Goal: Task Accomplishment & Management: Complete application form

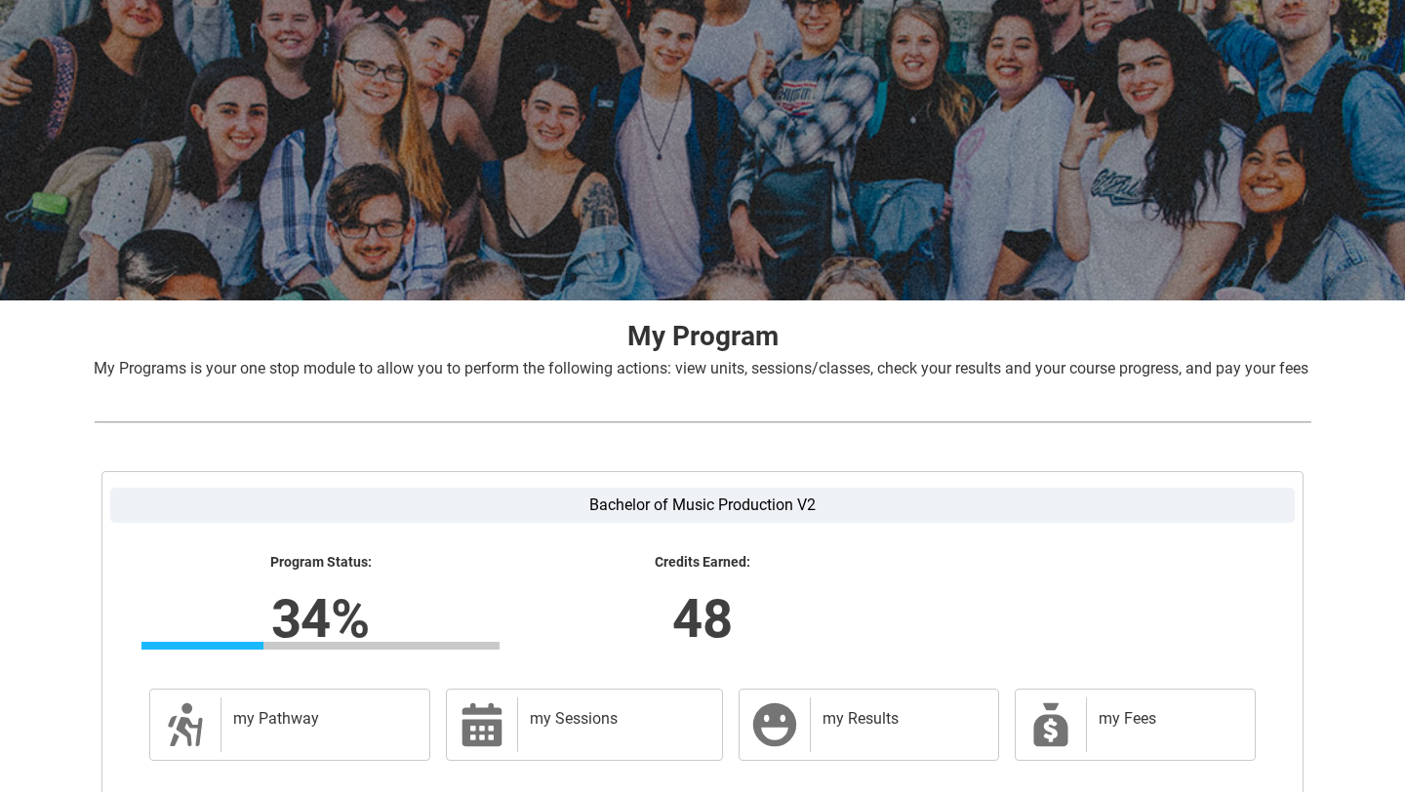
scroll to position [295, 0]
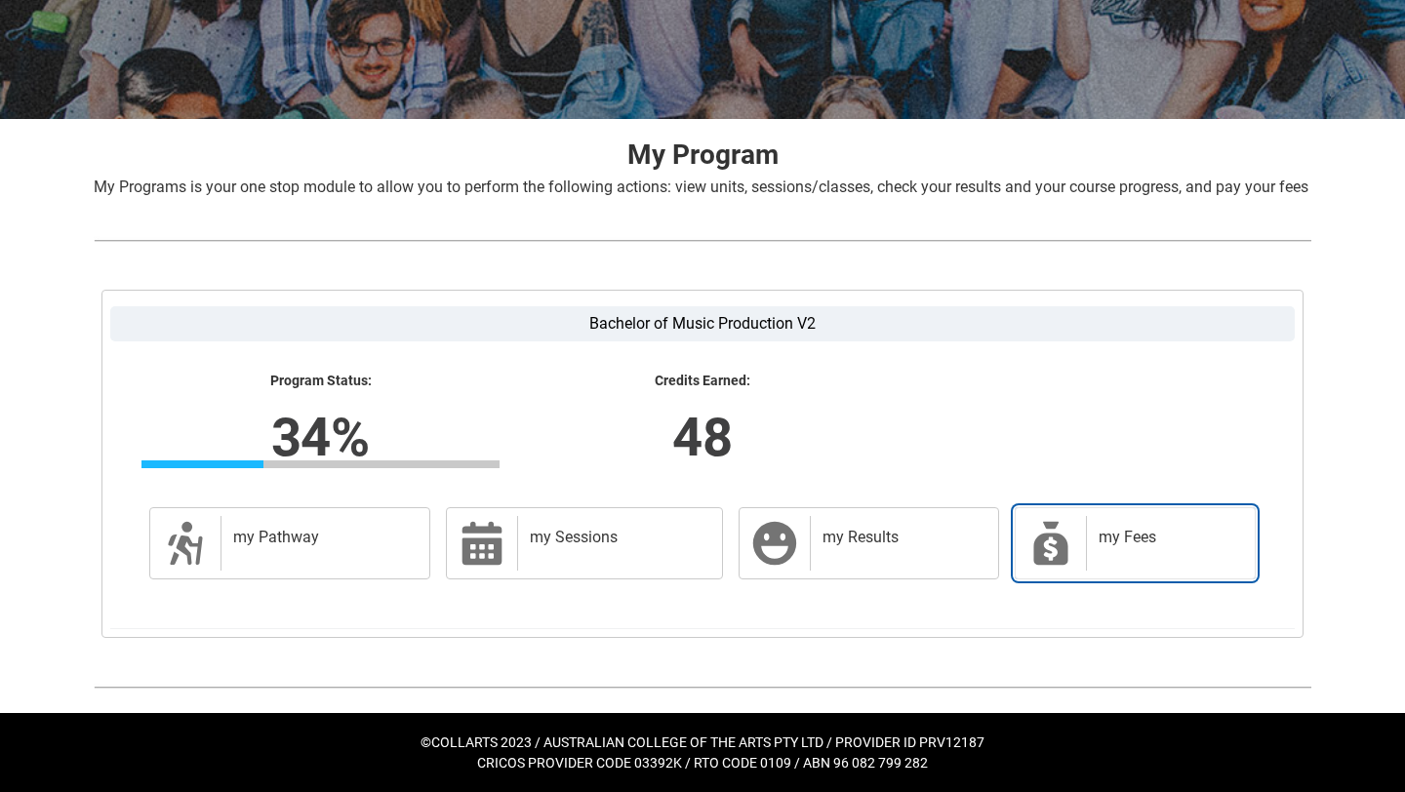
click at [1126, 517] on div "my Fees" at bounding box center [1166, 543] width 161 height 55
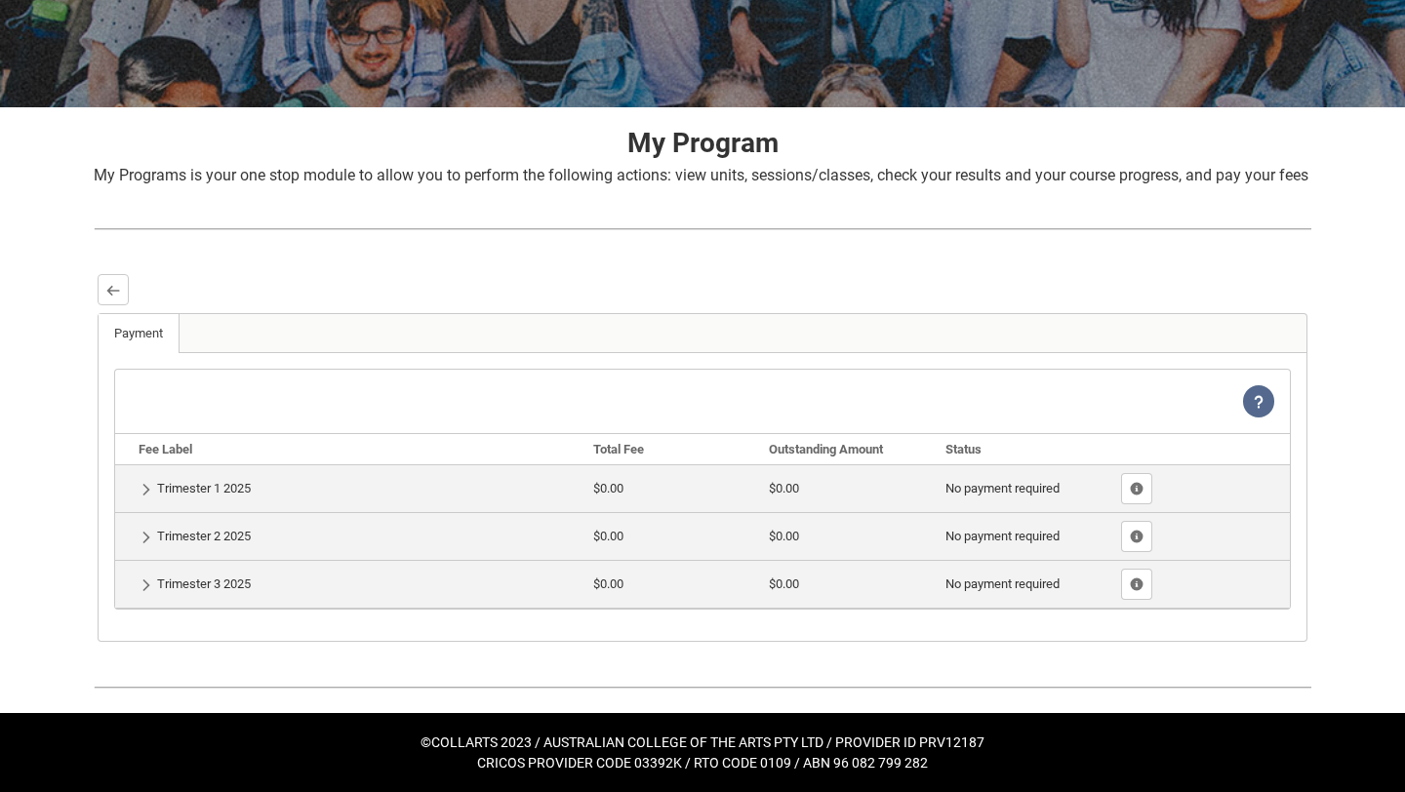
scroll to position [306, 0]
click at [115, 289] on lightning-primitive-icon "button" at bounding box center [113, 290] width 14 height 15
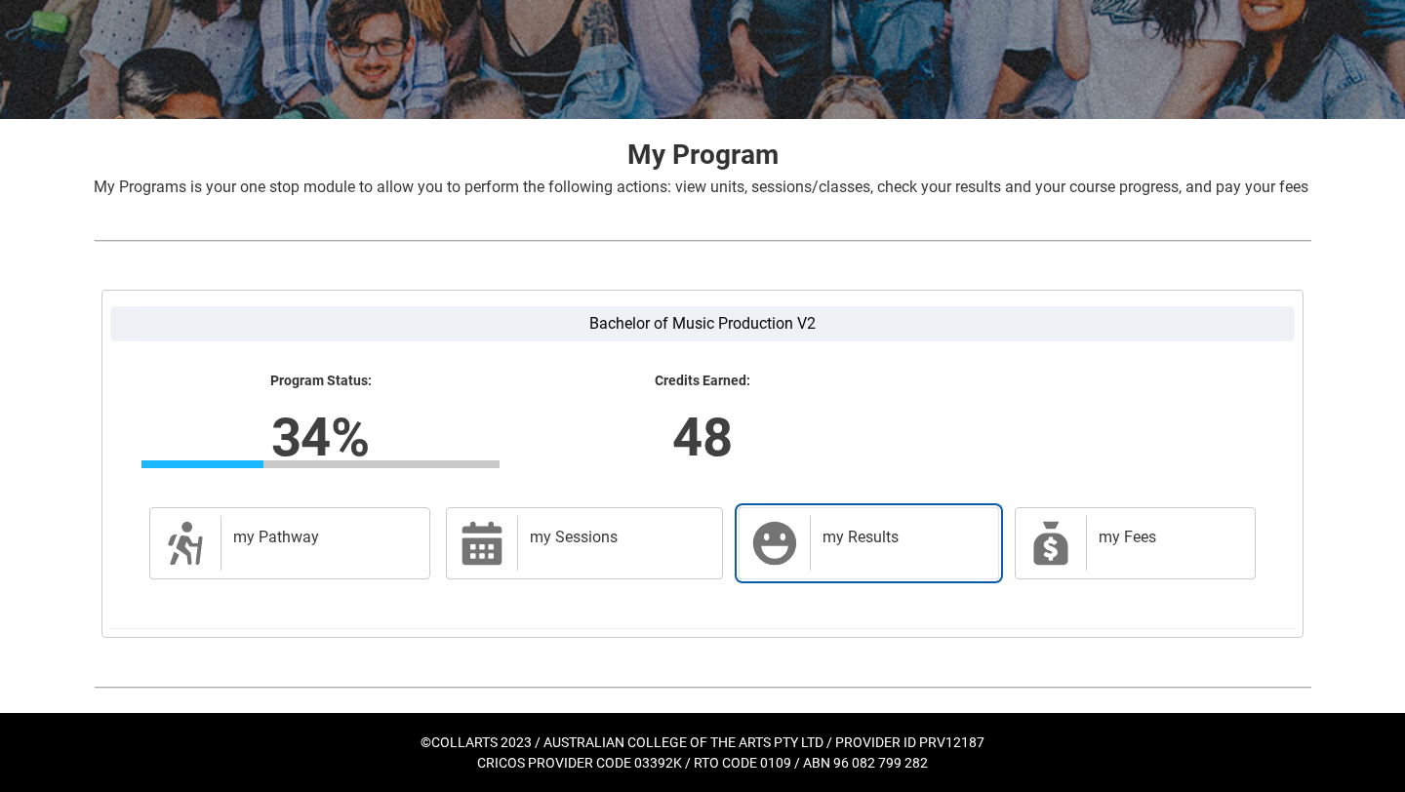
click at [824, 541] on h2 "my Results" at bounding box center [900, 538] width 156 height 20
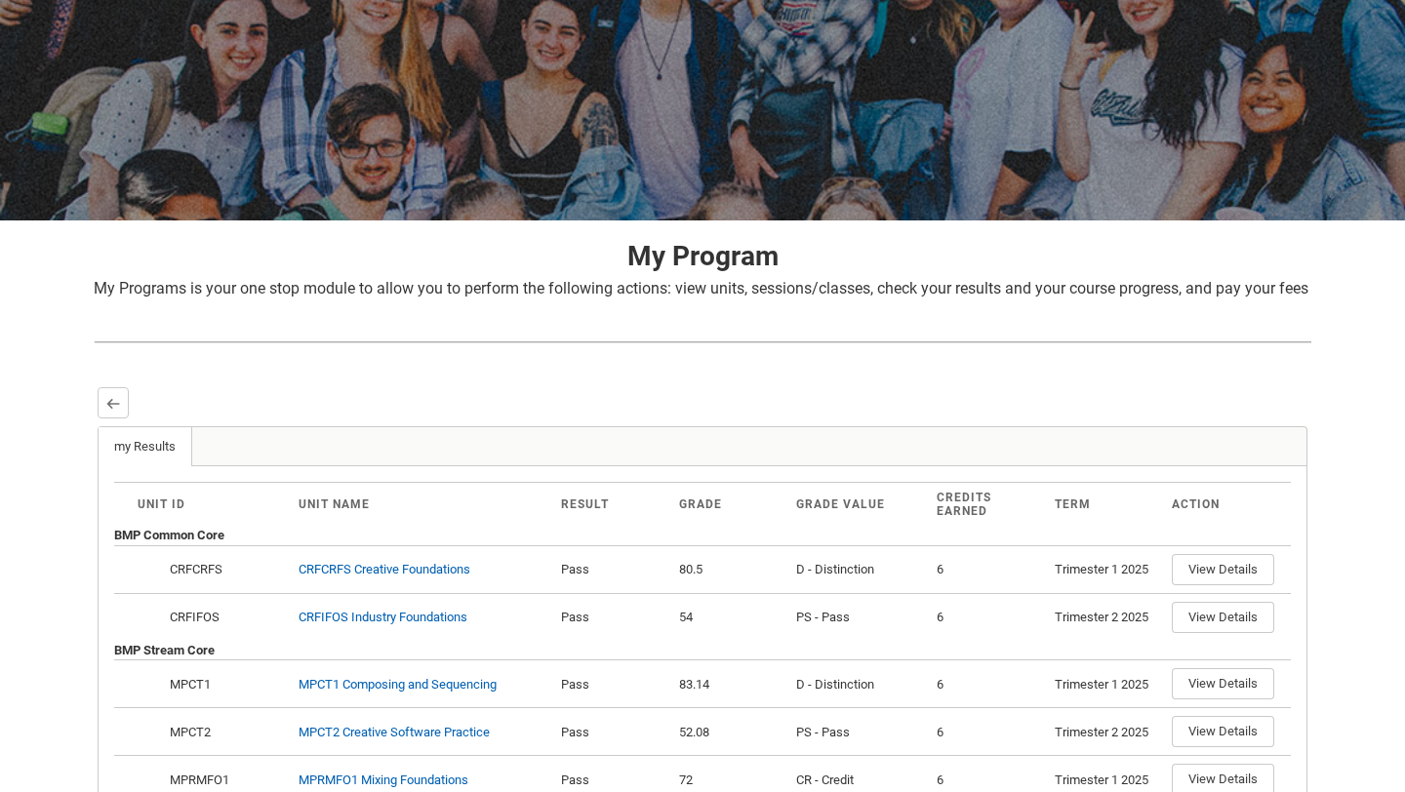
scroll to position [172, 0]
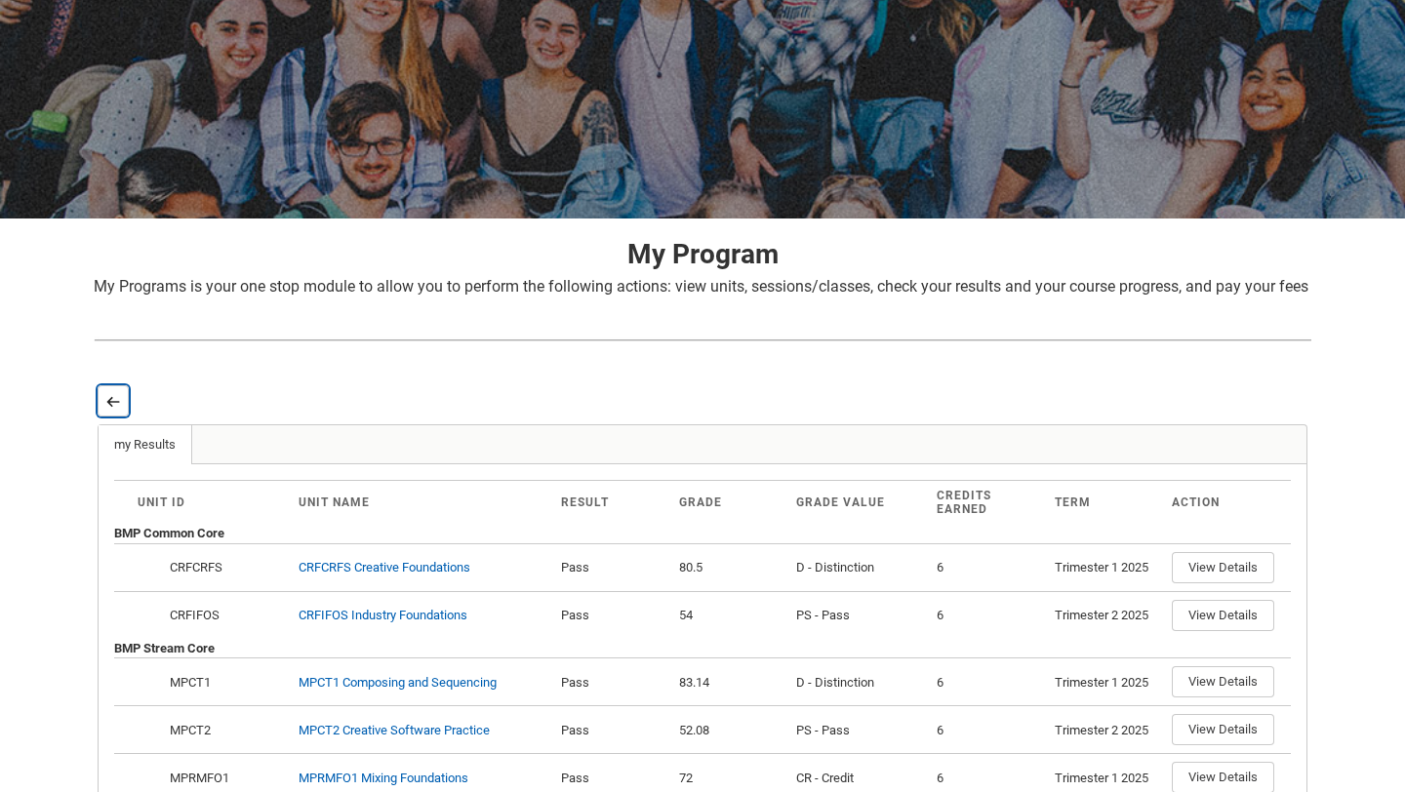
click at [115, 417] on button "Back" at bounding box center [113, 400] width 31 height 31
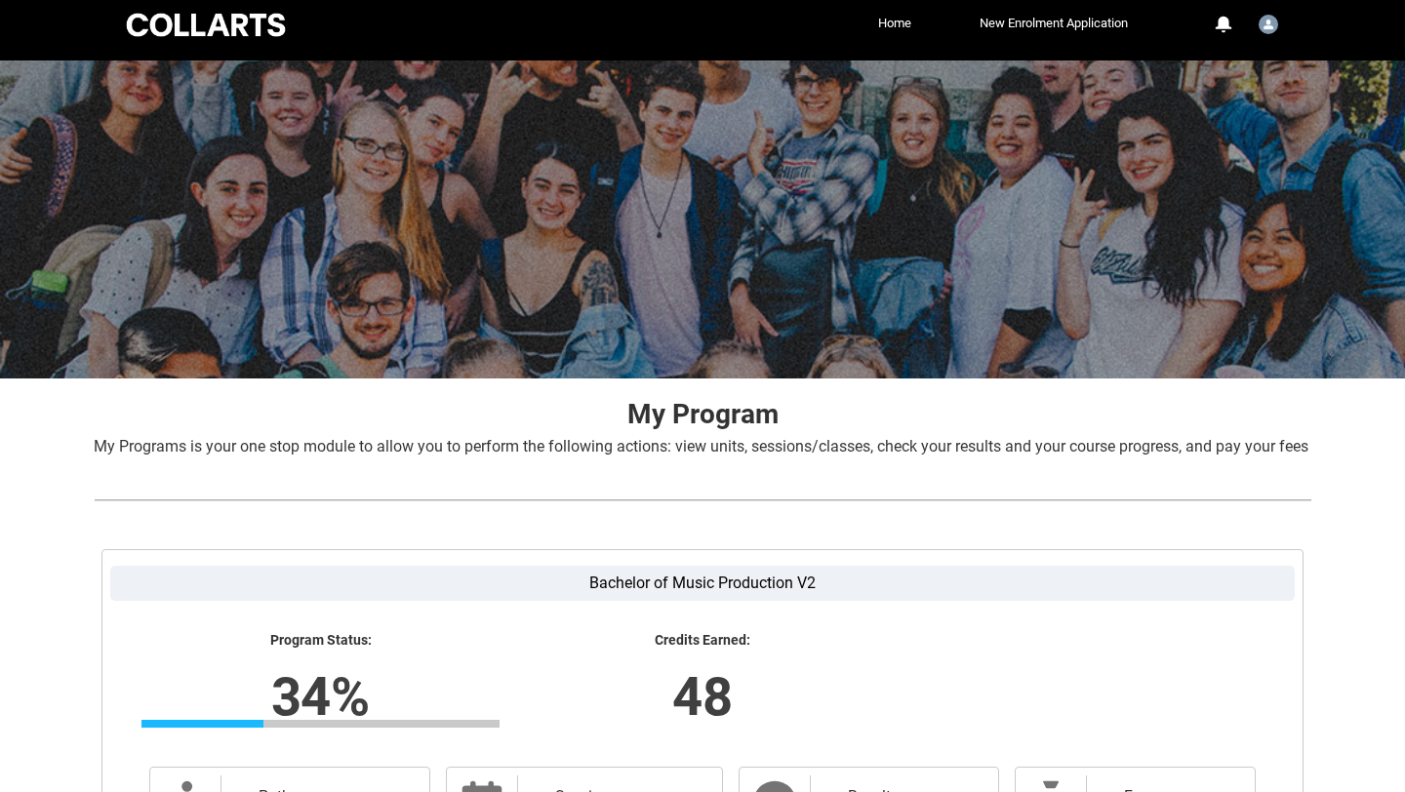
scroll to position [0, 0]
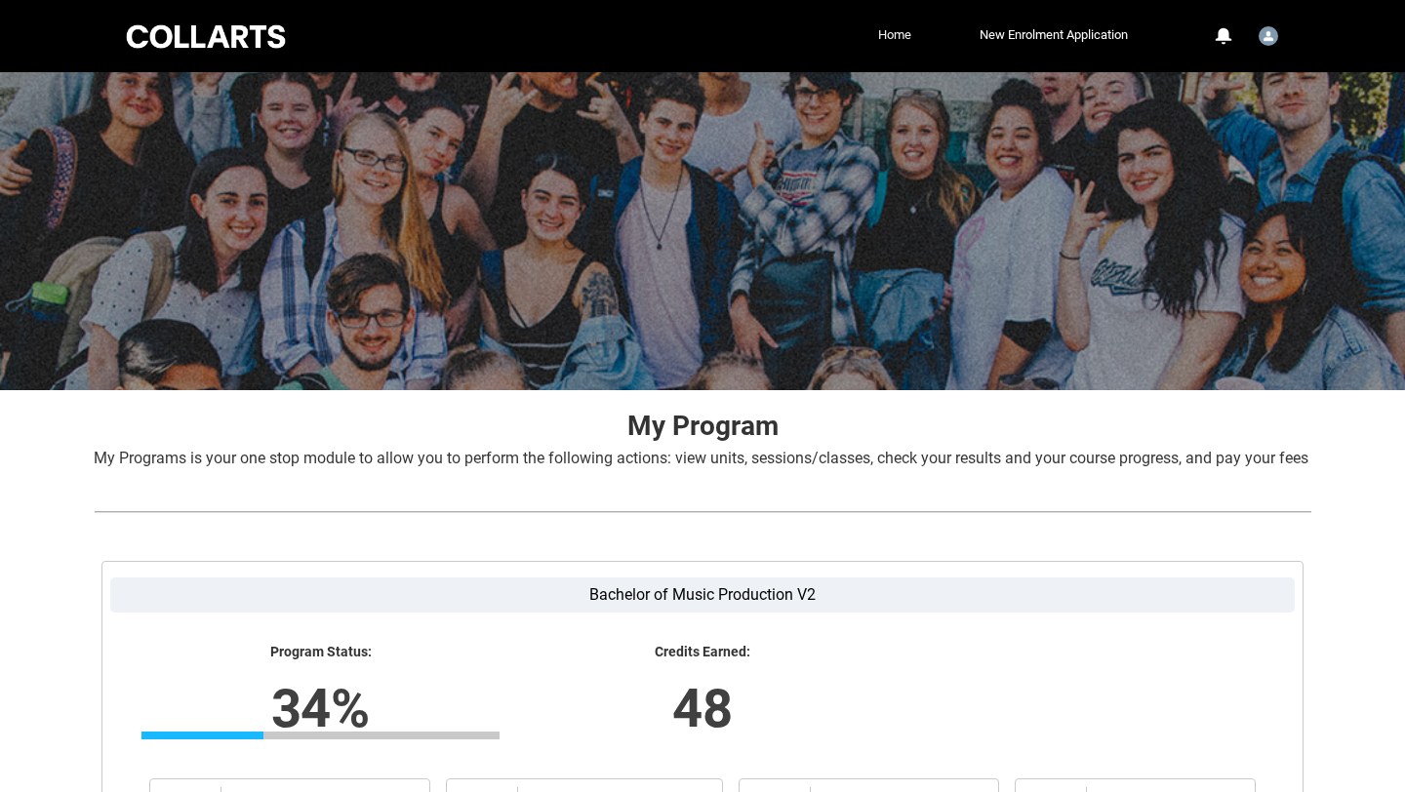
click at [894, 38] on link "Home" at bounding box center [894, 34] width 43 height 29
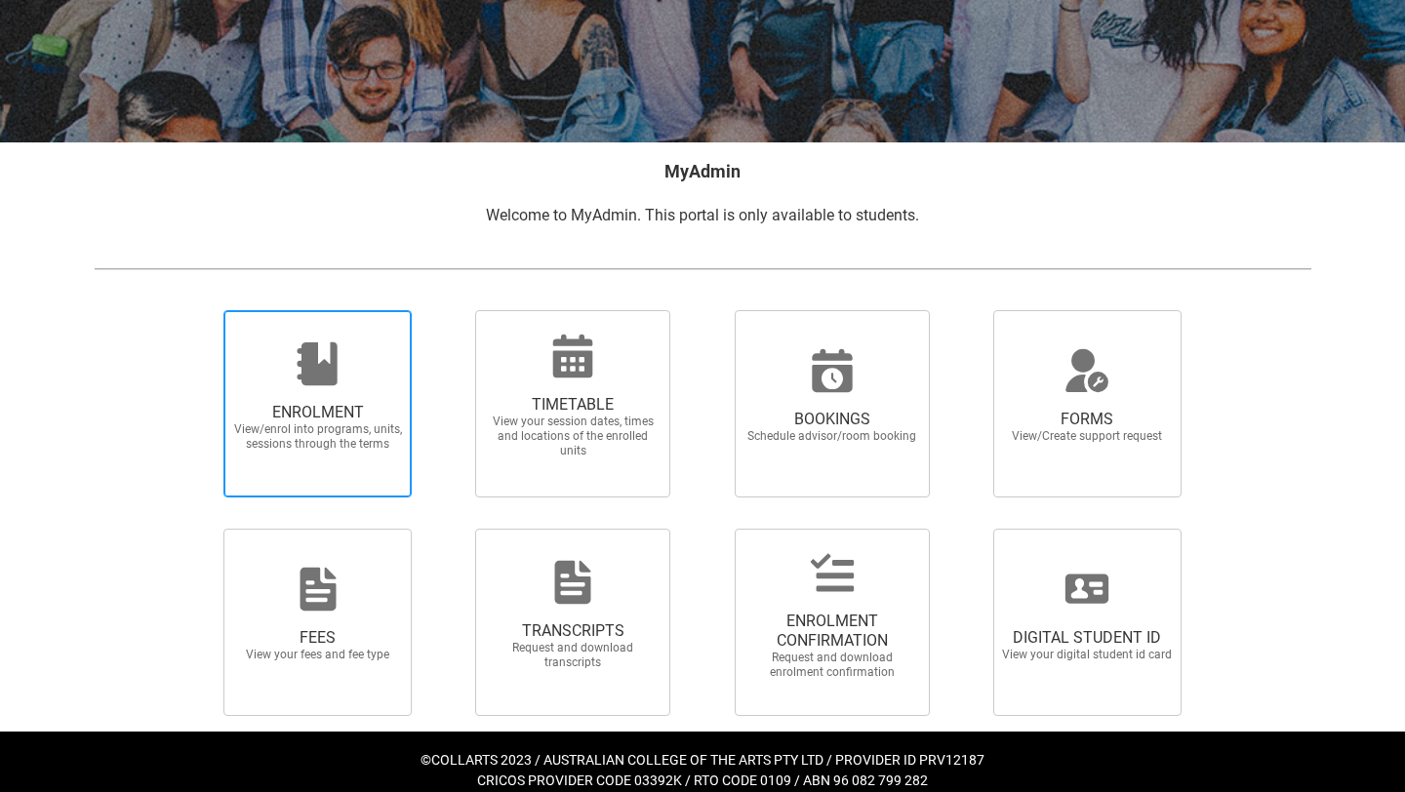
scroll to position [266, 0]
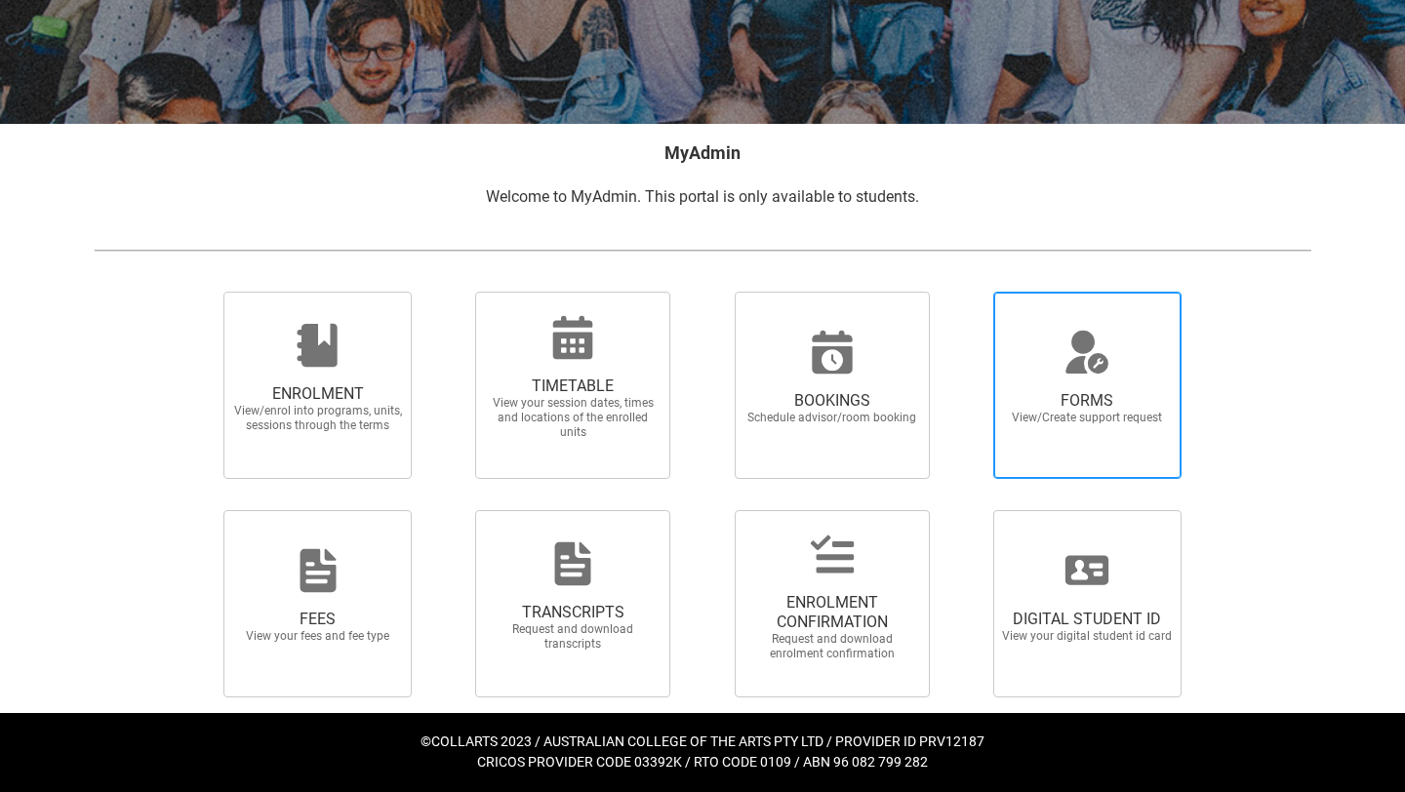
click at [1039, 454] on span "FORMS View/Create support request" at bounding box center [1087, 385] width 188 height 187
click at [970, 292] on input "FORMS View/Create support request" at bounding box center [969, 291] width 1 height 1
radio input "true"
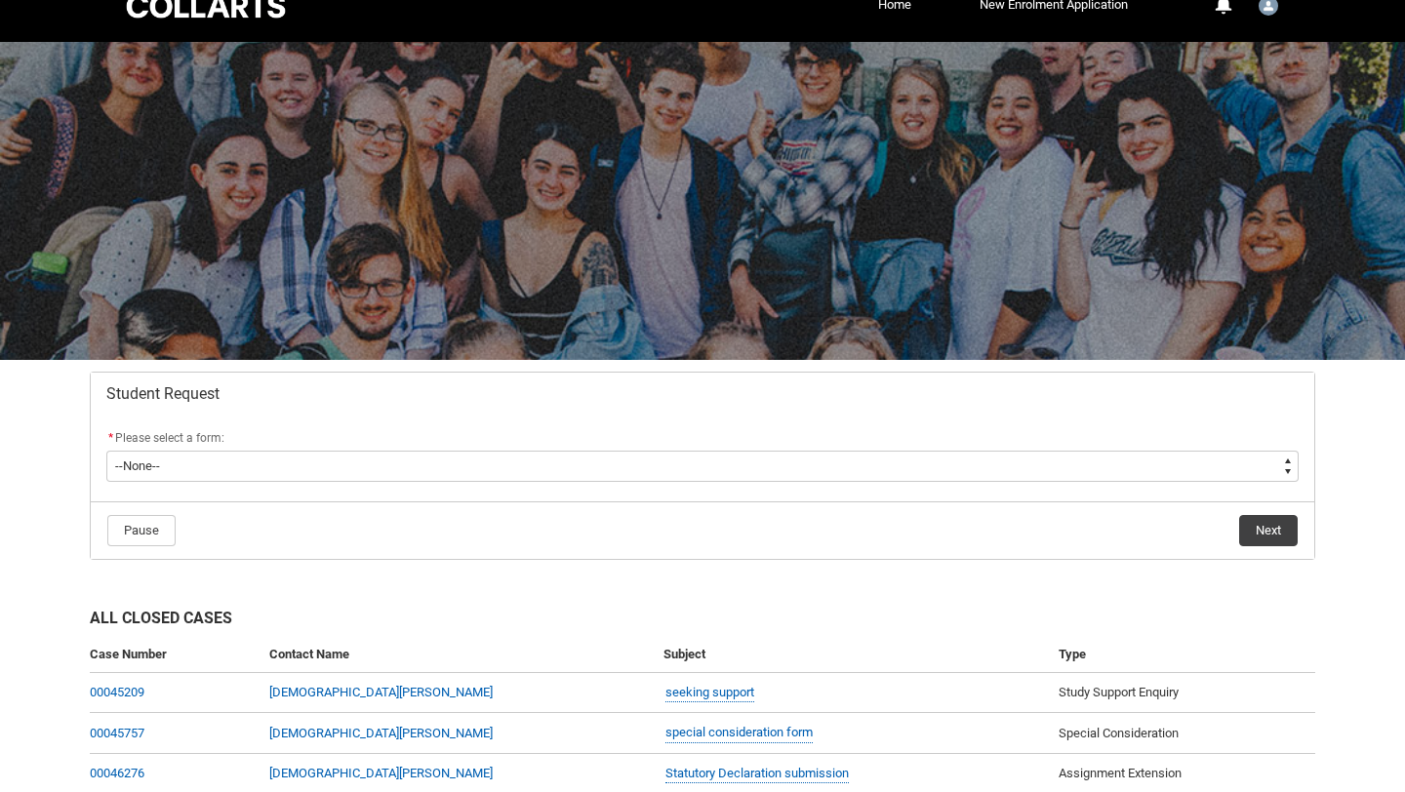
scroll to position [47, 0]
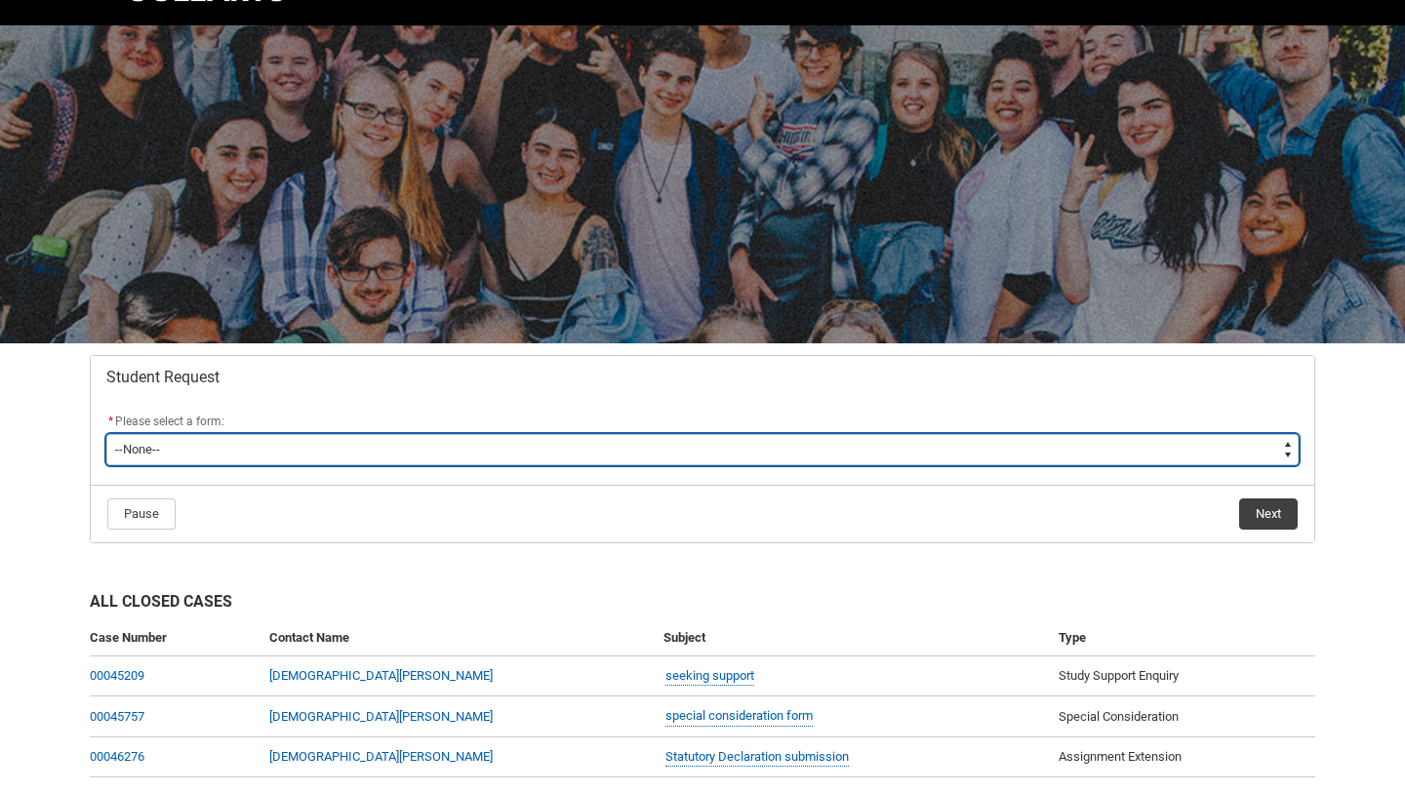
click at [771, 462] on select "--None-- Academic Transcript Application to Appeal Assignment Extension Change …" at bounding box center [702, 449] width 1192 height 31
type lightning-select "Deferral_Leave_of_Absence_Choice"
click at [106, 434] on select "--None-- Academic Transcript Application to Appeal Assignment Extension Change …" at bounding box center [702, 449] width 1192 height 31
select select "Deferral_Leave_of_Absence_Choice"
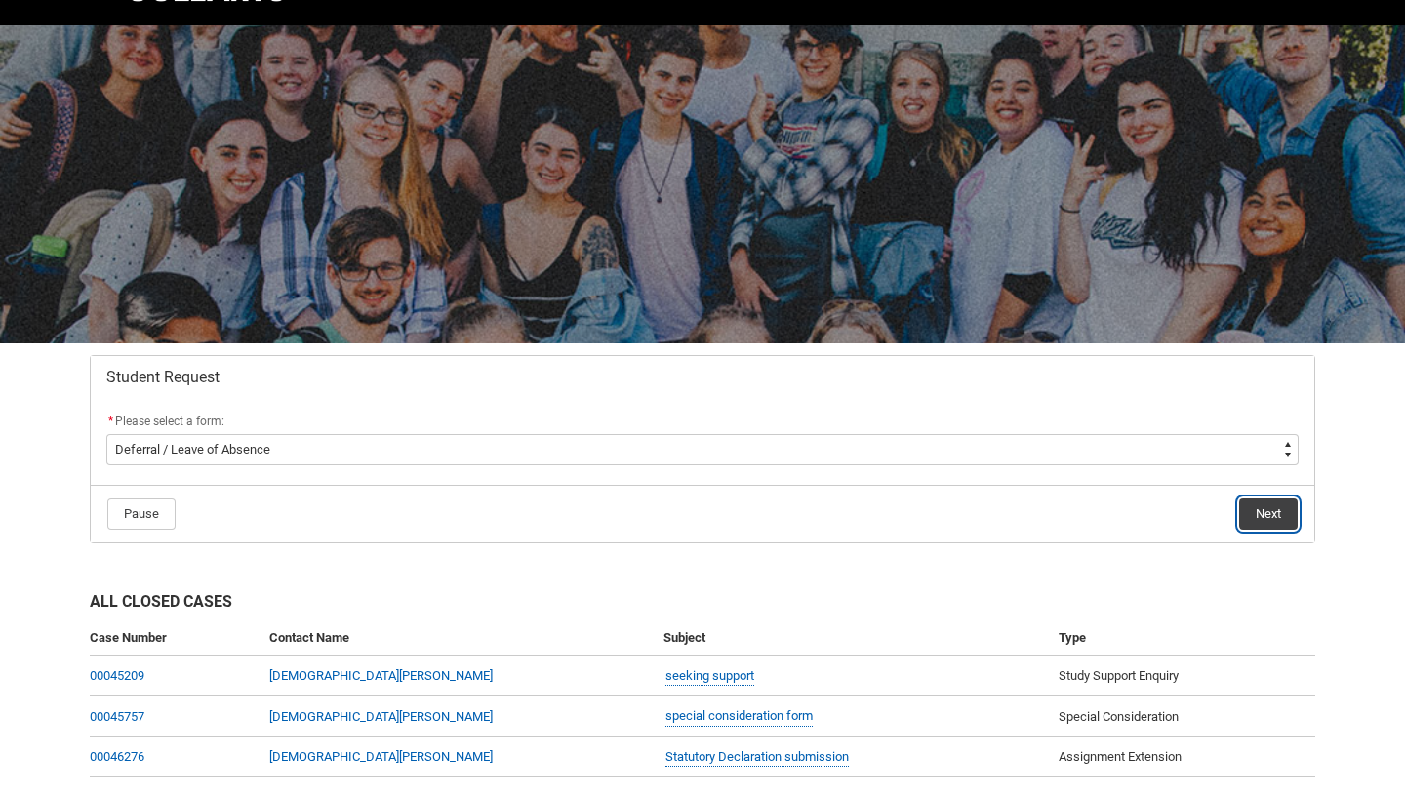
click at [1279, 509] on button "Next" at bounding box center [1268, 514] width 59 height 31
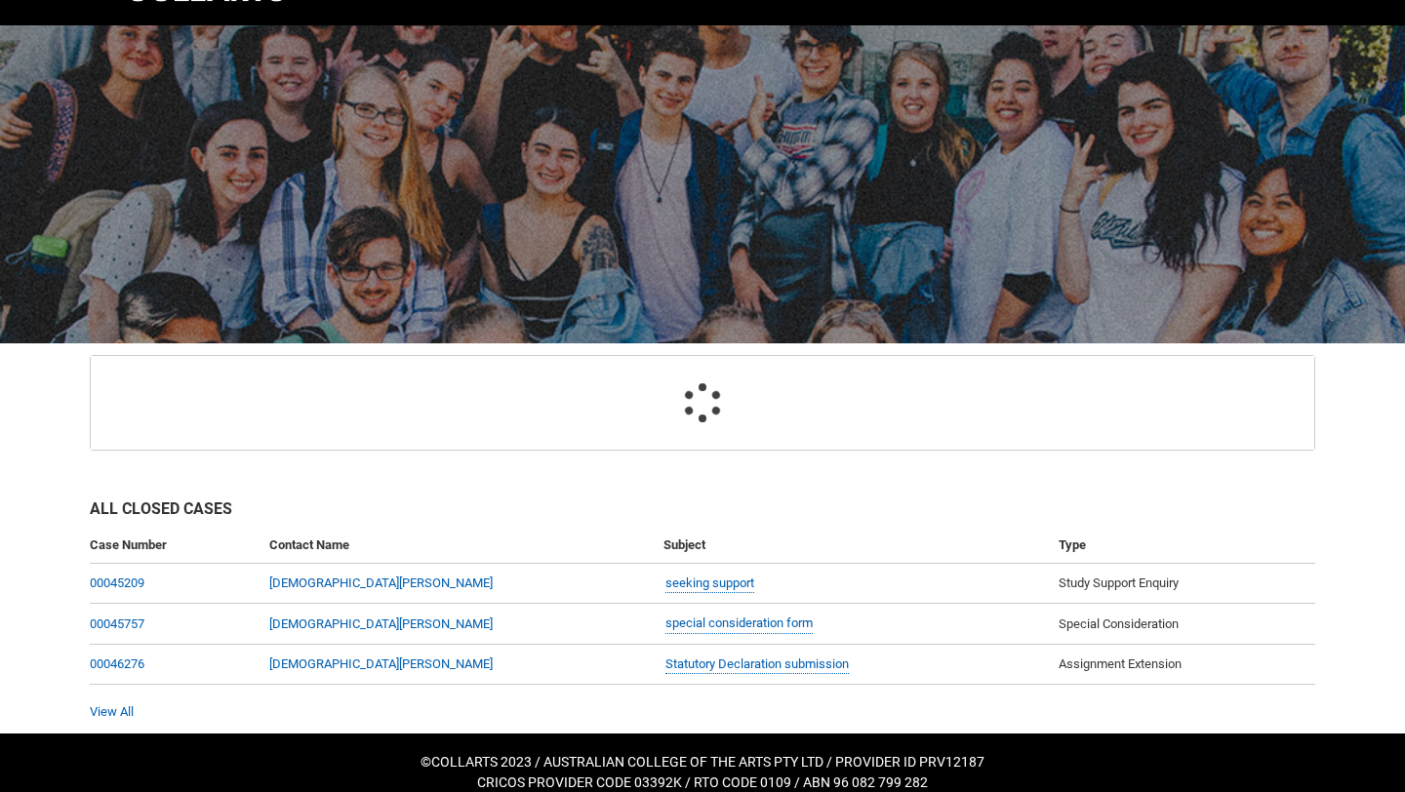
scroll to position [197, 0]
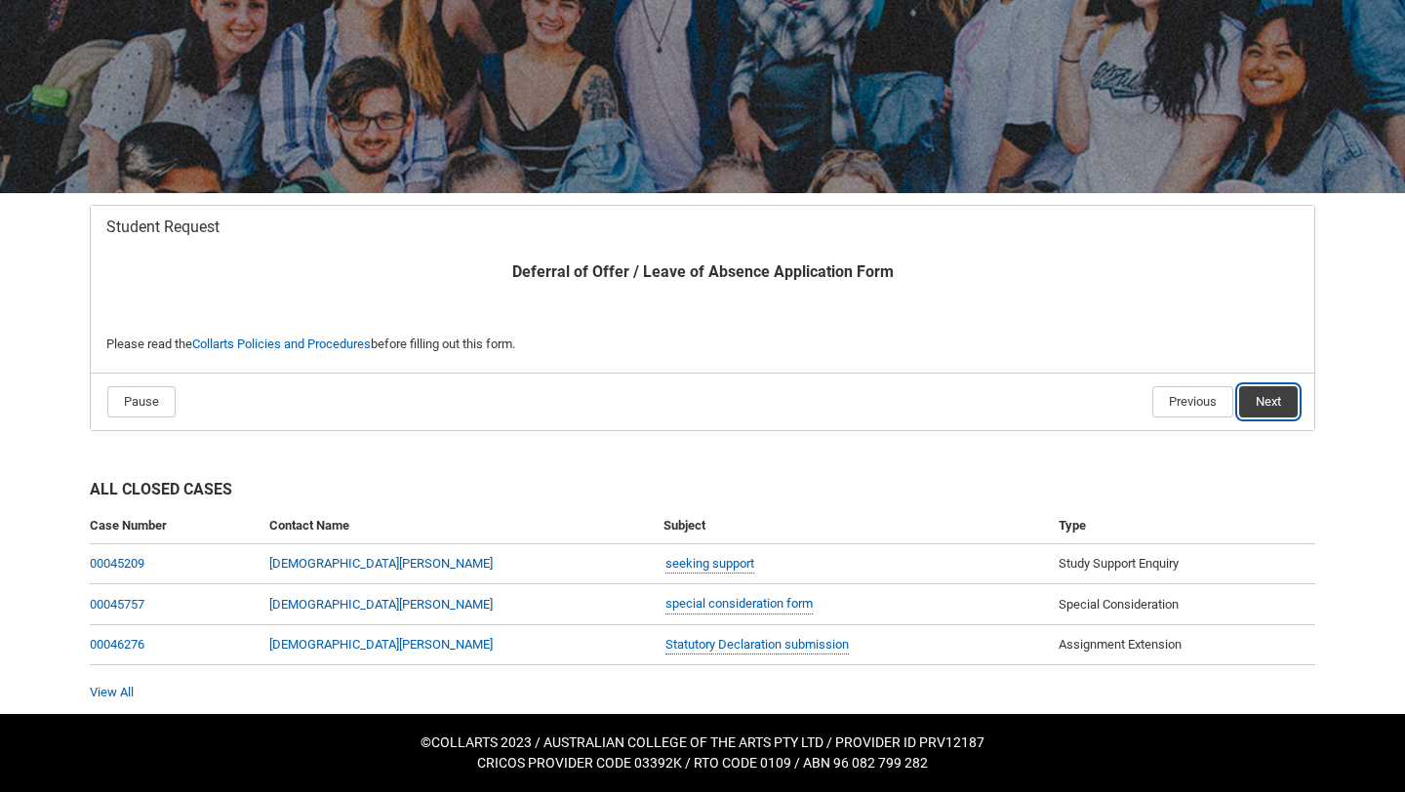
click at [1284, 403] on button "Next" at bounding box center [1268, 401] width 59 height 31
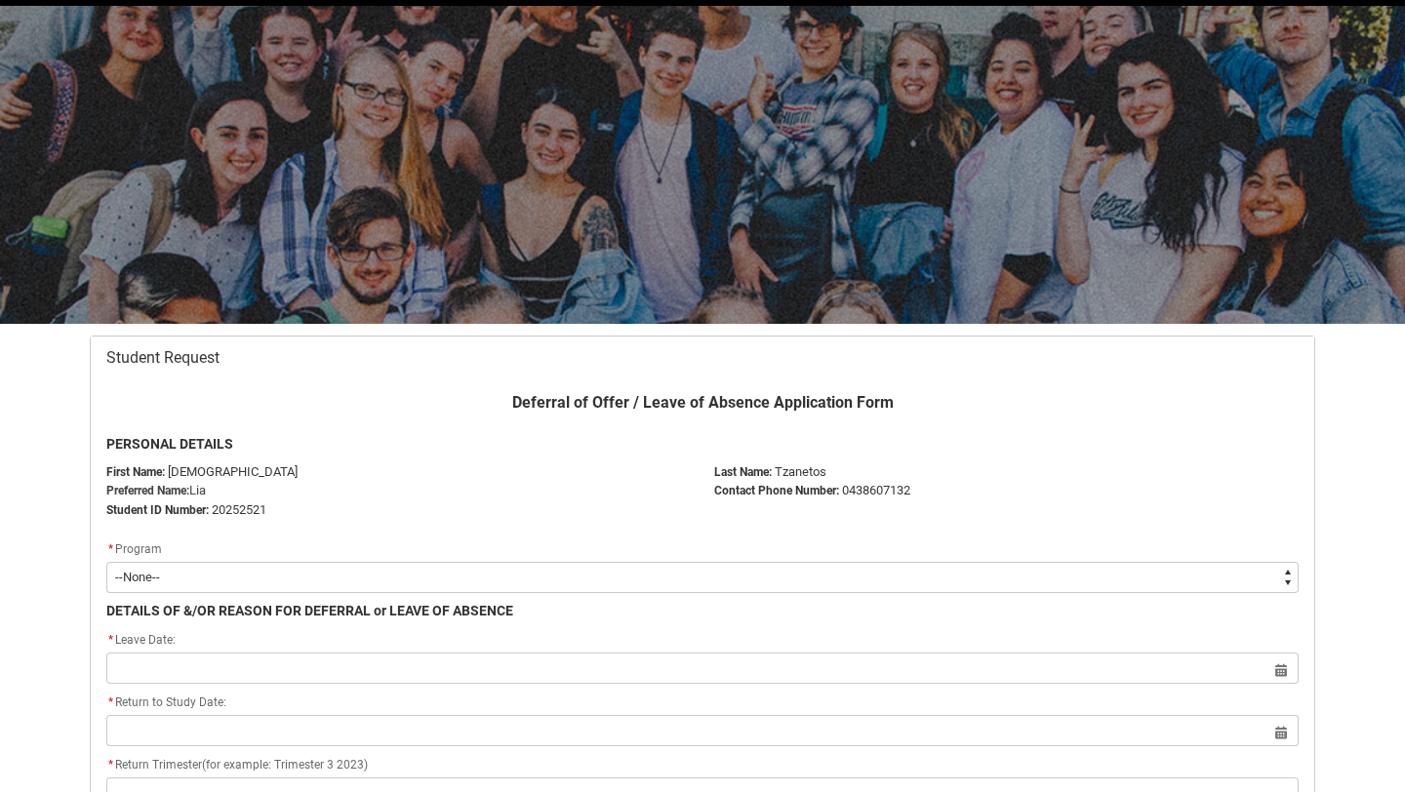
scroll to position [208, 0]
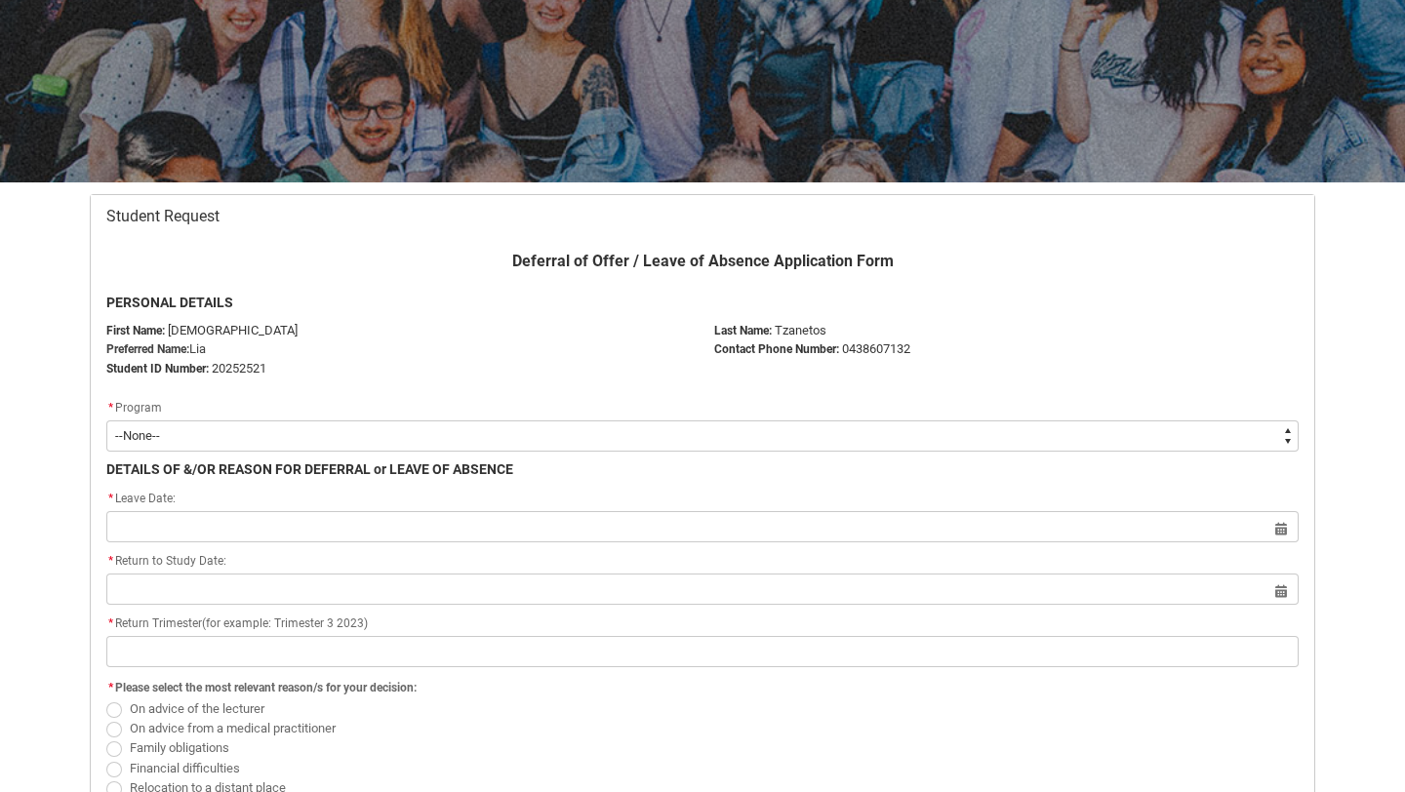
click at [482, 433] on select "--None-- Bachelor of Music Production V2" at bounding box center [702, 436] width 1192 height 31
type lightning-select "recordPicklist_ProgramEnrollment.a0jOZ00000333PRYAY"
click at [106, 421] on select "--None-- Bachelor of Music Production V2" at bounding box center [702, 436] width 1192 height 31
select select "recordPicklist_ProgramEnrollment.a0jOZ00000333PRYAY"
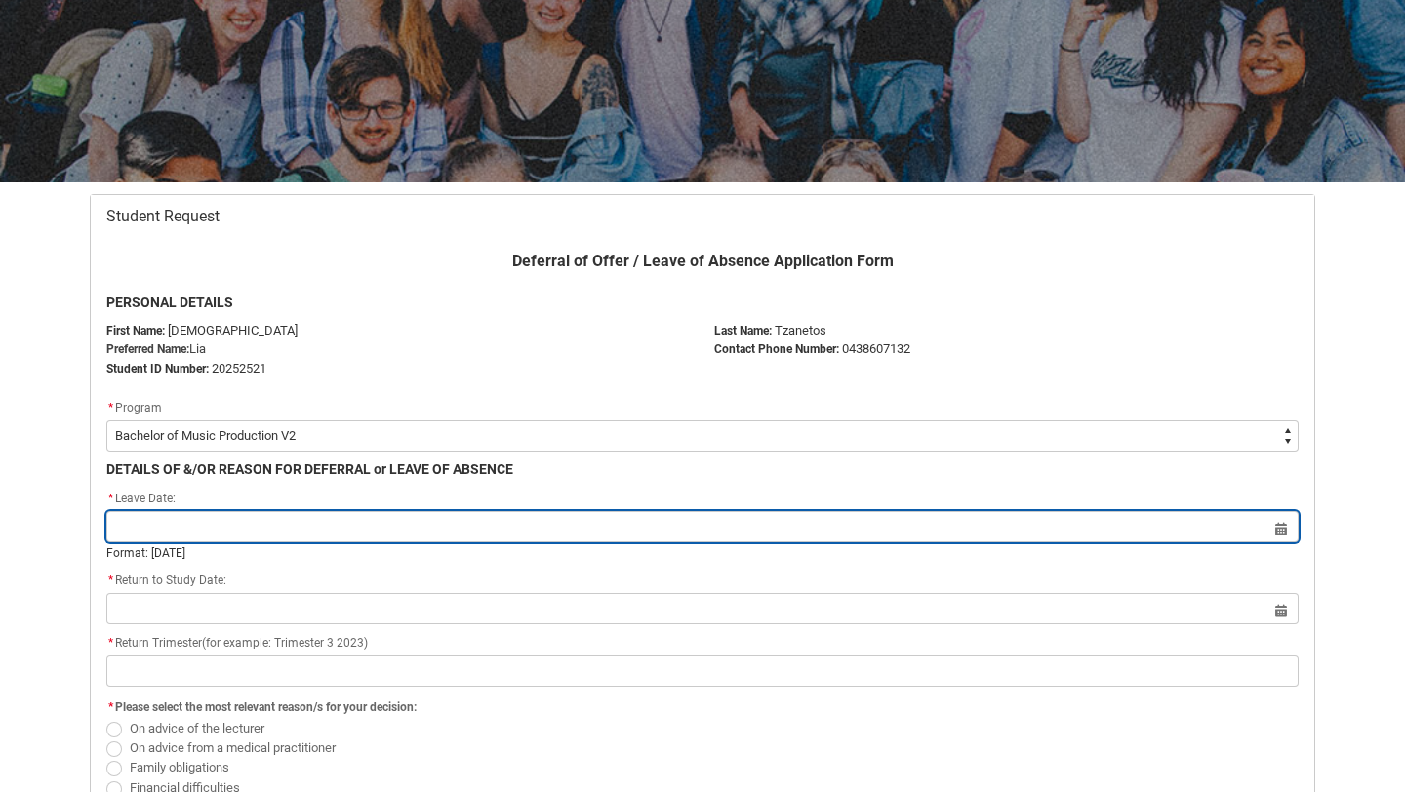
click at [253, 525] on input "Redu_Student_Request flow" at bounding box center [702, 526] width 1192 height 31
select select "2025"
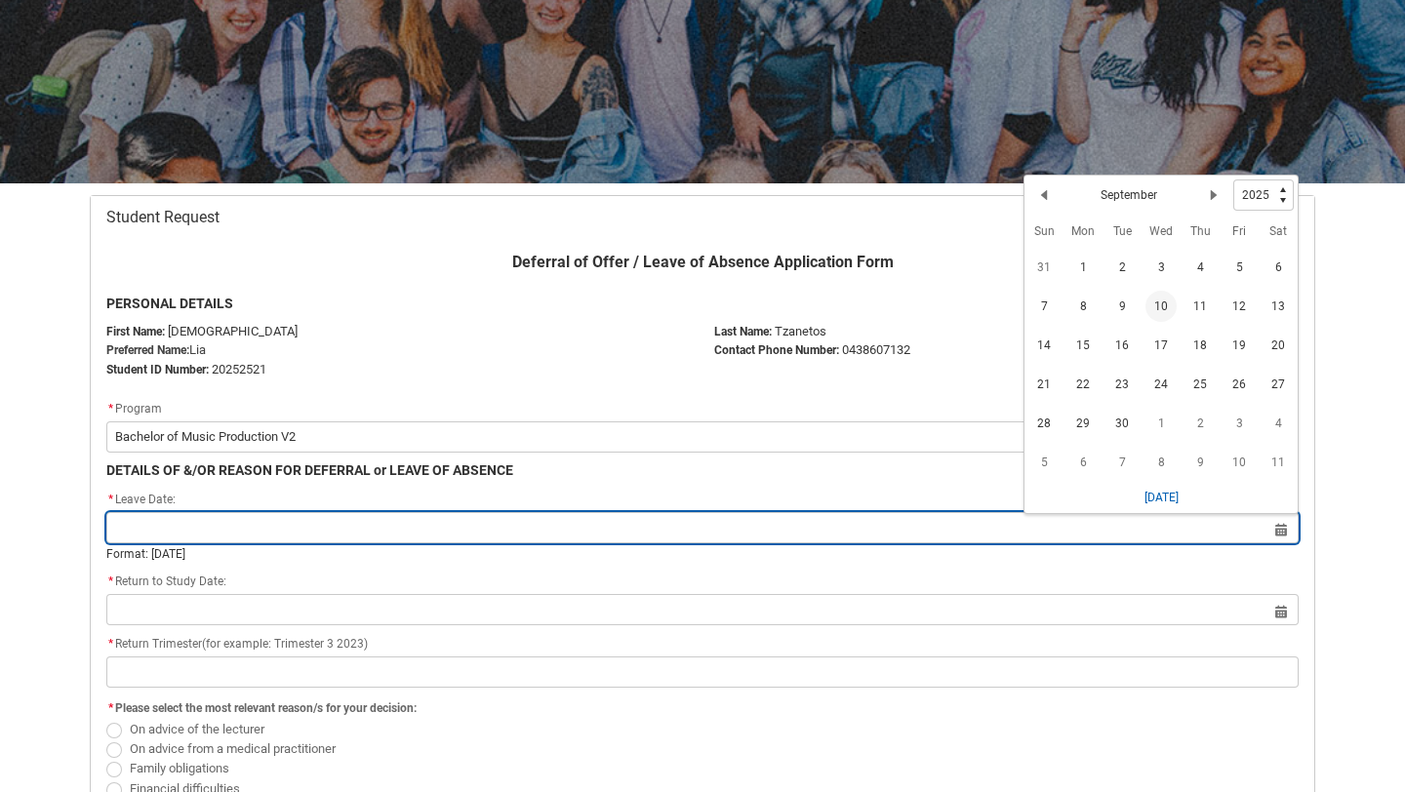
scroll to position [210, 0]
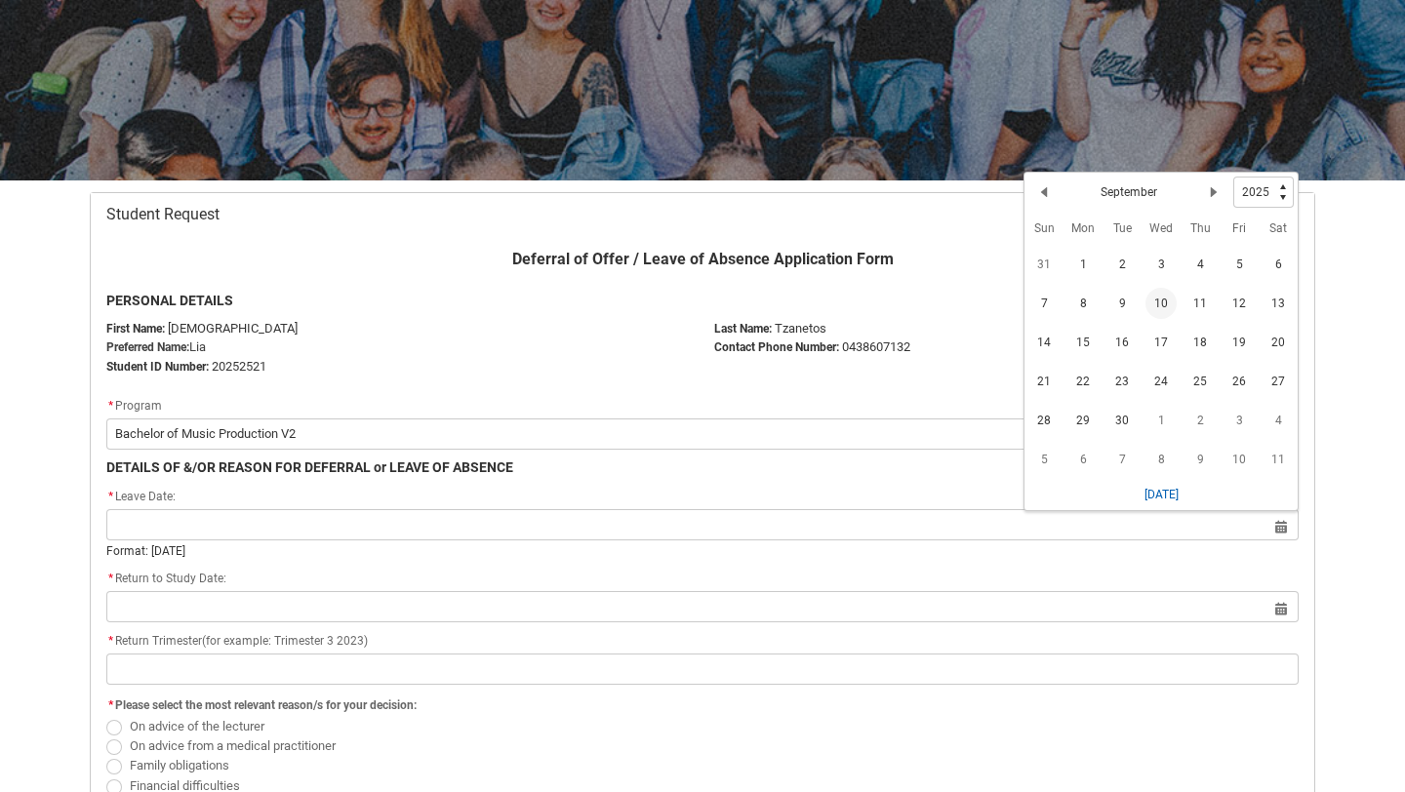
click at [1167, 304] on span "10" at bounding box center [1160, 303] width 31 height 31
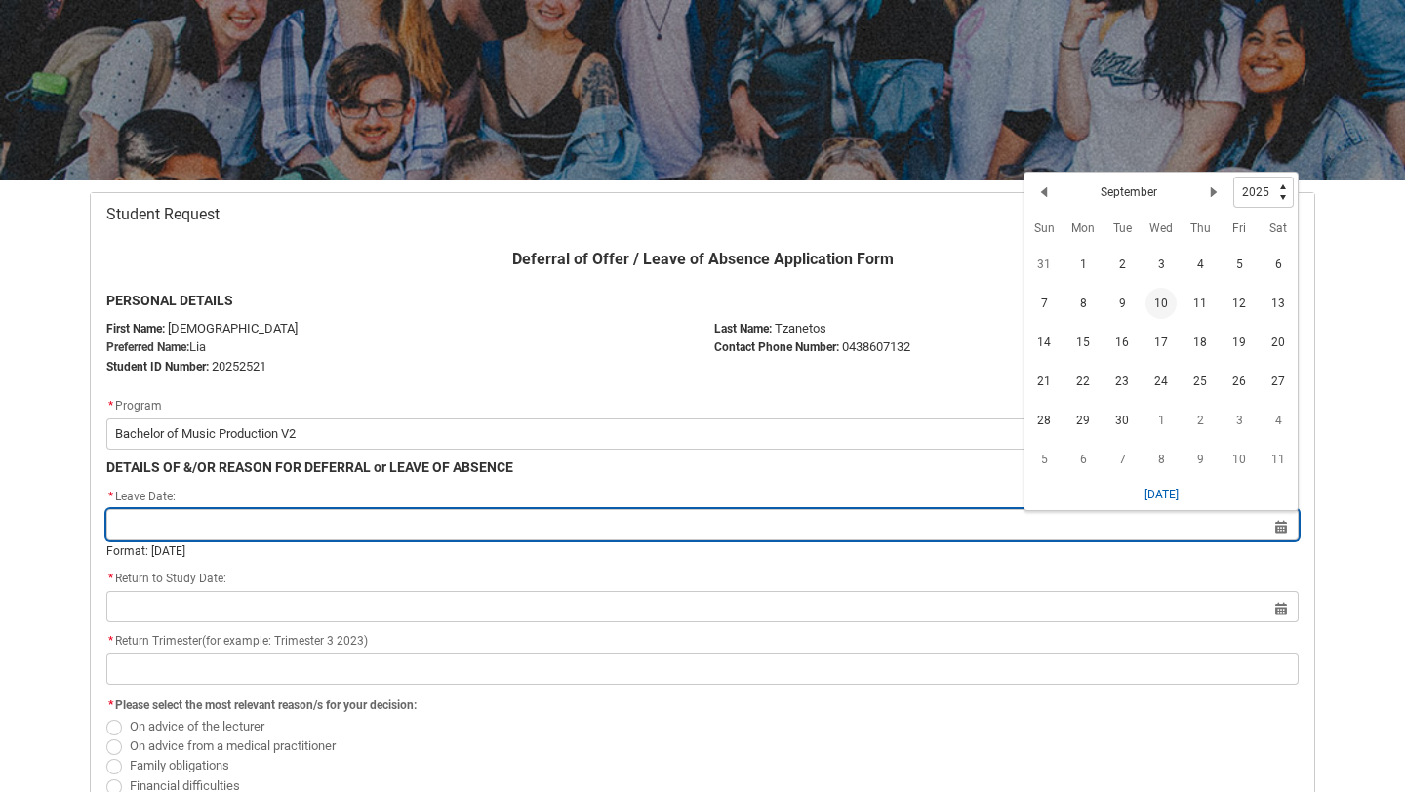
type lightning-datepicker "2025-09-10"
type lightning-input "2025-09-10"
type input "10 Sept 2025"
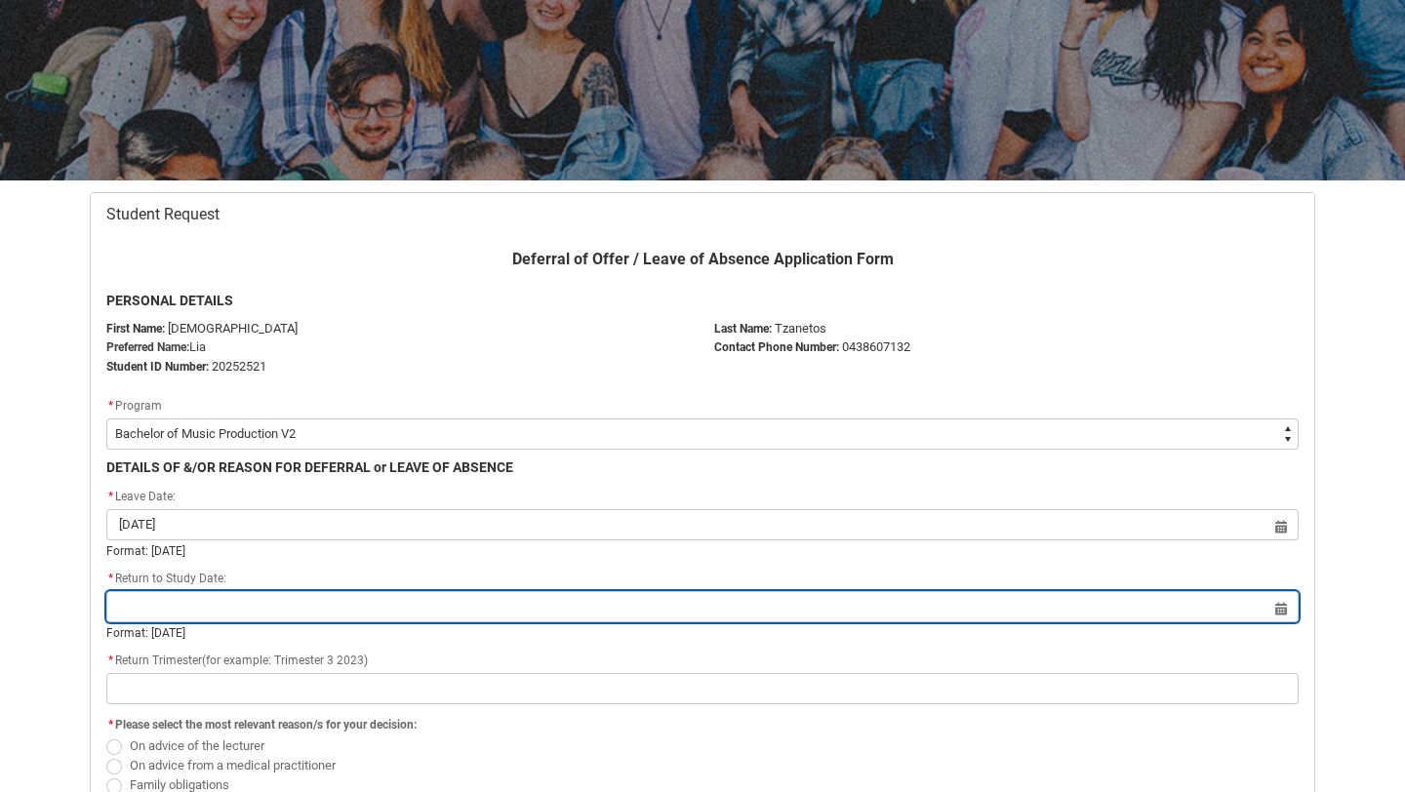
click at [260, 611] on input "Redu_Student_Request flow" at bounding box center [702, 606] width 1192 height 31
select select "2025"
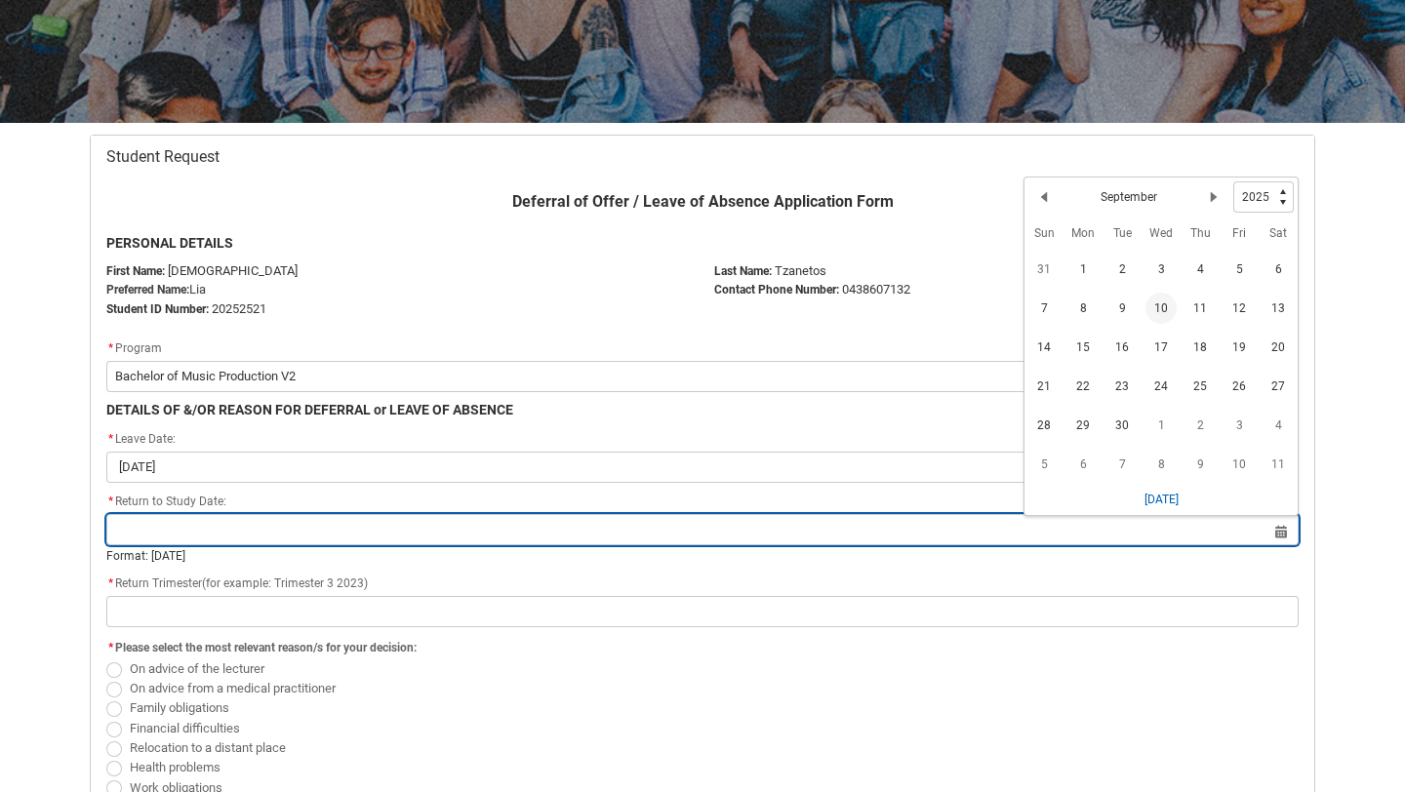
scroll to position [274, 0]
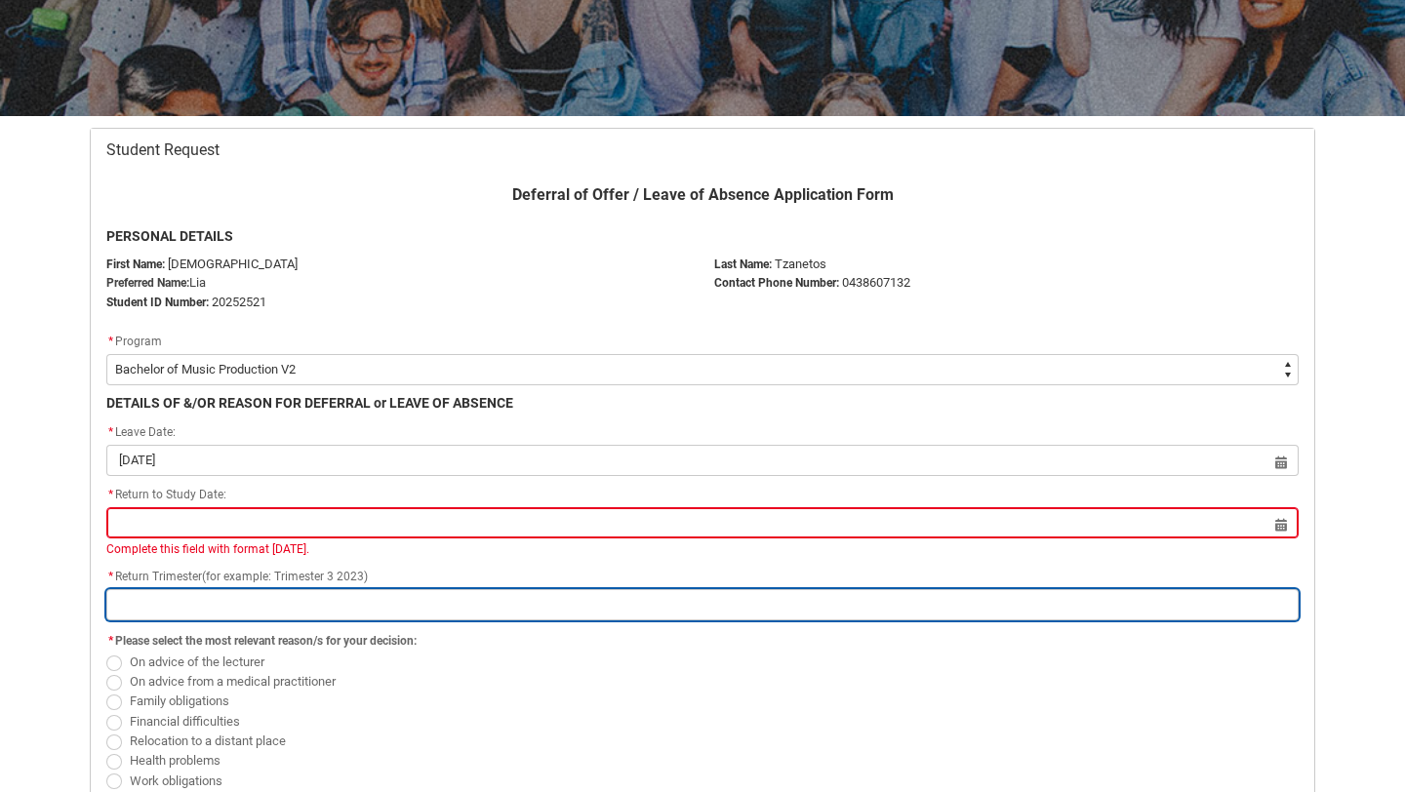
click at [483, 594] on input "Redu_Student_Request flow" at bounding box center [702, 604] width 1192 height 31
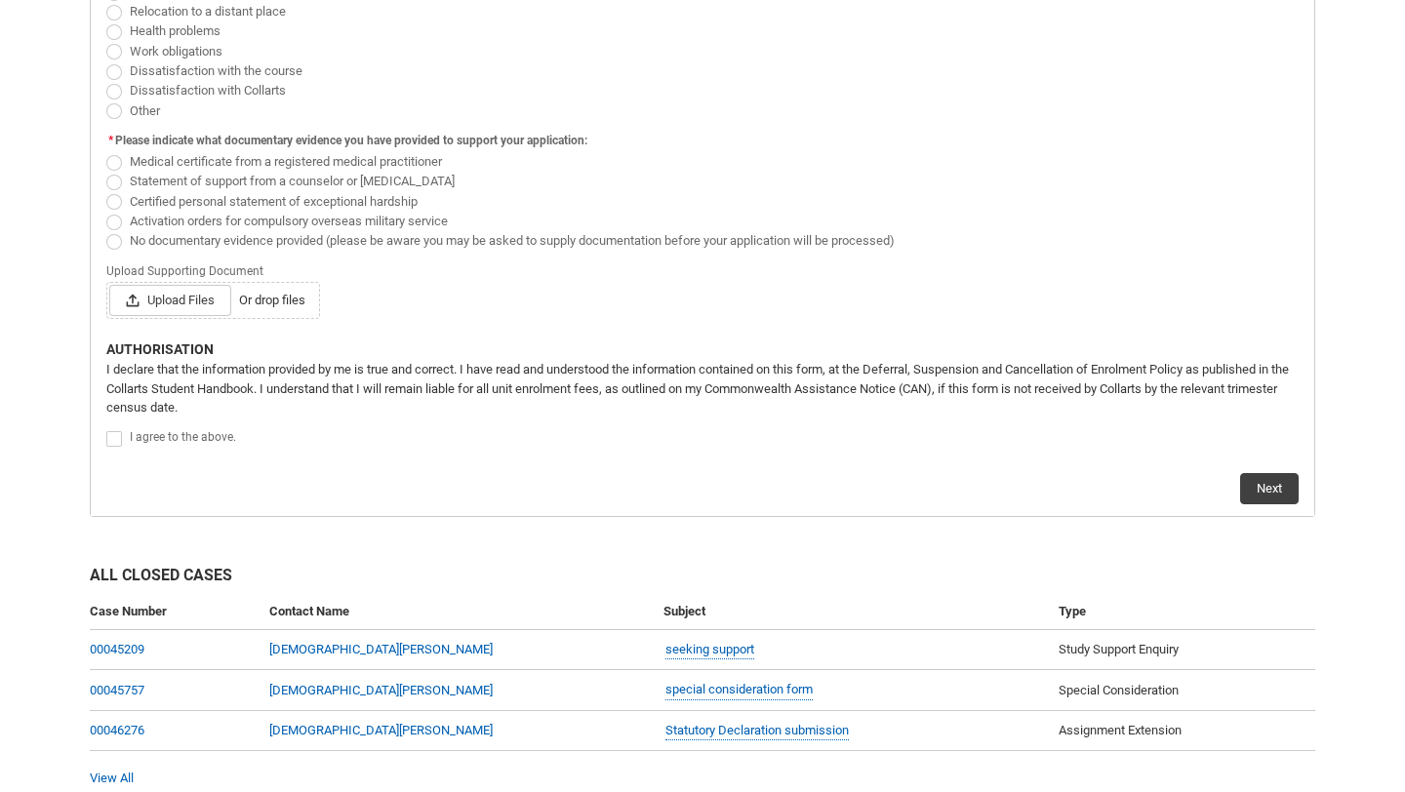
scroll to position [1043, 0]
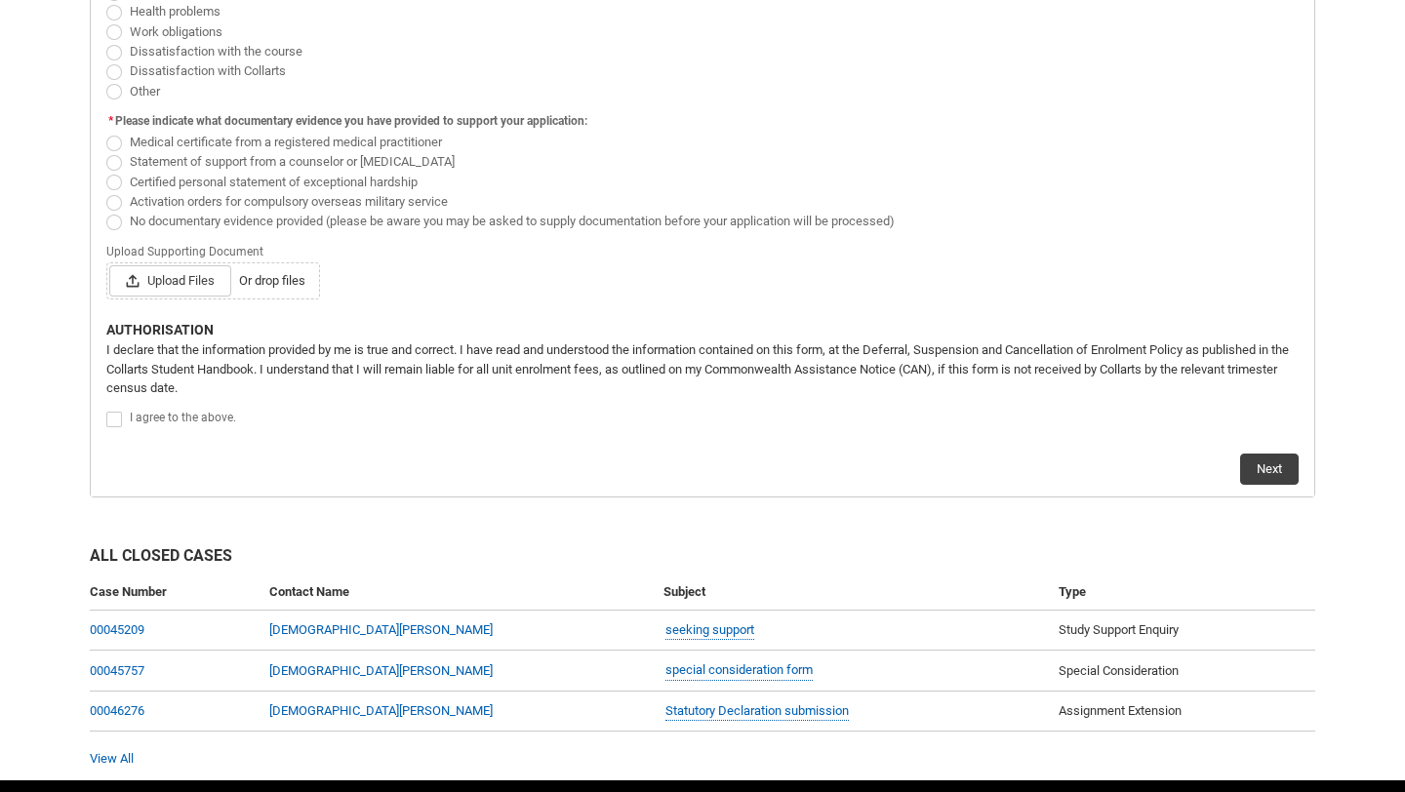
click at [117, 415] on span "Redu_Student_Request flow" at bounding box center [114, 420] width 16 height 16
click at [106, 410] on input "Redu_Student_Request flow" at bounding box center [105, 409] width 1 height 1
type lightning-input "true"
checkbox input "true"
click at [117, 230] on flowruntime-screen-field "* Please indicate what documentary evidence you have provided to support your a…" at bounding box center [703, 173] width 1216 height 131
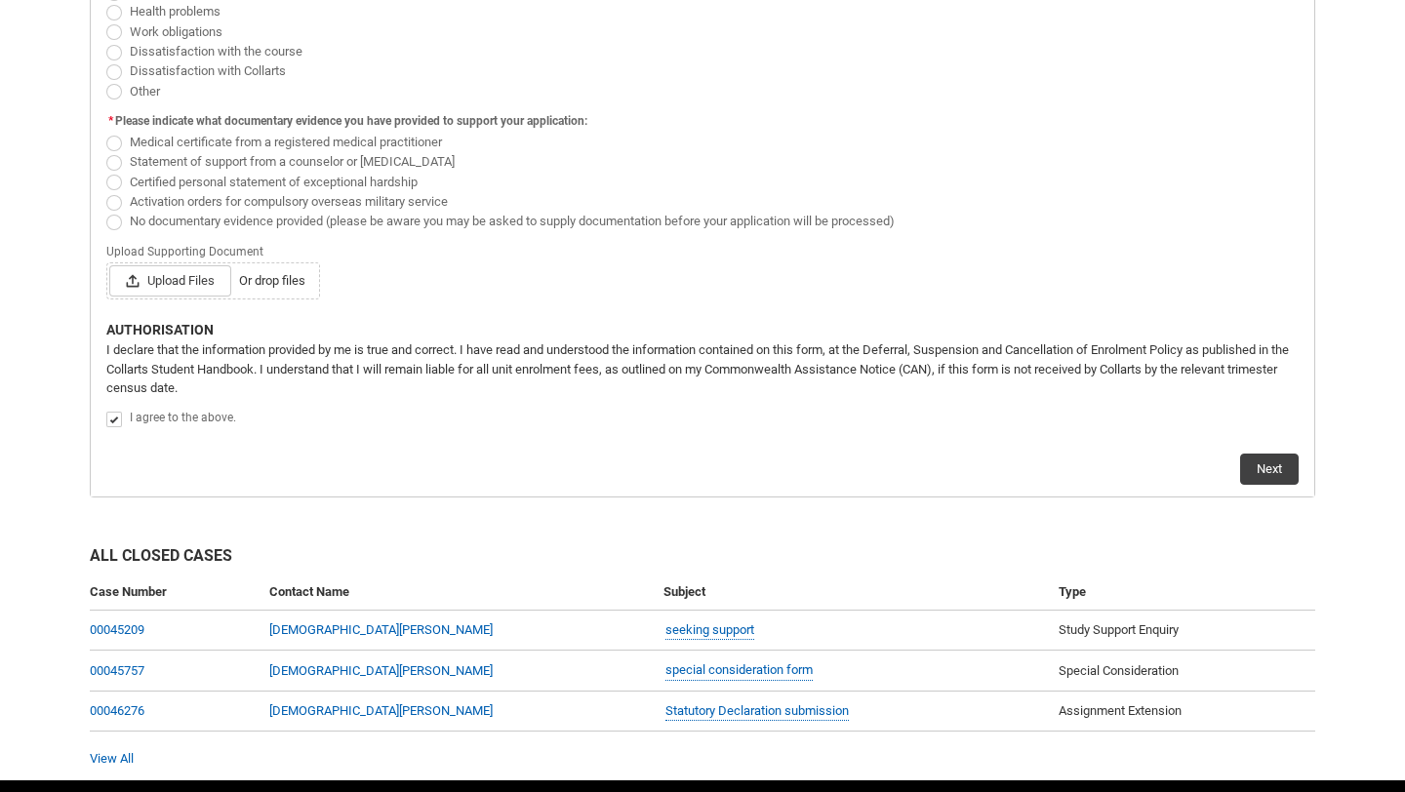
click at [109, 221] on span "Redu_Student_Request flow" at bounding box center [114, 223] width 16 height 16
click at [106, 211] on input "No documentary evidence provided (please be aware you may be asked to supply do…" at bounding box center [105, 210] width 1 height 1
radio input "true"
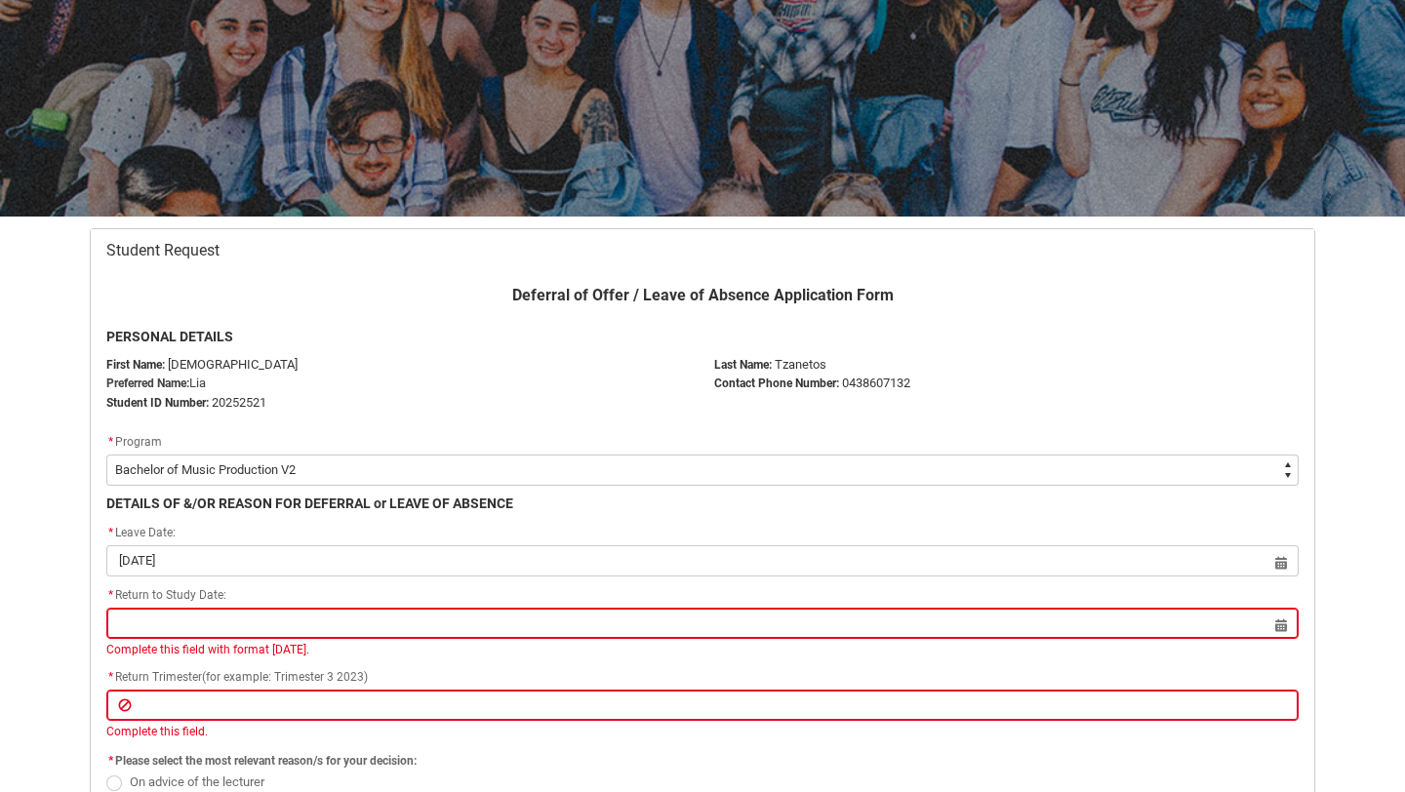
scroll to position [173, 0]
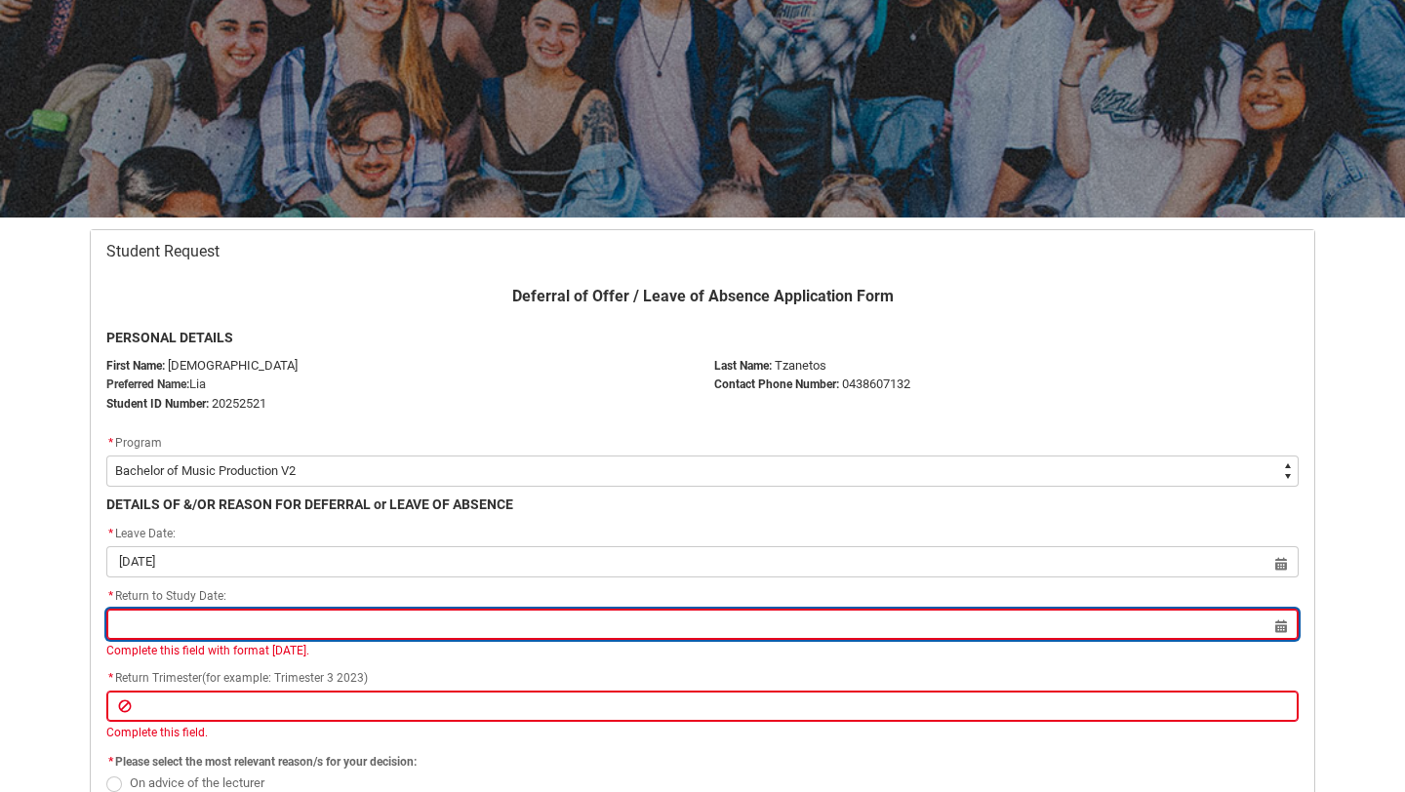
click at [265, 626] on input "Redu_Student_Request flow" at bounding box center [702, 624] width 1192 height 31
select select "2025"
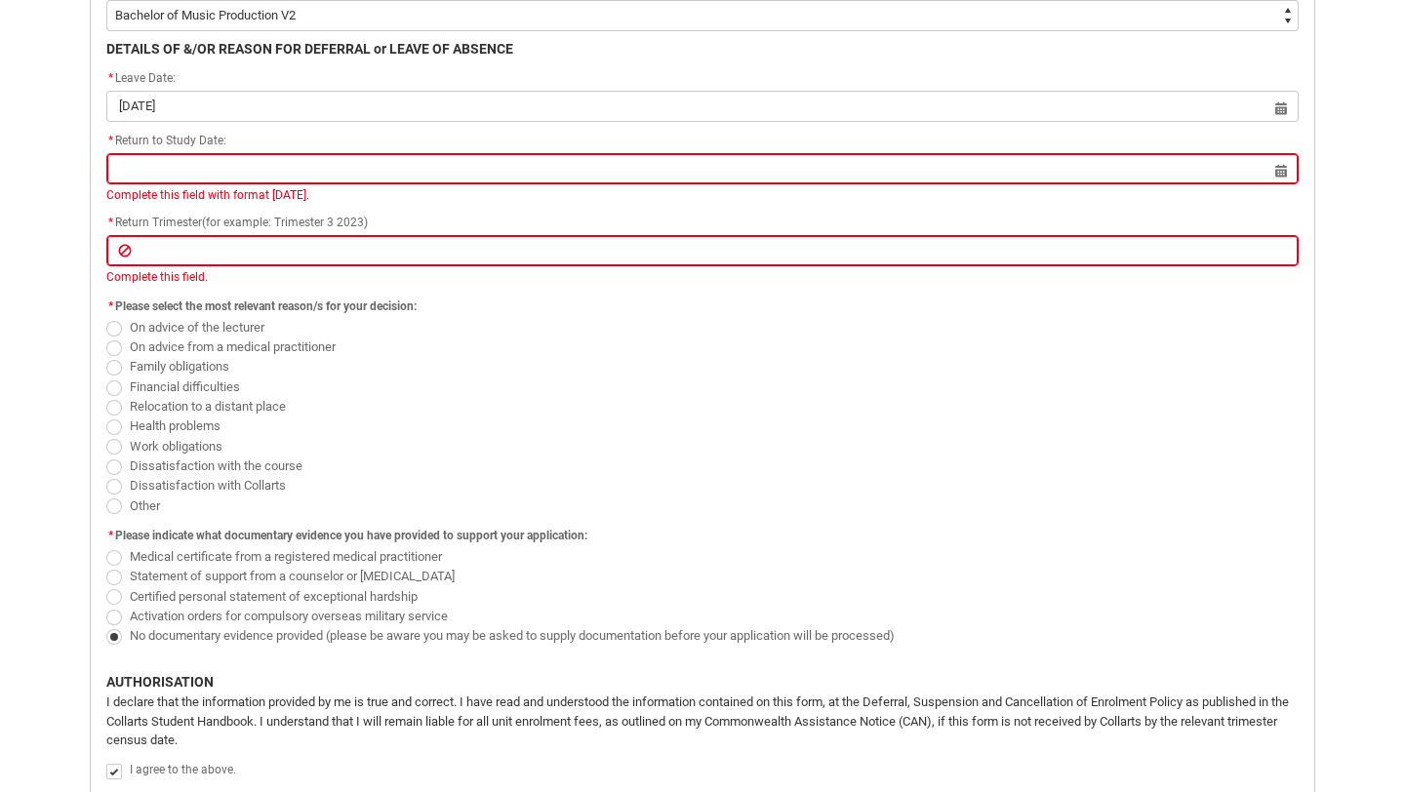
scroll to position [630, 0]
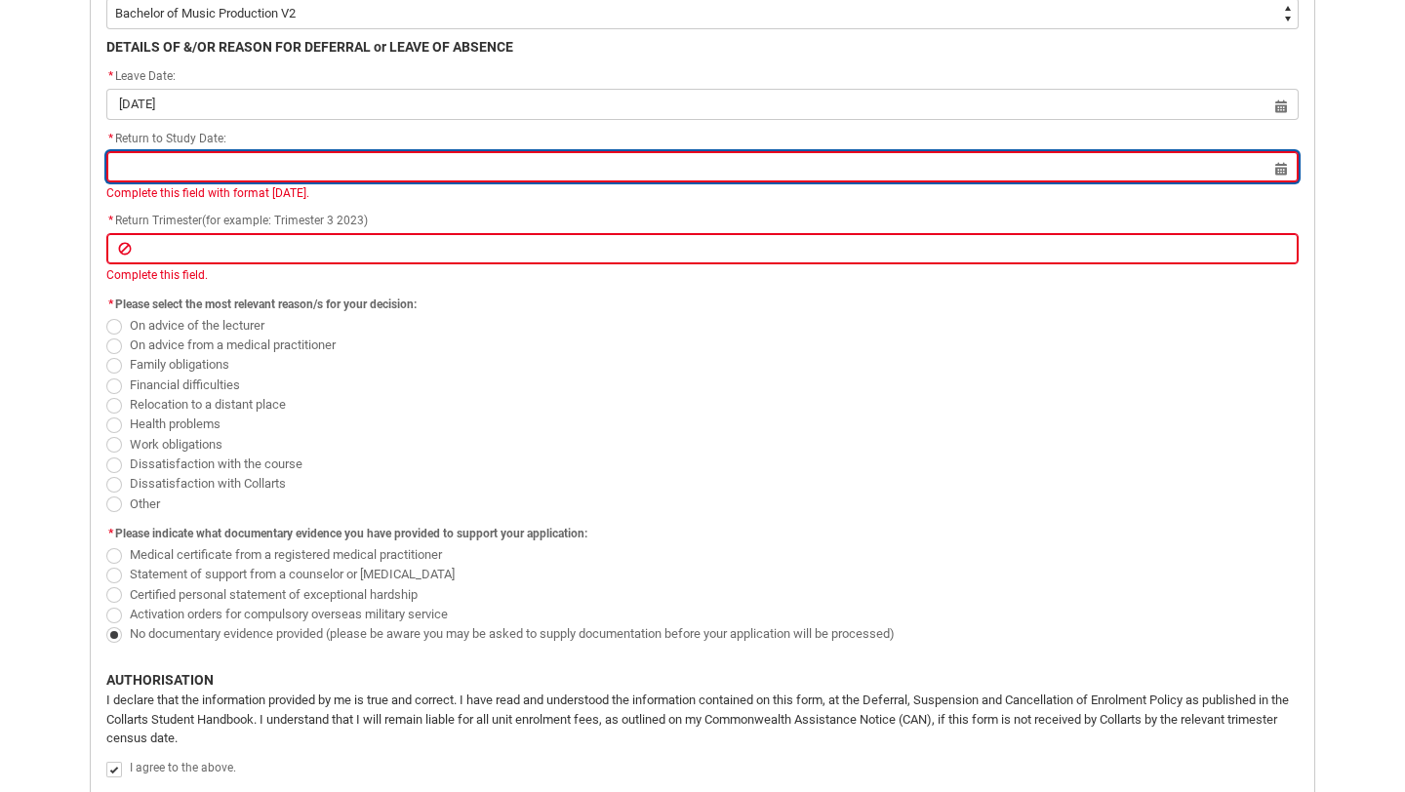
click at [315, 180] on input "Redu_Student_Request flow" at bounding box center [702, 166] width 1192 height 31
select select "2025"
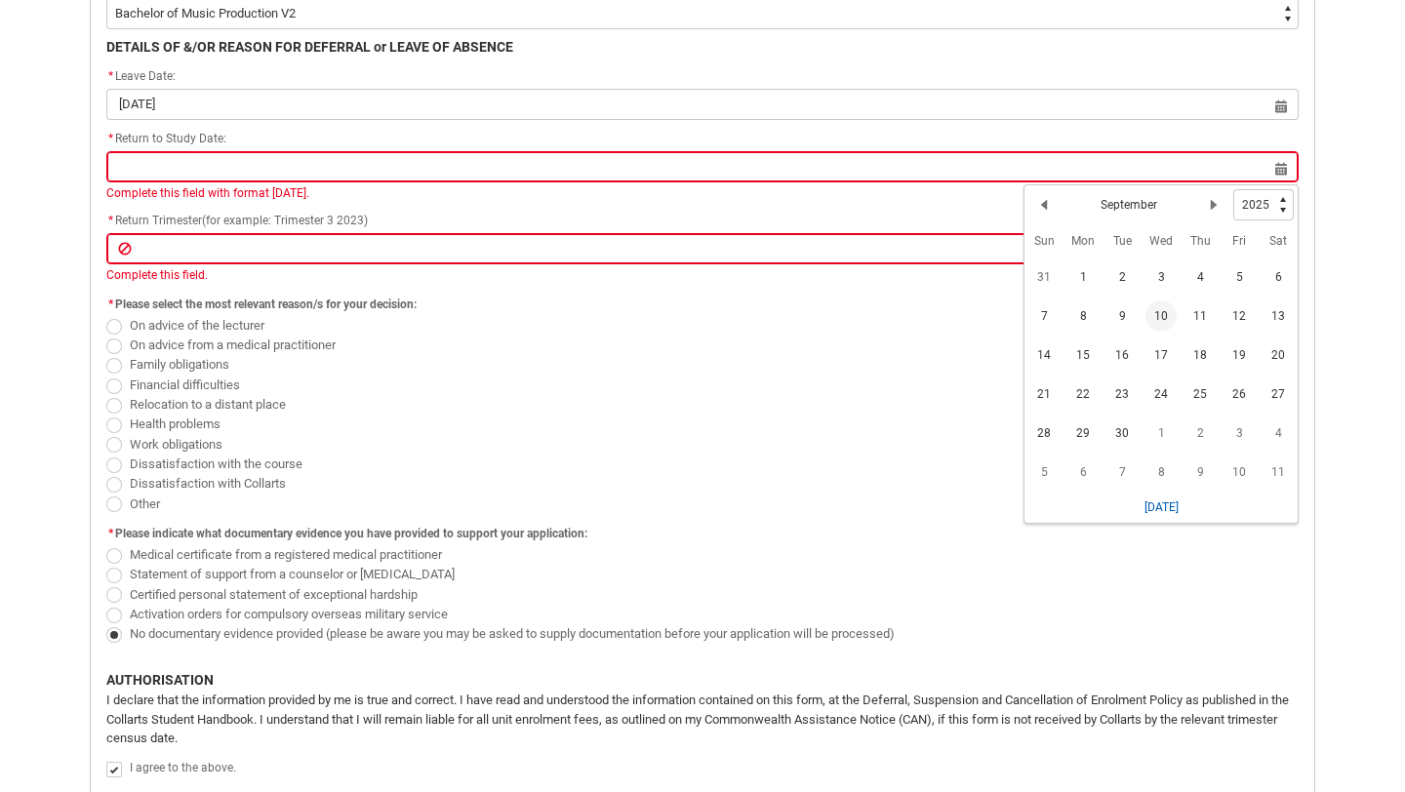
click at [767, 307] on fieldset "* Please select the most relevant reason/s for your decision: On advice of the …" at bounding box center [702, 402] width 1192 height 221
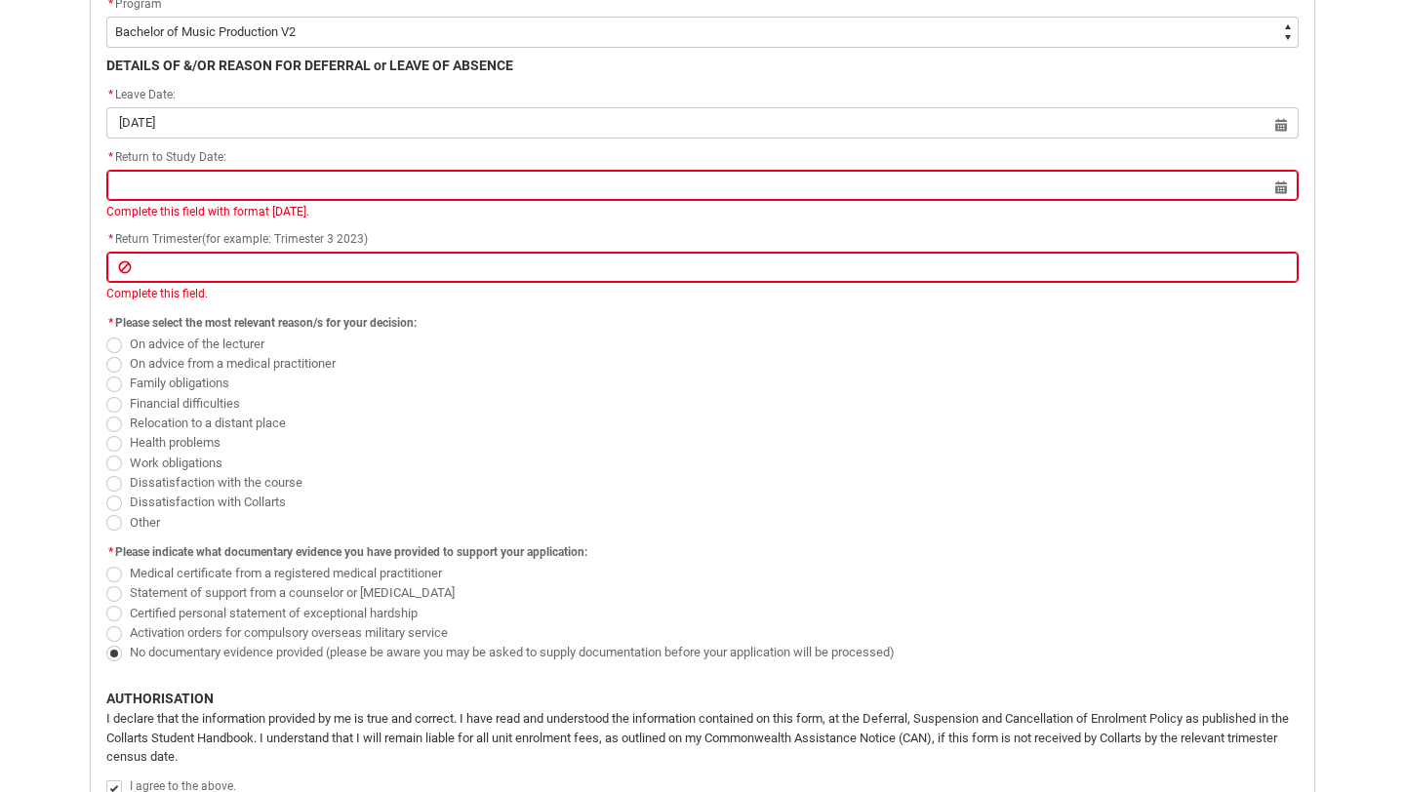
scroll to position [590, 0]
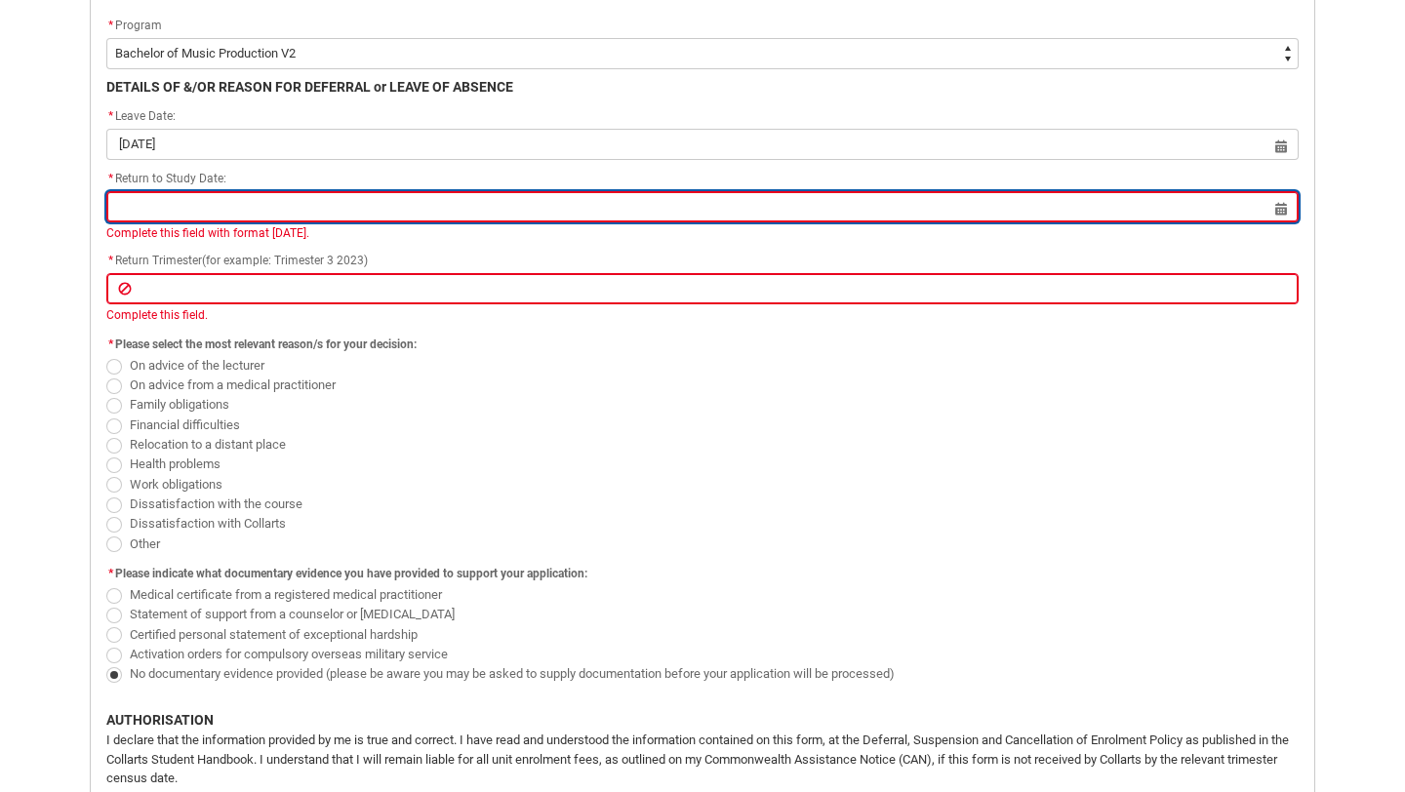
click at [363, 214] on input "Redu_Student_Request flow" at bounding box center [702, 206] width 1192 height 31
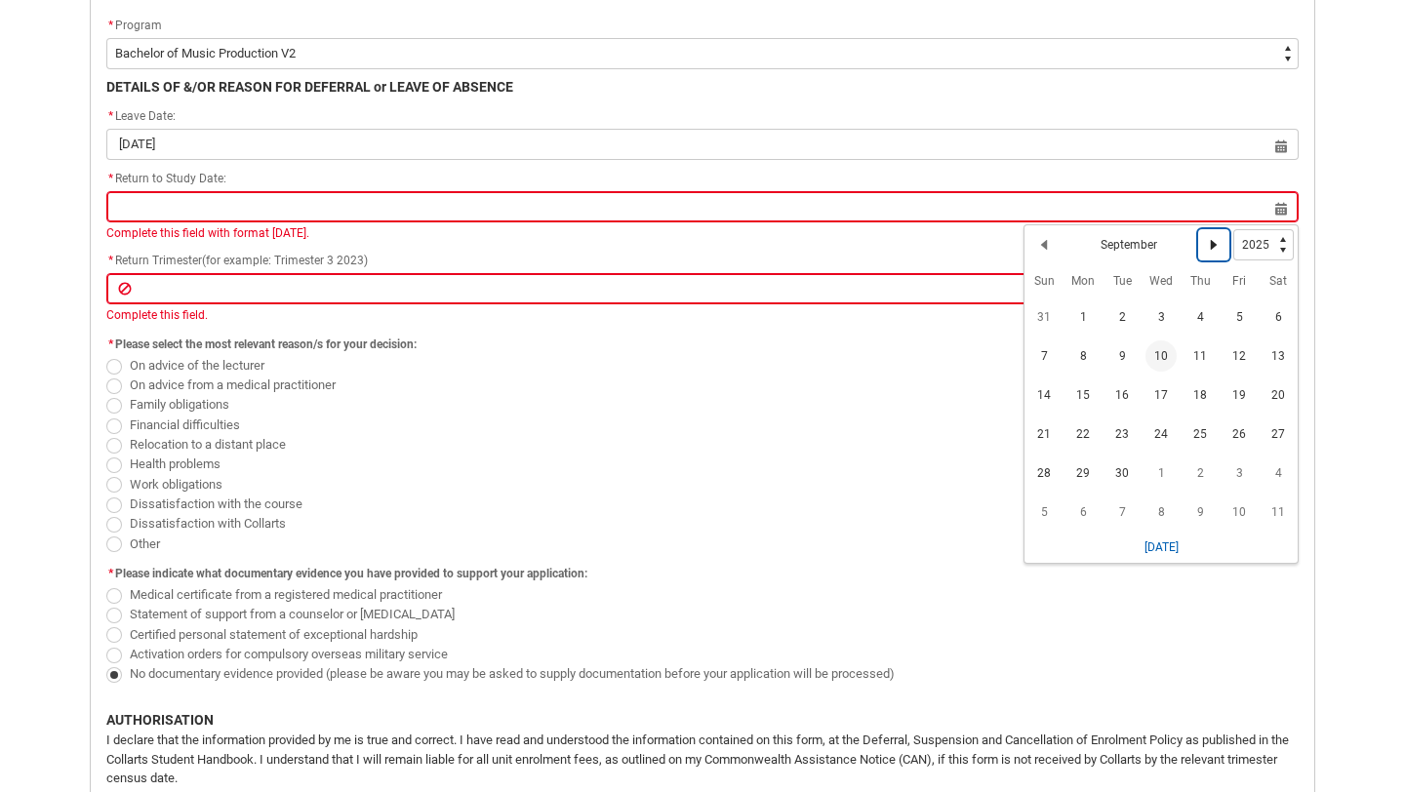
click at [1210, 238] on lightning-primitive-icon "Date picker: September" at bounding box center [1214, 245] width 14 height 14
click at [1210, 238] on lightning-primitive-icon "Date picker: October" at bounding box center [1214, 245] width 14 height 14
click at [1210, 238] on lightning-primitive-icon "Date picker: November" at bounding box center [1214, 245] width 14 height 14
click at [1210, 238] on lightning-primitive-icon "Date picker: December" at bounding box center [1214, 245] width 14 height 14
select select "2026"
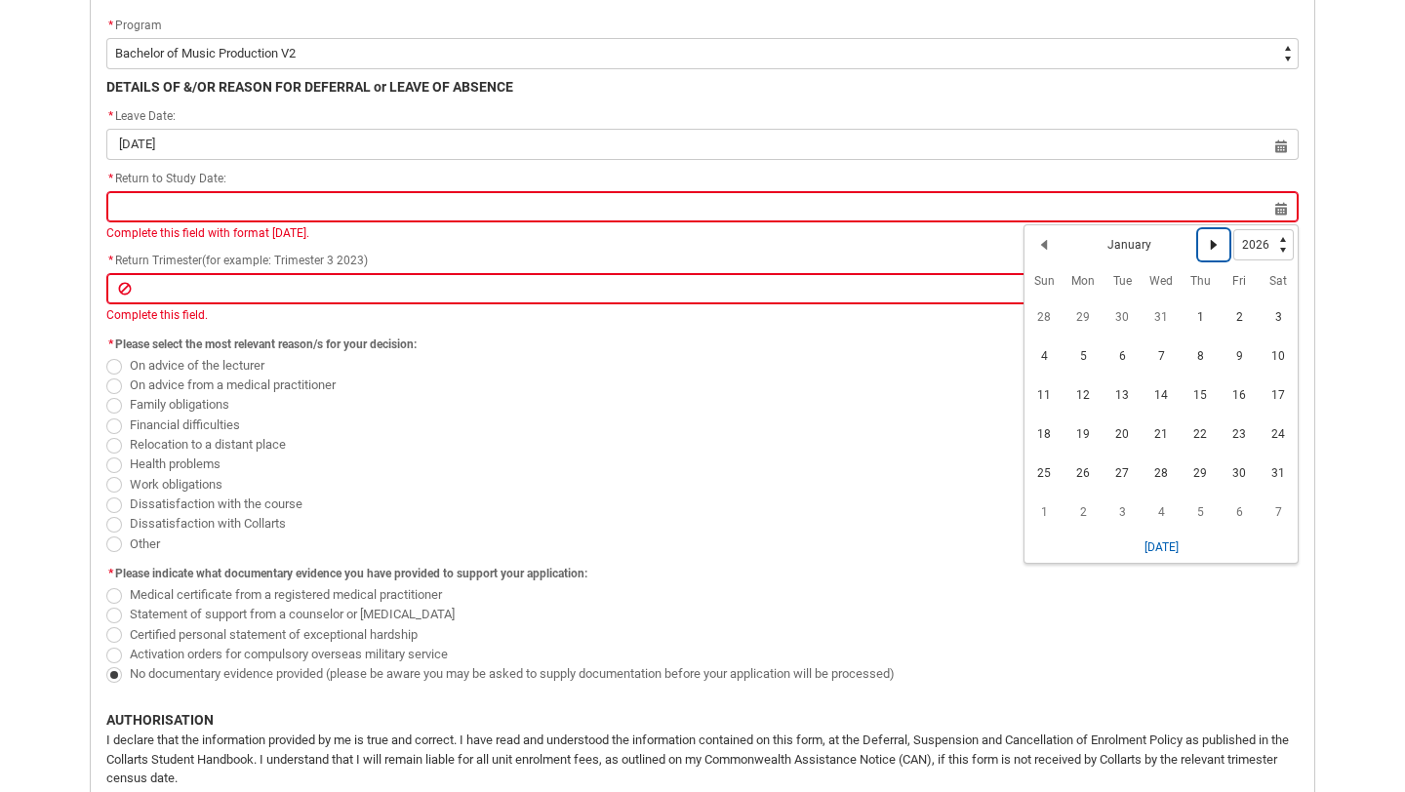
click at [1210, 239] on lightning-primitive-icon "Date picker: January" at bounding box center [1214, 245] width 14 height 14
click at [1080, 392] on span "16" at bounding box center [1082, 395] width 31 height 31
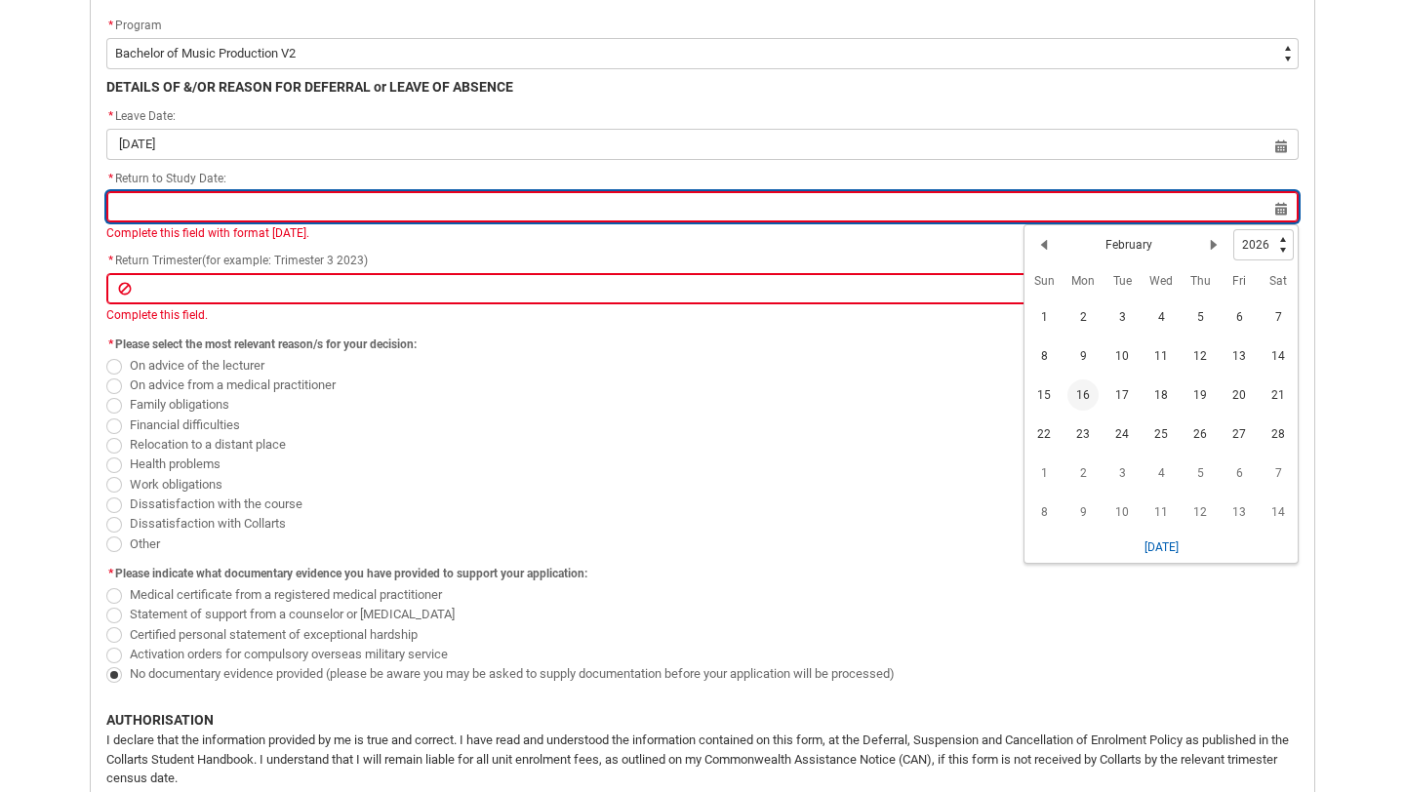
type lightning-datepicker "2026-02-16"
type lightning-input "2026-02-16"
type input "16 Feb 2026"
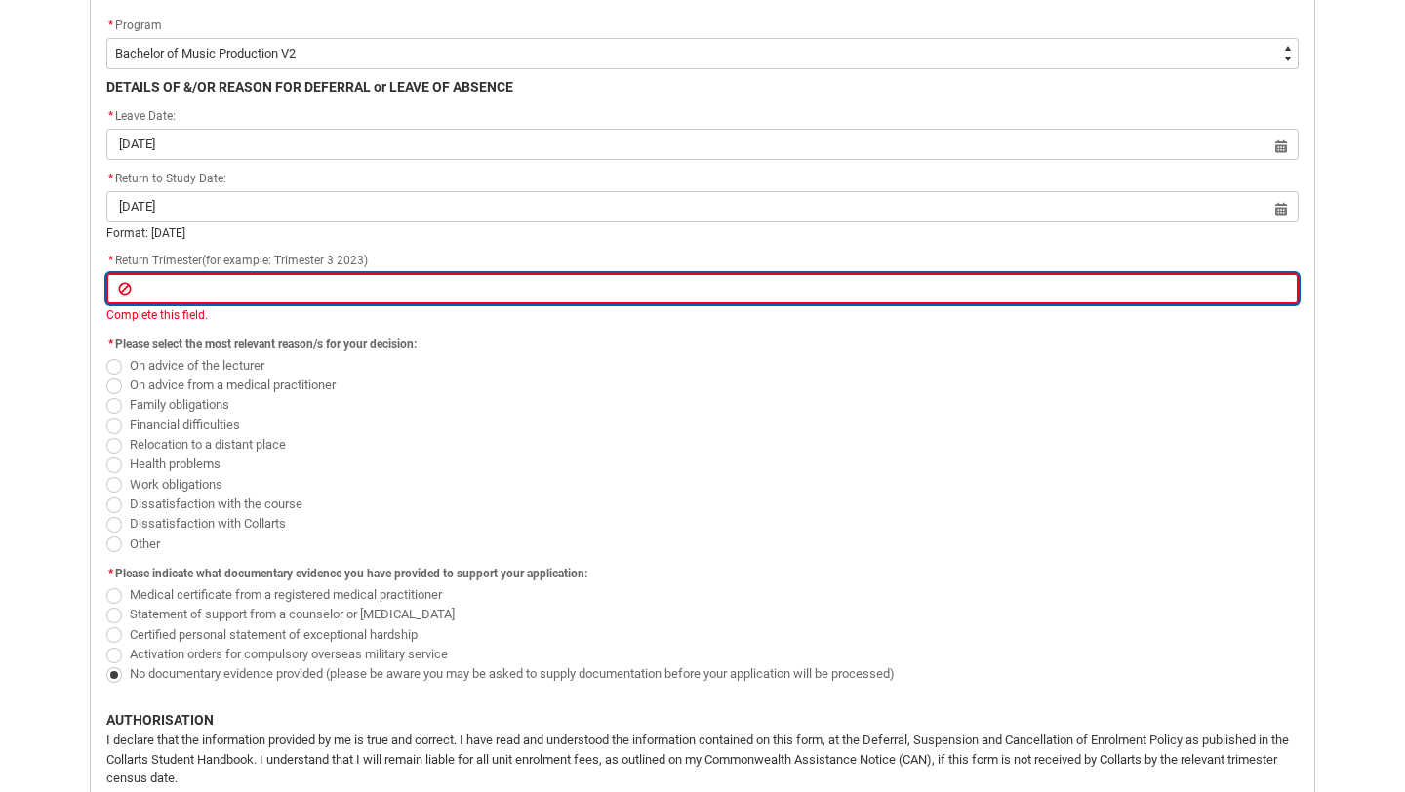
type lightning-primitive-input-simple "t"
type input "t"
type lightning-primitive-input-simple "tr"
type input "tr"
type lightning-primitive-input-simple "tri"
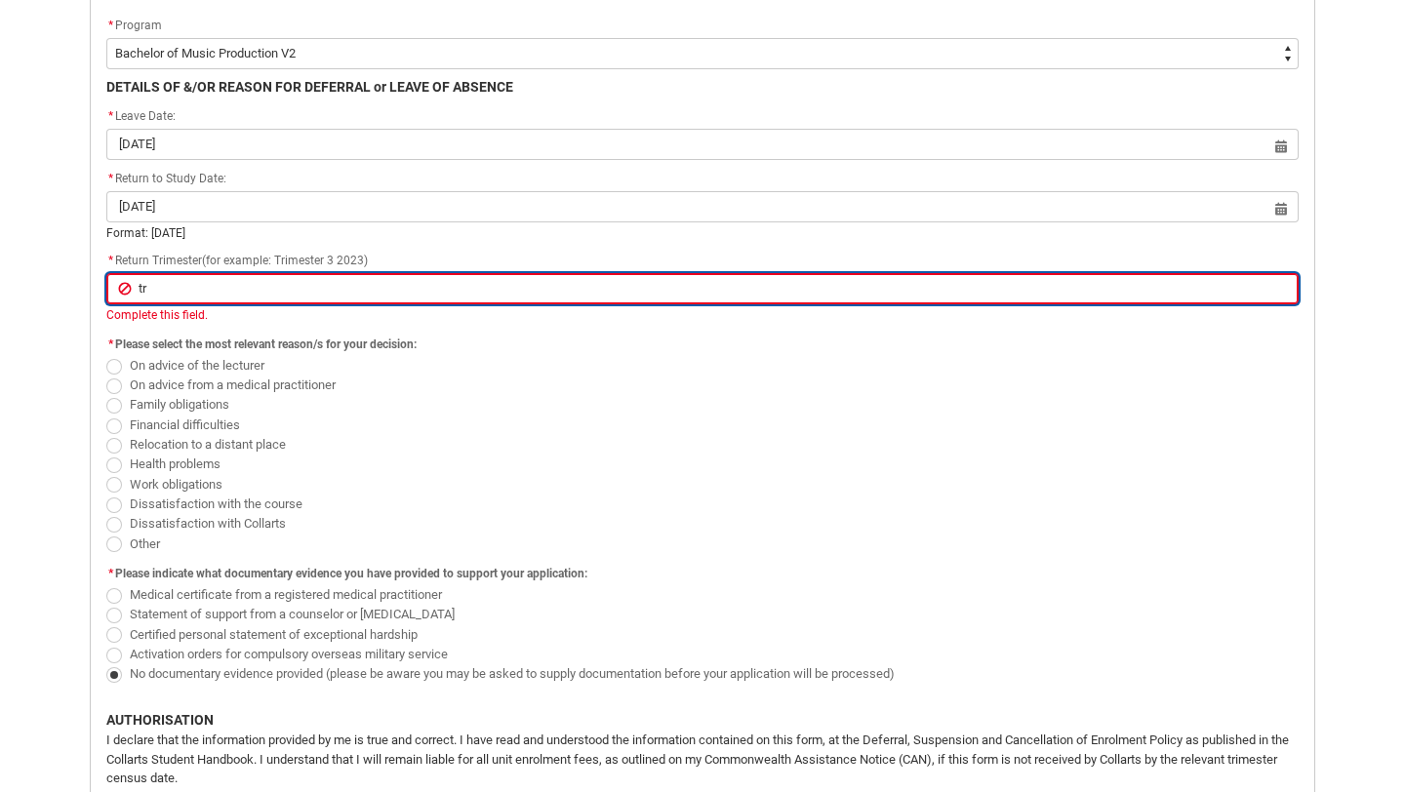
type input "tri"
type lightning-primitive-input-simple "trim"
type input "trim"
type lightning-primitive-input-simple "trime"
type input "trime"
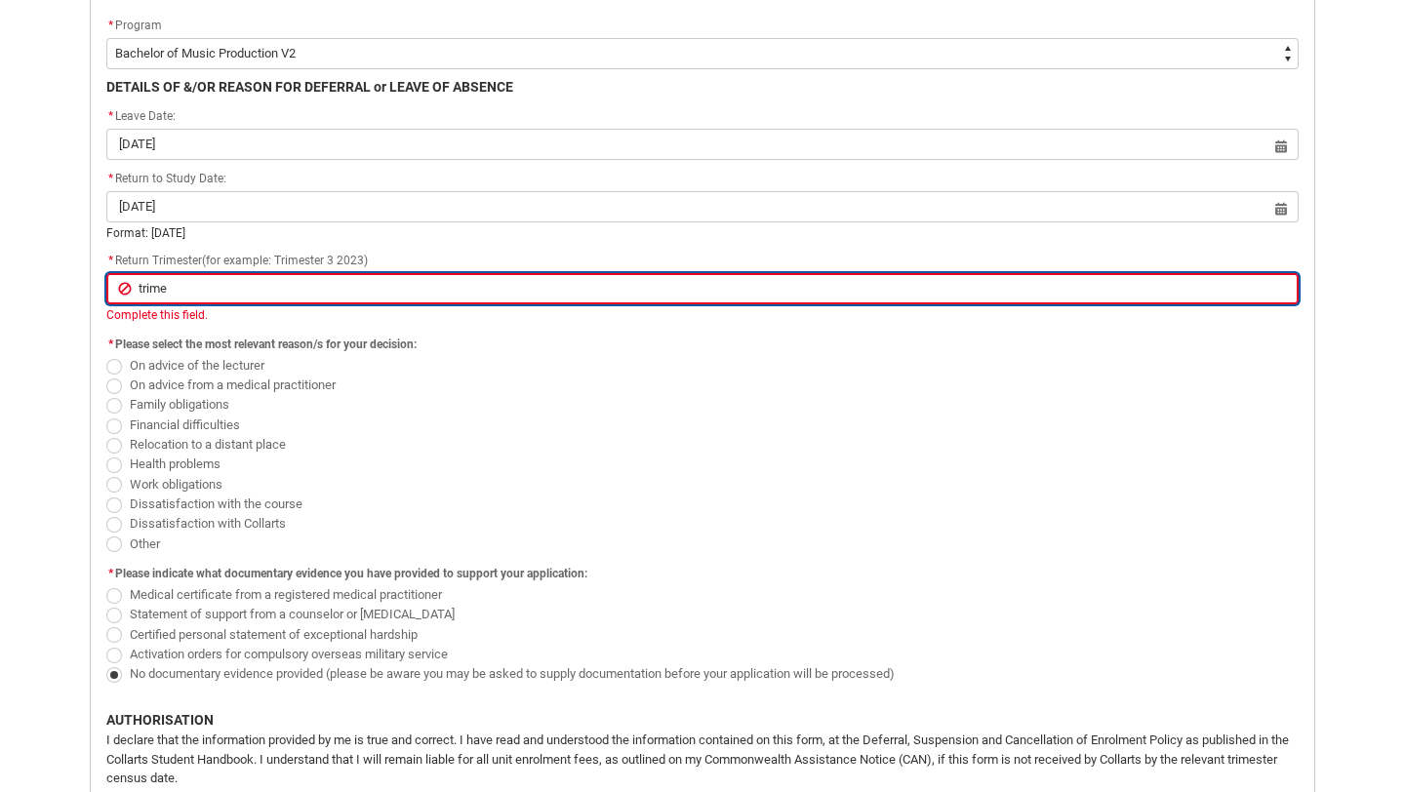
type lightning-primitive-input-simple "trimes"
type input "trimes"
type lightning-primitive-input-simple "trimest"
type input "trimest"
type lightning-primitive-input-simple "trimeste"
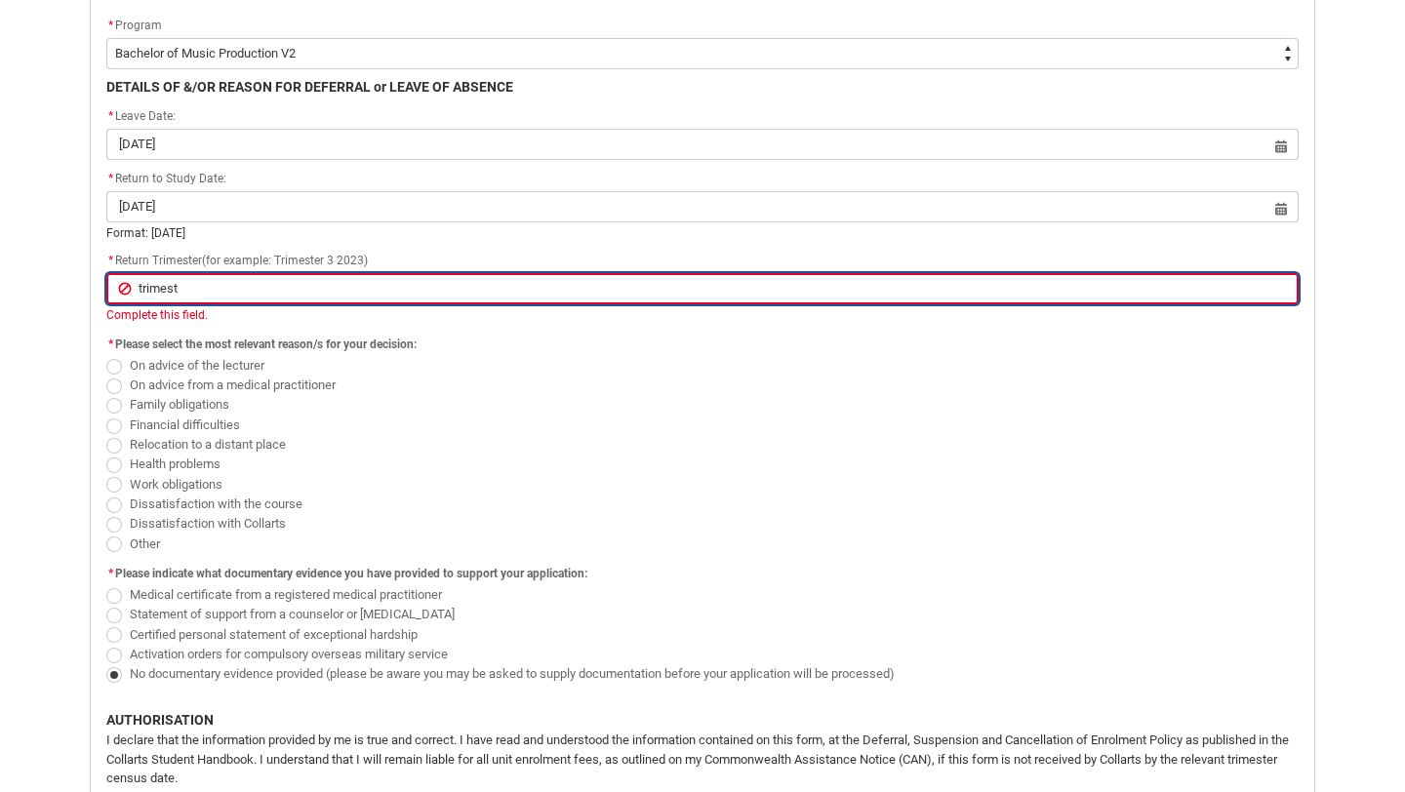
type input "trimeste"
type lightning-primitive-input-simple "trimester"
type input "trimester"
type lightning-primitive-input-simple "trimester"
type input "trimester"
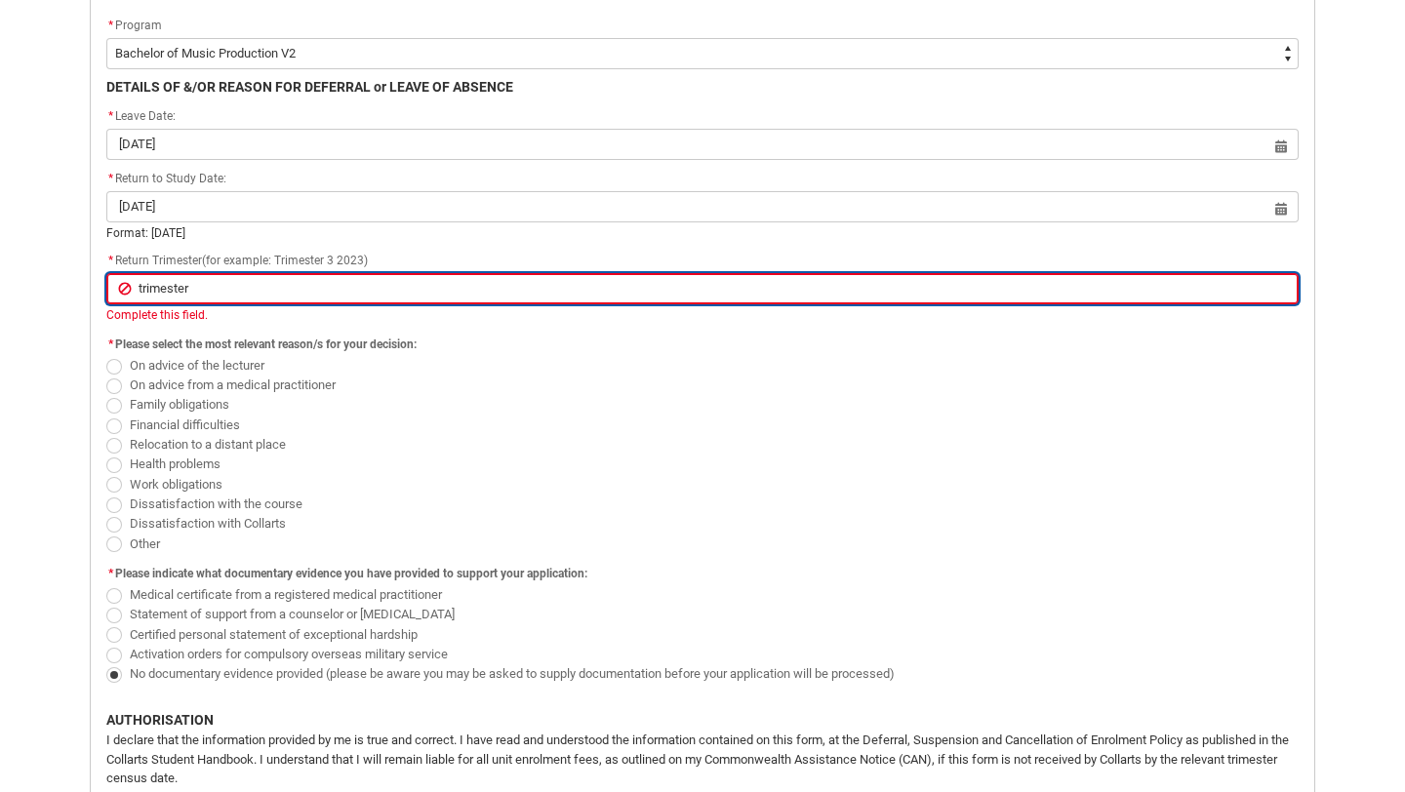
type lightning-primitive-input-simple "trimester 1"
type input "trimester 1"
type lightning-primitive-input-simple "trimester 1"
type input "trimester 1"
type lightning-primitive-input-simple "trimester 1 2"
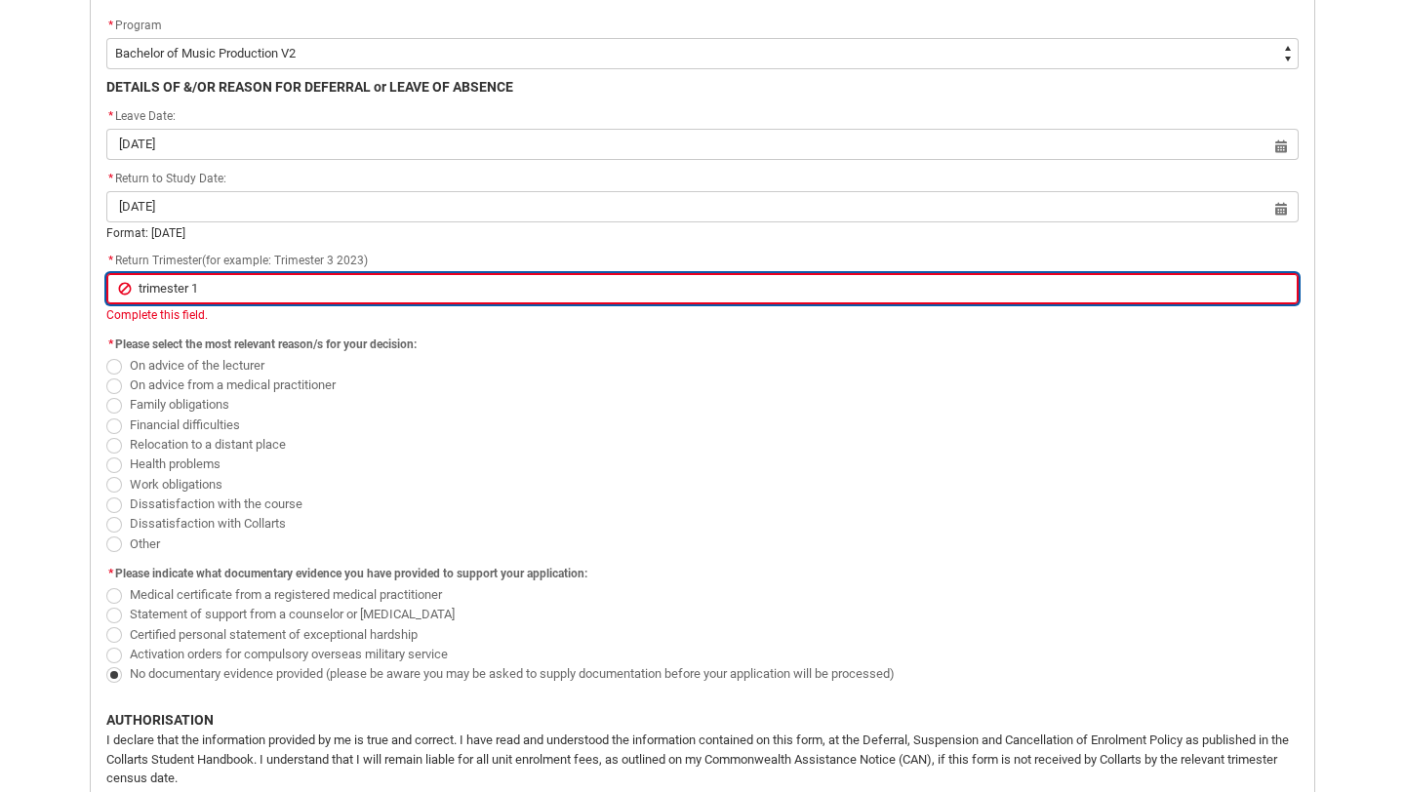
type input "trimester 1 2"
type lightning-primitive-input-simple "trimester 1 20"
type input "trimester 1 20"
type lightning-primitive-input-simple "trimester 1 202"
type input "trimester 1 202"
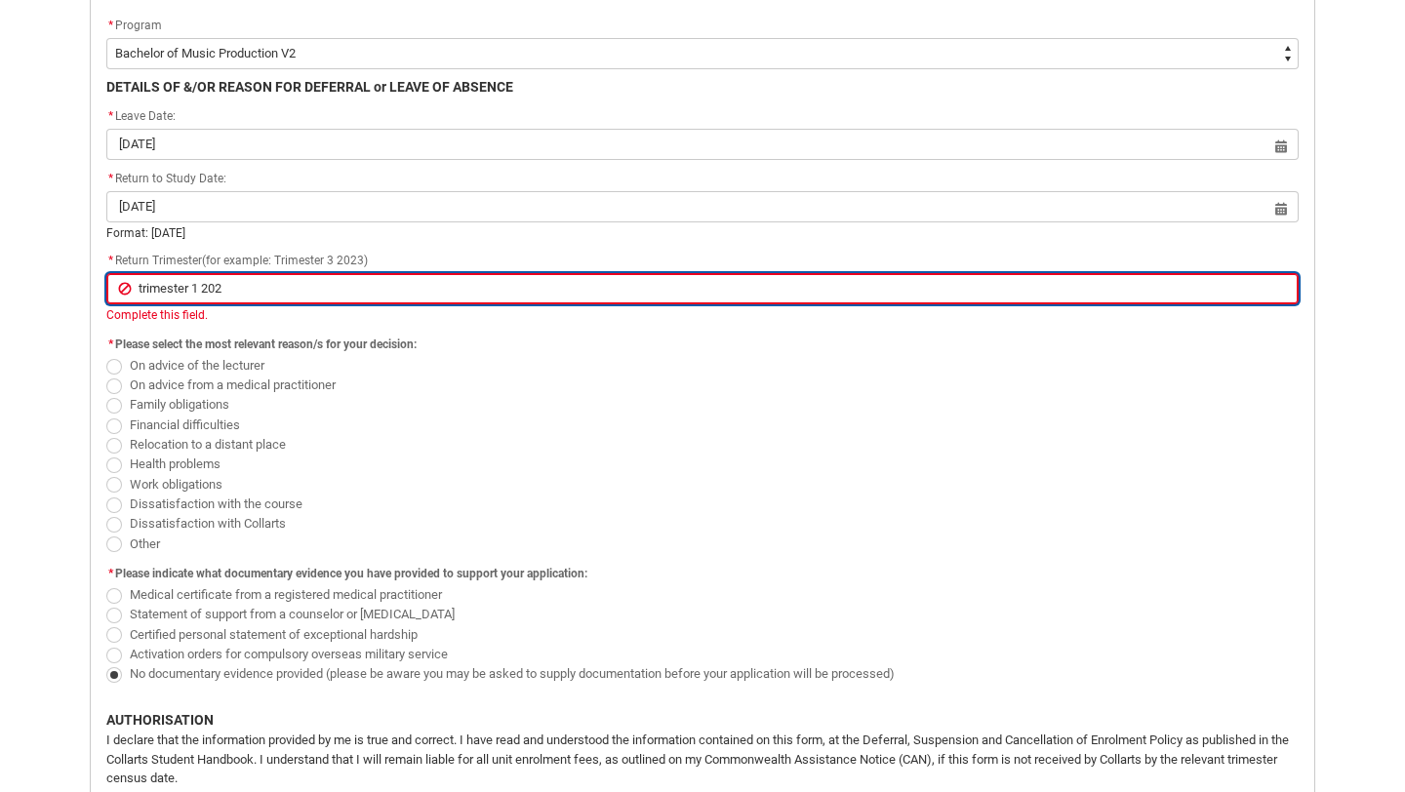
type lightning-primitive-input-simple "trimester 1 2026"
type input "trimester 1 2026"
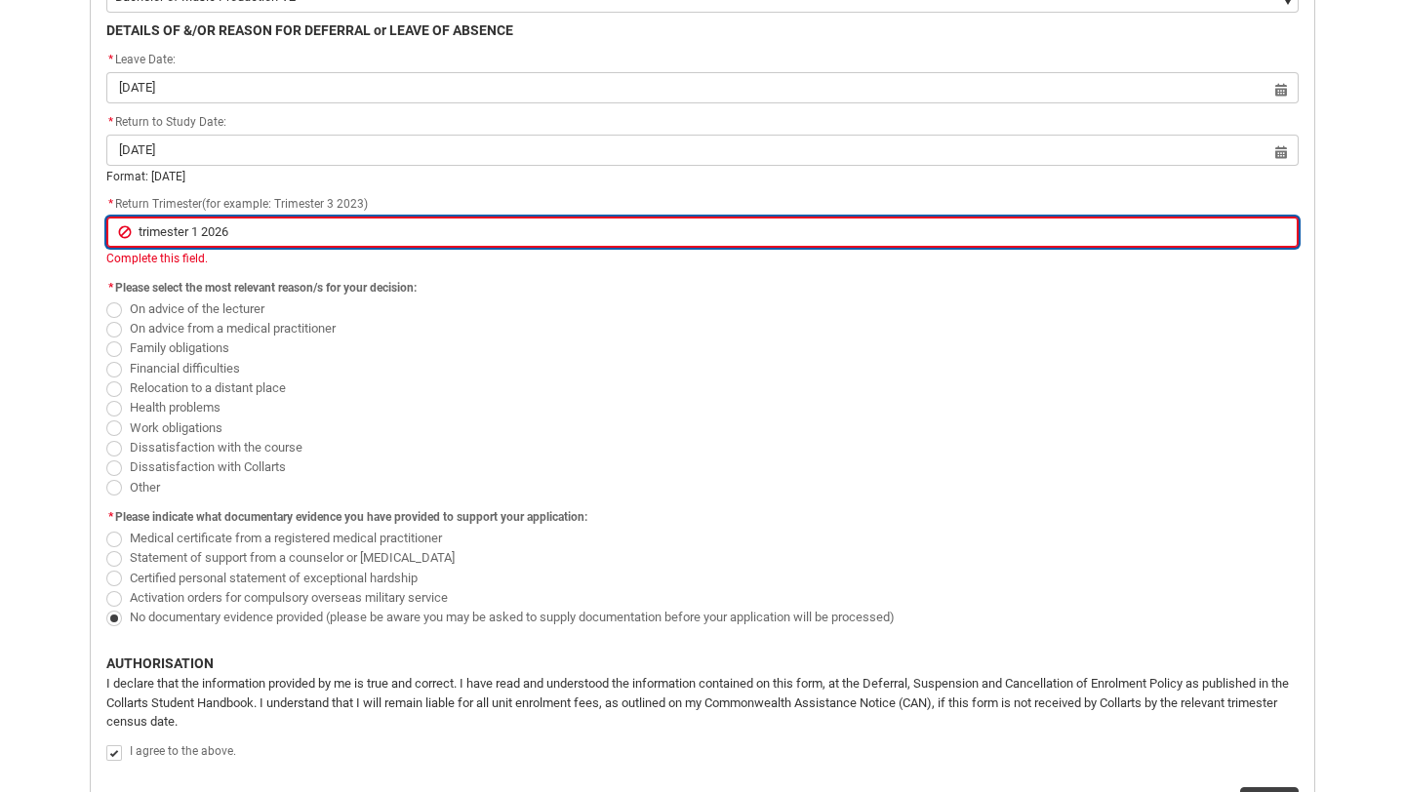
scroll to position [648, 0]
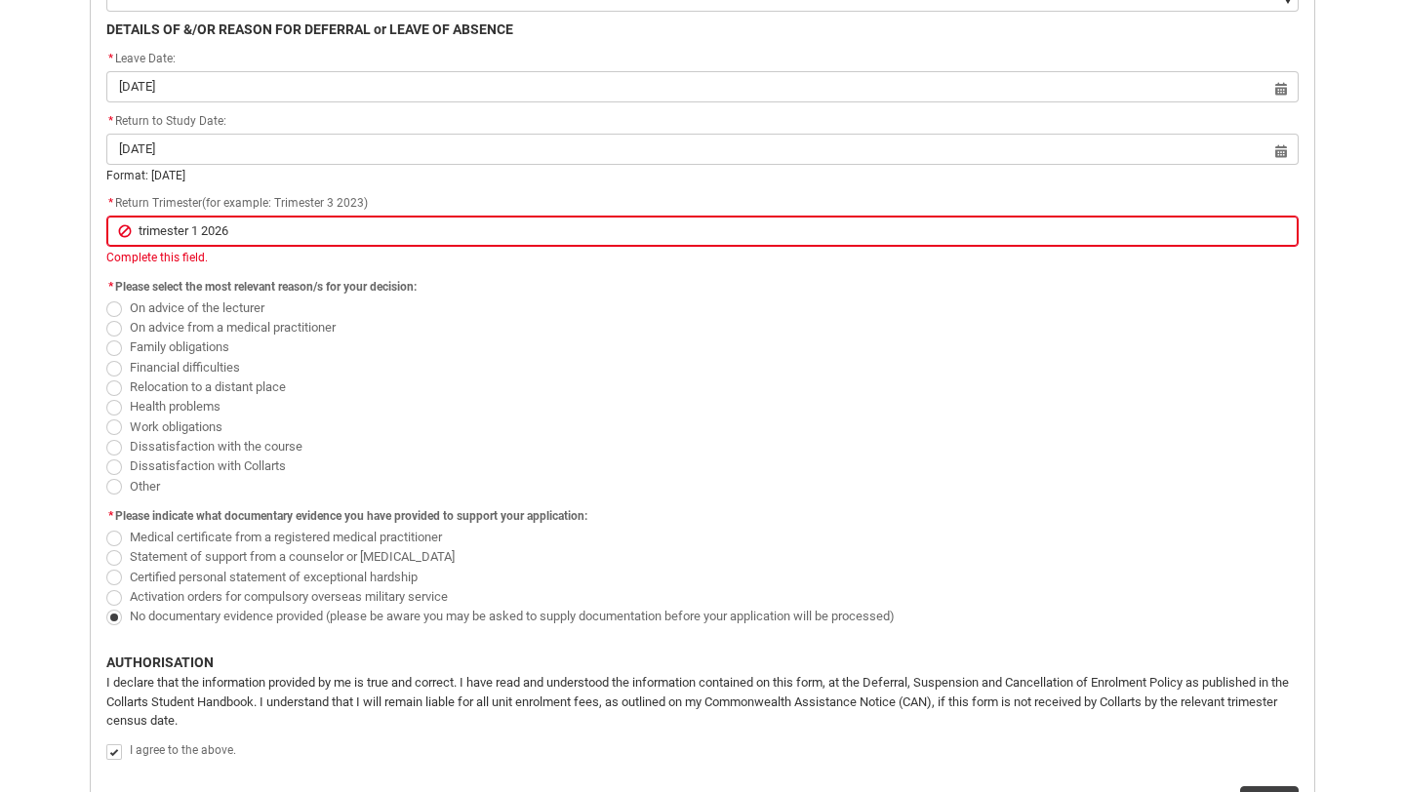
click at [115, 424] on div "On advice of the lecturer On advice from a medical practitioner Family obligati…" at bounding box center [702, 397] width 1192 height 198
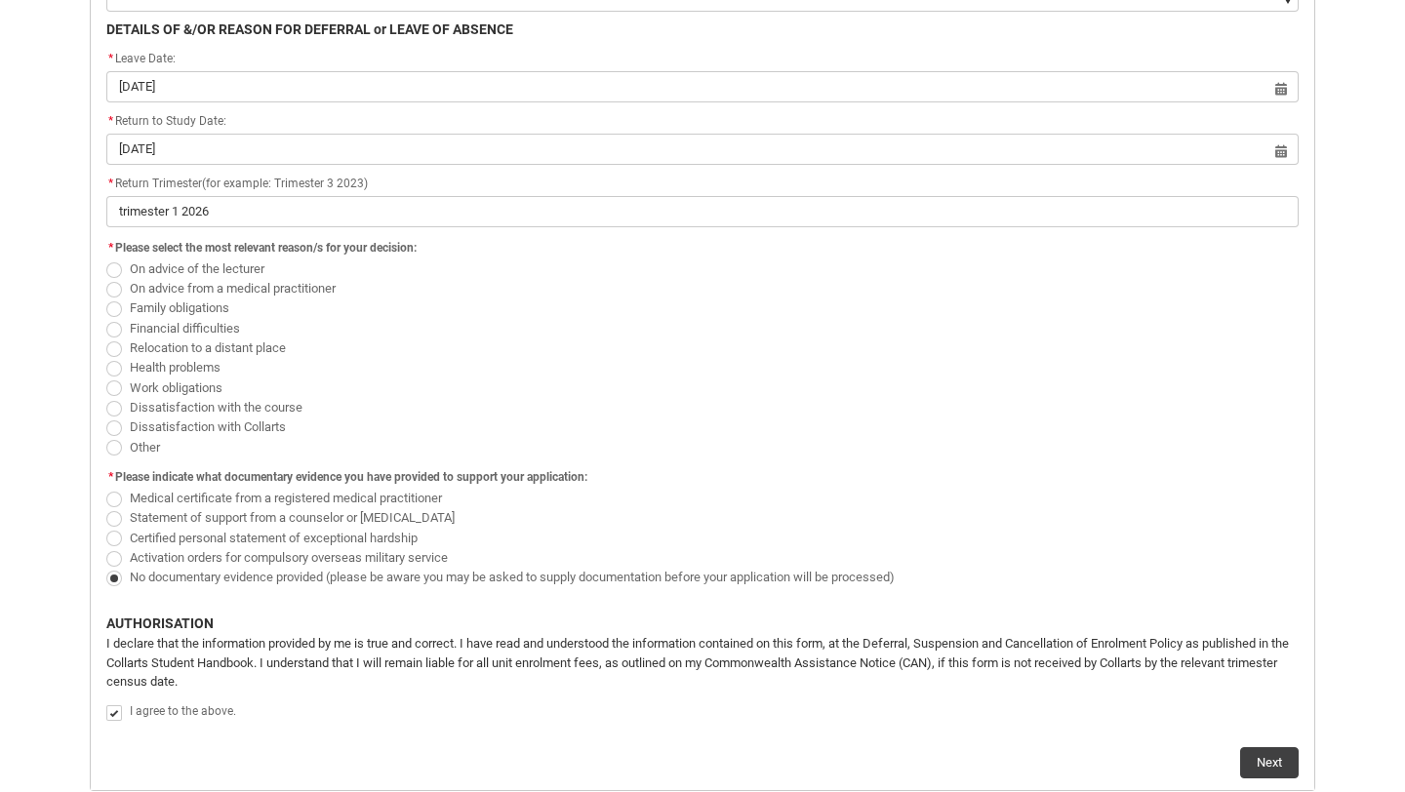
click at [114, 385] on span "Redu_Student_Request flow" at bounding box center [114, 389] width 16 height 16
click at [106, 378] on input "Work obligations" at bounding box center [105, 377] width 1 height 1
radio input "true"
click at [112, 326] on span "Redu_Student_Request flow" at bounding box center [114, 330] width 16 height 16
click at [106, 318] on input "Financial difficulties" at bounding box center [105, 317] width 1 height 1
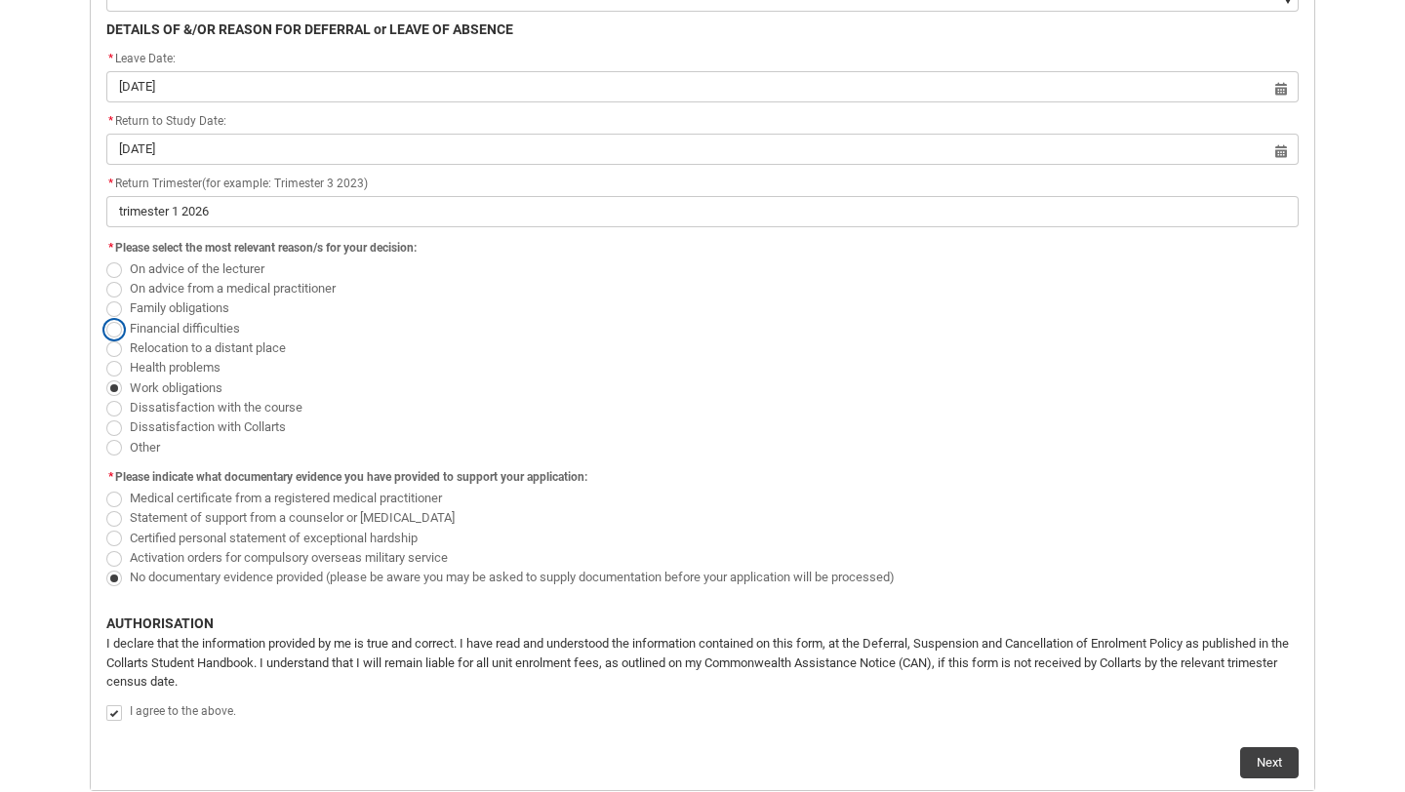
radio input "true"
click at [118, 389] on span "Redu_Student_Request flow" at bounding box center [114, 389] width 16 height 16
click at [106, 378] on input "Work obligations" at bounding box center [105, 377] width 1 height 1
radio input "true"
click at [112, 334] on span "Redu_Student_Request flow" at bounding box center [114, 330] width 16 height 16
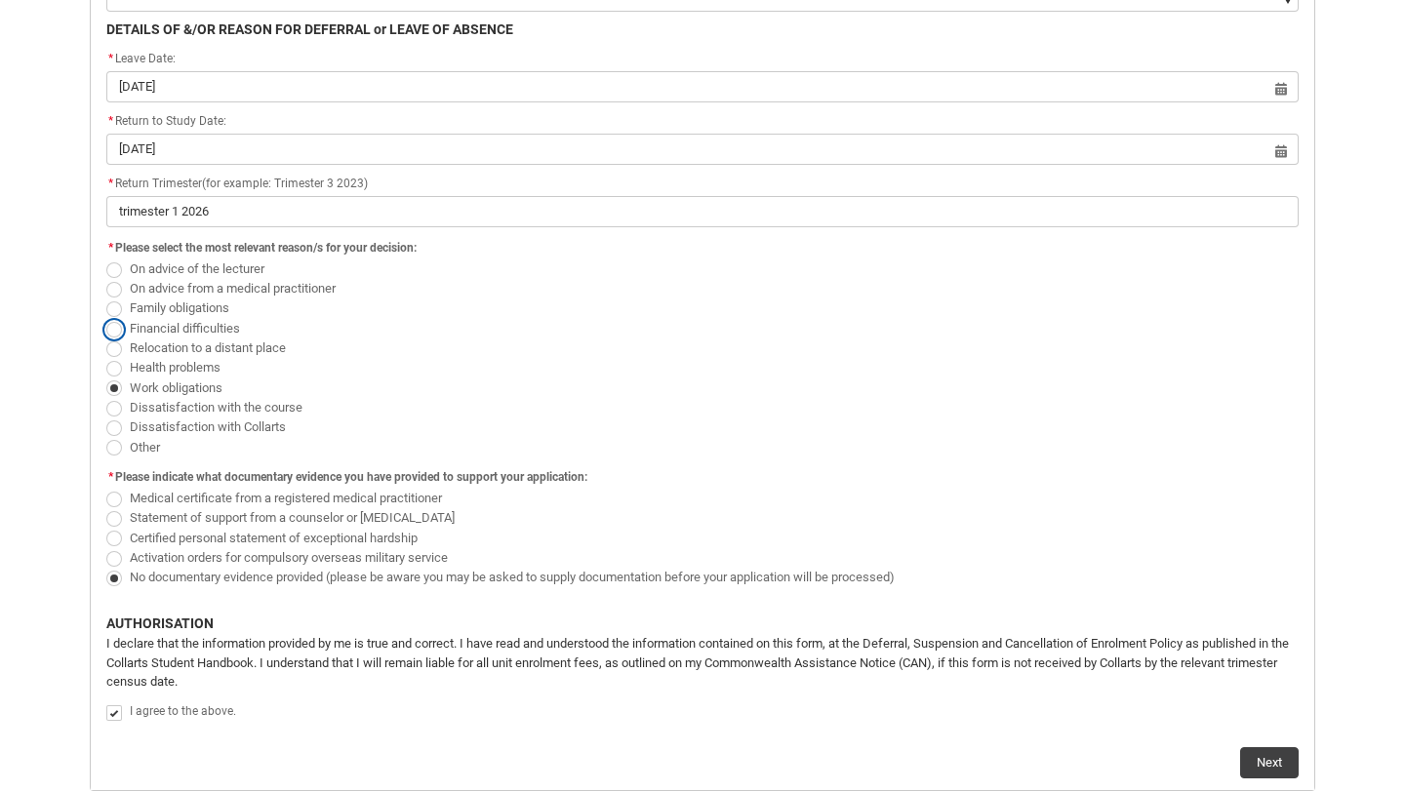
click at [106, 318] on input "Financial difficulties" at bounding box center [105, 317] width 1 height 1
radio input "true"
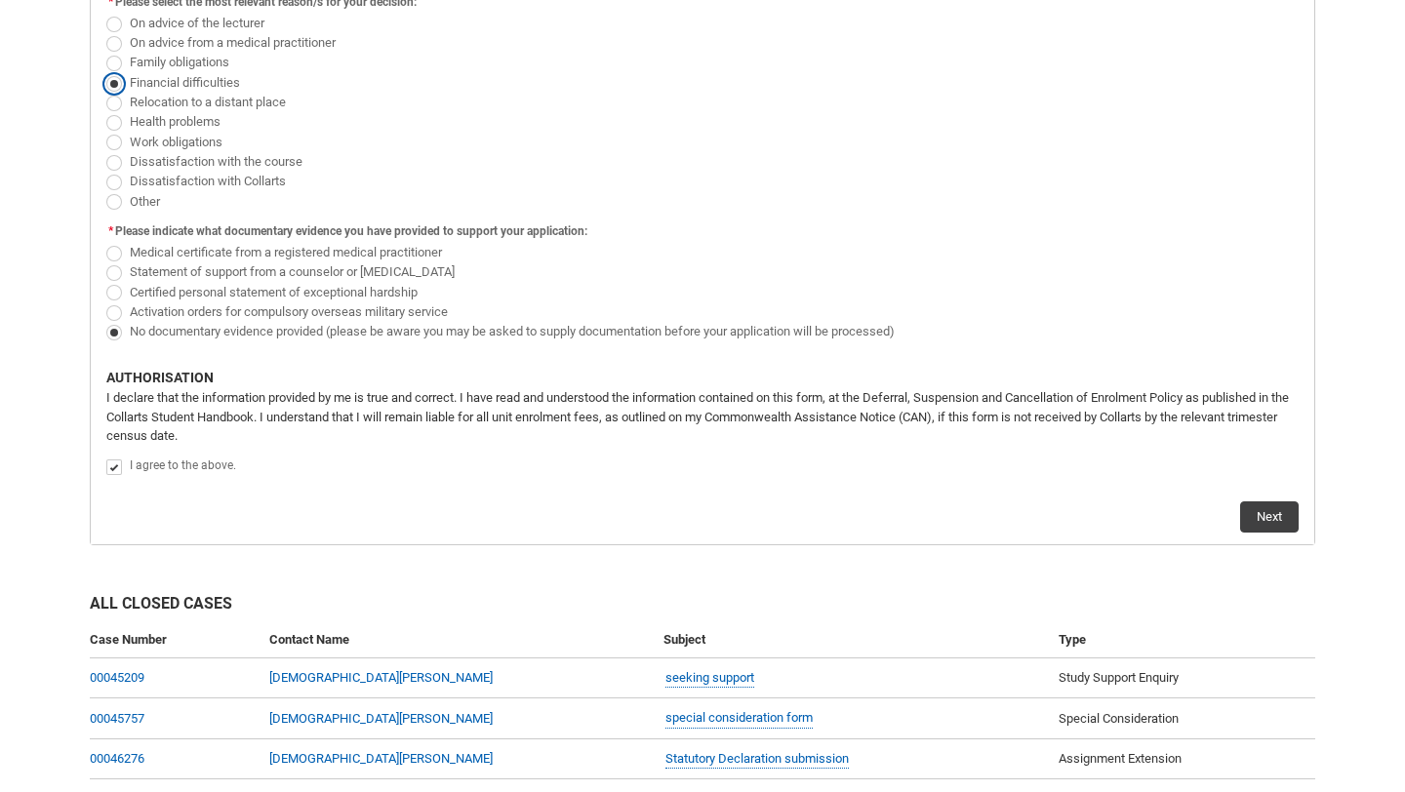
scroll to position [1008, 0]
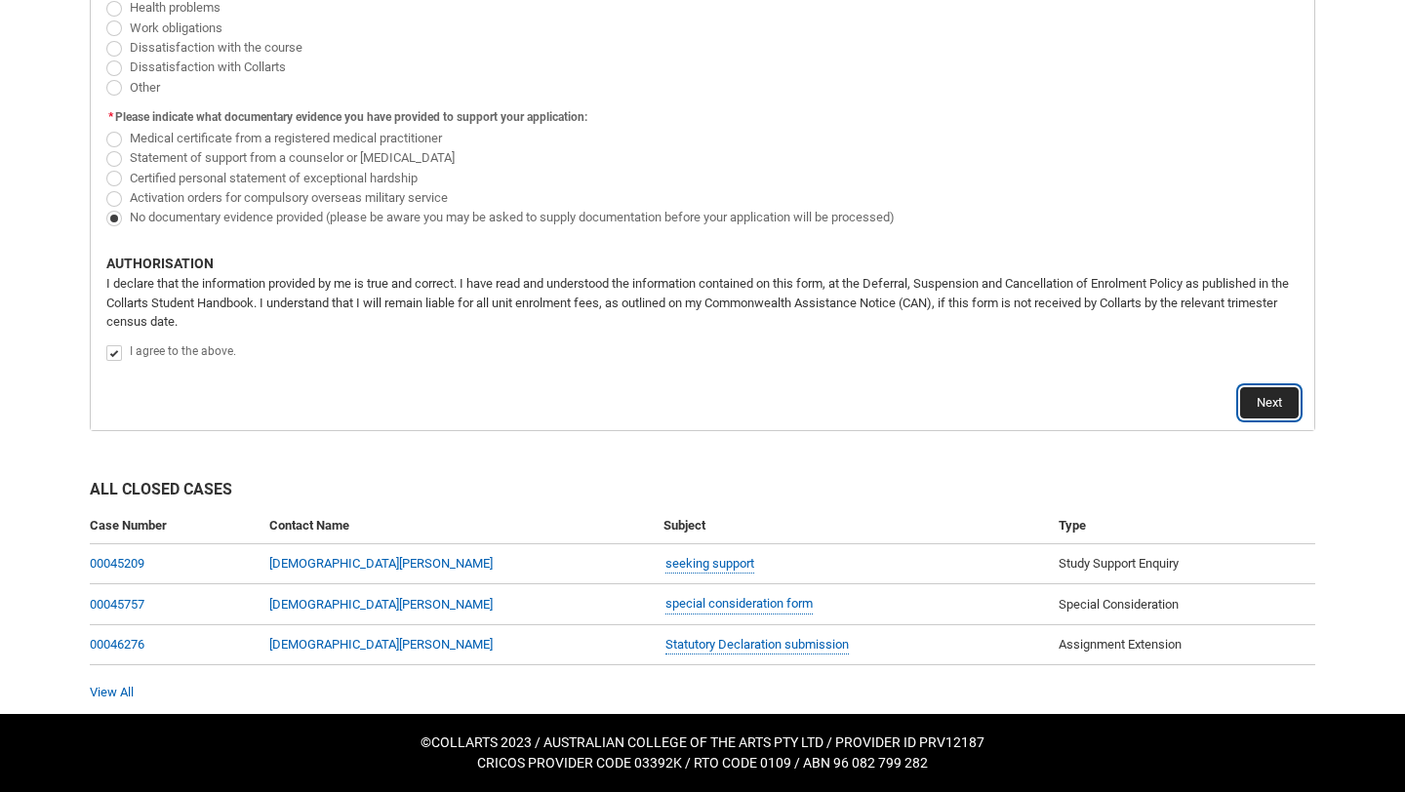
click at [1259, 395] on button "Next" at bounding box center [1269, 402] width 59 height 31
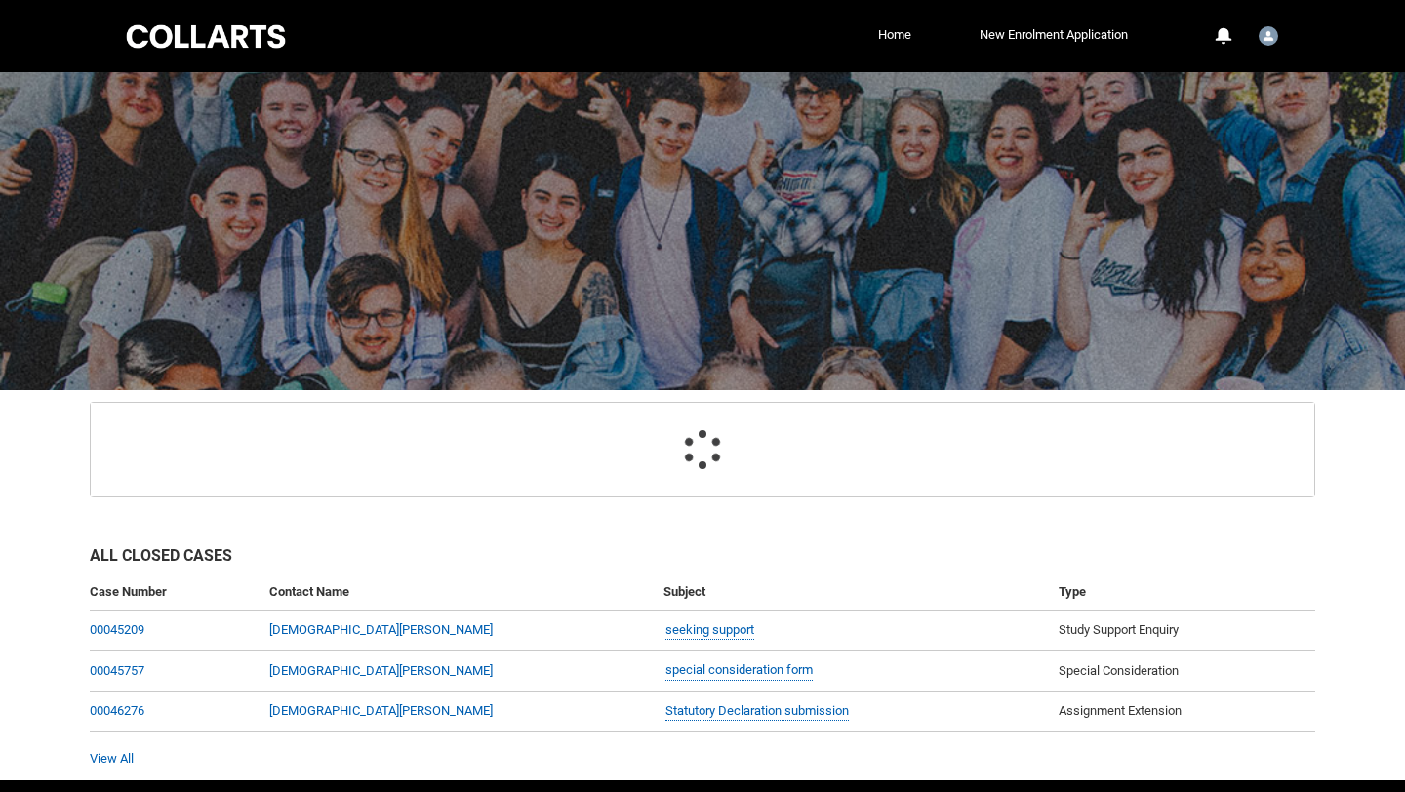
scroll to position [123, 0]
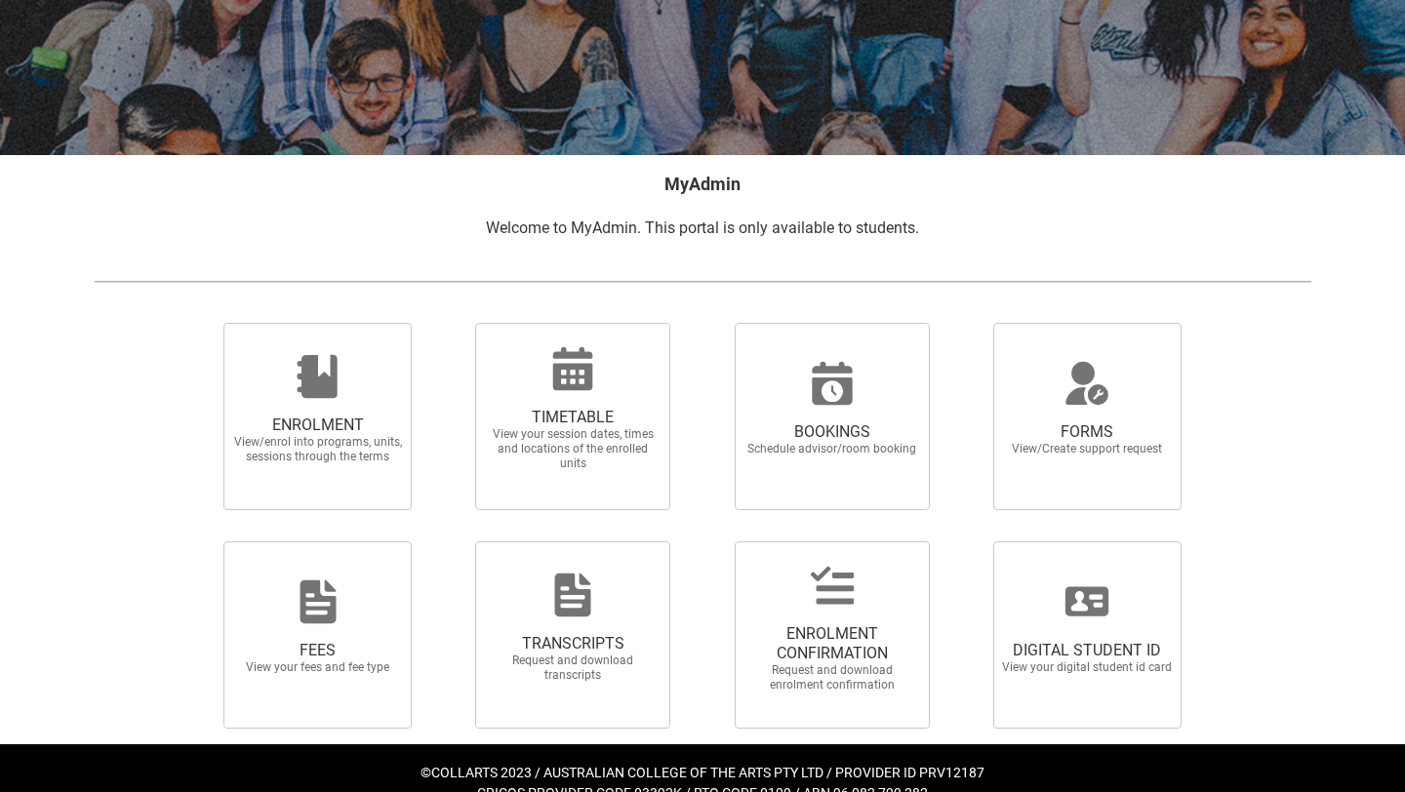
scroll to position [266, 0]
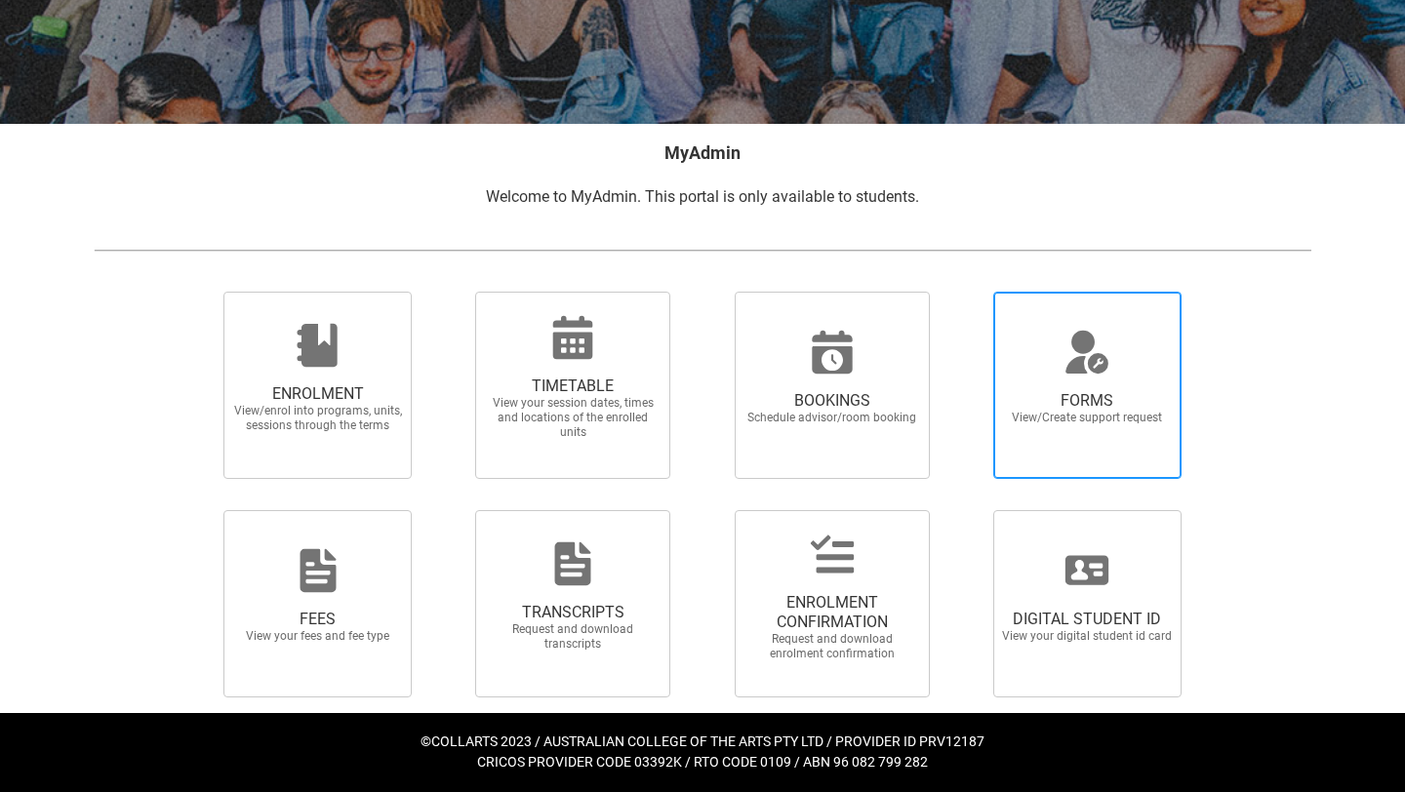
click at [1168, 396] on span "FORMS" at bounding box center [1087, 401] width 172 height 20
click at [970, 292] on input "FORMS View/Create support request" at bounding box center [969, 291] width 1 height 1
radio input "true"
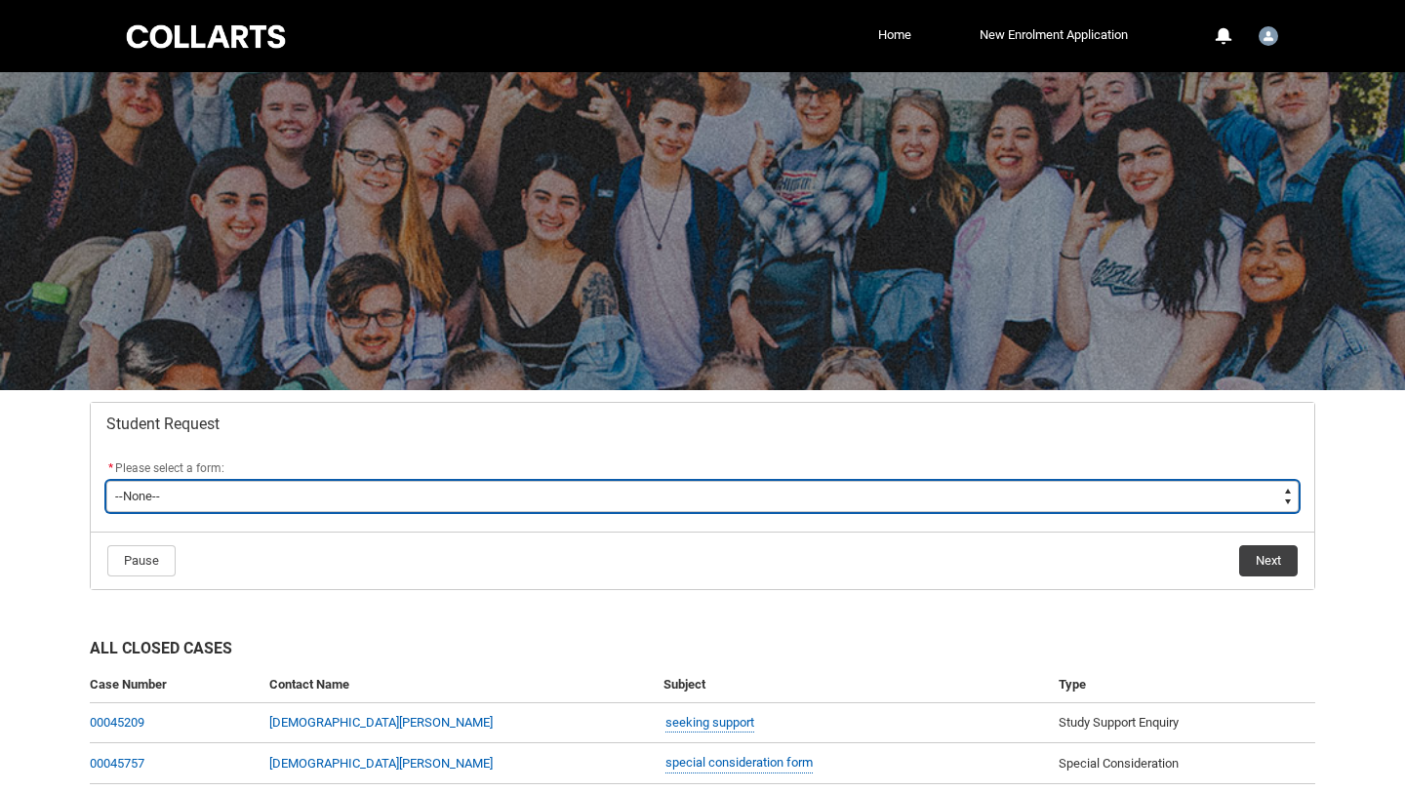
click at [160, 495] on select "--None-- Academic Transcript Application to Appeal Assignment Extension Change …" at bounding box center [702, 496] width 1192 height 31
type lightning-select "Withdraw_Cancel_Enrolment_Choice"
click at [106, 481] on select "--None-- Academic Transcript Application to Appeal Assignment Extension Change …" at bounding box center [702, 496] width 1192 height 31
select select "Withdraw_Cancel_Enrolment_Choice"
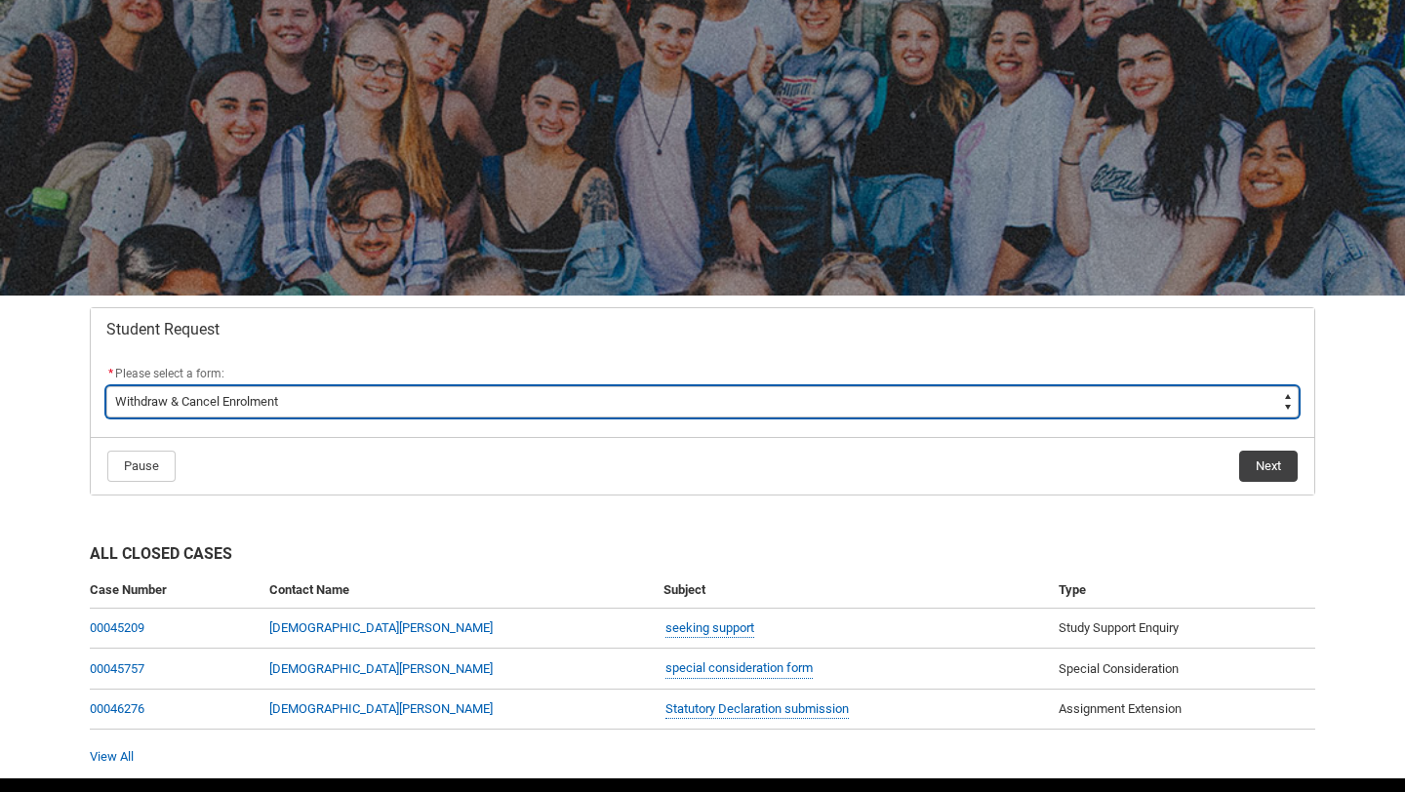
scroll to position [141, 0]
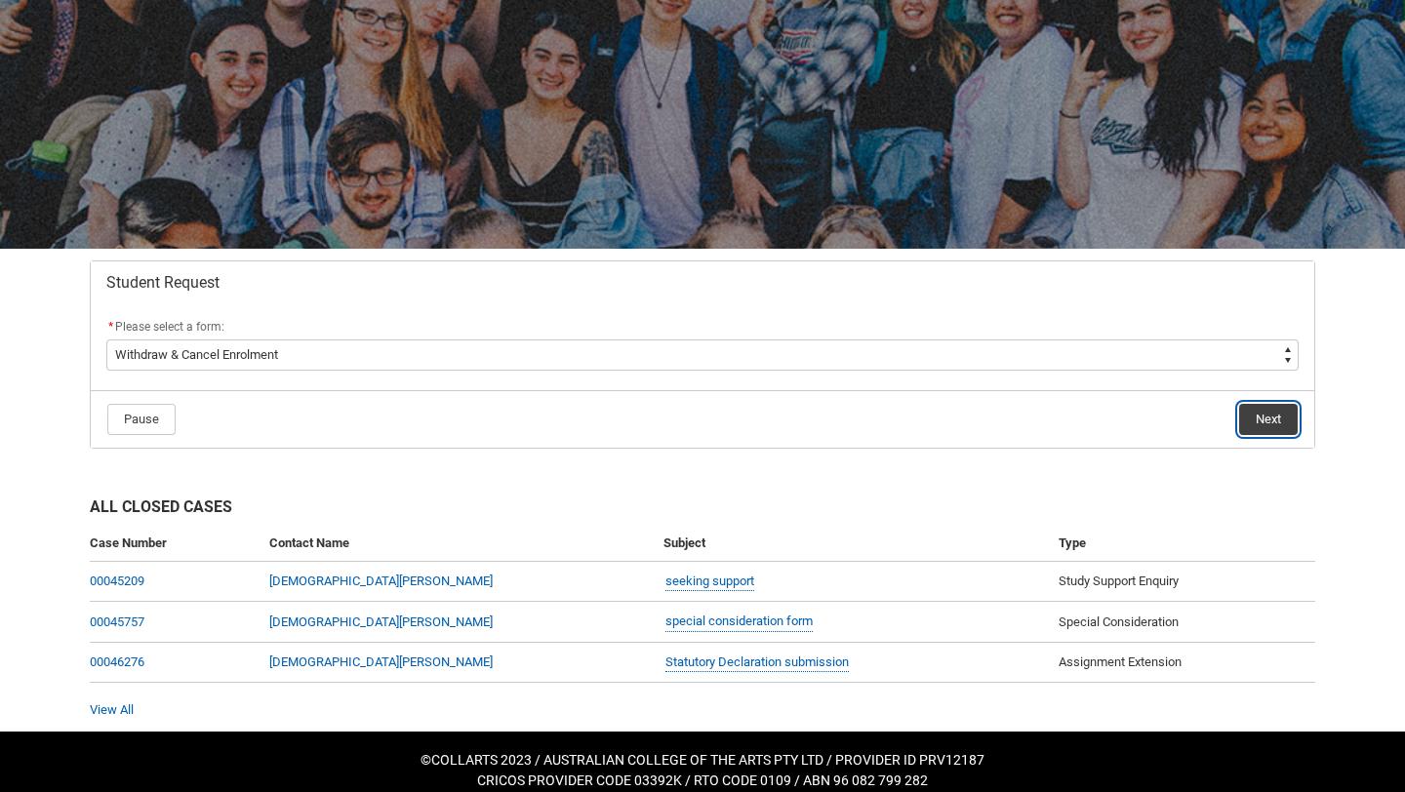
click at [1267, 430] on button "Next" at bounding box center [1268, 419] width 59 height 31
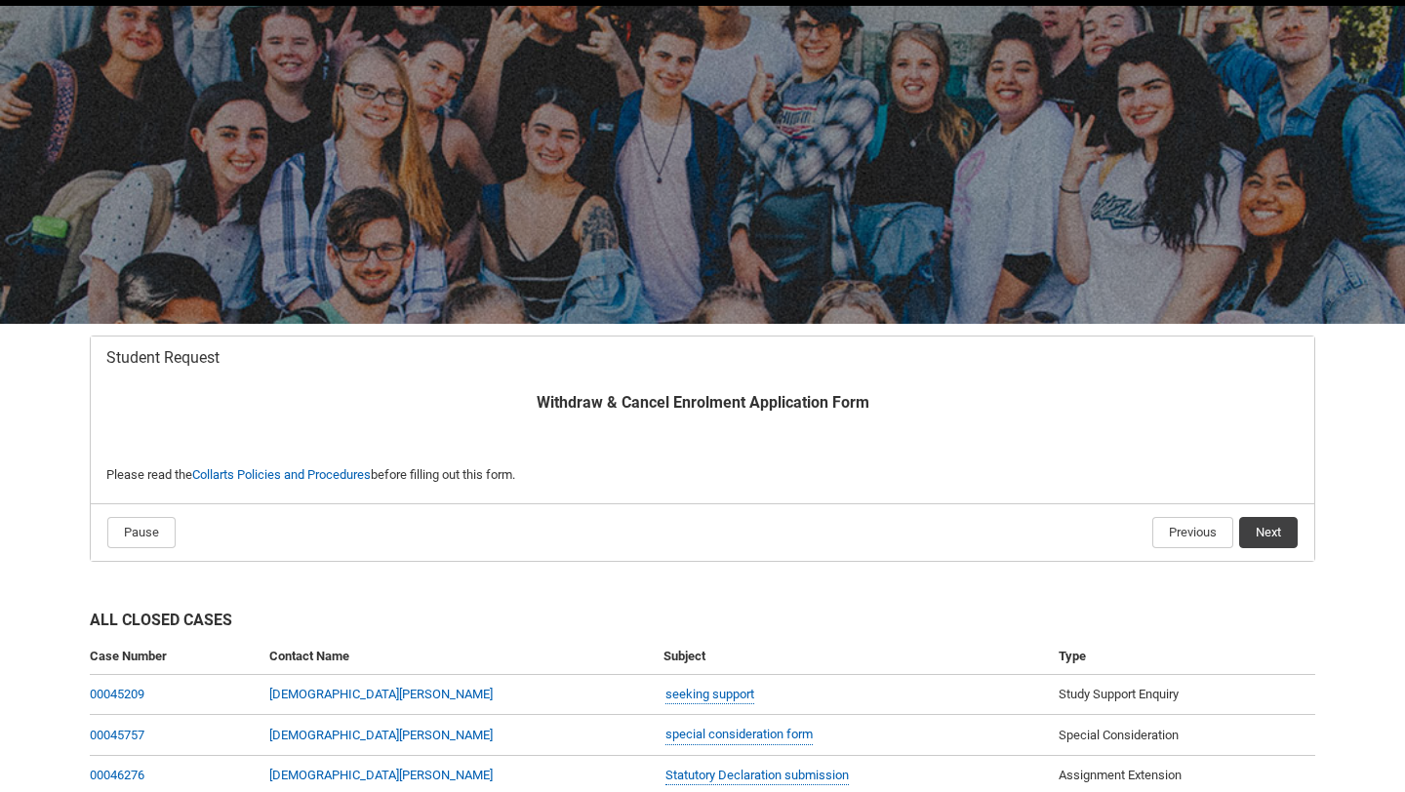
scroll to position [197, 0]
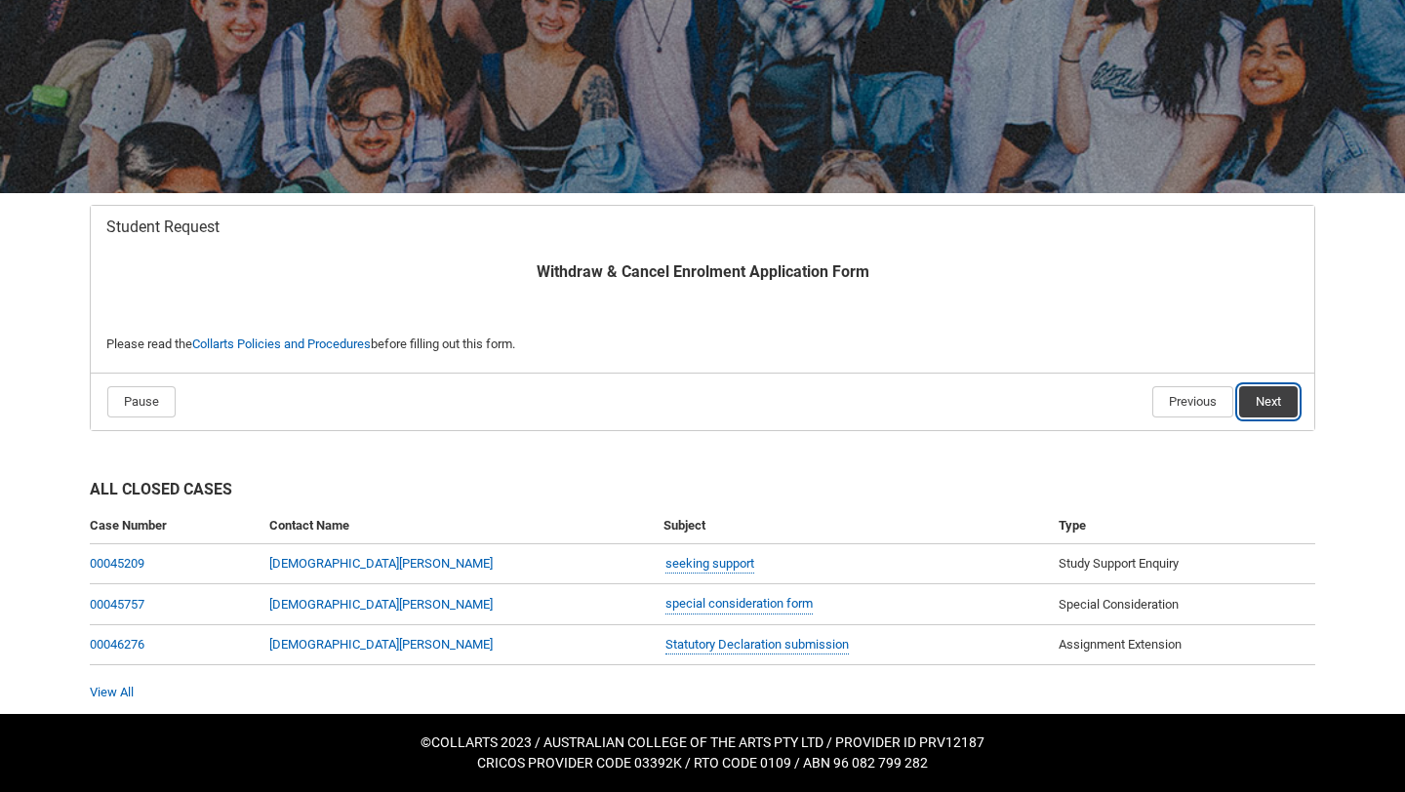
click at [1262, 406] on button "Next" at bounding box center [1268, 401] width 59 height 31
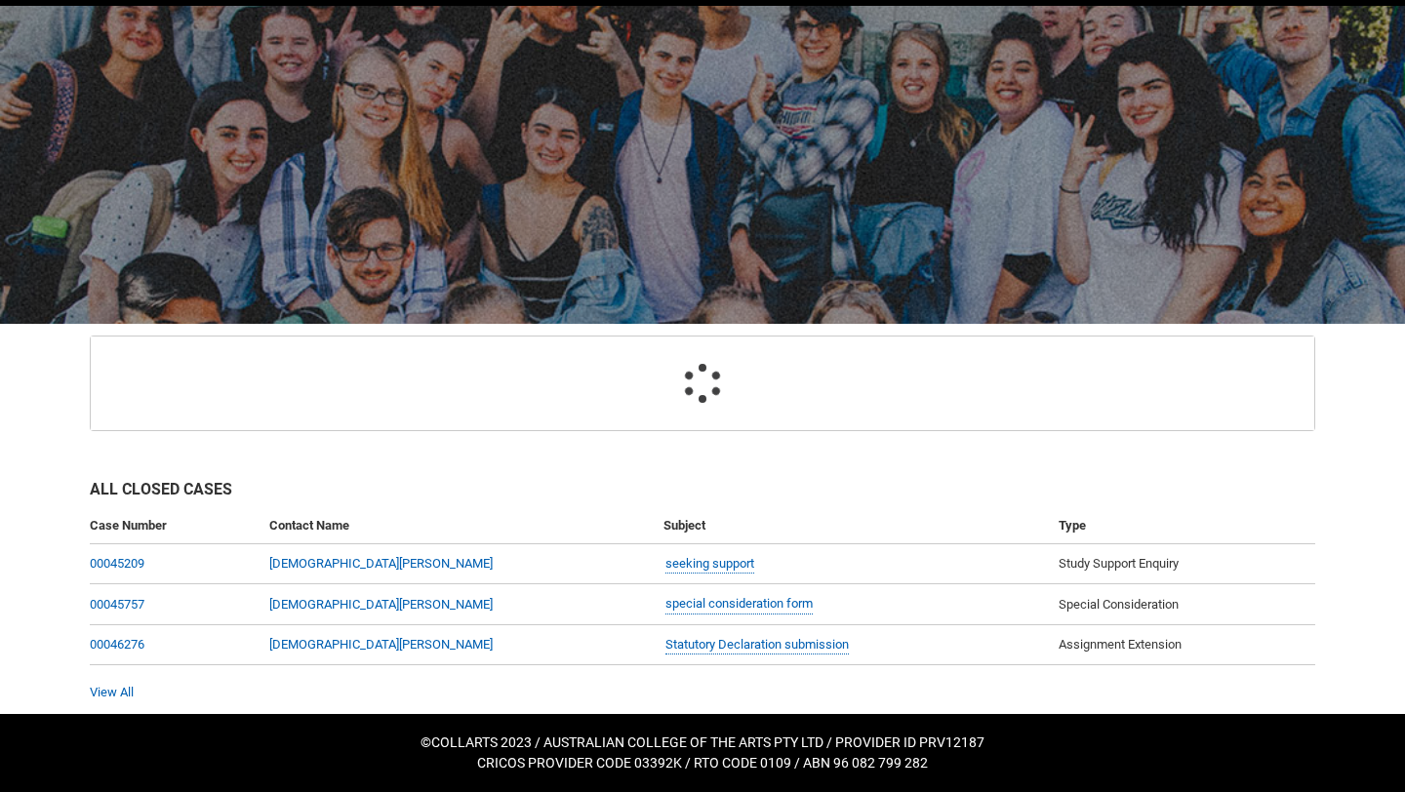
scroll to position [208, 0]
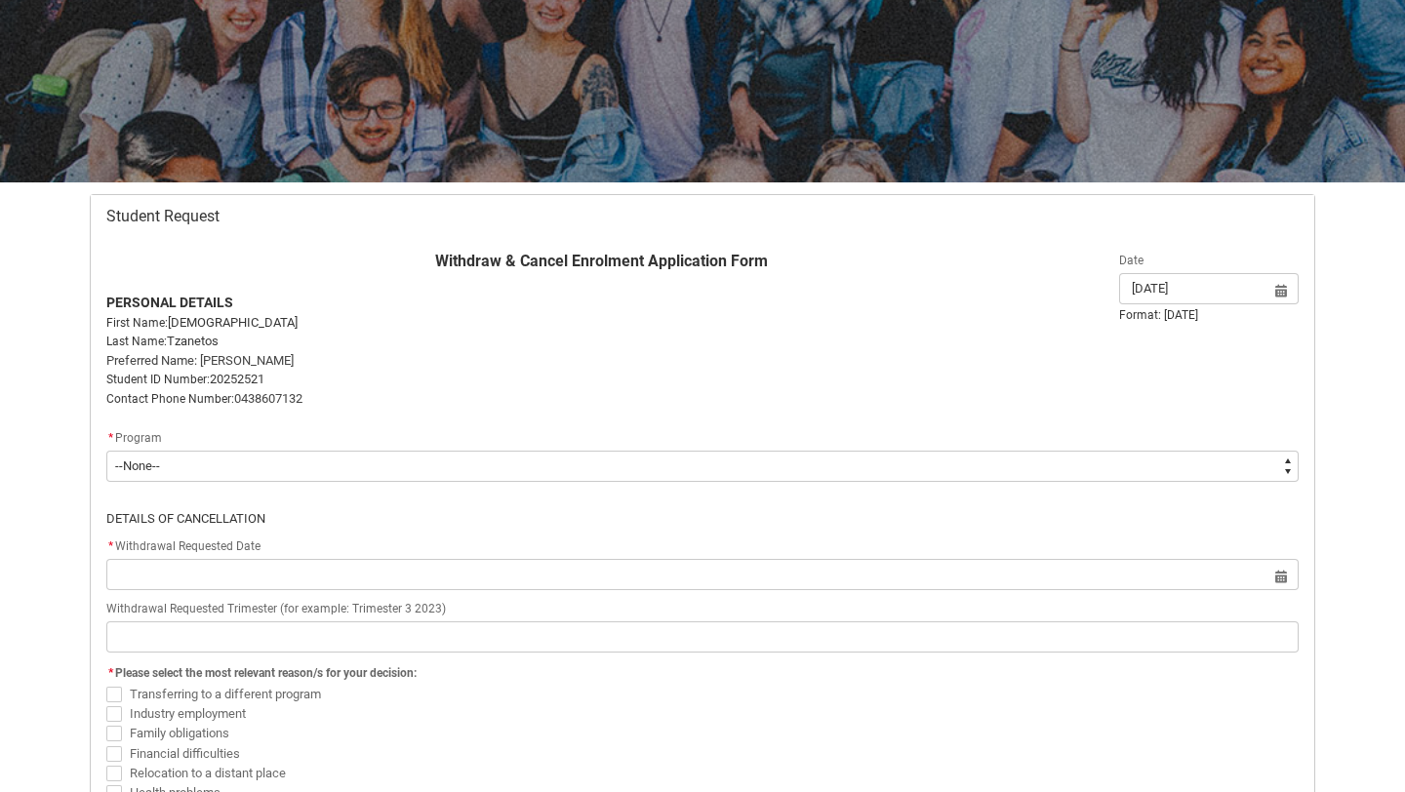
click at [462, 450] on div "* Program" at bounding box center [702, 438] width 1192 height 23
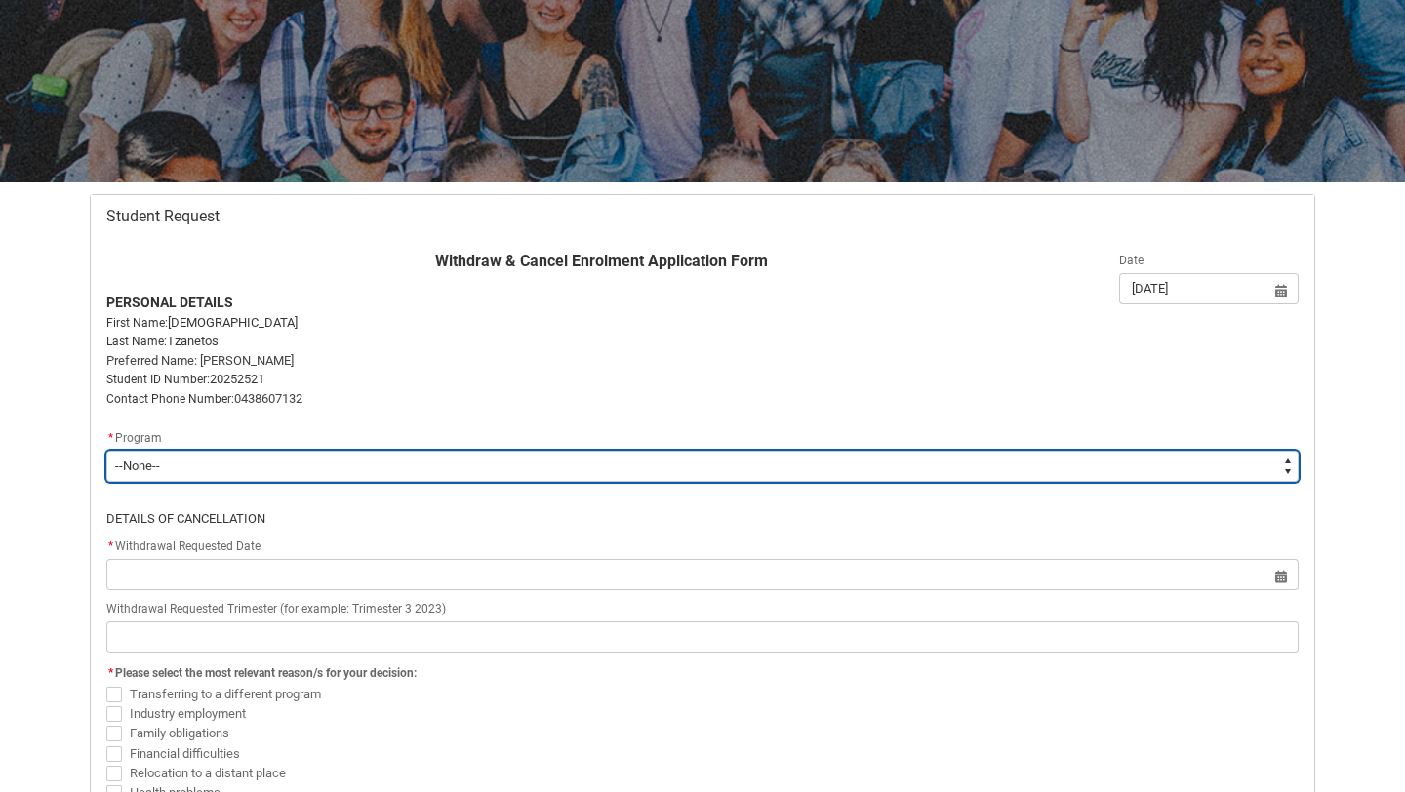
click at [394, 478] on select "--None-- Bachelor of Music Production V2" at bounding box center [702, 466] width 1192 height 31
type lightning-select "recordPicklist_ProgramEnrollment.a0jOZ00000333PRYAY"
click at [106, 451] on select "--None-- Bachelor of Music Production V2" at bounding box center [702, 466] width 1192 height 31
select select "recordPicklist_ProgramEnrollment.a0jOZ00000333PRYAY"
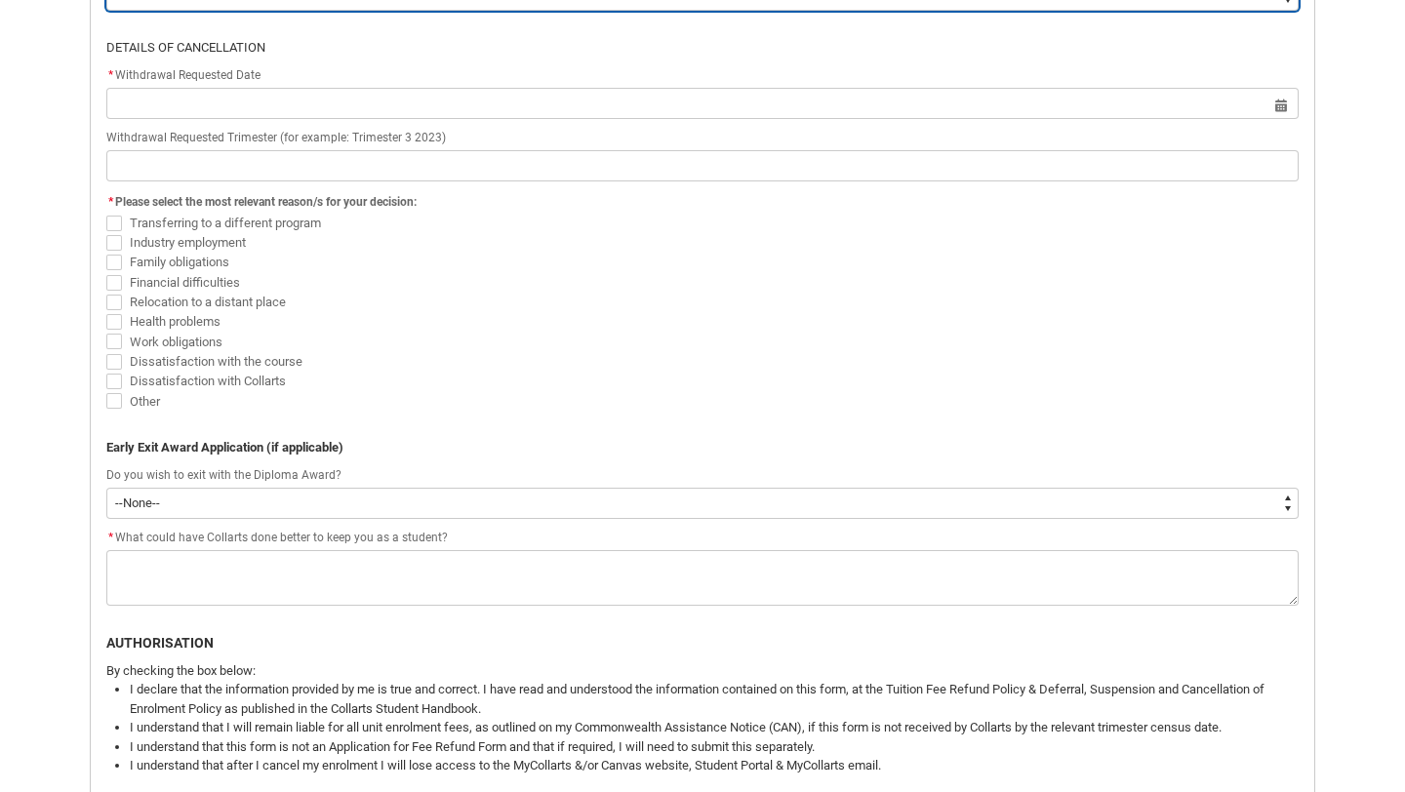
scroll to position [682, 0]
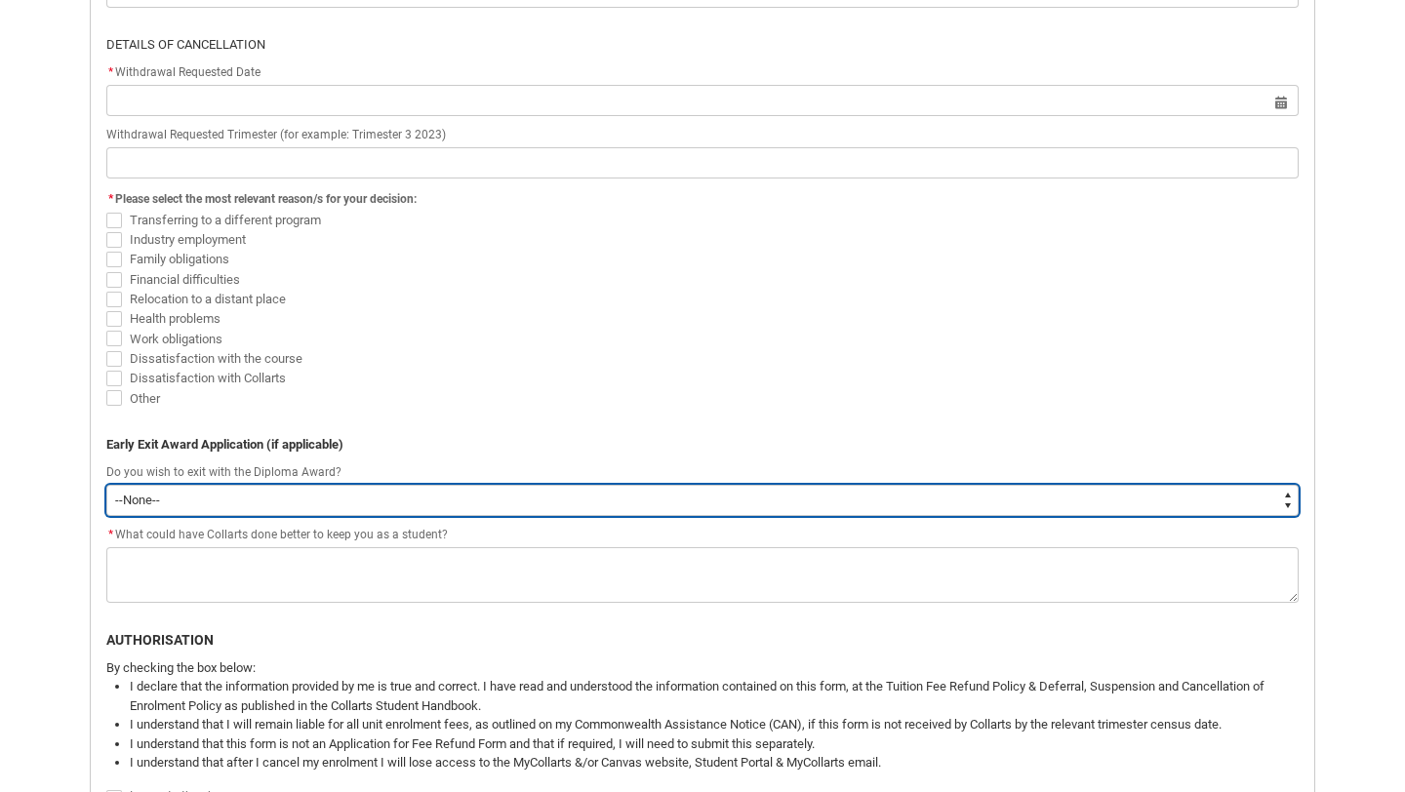
click at [267, 500] on select "--None-- Yes No" at bounding box center [702, 500] width 1192 height 31
type lightning-select "Yes"
click at [106, 485] on select "--None-- Yes No" at bounding box center [702, 500] width 1192 height 31
select select "Yes"
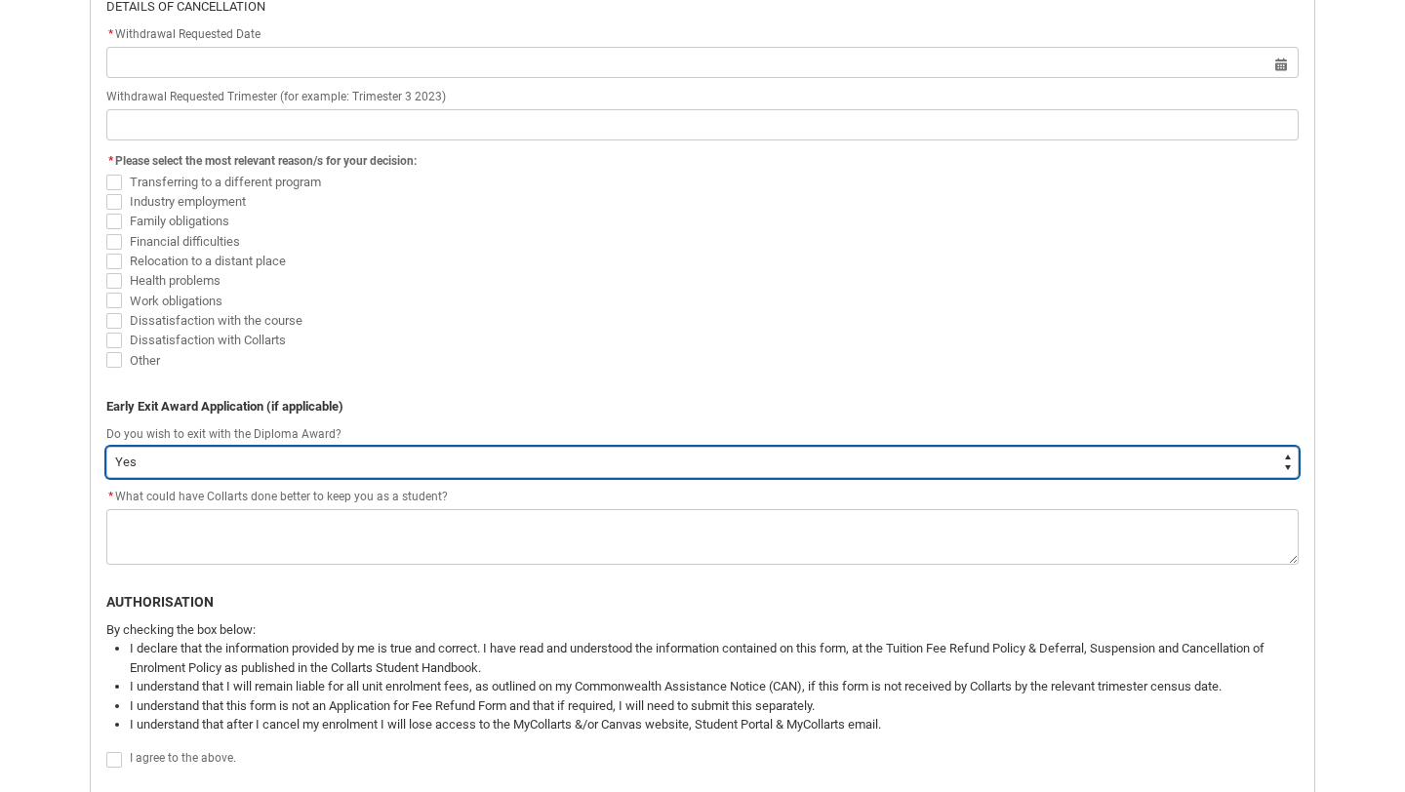
scroll to position [729, 0]
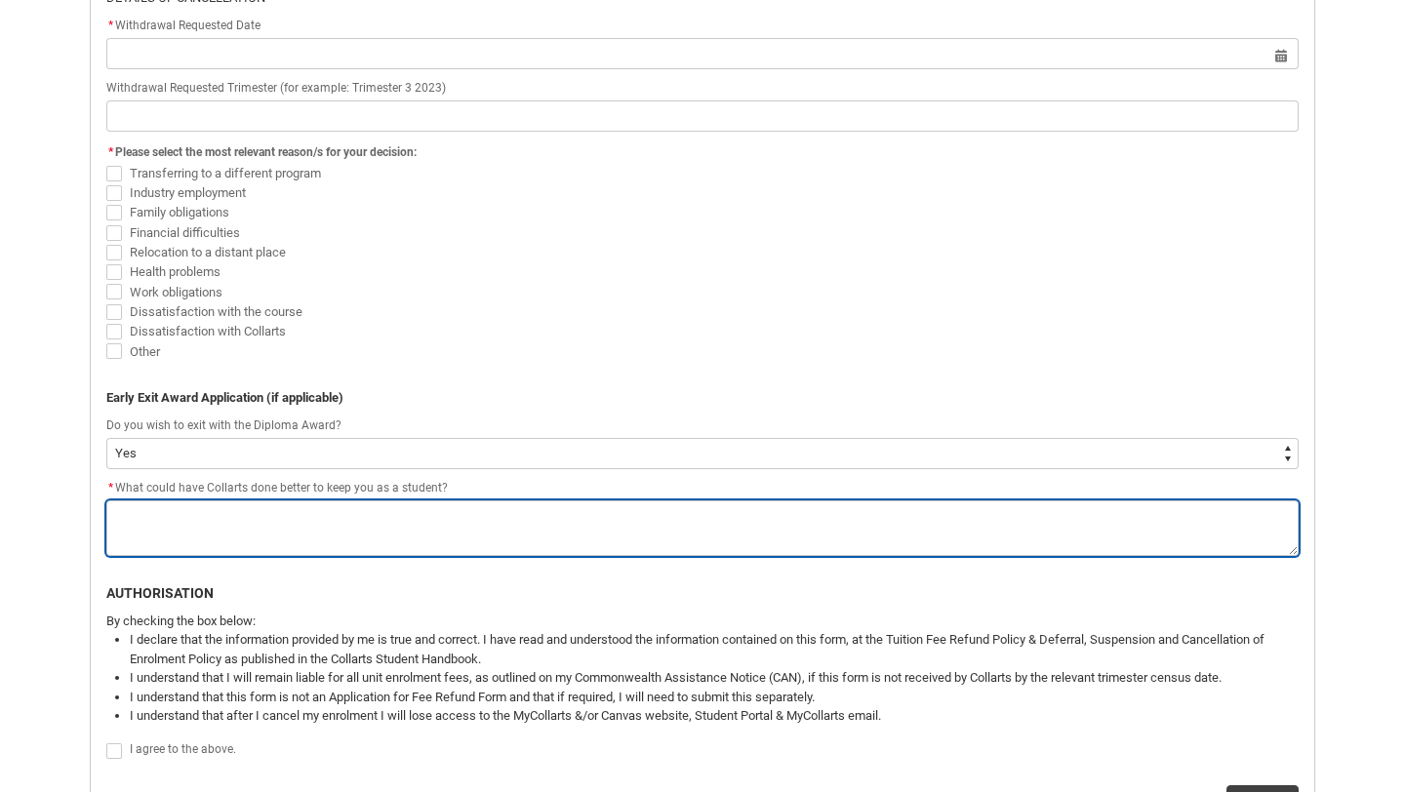
click at [157, 518] on textarea "*" at bounding box center [702, 529] width 1192 height 56
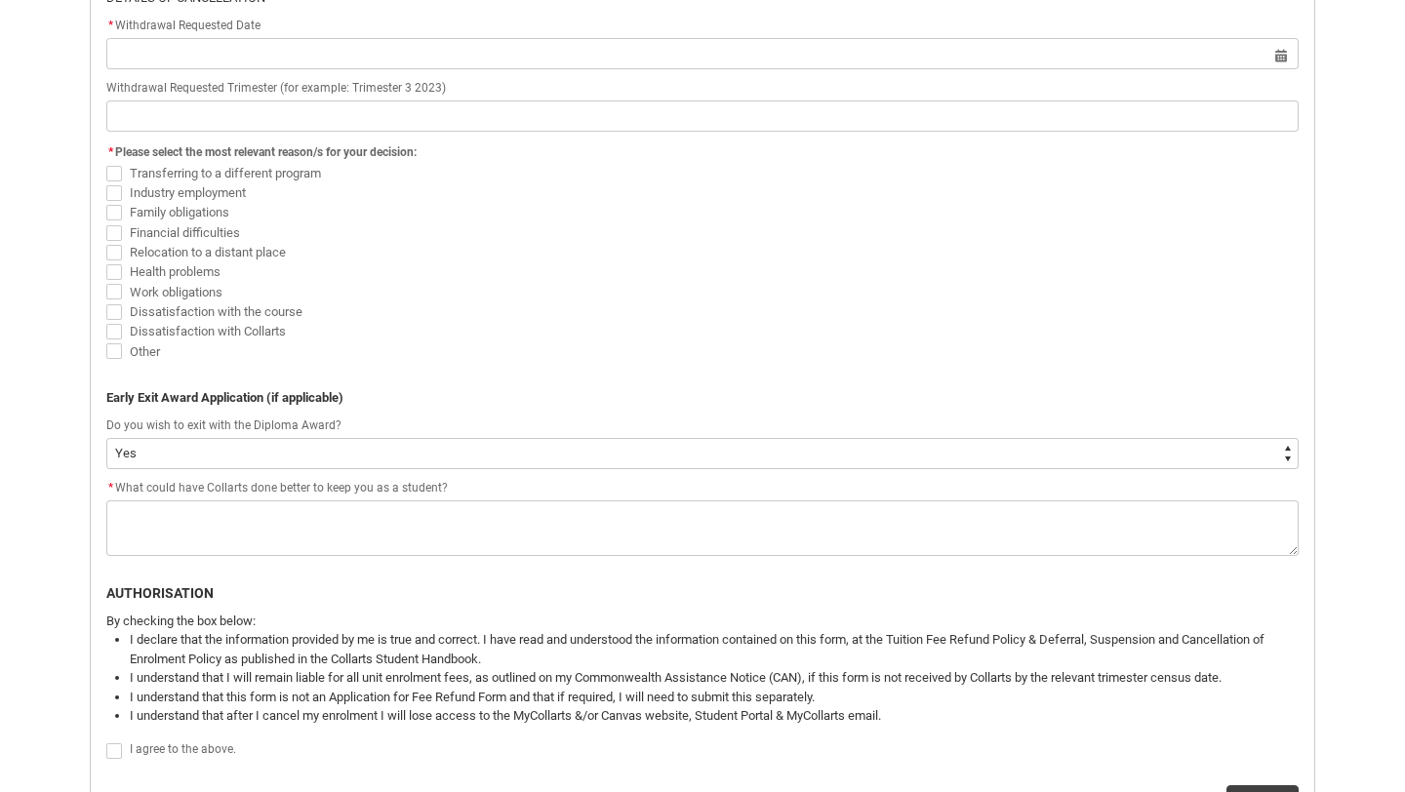
click at [114, 179] on span "Redu_Student_Request flow" at bounding box center [114, 174] width 16 height 16
click at [106, 163] on input "Transferring to a different program" at bounding box center [105, 162] width 1 height 1
checkbox input "true"
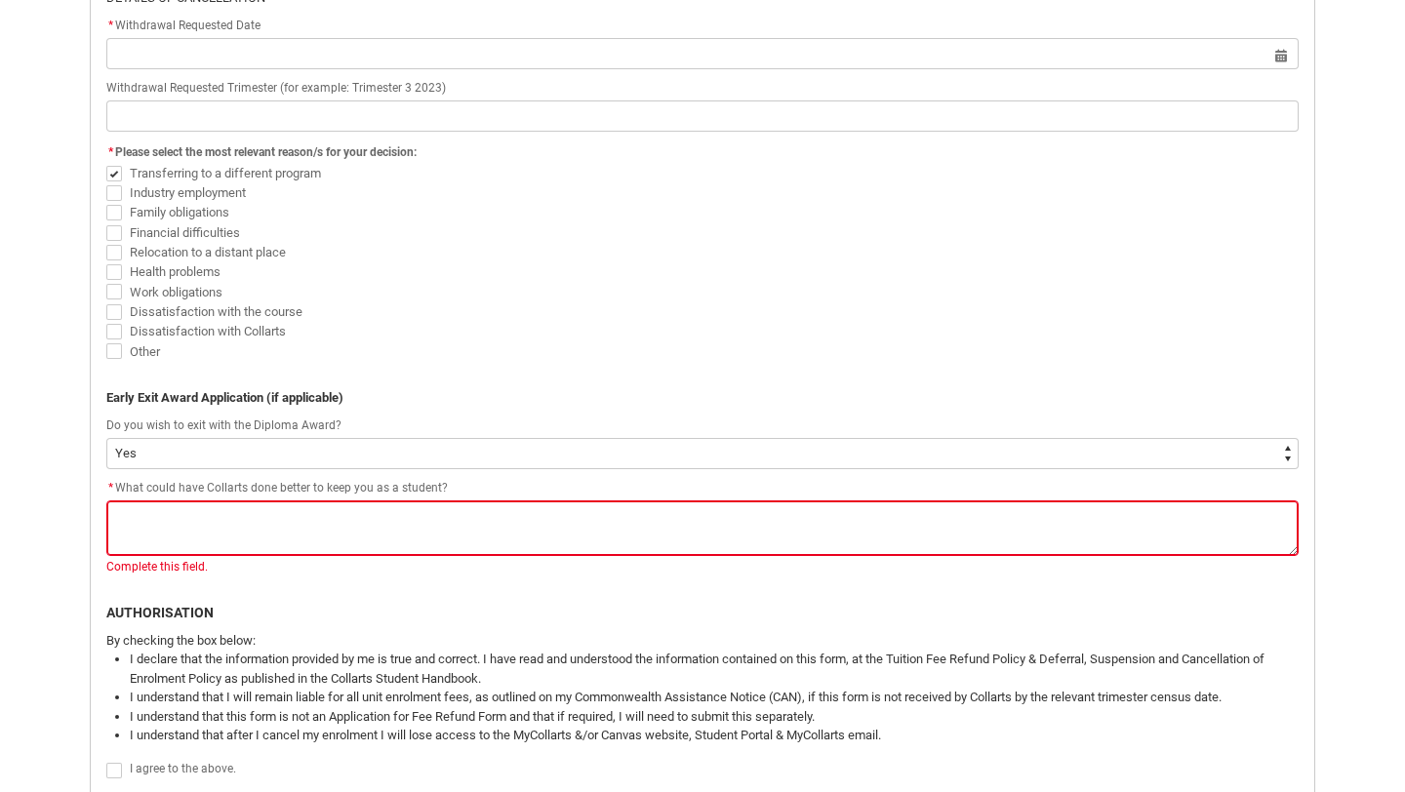
click at [96, 207] on flowruntime-screen-field "* Please select the most relevant reason/s for your decision: Transferring to a…" at bounding box center [703, 254] width 1216 height 229
click at [107, 200] on span "Redu_Student_Request flow" at bounding box center [114, 193] width 16 height 16
click at [106, 182] on input "Industry employment" at bounding box center [105, 181] width 1 height 1
checkbox input "true"
click at [115, 216] on span "Redu_Student_Request flow" at bounding box center [114, 213] width 16 height 16
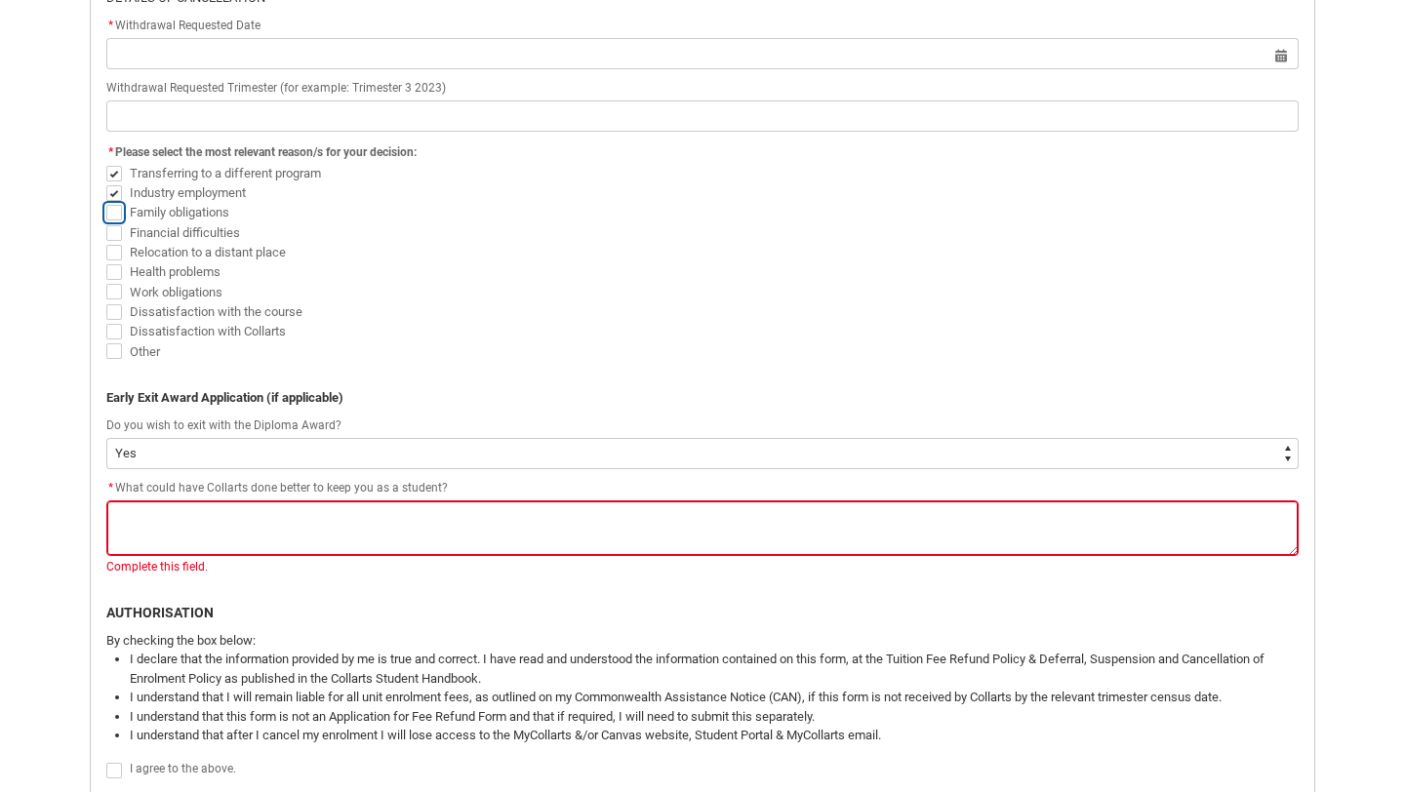
click at [106, 203] on input "Family obligations" at bounding box center [105, 202] width 1 height 1
checkbox input "true"
click at [115, 240] on span "Financial difficulties" at bounding box center [702, 232] width 1192 height 20
click at [115, 233] on span "Redu_Student_Request flow" at bounding box center [114, 233] width 16 height 16
click at [106, 222] on input "Financial difficulties" at bounding box center [105, 221] width 1 height 1
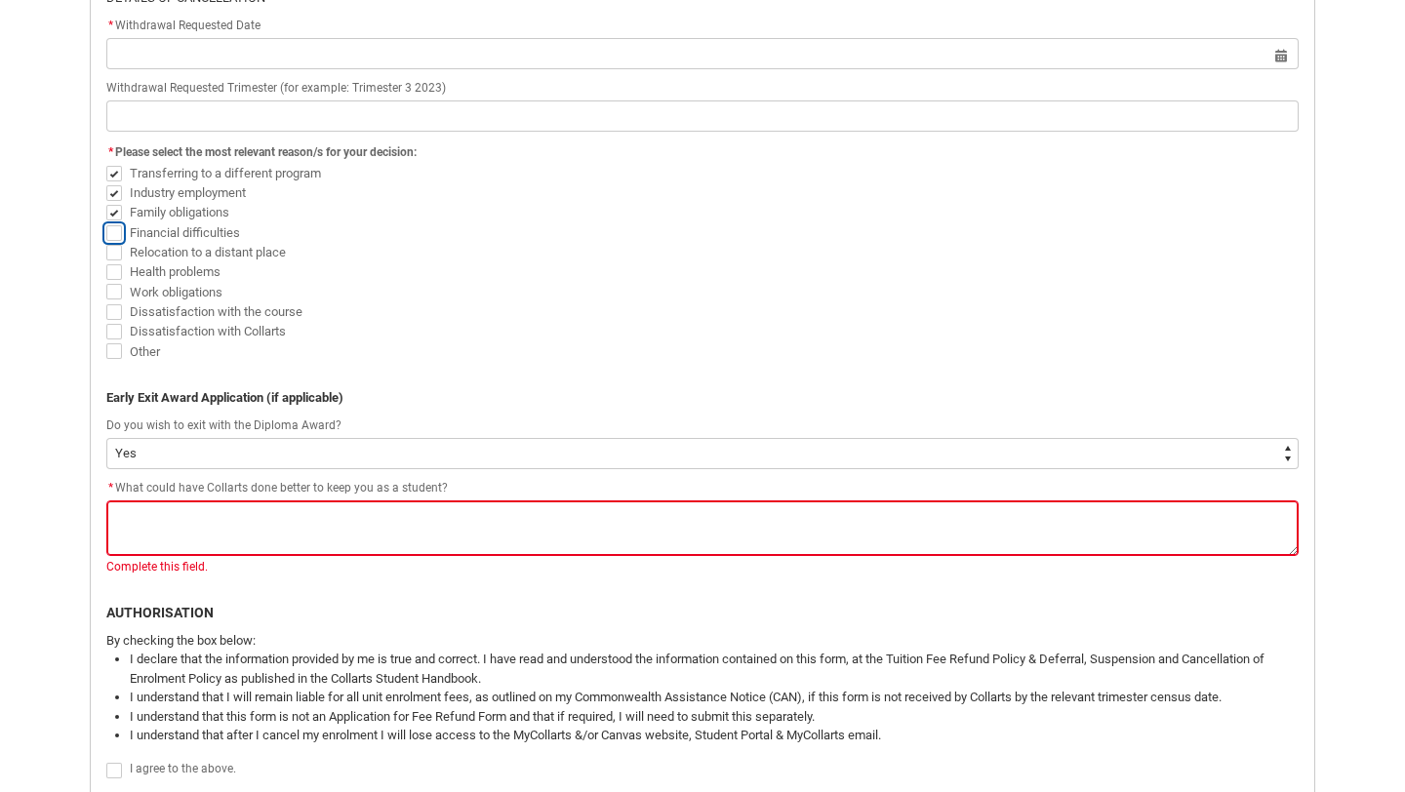
checkbox input "true"
click at [116, 255] on span "Redu_Student_Request flow" at bounding box center [114, 253] width 16 height 16
click at [106, 242] on input "Relocation to a distant place" at bounding box center [105, 241] width 1 height 1
checkbox input "true"
click at [114, 275] on span "Redu_Student_Request flow" at bounding box center [114, 272] width 16 height 16
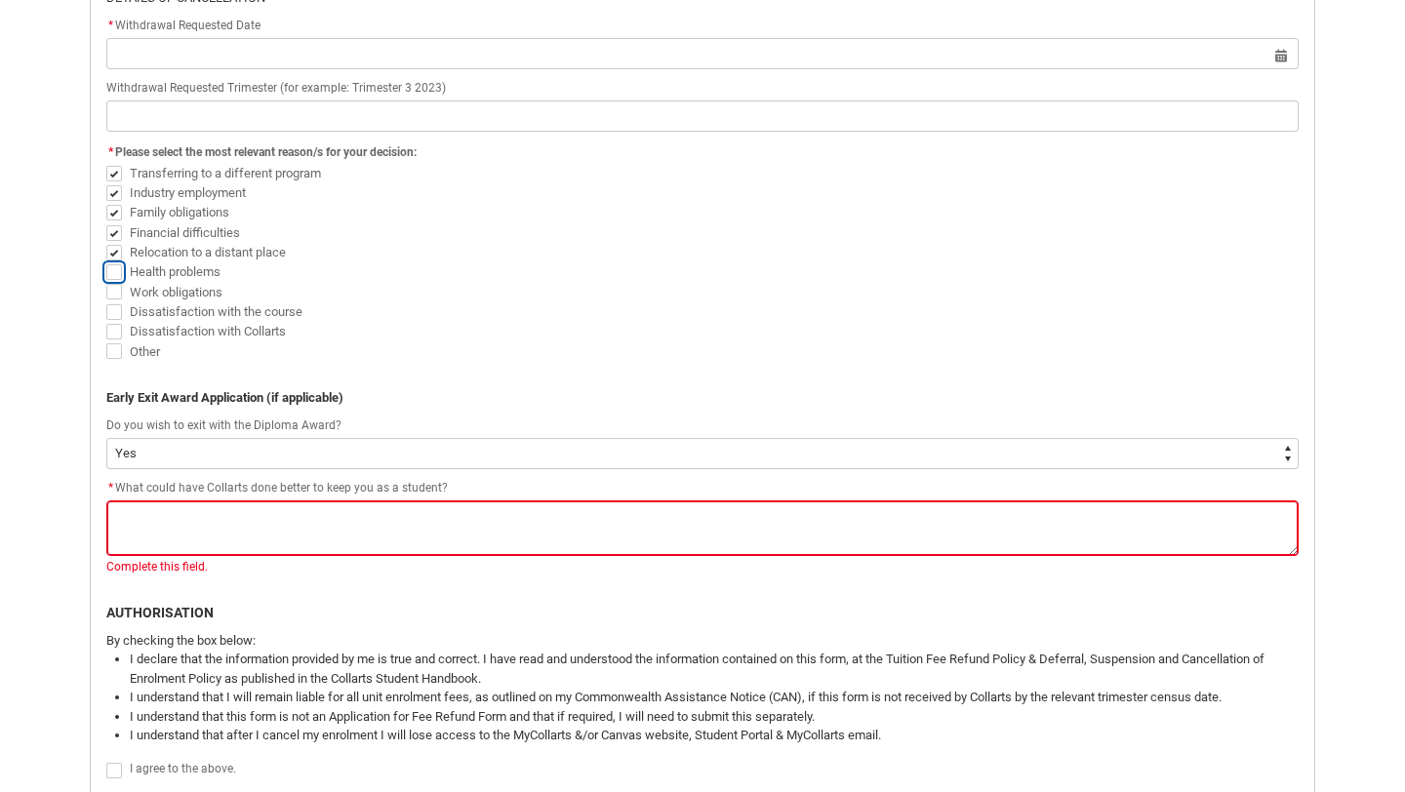
click at [106, 262] on input "Health problems" at bounding box center [105, 261] width 1 height 1
checkbox input "true"
click at [114, 297] on span "Redu_Student_Request flow" at bounding box center [114, 292] width 16 height 16
click at [106, 282] on input "Work obligations" at bounding box center [105, 281] width 1 height 1
checkbox input "true"
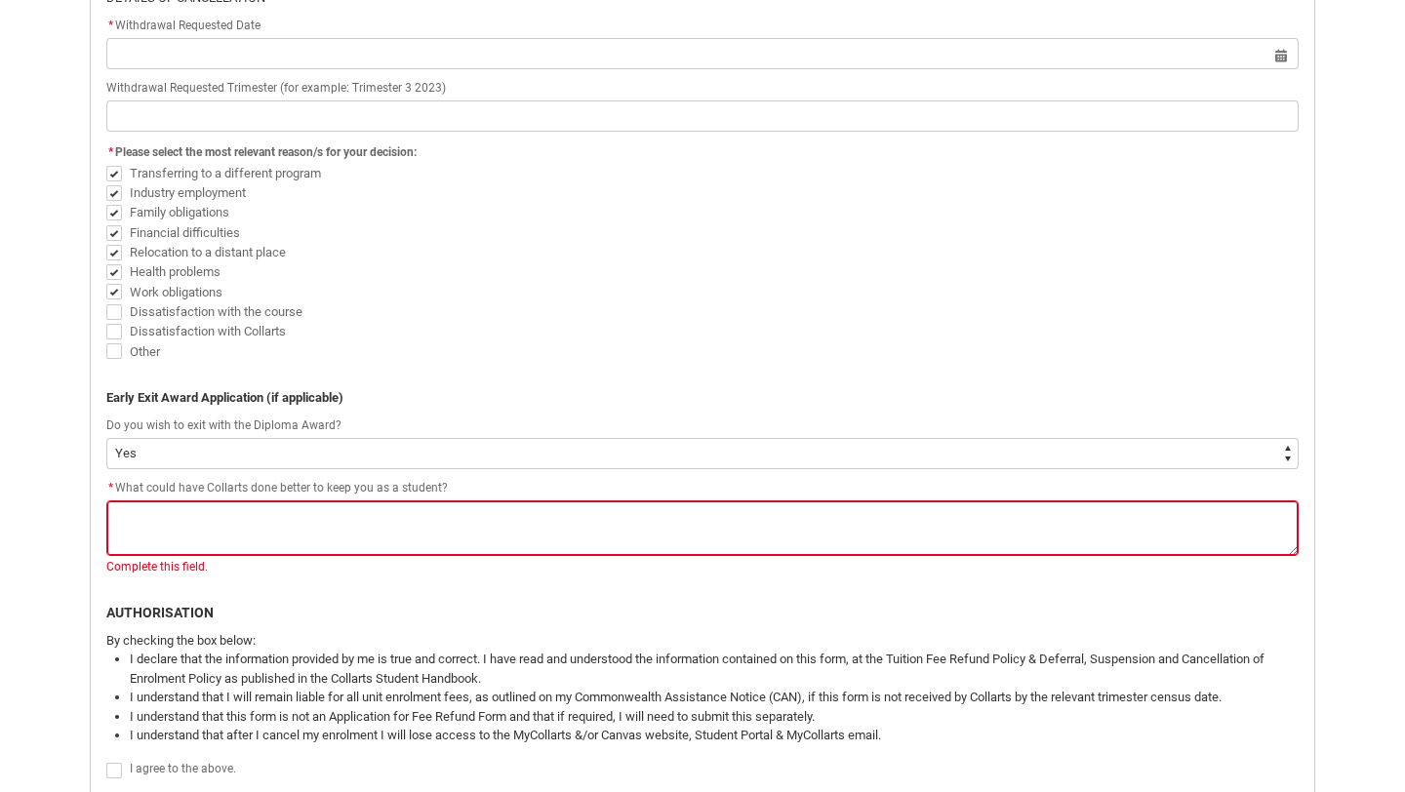
click at [114, 311] on span "Redu_Student_Request flow" at bounding box center [114, 312] width 16 height 16
click at [106, 301] on input "Dissatisfaction with the course" at bounding box center [105, 300] width 1 height 1
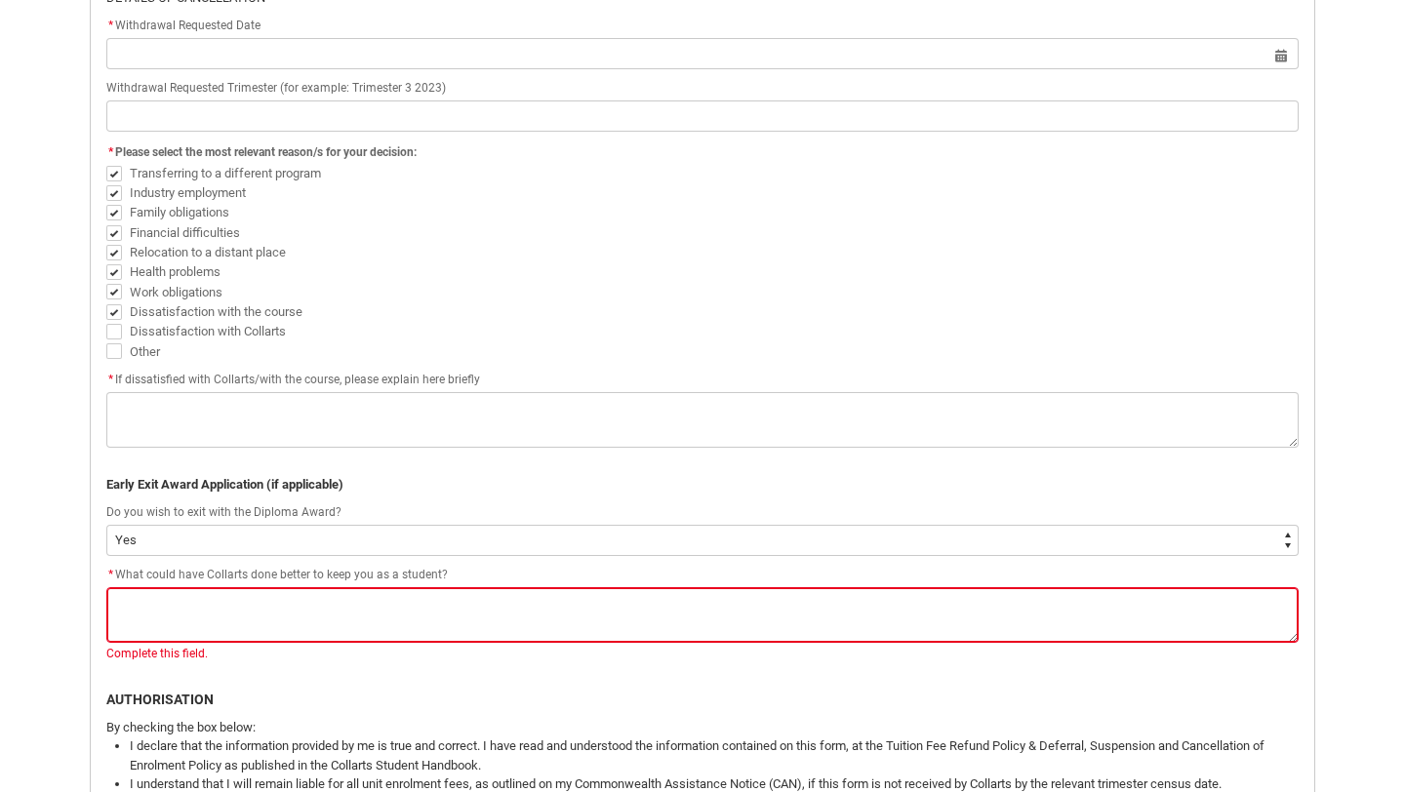
click at [114, 311] on span "Redu_Student_Request flow" at bounding box center [114, 312] width 16 height 16
click at [106, 301] on input "Dissatisfaction with the course" at bounding box center [105, 300] width 1 height 1
checkbox input "false"
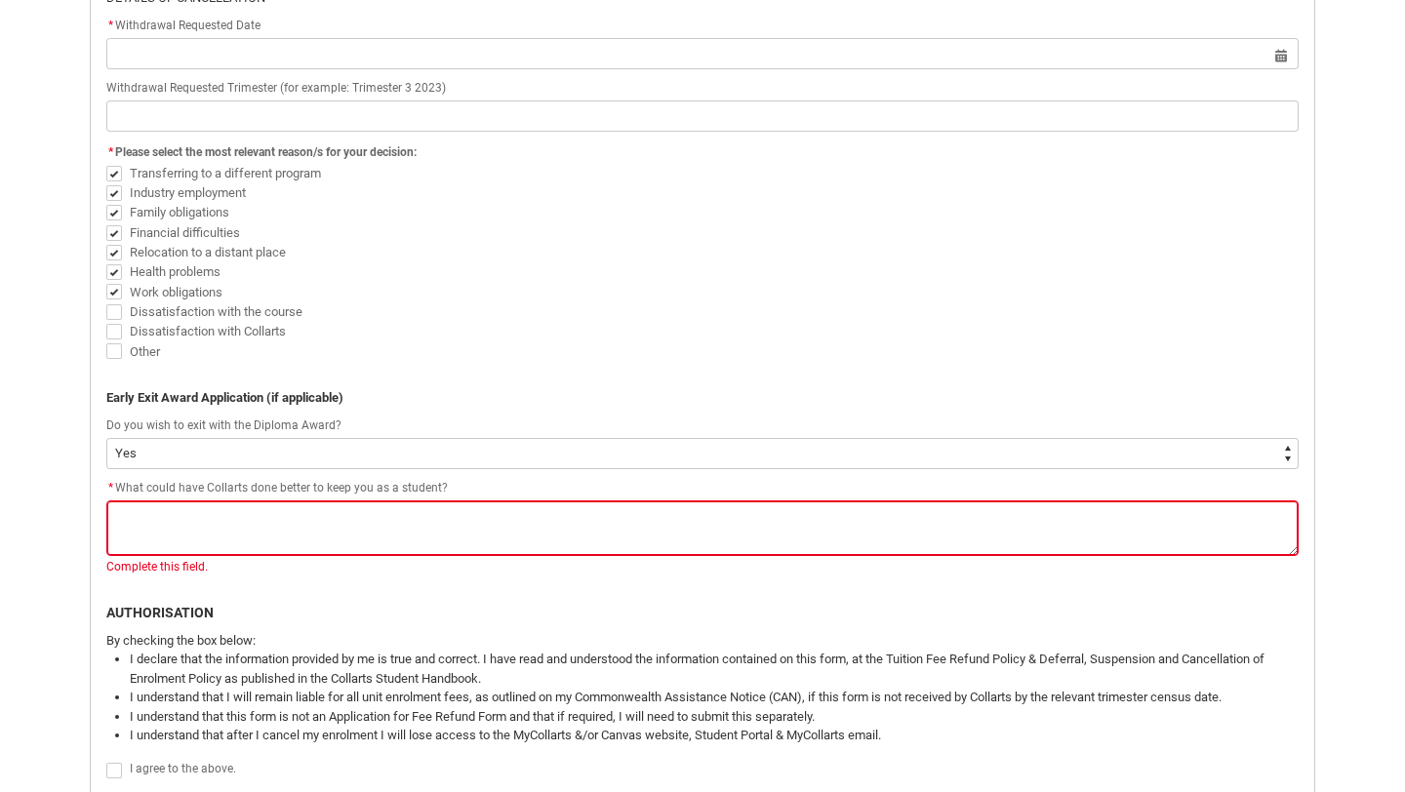
click at [116, 273] on span "Redu_Student_Request flow" at bounding box center [114, 272] width 16 height 16
click at [106, 262] on input "Health problems" at bounding box center [105, 261] width 1 height 1
checkbox input "false"
click at [116, 258] on span "Redu_Student_Request flow" at bounding box center [114, 253] width 16 height 16
click at [106, 242] on input "Relocation to a distant place" at bounding box center [105, 241] width 1 height 1
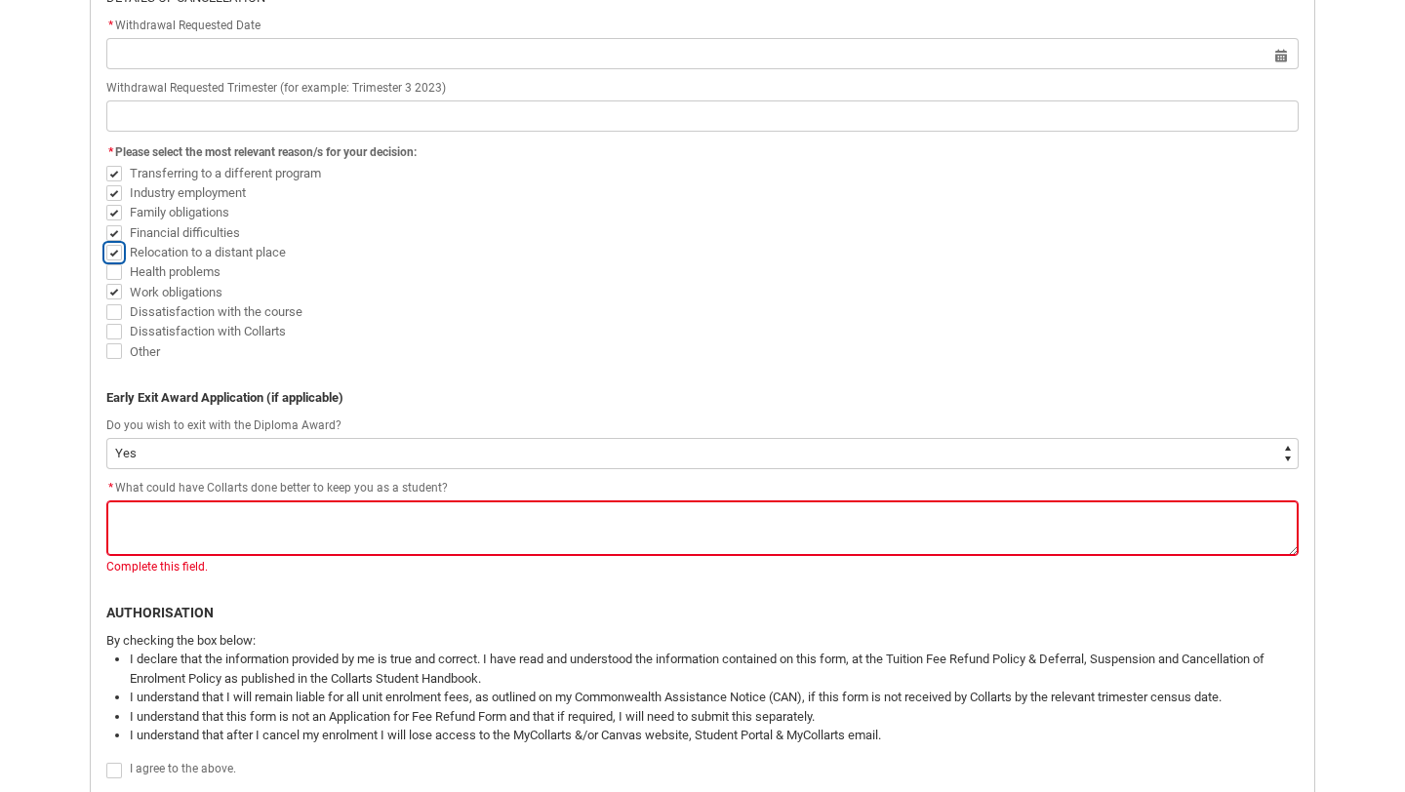
checkbox input "false"
click at [117, 227] on span "Redu_Student_Request flow" at bounding box center [114, 233] width 16 height 16
click at [106, 222] on input "Financial difficulties" at bounding box center [105, 221] width 1 height 1
checkbox input "false"
click at [116, 208] on span "Redu_Student_Request flow" at bounding box center [114, 213] width 16 height 16
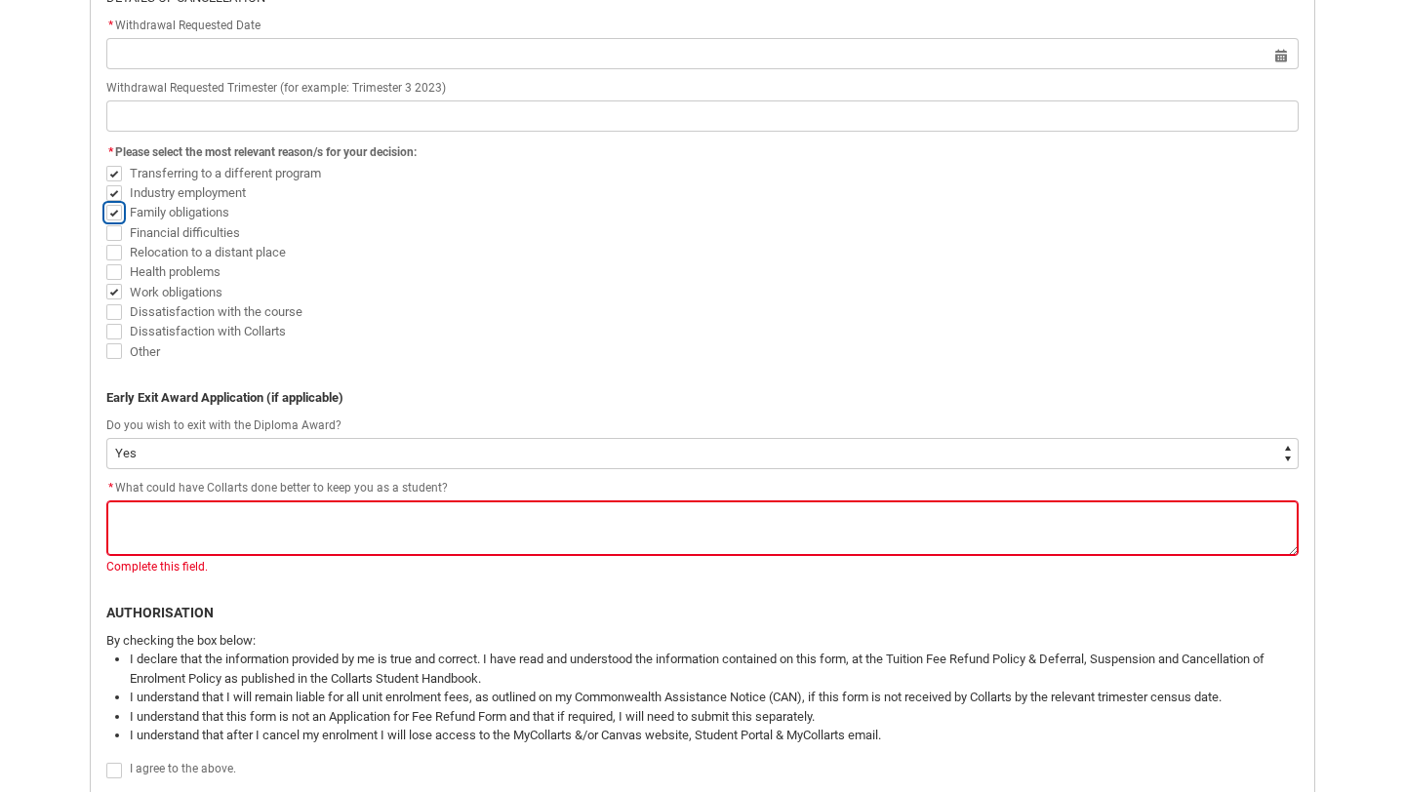
click at [106, 203] on input "Family obligations" at bounding box center [105, 202] width 1 height 1
checkbox input "false"
click at [116, 187] on span "Redu_Student_Request flow" at bounding box center [114, 193] width 16 height 16
click at [106, 182] on input "Industry employment" at bounding box center [105, 181] width 1 height 1
checkbox input "false"
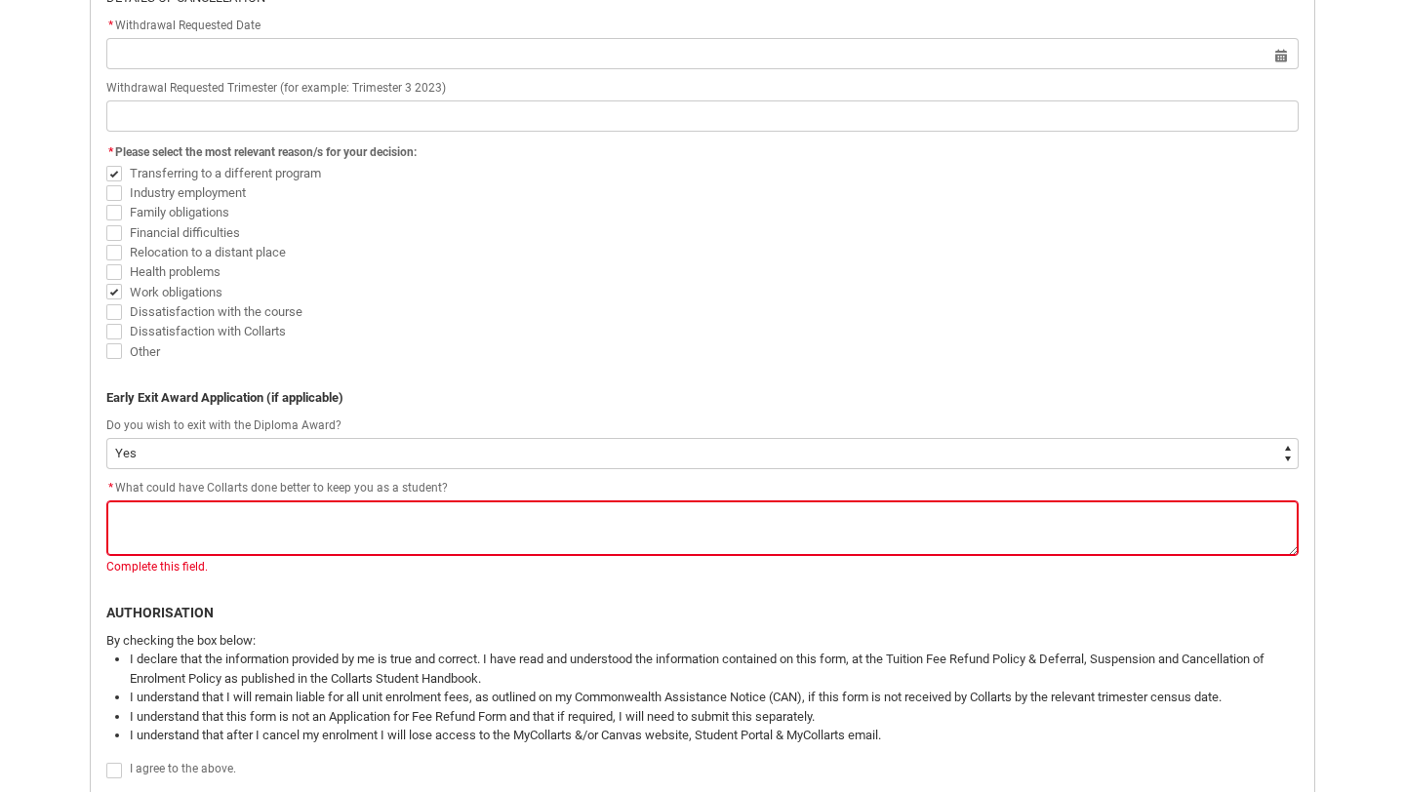
click at [116, 181] on span "Transferring to a different program" at bounding box center [702, 173] width 1192 height 20
click at [116, 178] on span "Redu_Student_Request flow" at bounding box center [114, 174] width 16 height 16
click at [106, 163] on input "Transferring to a different program" at bounding box center [105, 162] width 1 height 1
checkbox input "false"
click at [114, 227] on span "Redu_Student_Request flow" at bounding box center [114, 233] width 16 height 16
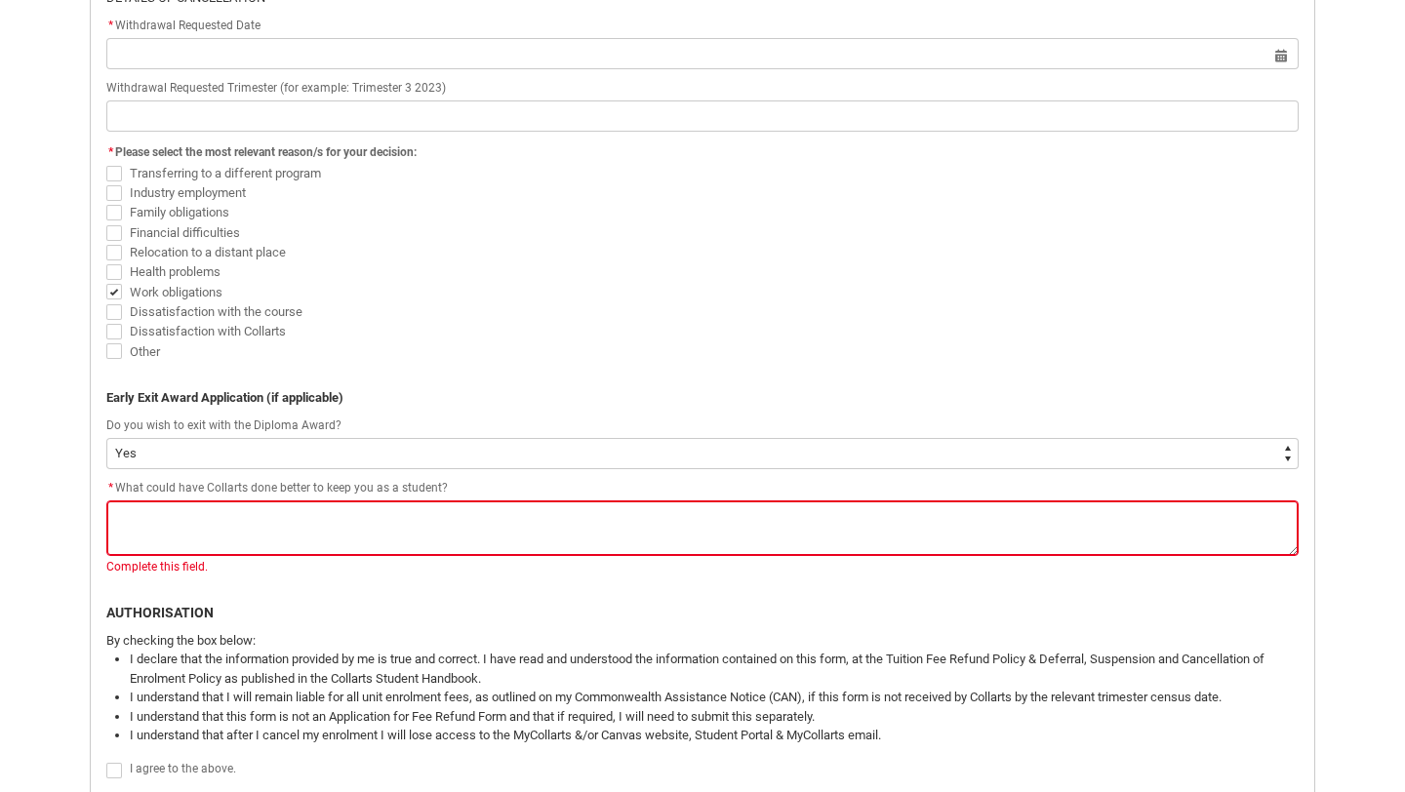
click at [106, 222] on input "Financial difficulties" at bounding box center [105, 221] width 1 height 1
checkbox input "true"
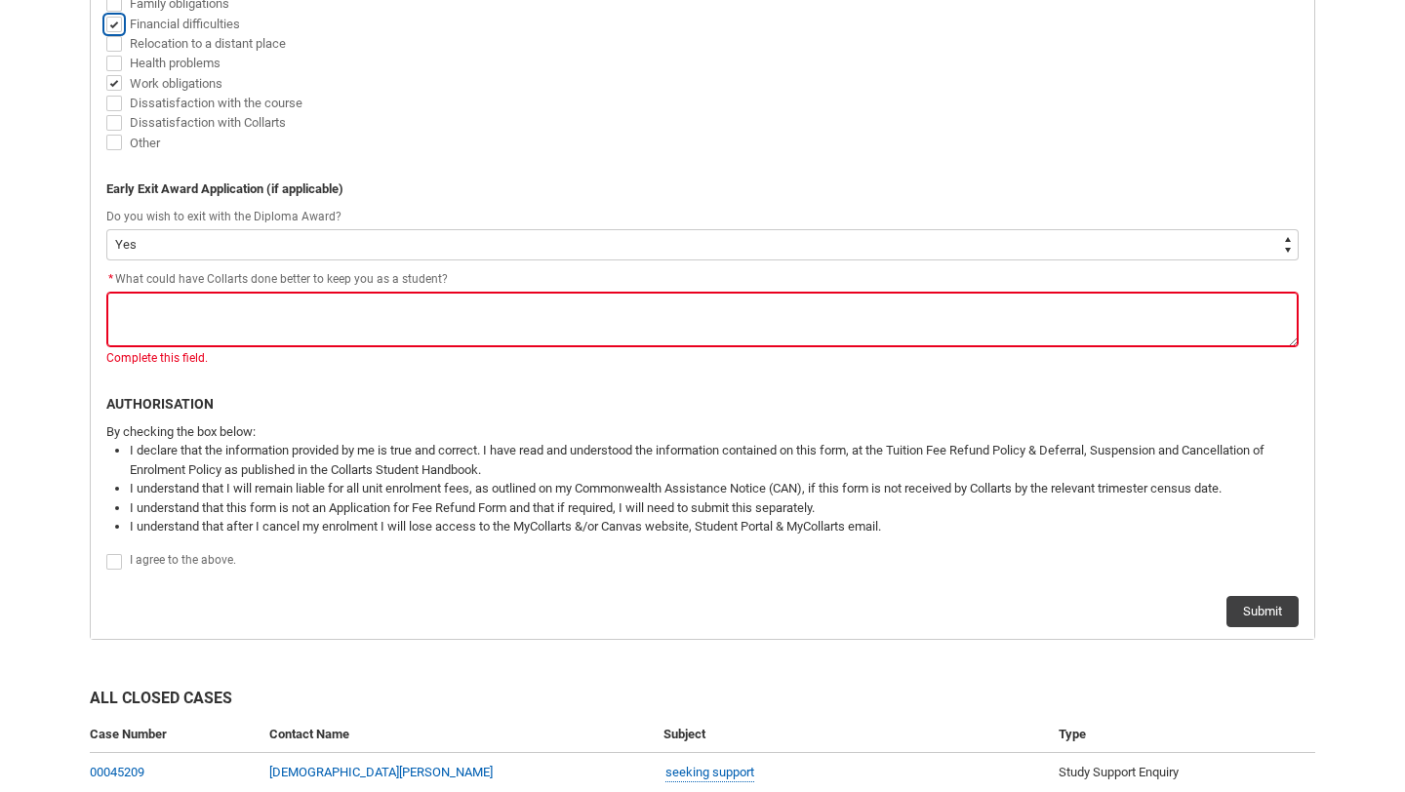
scroll to position [928, 0]
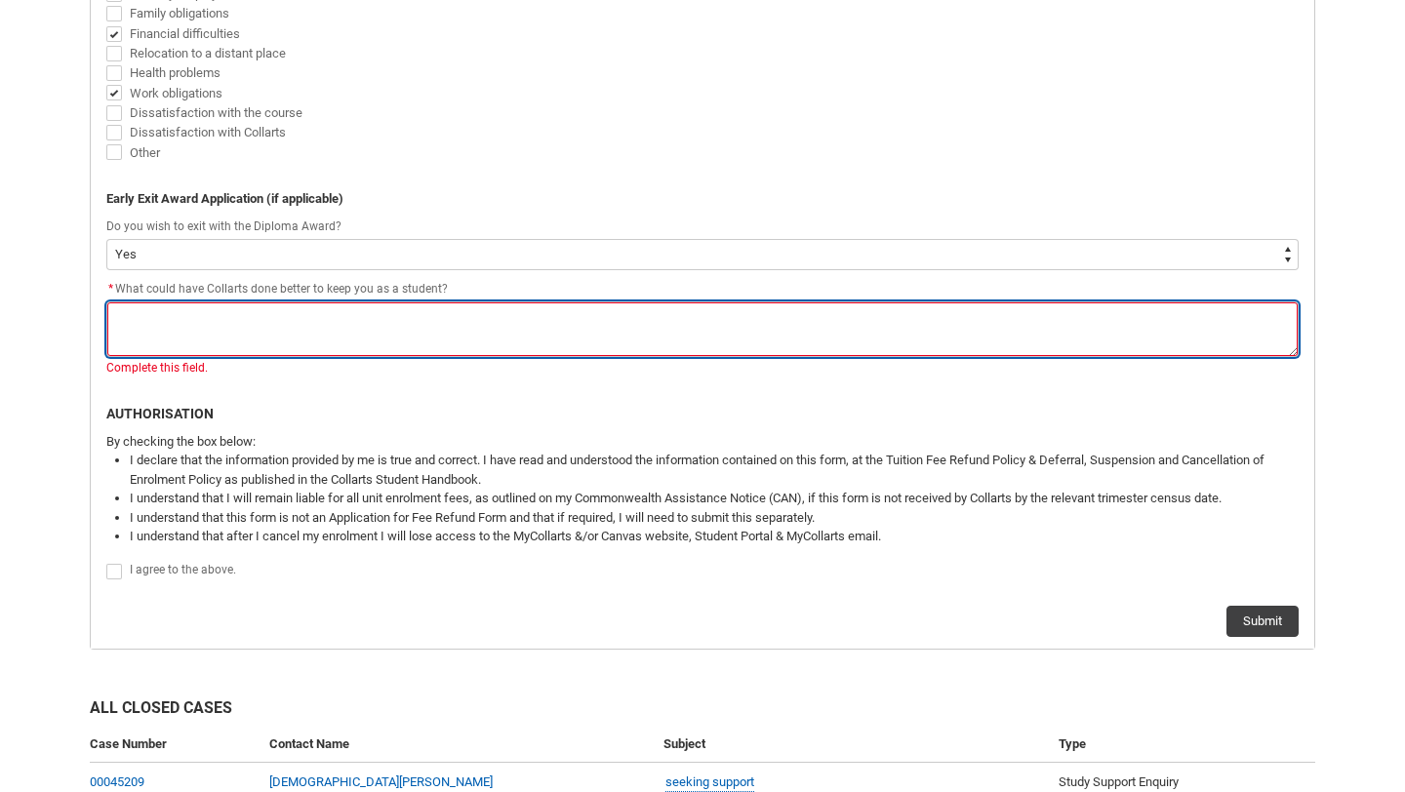
click at [286, 328] on textarea "*" at bounding box center [702, 329] width 1192 height 56
type lightning-textarea "T"
type textarea "T"
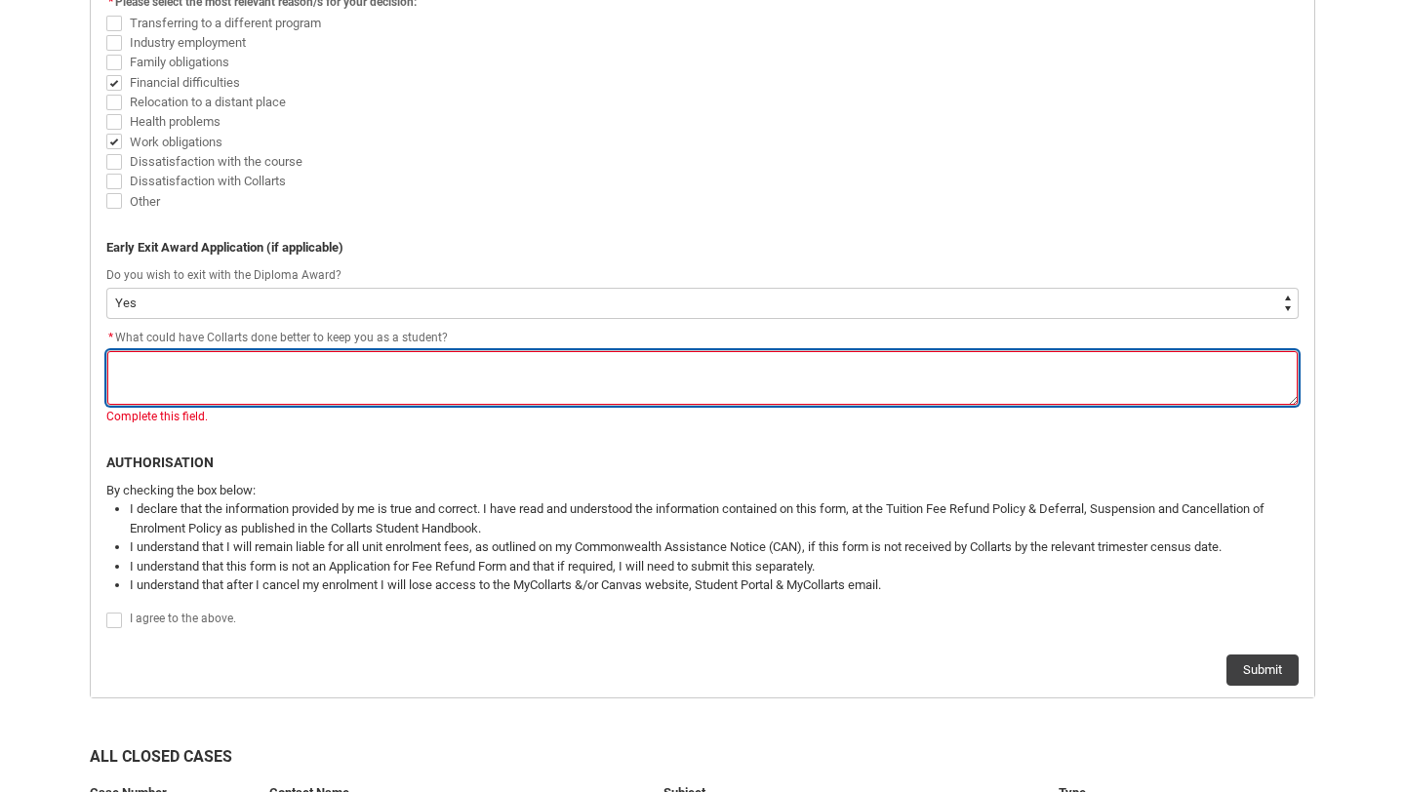
scroll to position [877, 0]
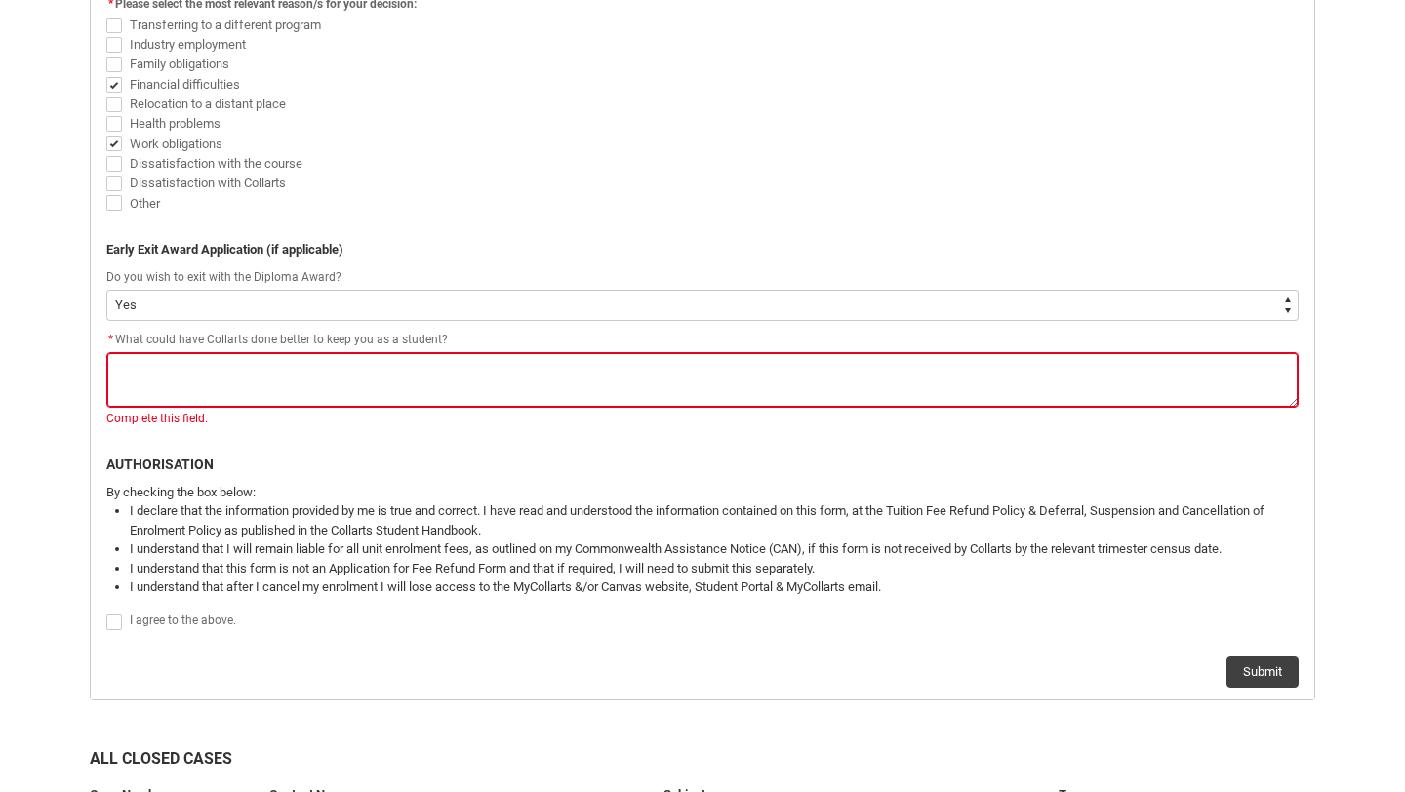
click at [157, 631] on div "I agree to the above." at bounding box center [714, 620] width 1169 height 23
click at [156, 619] on span "I agree to the above." at bounding box center [183, 621] width 106 height 14
checkbox input "true"
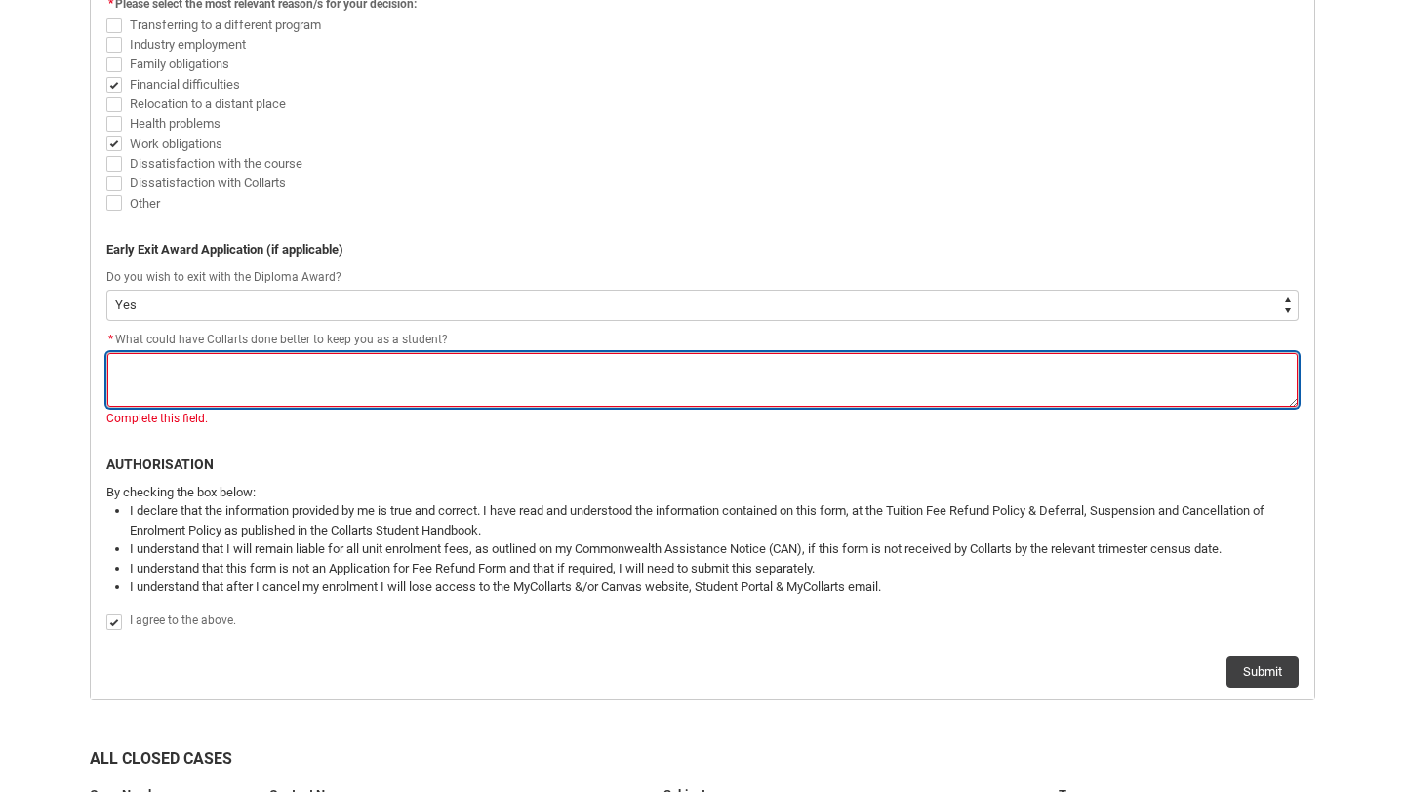
click at [299, 398] on textarea "*" at bounding box center [702, 380] width 1192 height 56
type lightning-textarea "T"
type textarea "T"
type lightning-textarea "Th"
type textarea "Th"
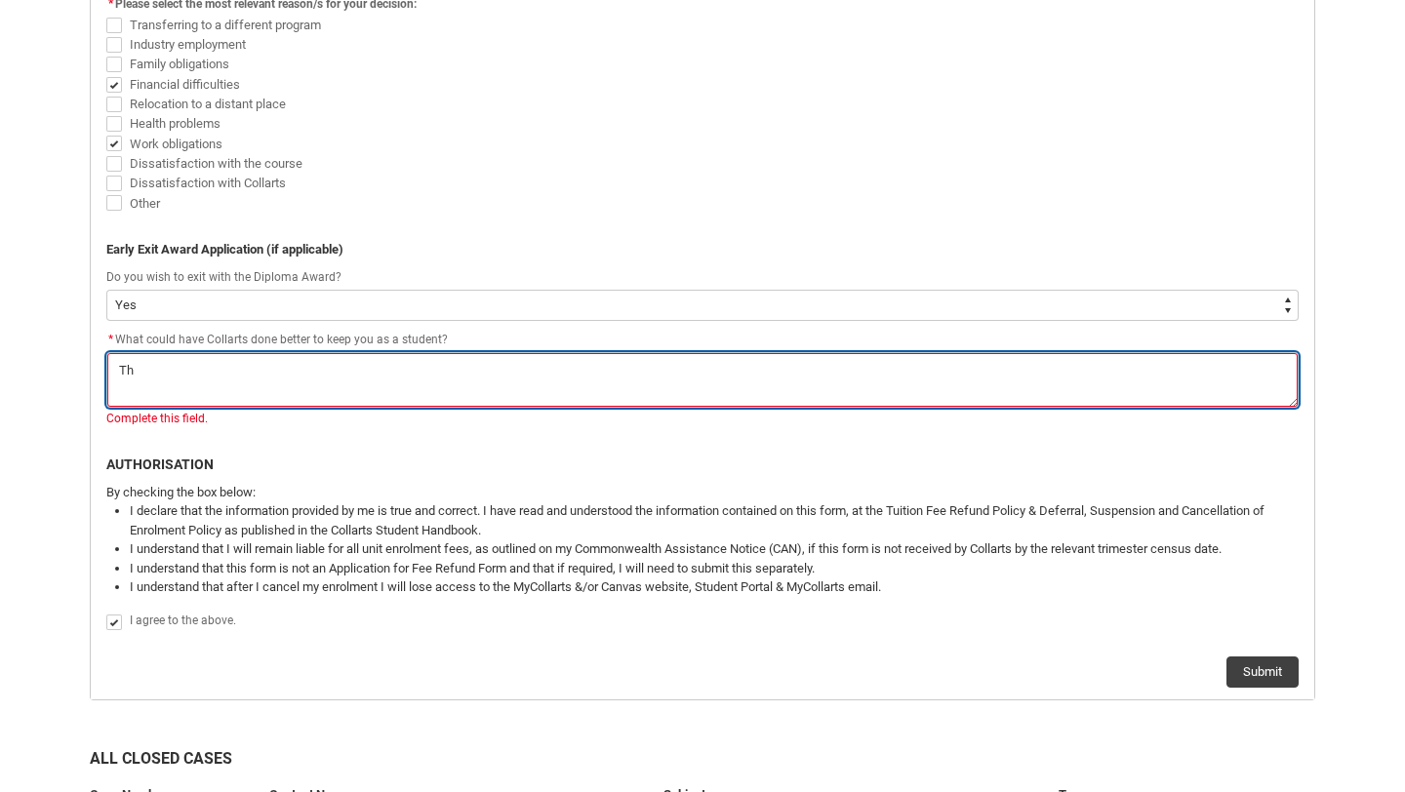
type lightning-textarea "The"
type textarea "The"
type lightning-textarea "The"
type textarea "The"
type lightning-textarea "The c"
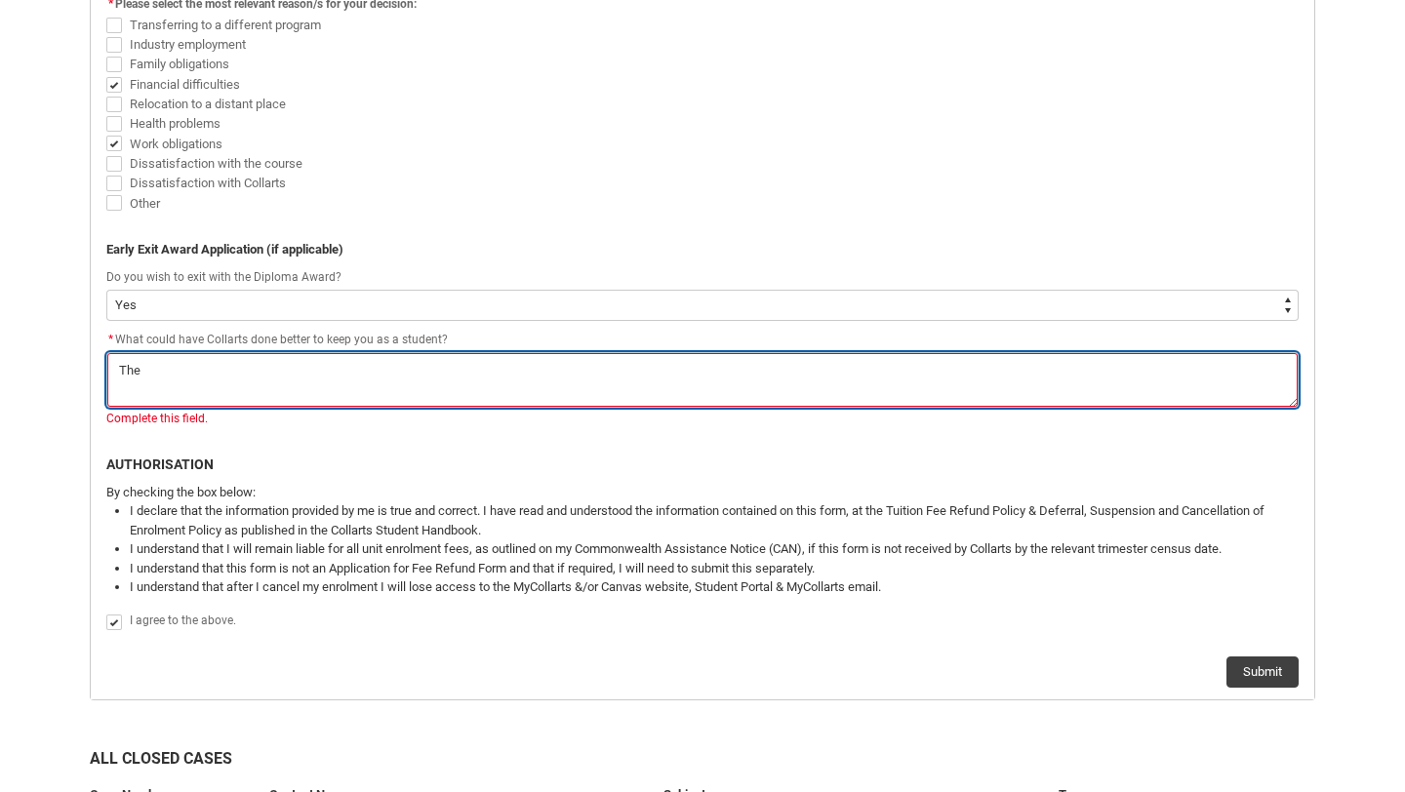
type textarea "The c"
type lightning-textarea "The co"
type textarea "The co"
type lightning-textarea "The cou"
type textarea "The cou"
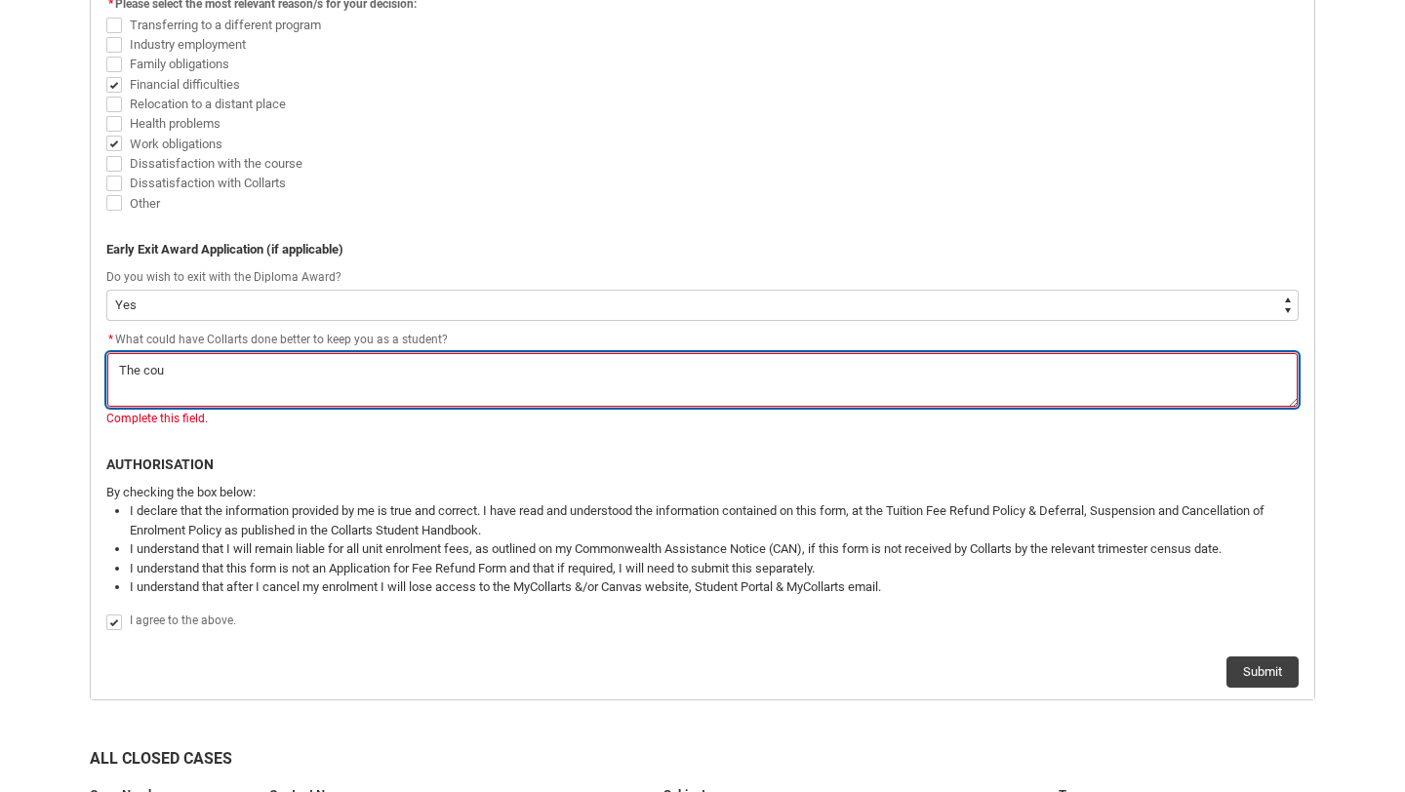
type lightning-textarea "The coue"
type textarea "The coue"
type lightning-textarea "The cou"
type textarea "The cou"
type lightning-textarea "The cour"
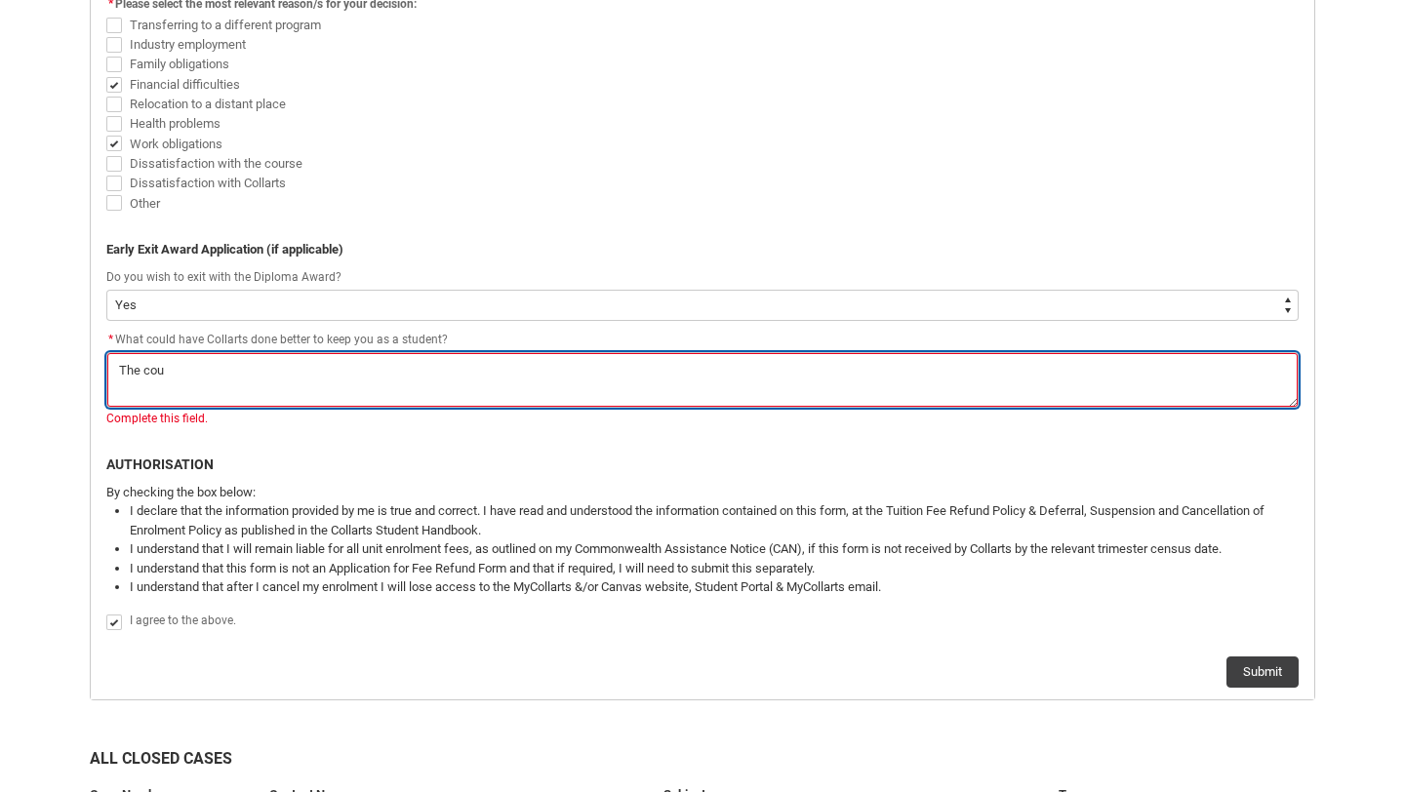
type textarea "The cour"
type lightning-textarea "The cours"
type textarea "The cours"
type lightning-textarea "The course"
type textarea "The course"
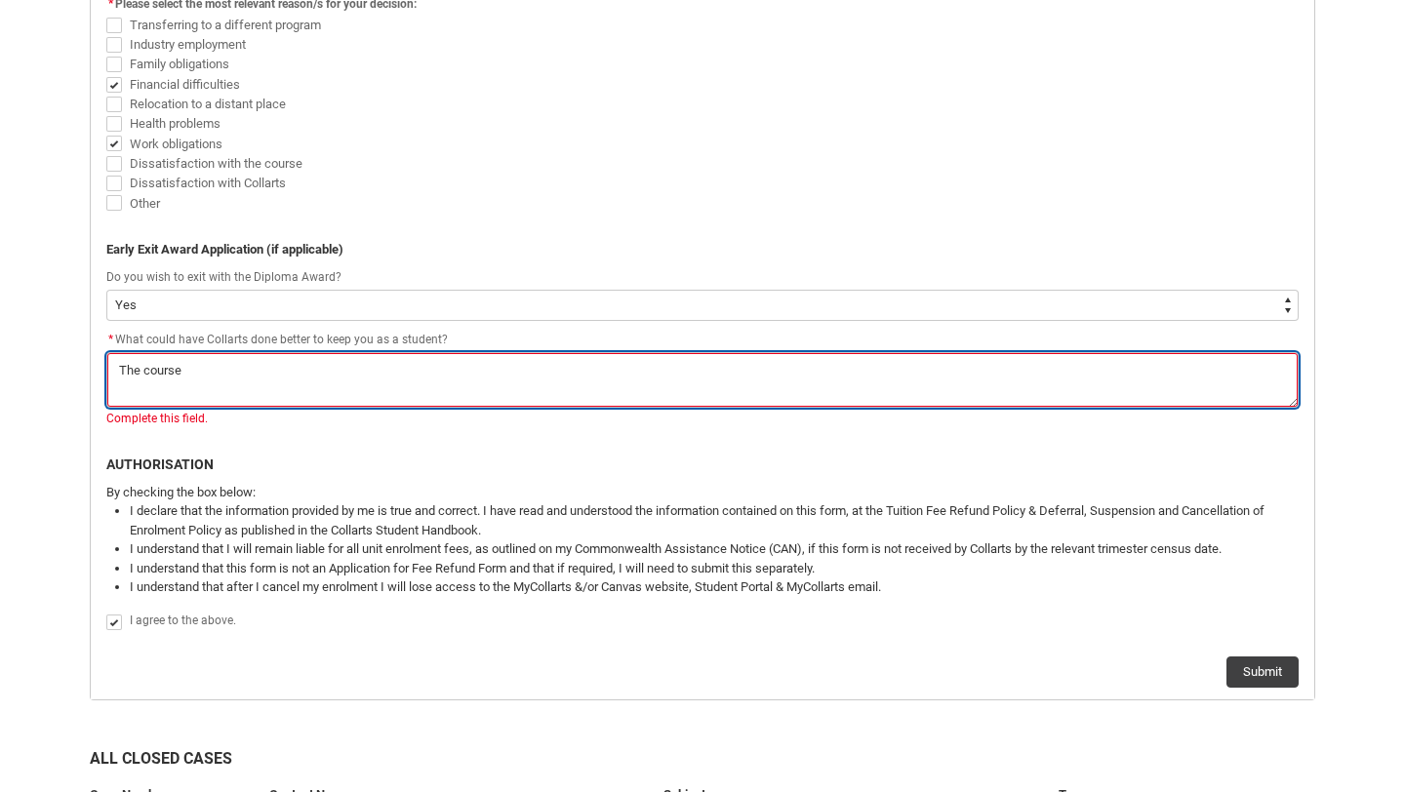
type lightning-textarea "The course"
type textarea "The course"
type lightning-textarea "The course o"
type textarea "The course o"
type lightning-textarea "The course ov"
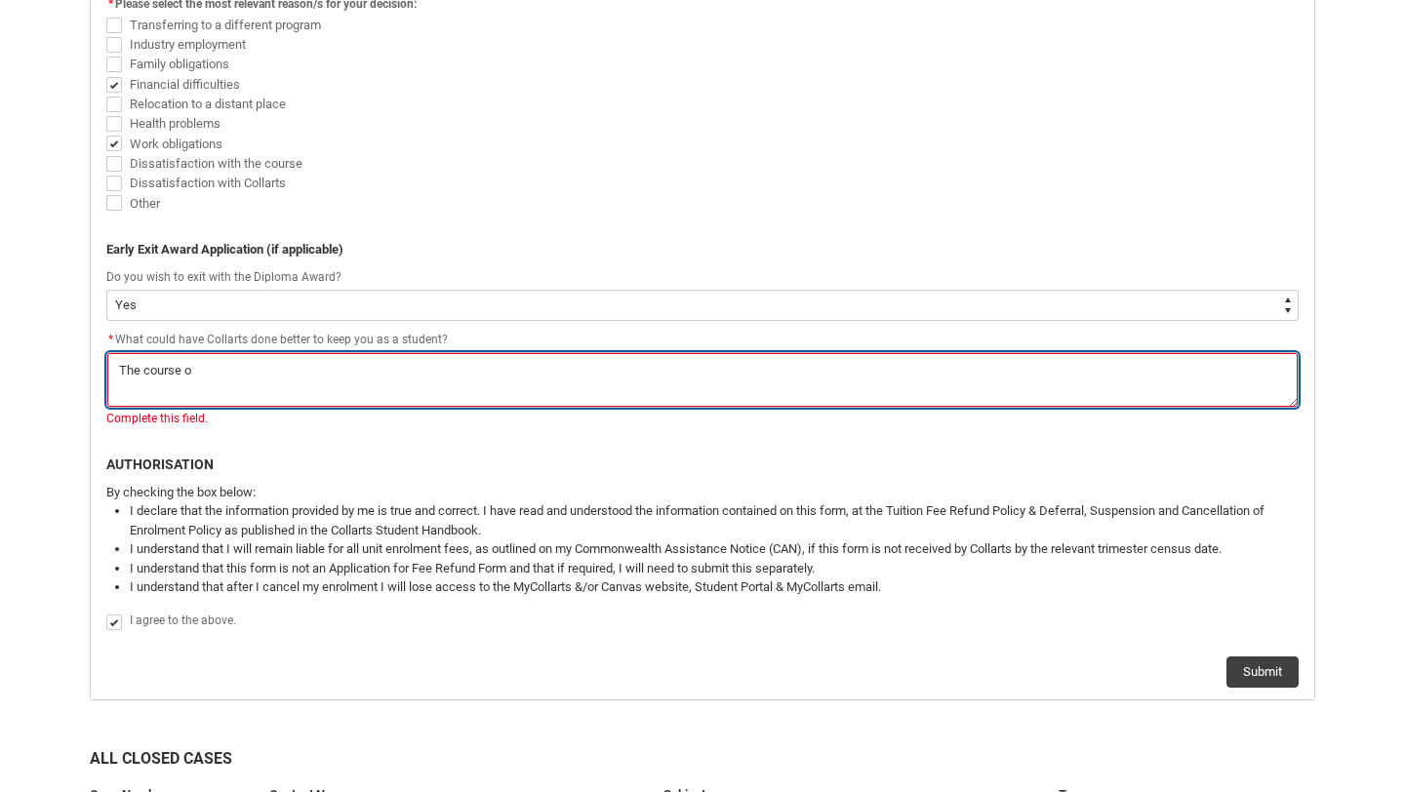
type textarea "The course ov"
type lightning-textarea "The course ove"
type textarea "The course ove"
type lightning-textarea "The course over"
type textarea "The course over"
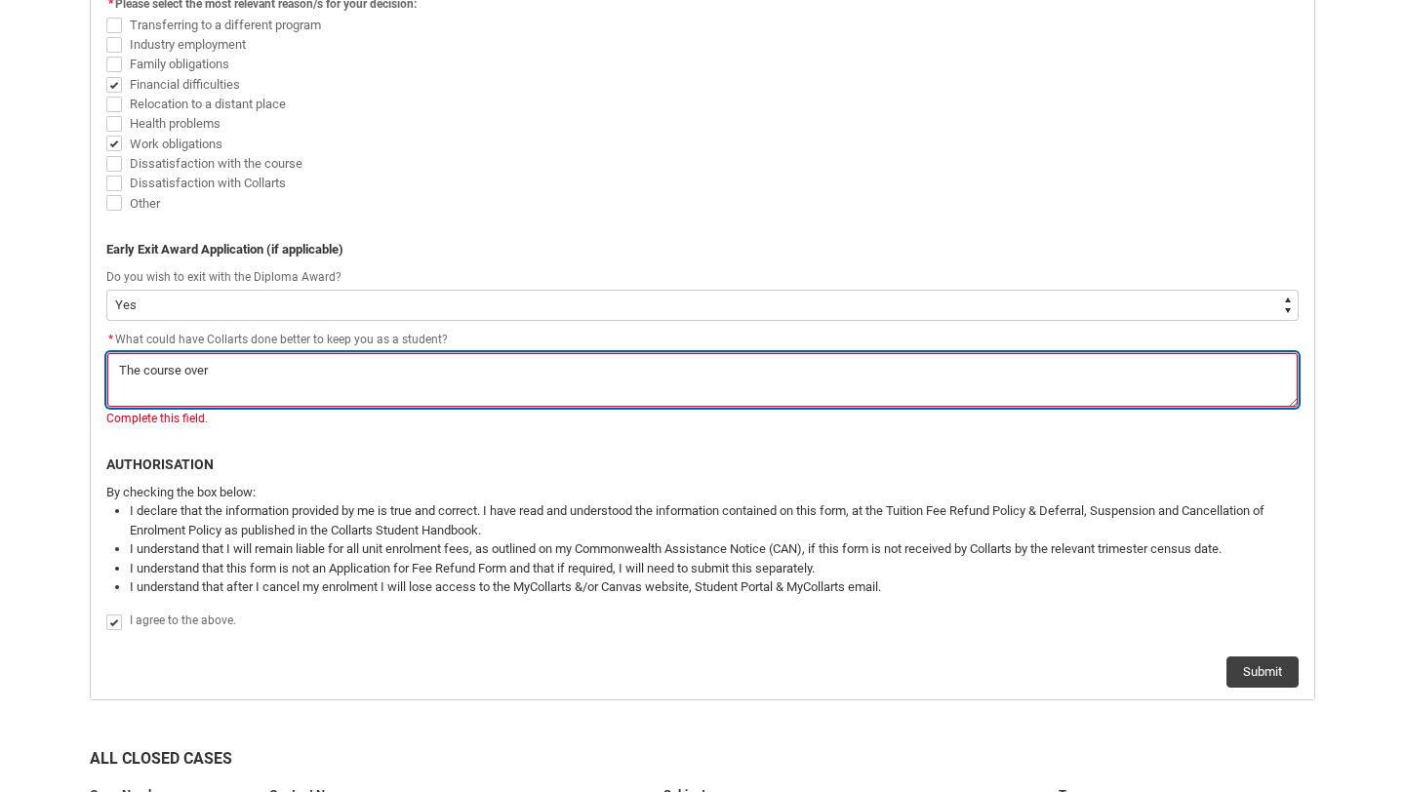
type lightning-textarea "The course overa"
type textarea "The course overa"
type lightning-textarea "The course overal"
type textarea "The course overal"
type lightning-textarea "The course overall"
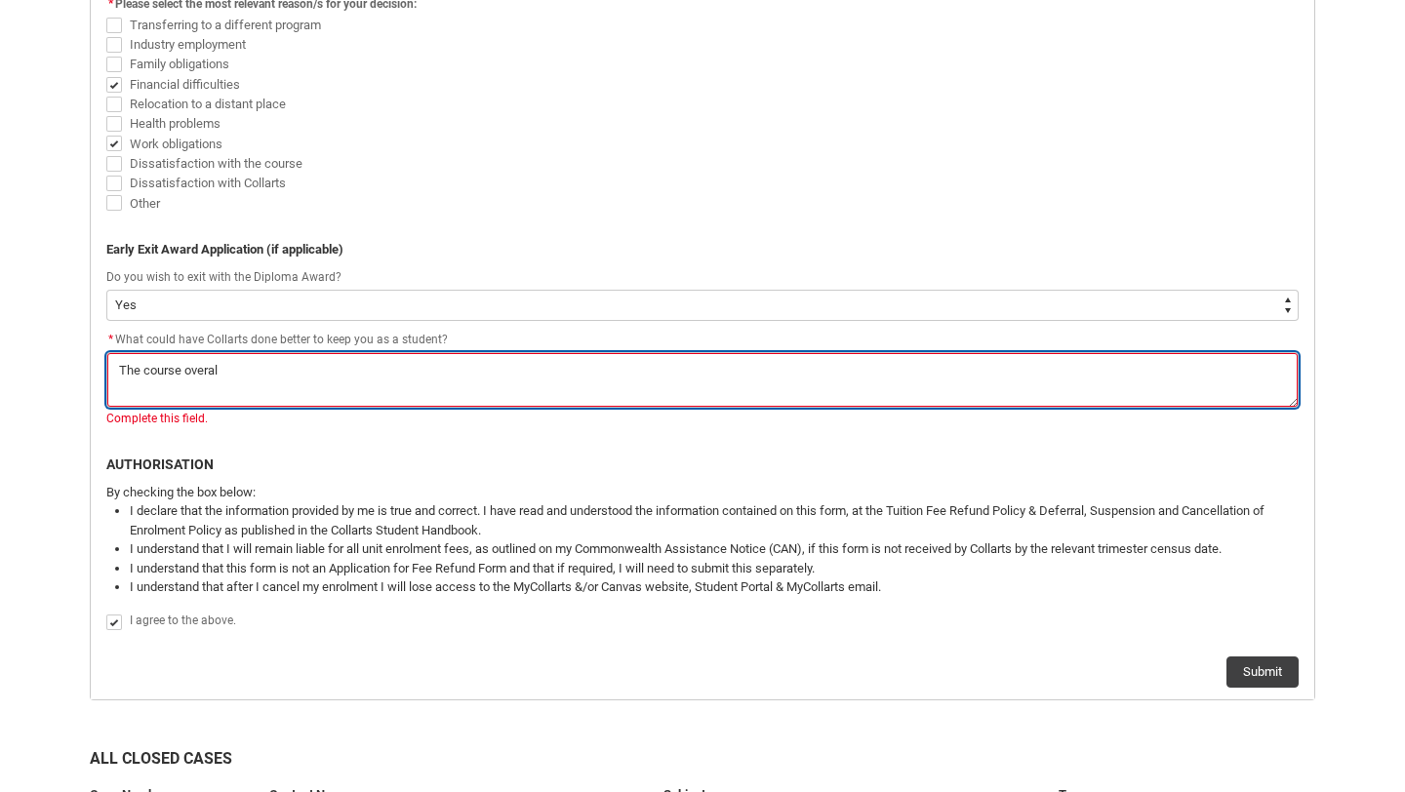
type textarea "The course overall"
type lightning-textarea "The course overall"
type textarea "The course overall"
type lightning-textarea "The course overall i"
type textarea "The course overall i"
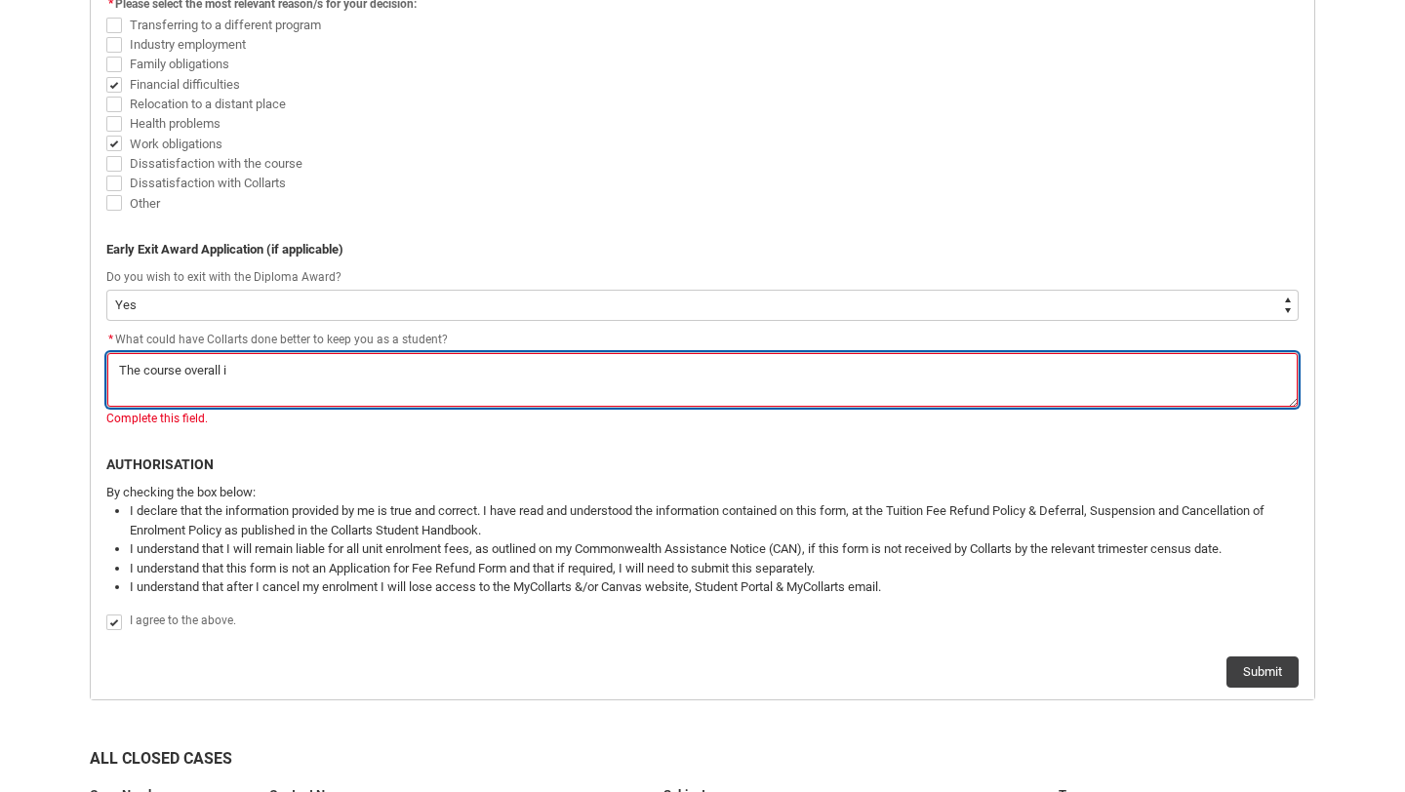
type lightning-textarea "The course overall is"
type textarea "The course overall is"
type lightning-textarea "The course overall is"
type textarea "The course overall is"
type lightning-textarea "The course overall is v"
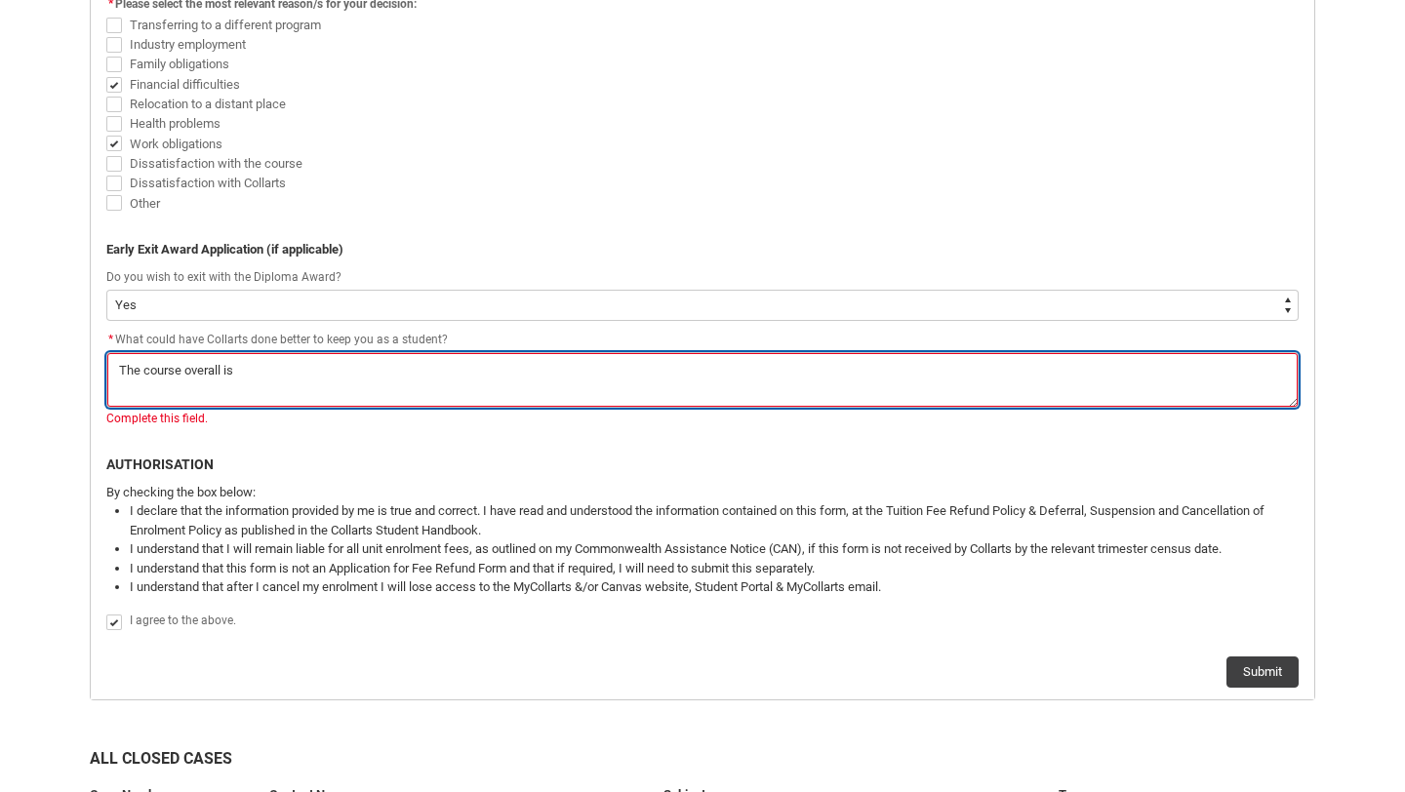
type textarea "The course overall is v"
type lightning-textarea "The course overall is ve"
type textarea "The course overall is ve"
type lightning-textarea "The course overall is ver"
type textarea "The course overall is ver"
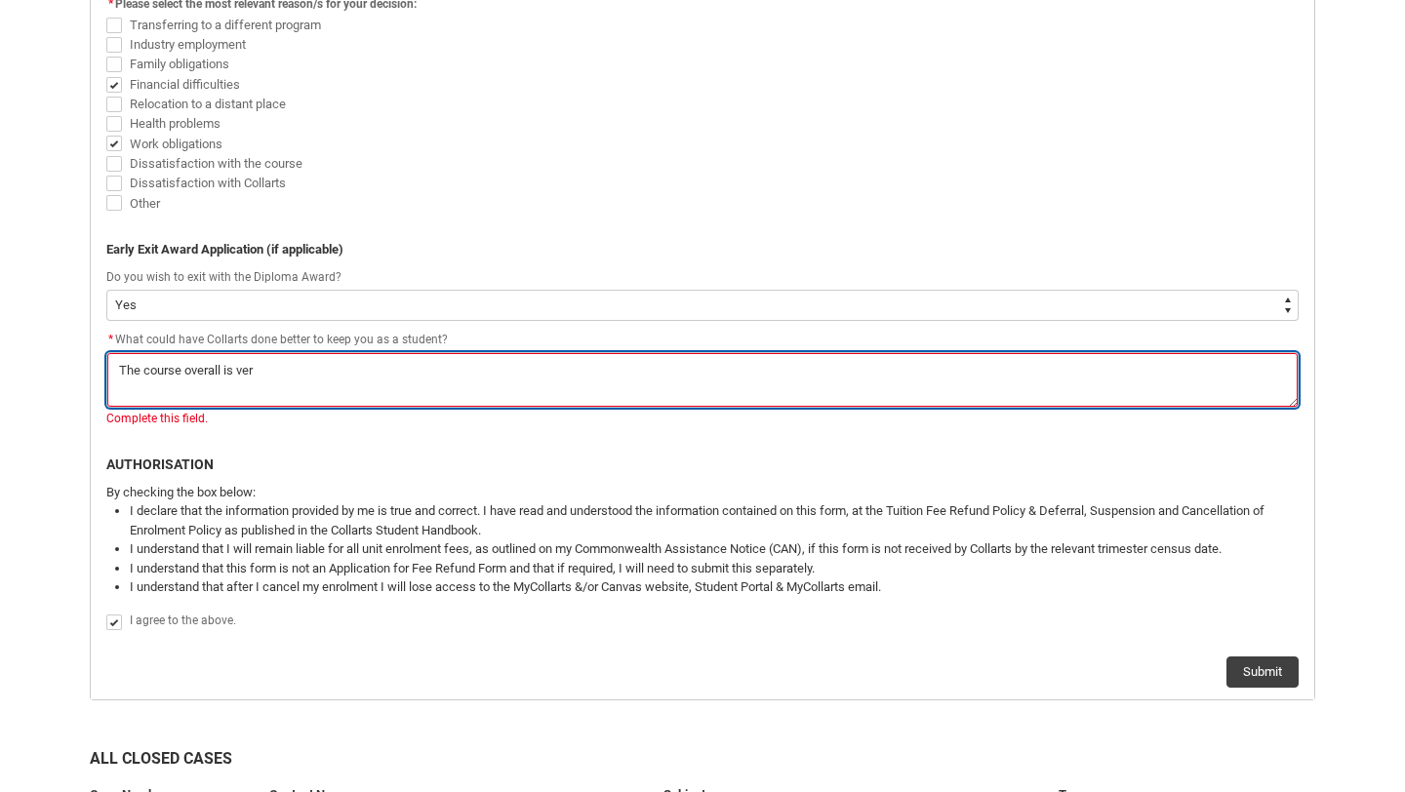
type lightning-textarea "The course overall is very"
type textarea "The course overall is very"
type lightning-textarea "The course overall is very"
type textarea "The course overall is very"
type lightning-textarea "The course overall is very e"
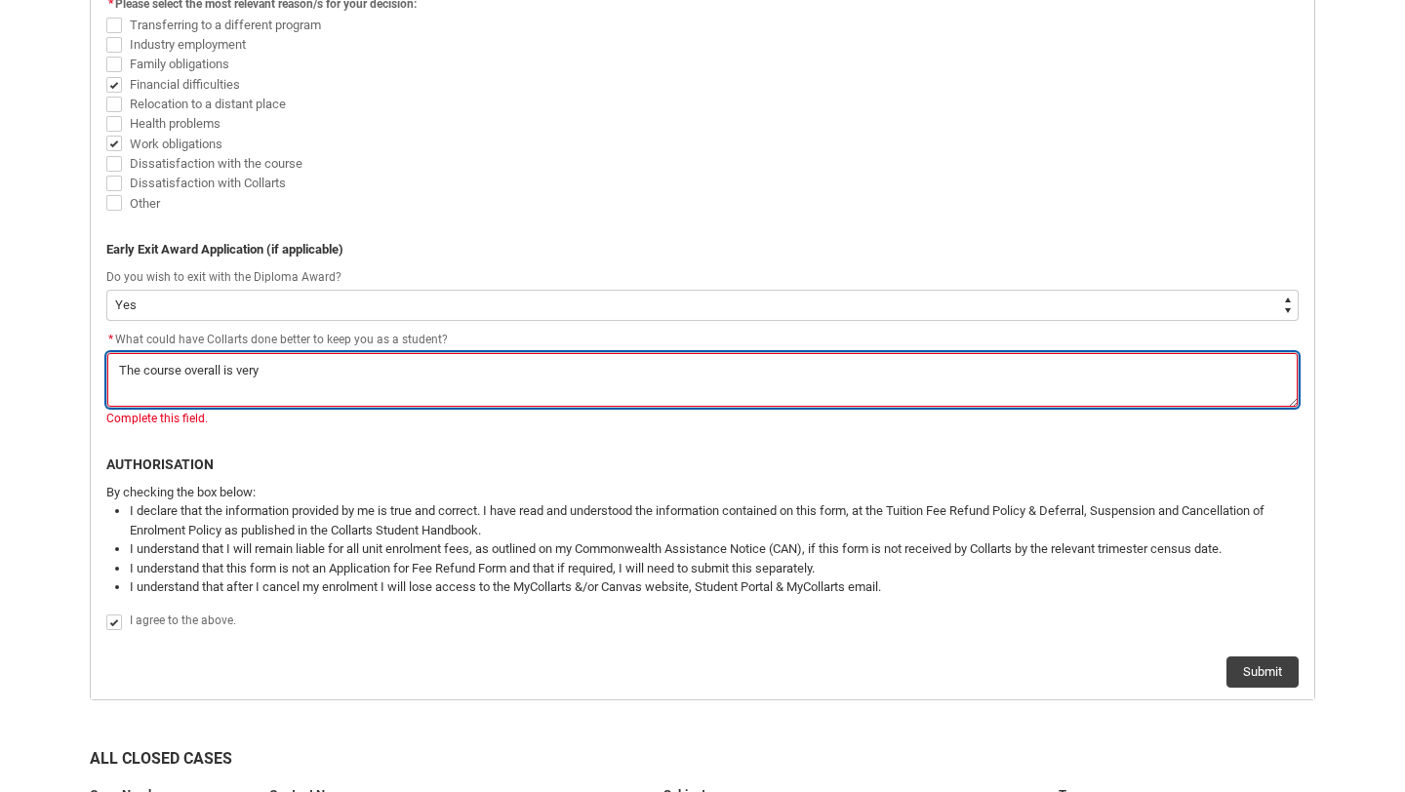
type textarea "The course overall is very e"
type lightning-textarea "The course overall is very ex"
type textarea "The course overall is very ex"
type lightning-textarea "The course overall is very exp"
type textarea "The course overall is very exp"
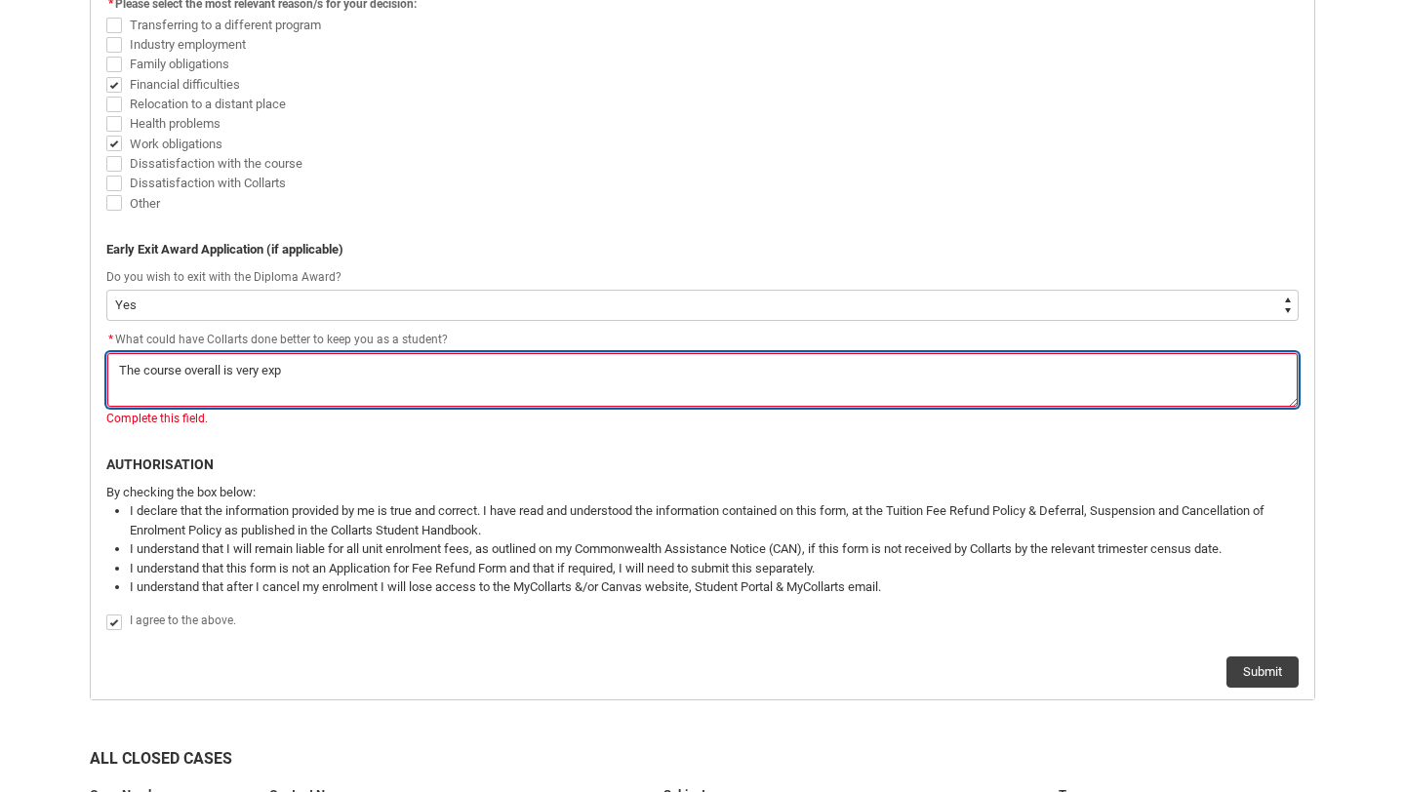
type lightning-textarea "The course overall is very expe"
type textarea "The course overall is very expe"
type lightning-textarea "The course overall is very expen"
type textarea "The course overall is very expen"
type lightning-textarea "The course overall is very expens"
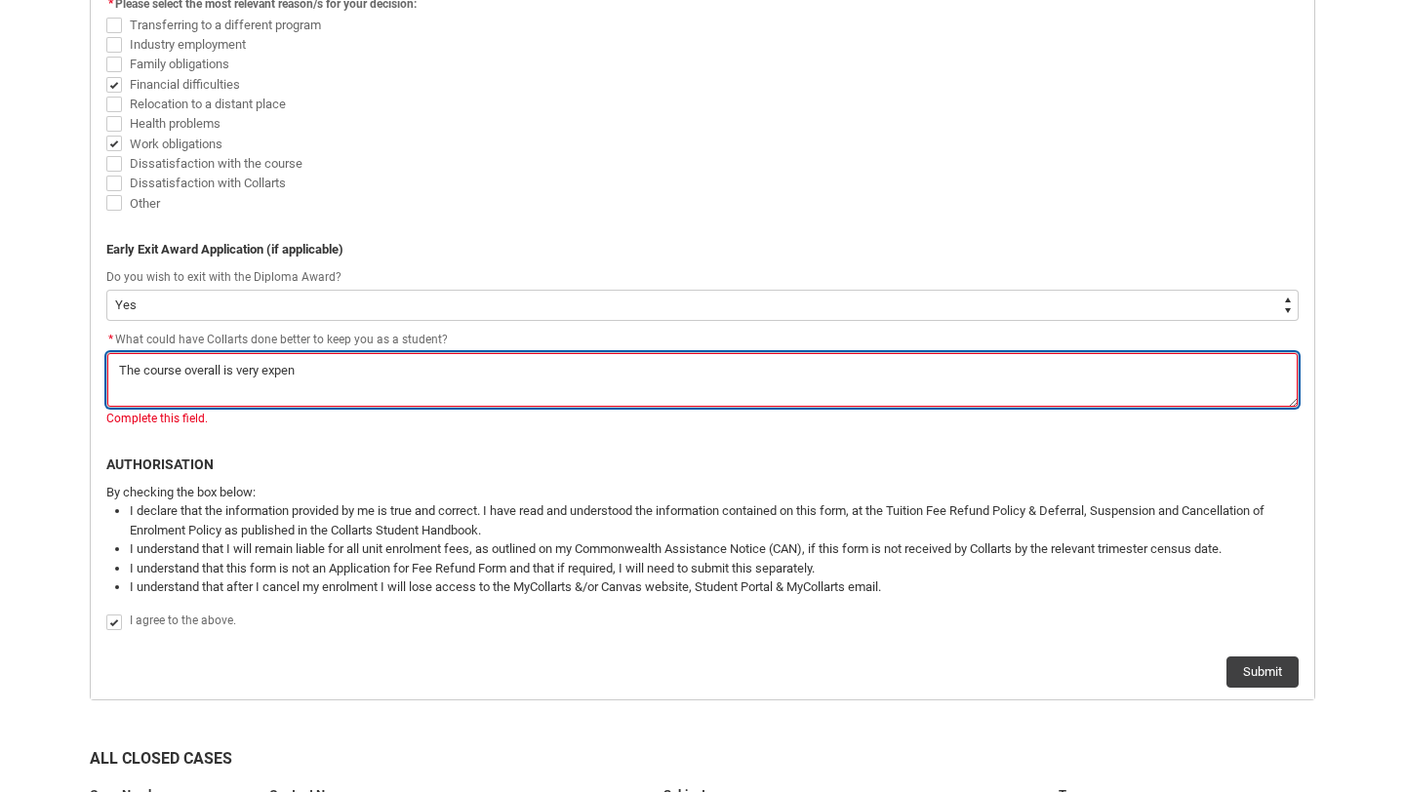
type textarea "The course overall is very expens"
type lightning-textarea "The course overall is very expensi"
type textarea "The course overall is very expensi"
type lightning-textarea "The course overall is very expensiv"
type textarea "The course overall is very expensiv"
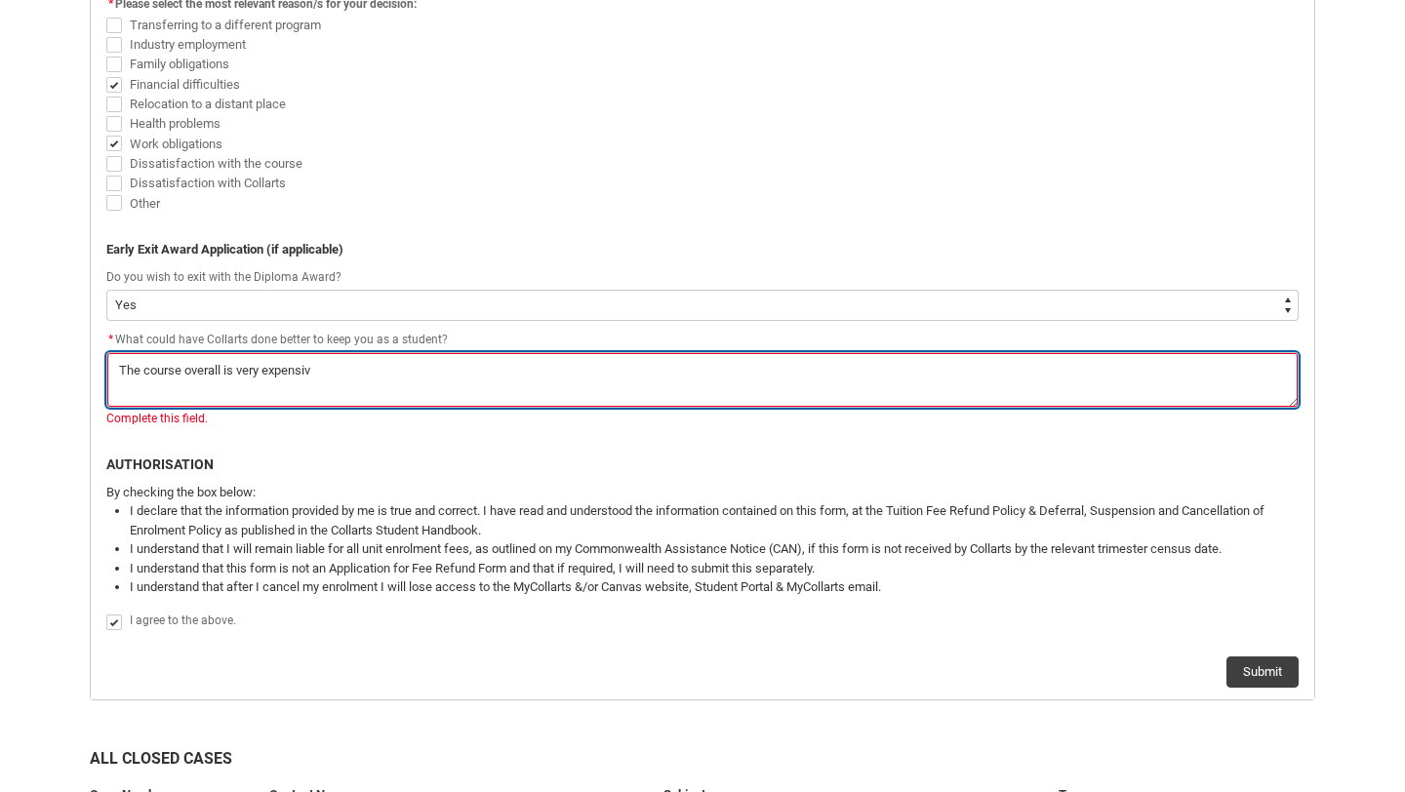
type lightning-textarea "The course overall is very expensive"
type textarea "The course overall is very expensive"
type lightning-textarea "The course overall is very expensive"
type textarea "The course overall is very expensive"
type lightning-textarea "The course overall is very expensive a"
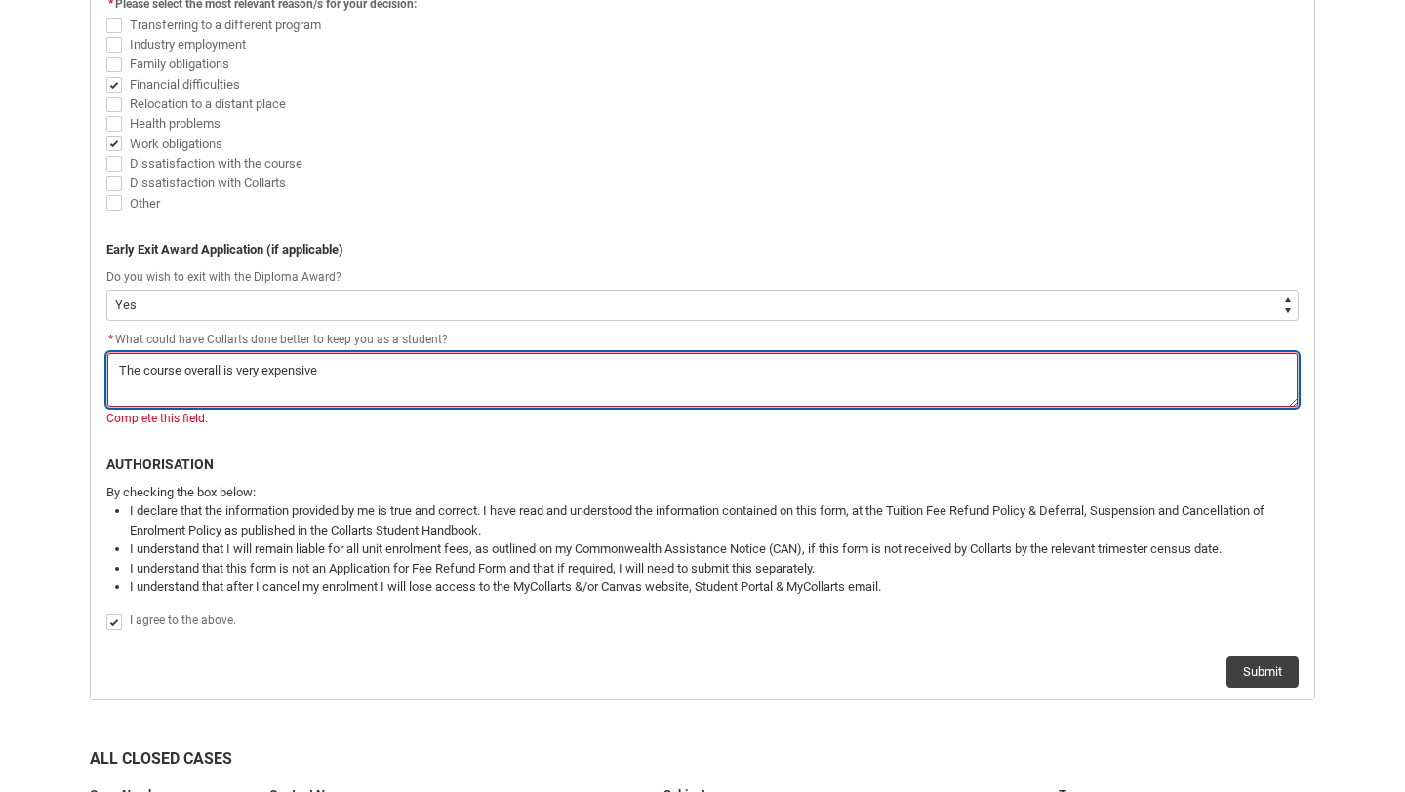
type textarea "The course overall is very expensive a"
type lightning-textarea "The course overall is very expensive an"
type textarea "The course overall is very expensive an"
type lightning-textarea "The course overall is very expensive and"
type textarea "The course overall is very expensive and"
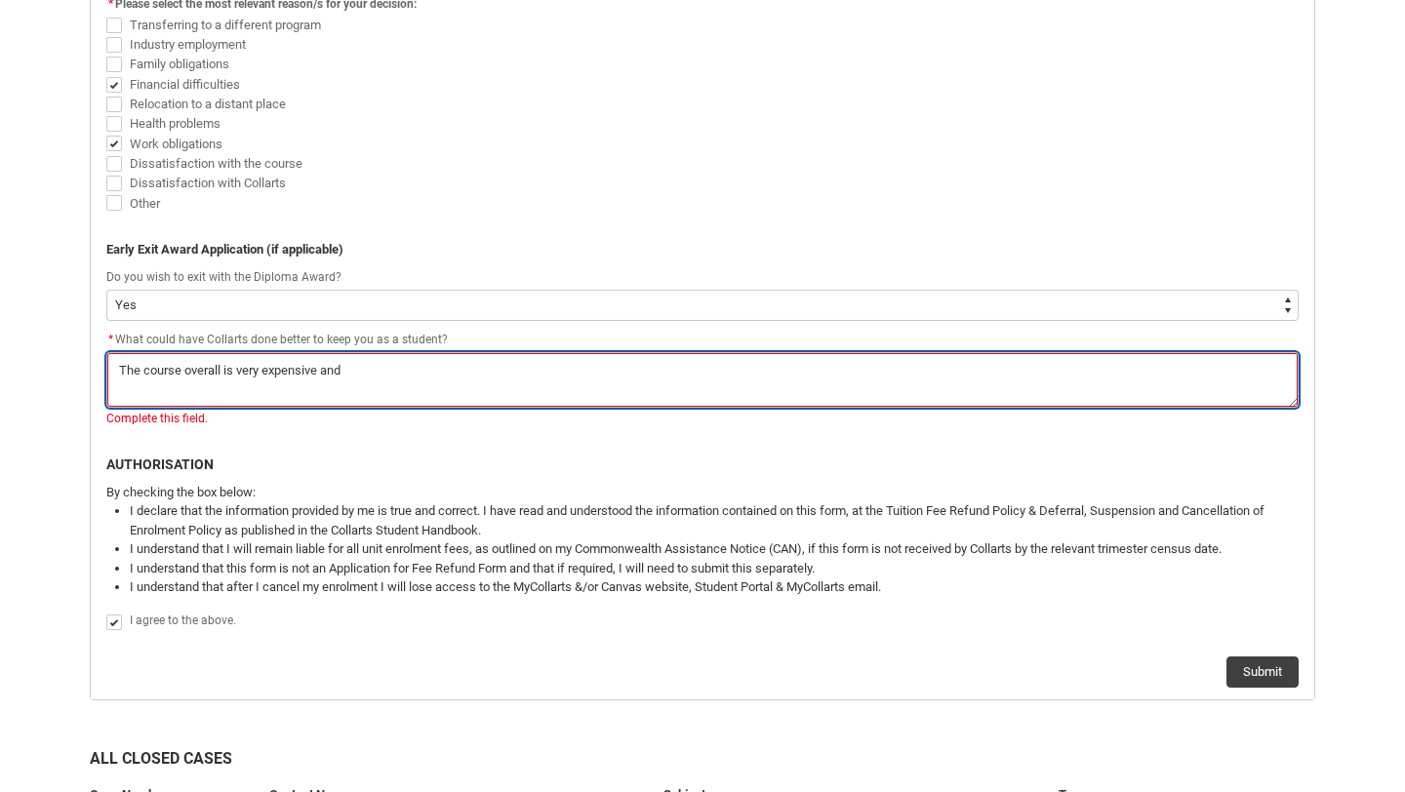
type lightning-textarea "The course overall is very expensive and"
type textarea "The course overall is very expensive and"
type lightning-textarea "The course overall is very expensive and p"
type textarea "The course overall is very expensive and p"
type lightning-textarea "The course overall is very expensive and pe"
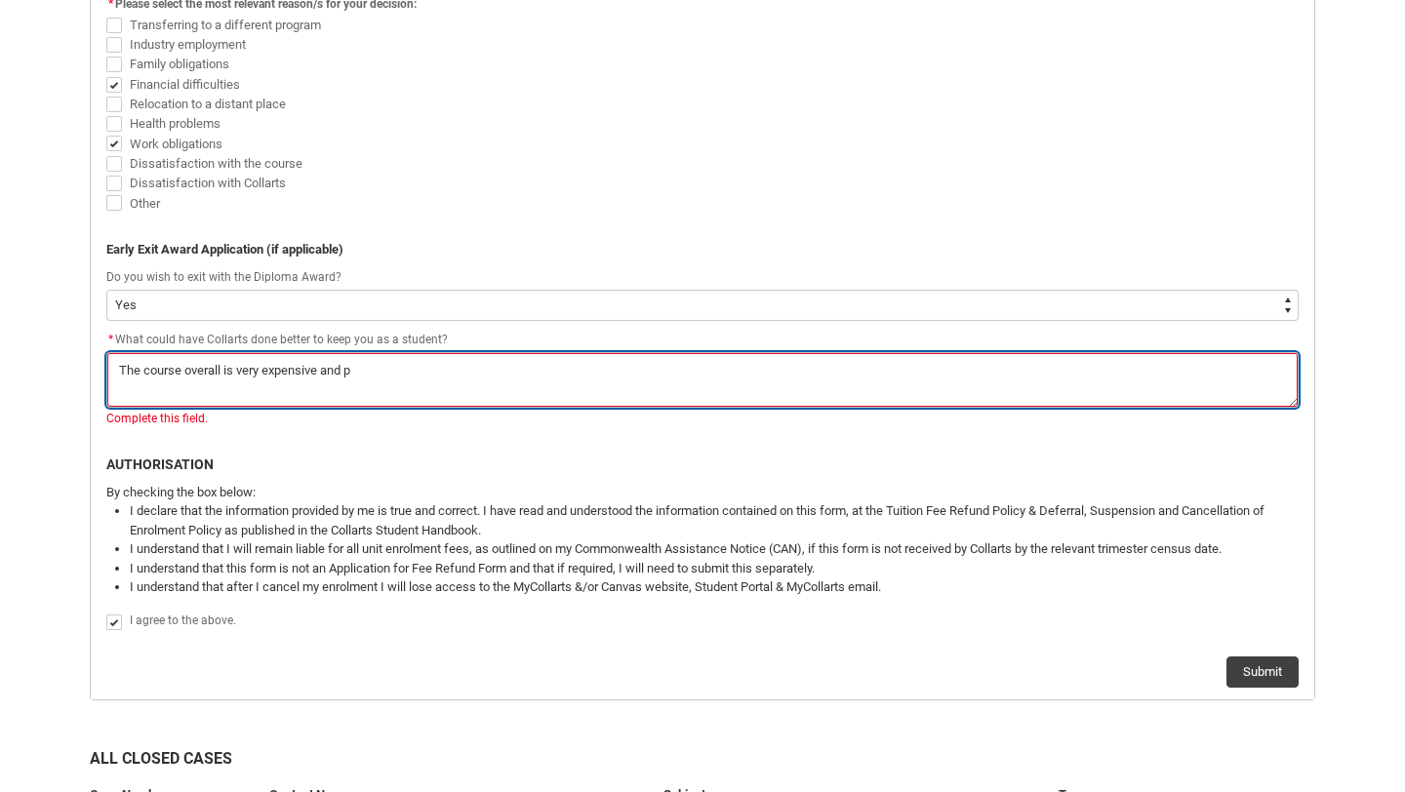
type textarea "The course overall is very expensive and pe"
type lightning-textarea "The course overall is very expensive and per"
type textarea "The course overall is very expensive and per"
type lightning-textarea "The course overall is very expensive and pers"
type textarea "The course overall is very expensive and pers"
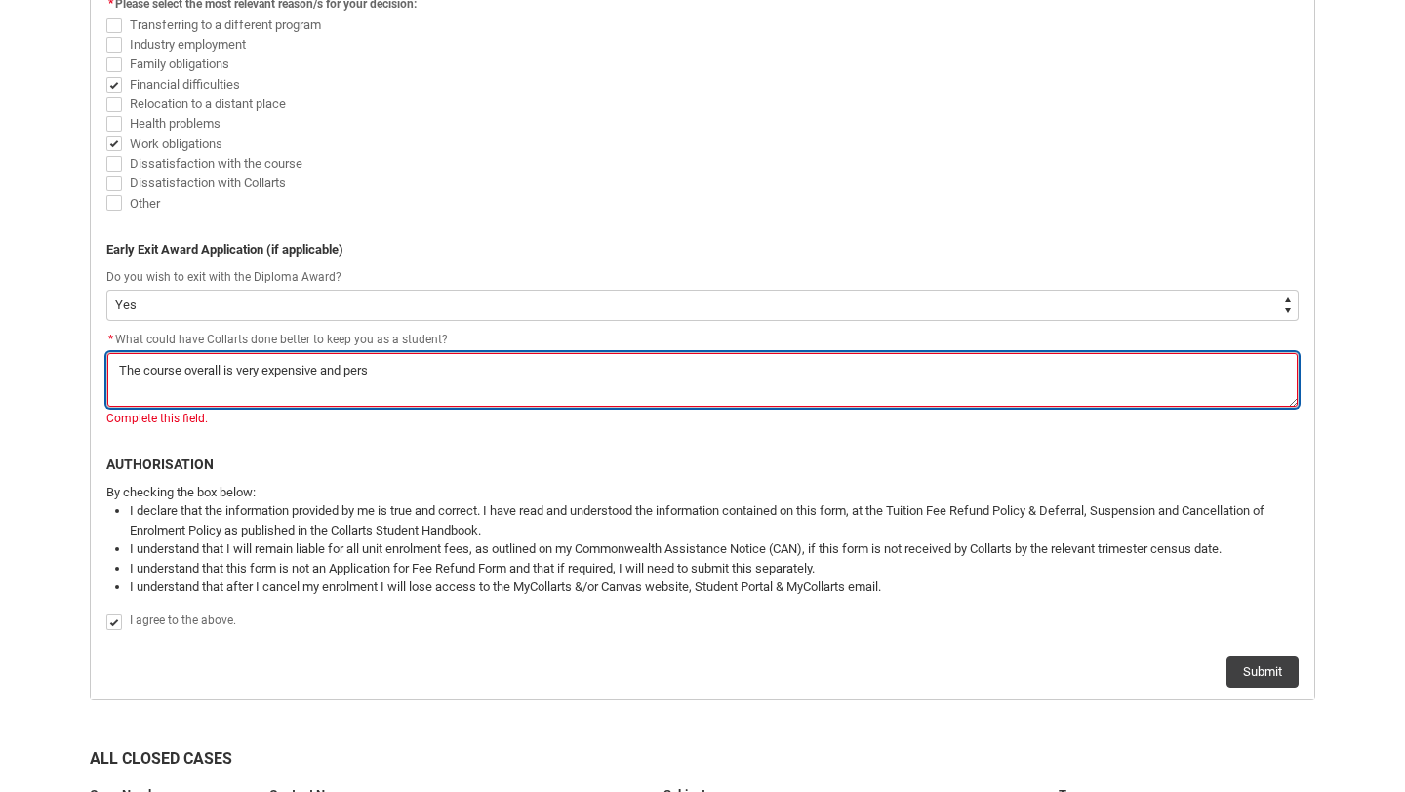
type lightning-textarea "The course overall is very expensive and perso"
type textarea "The course overall is very expensive and perso"
type lightning-textarea "The course overall is very expensive and person"
type textarea "The course overall is very expensive and person"
type lightning-textarea "The course overall is very expensive and persona"
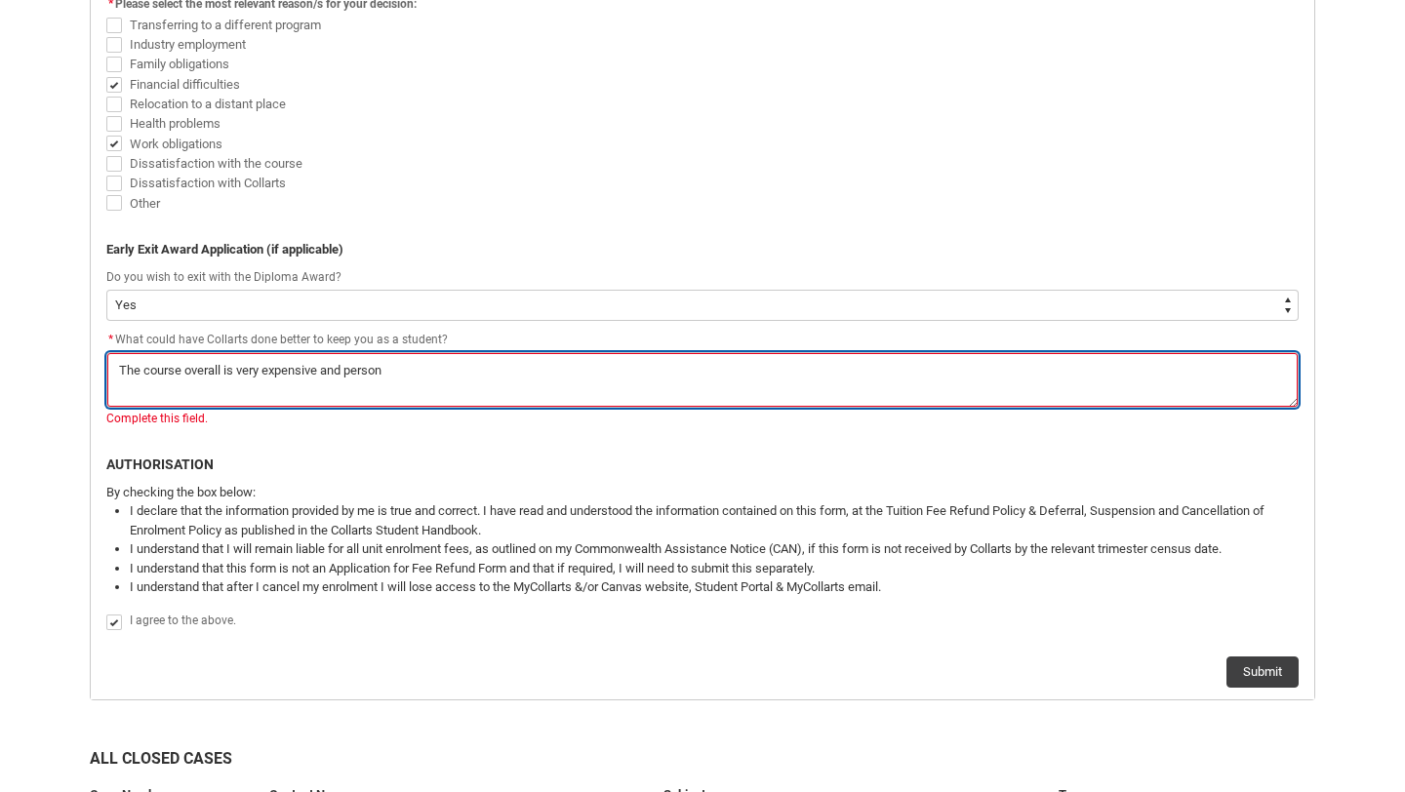
type textarea "The course overall is very expensive and persona"
type lightning-textarea "The course overall is very expensive and personal"
type textarea "The course overall is very expensive and personal"
type lightning-textarea "The course overall is very expensive and personall"
type textarea "The course overall is very expensive and personall"
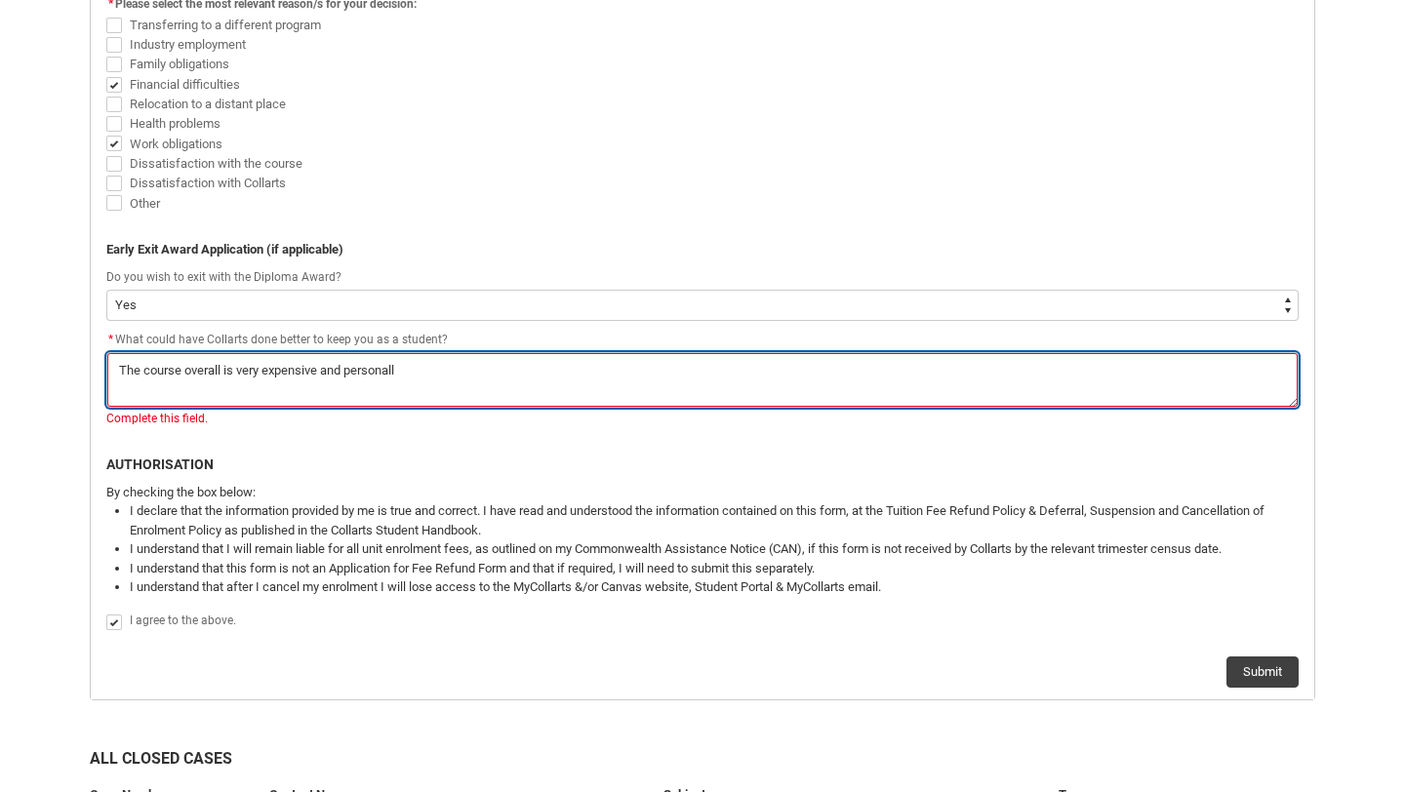
type lightning-textarea "The course overall is very expensive and personally"
type textarea "The course overall is very expensive and personally"
type lightning-textarea "The course overall is very expensive and personally"
type textarea "The course overall is very expensive and personally"
type lightning-textarea "The course overall is very expensive and personally i"
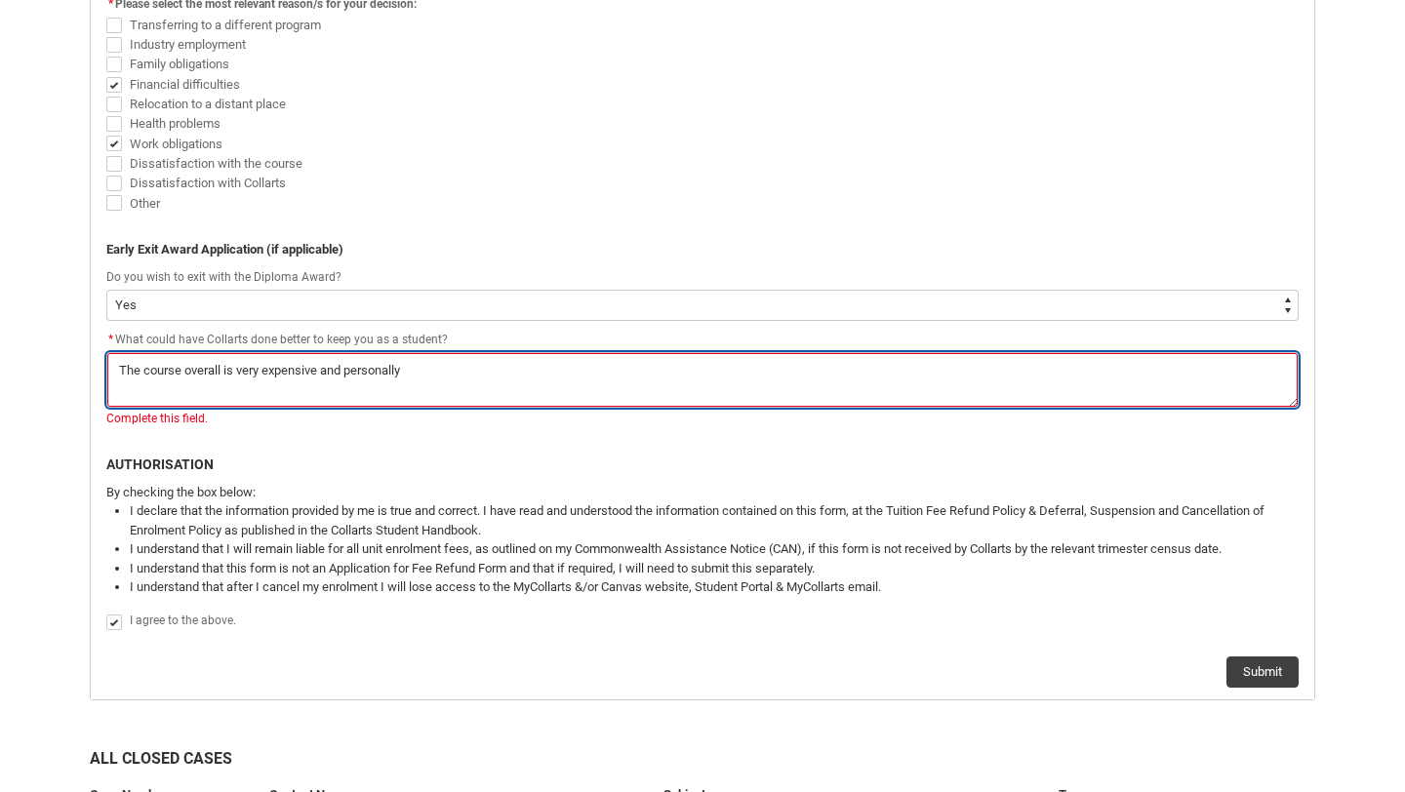
type textarea "The course overall is very expensive and personally i"
type lightning-textarea "The course overall is very expensive and personally i"
type textarea "The course overall is very expensive and personally i"
type lightning-textarea "The course overall is very expensive and personally i o"
type textarea "The course overall is very expensive and personally i o"
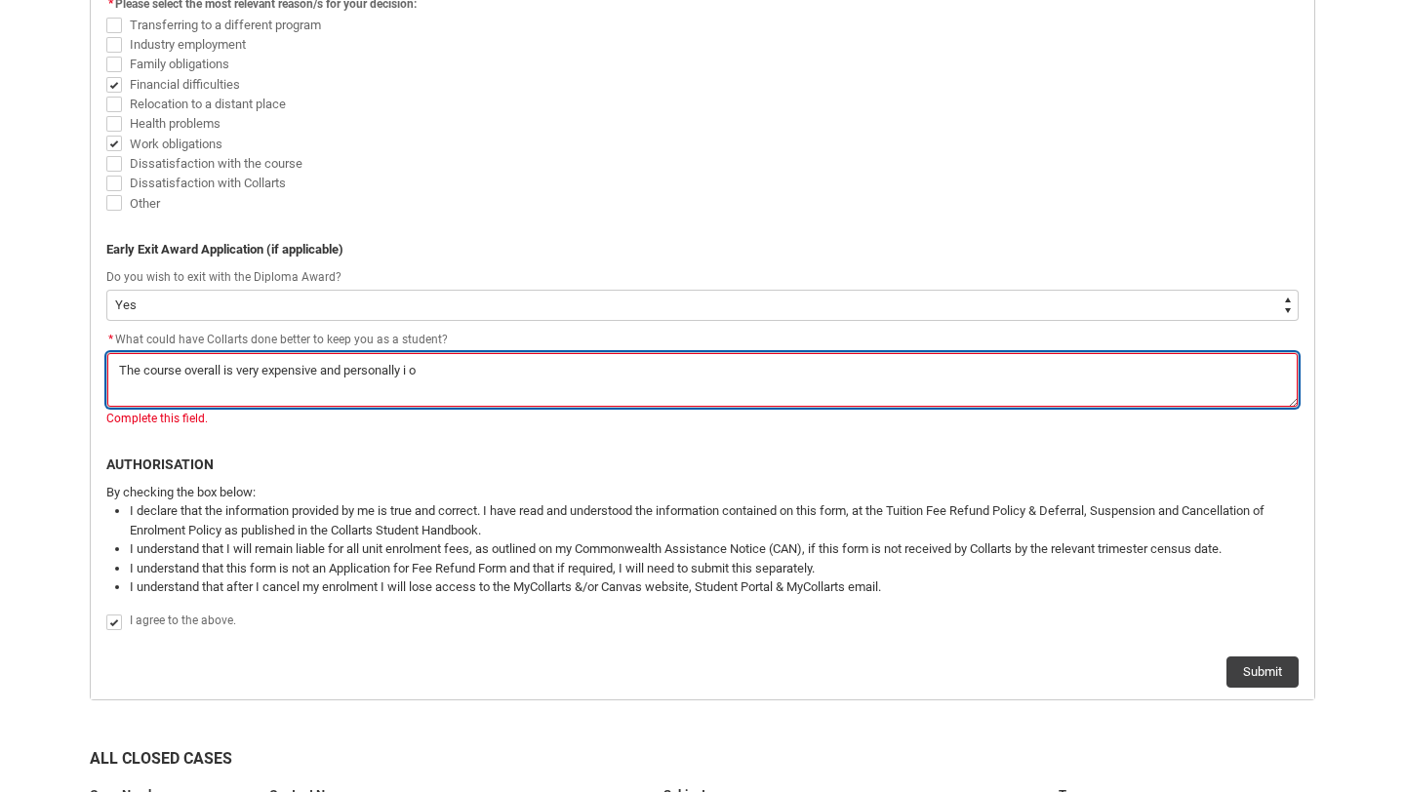
type lightning-textarea "The course overall is very expensive and personally i of"
type textarea "The course overall is very expensive and personally i of"
type lightning-textarea "The course overall is very expensive and personally i o"
type textarea "The course overall is very expensive and personally i o"
type lightning-textarea "The course overall is very expensive and personally i"
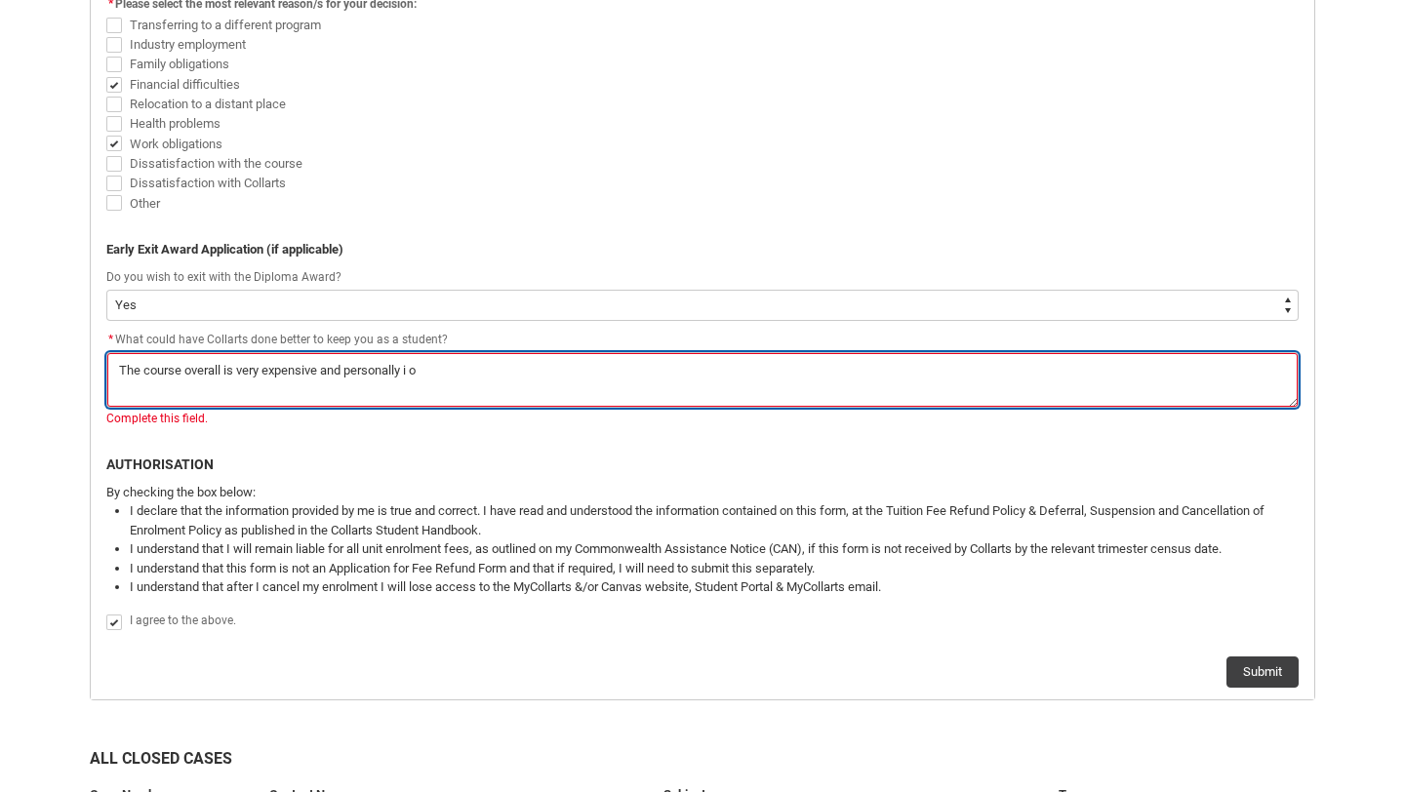
type textarea "The course overall is very expensive and personally i"
type lightning-textarea "The course overall is very expensive and personally i f"
type textarea "The course overall is very expensive and personally i f"
type lightning-textarea "The course overall is very expensive and personally i fo"
type textarea "The course overall is very expensive and personally i fo"
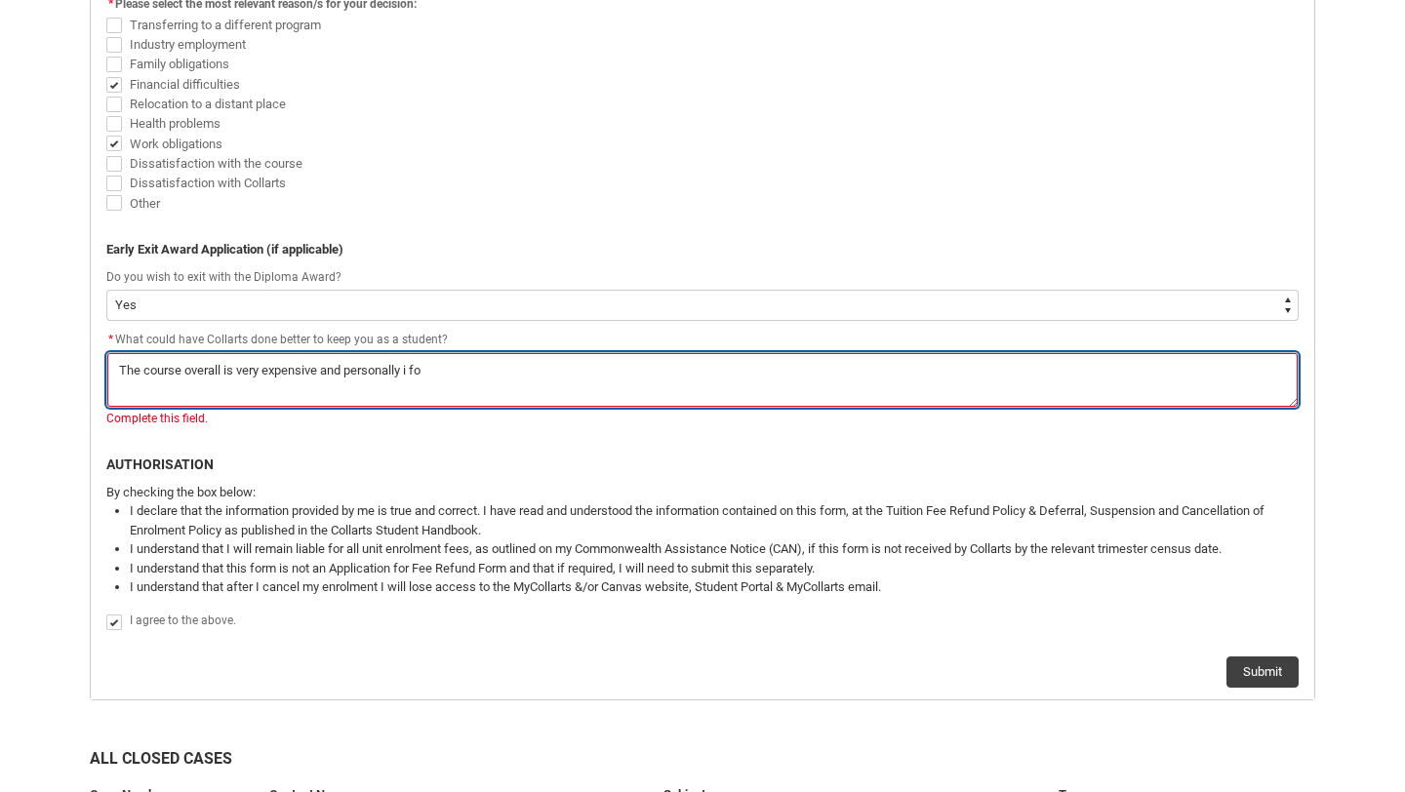
type lightning-textarea "The course overall is very expensive and personally i fou"
type textarea "The course overall is very expensive and personally i fou"
type lightning-textarea "The course overall is very expensive and personally i foun"
type textarea "The course overall is very expensive and personally i foun"
type lightning-textarea "The course overall is very expensive and personally i found"
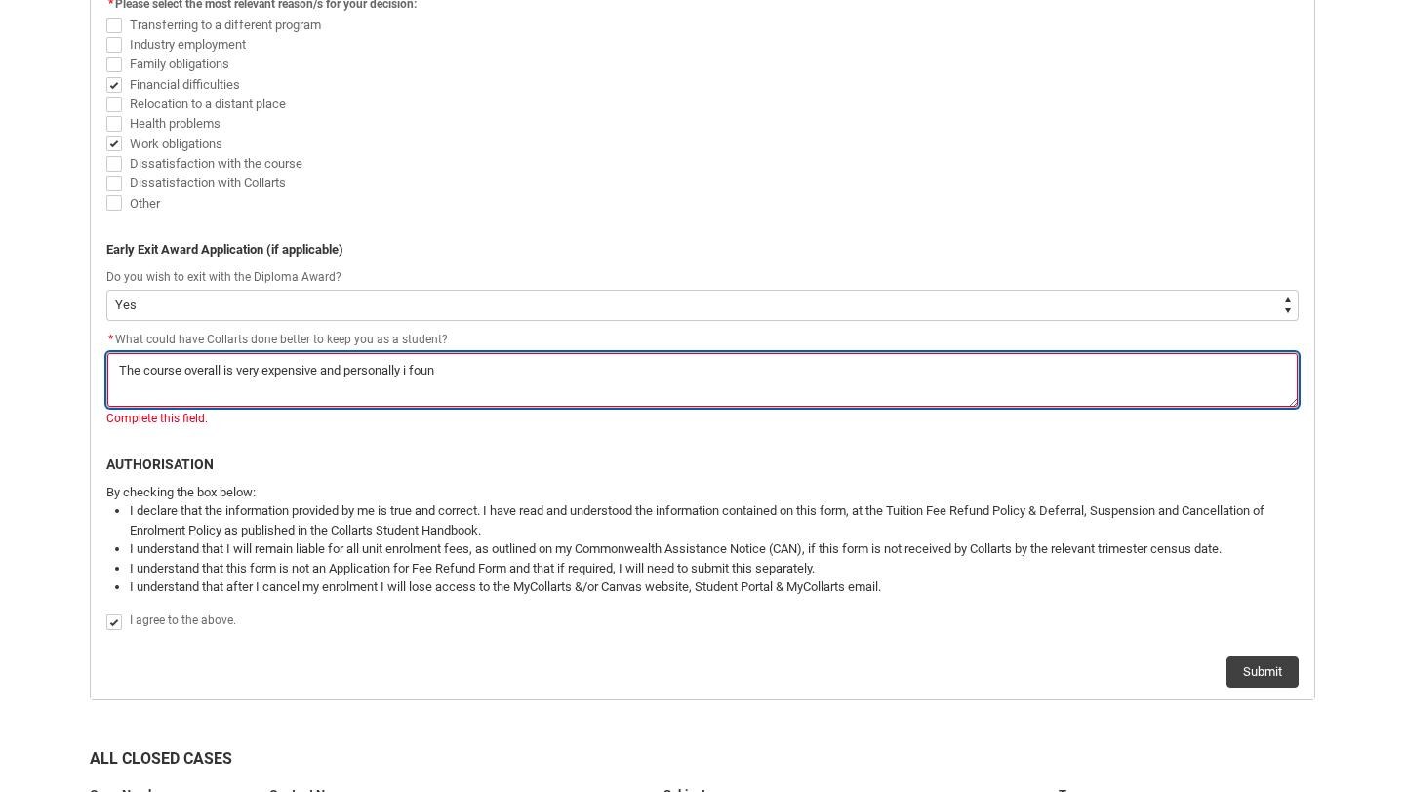
type textarea "The course overall is very expensive and personally i found"
type lightning-textarea "The course overall is very expensive and personally i found"
type textarea "The course overall is very expensive and personally i found"
type lightning-textarea "The course overall is very expensive and personally i found t"
type textarea "The course overall is very expensive and personally i found t"
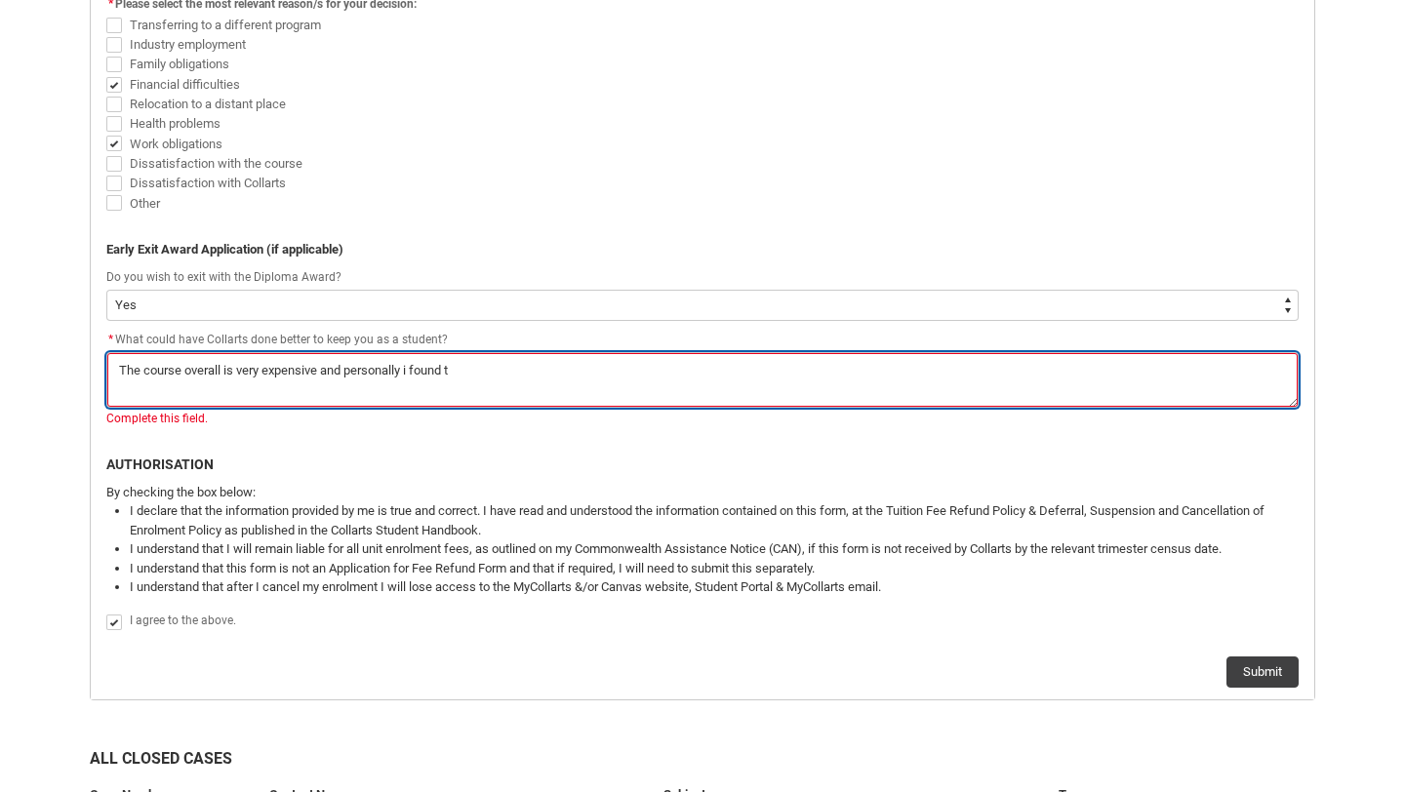
type lightning-textarea "The course overall is very expensive and personally i found th"
type textarea "The course overall is very expensive and personally i found th"
type lightning-textarea "The course overall is very expensive and personally i found tha"
type textarea "The course overall is very expensive and personally i found tha"
type lightning-textarea "The course overall is very expensive and personally i found that"
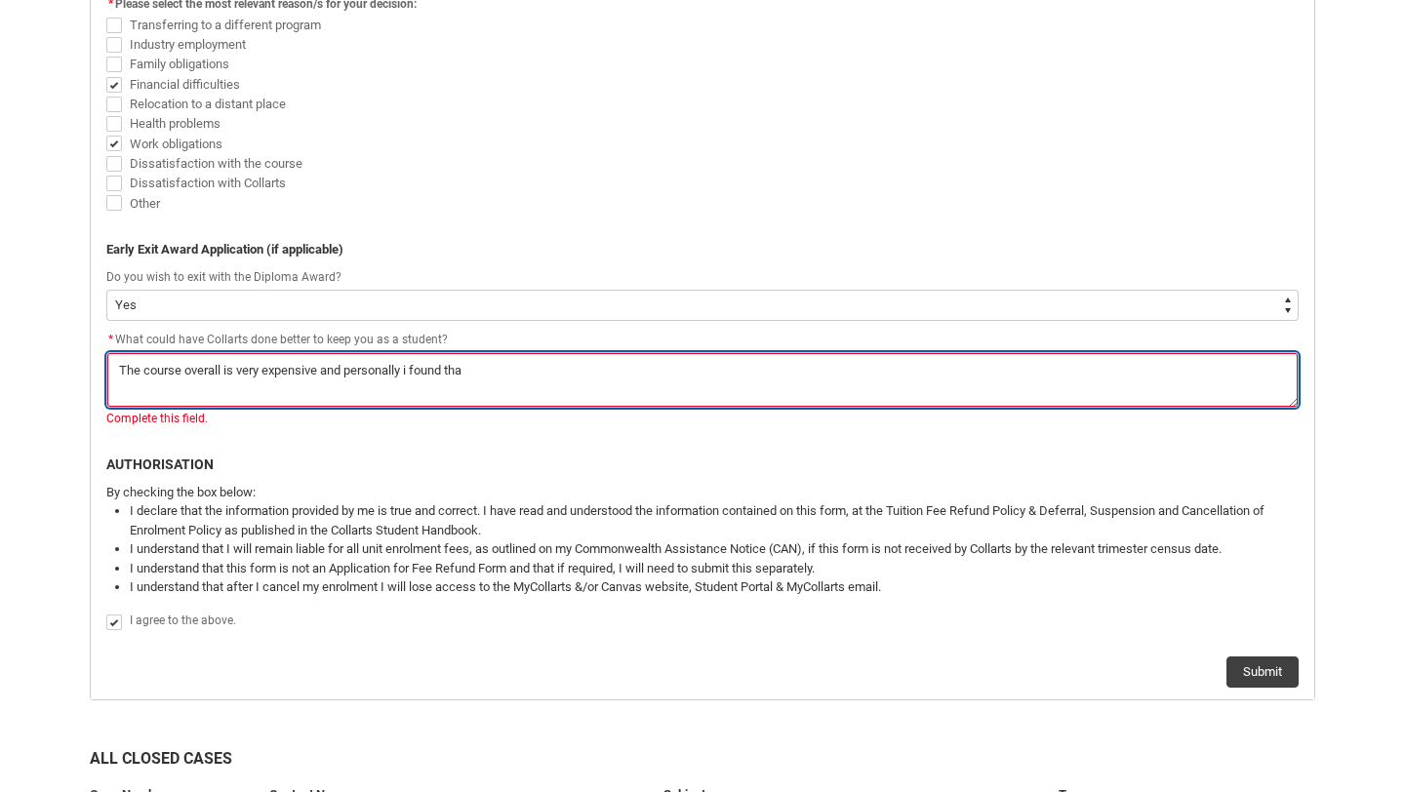
type textarea "The course overall is very expensive and personally i found that"
type lightning-textarea "The course overall is very expensive and personally i found that"
type textarea "The course overall is very expensive and personally i found that"
type lightning-textarea "The course overall is very expensive and personally i found that t"
type textarea "The course overall is very expensive and personally i found that t"
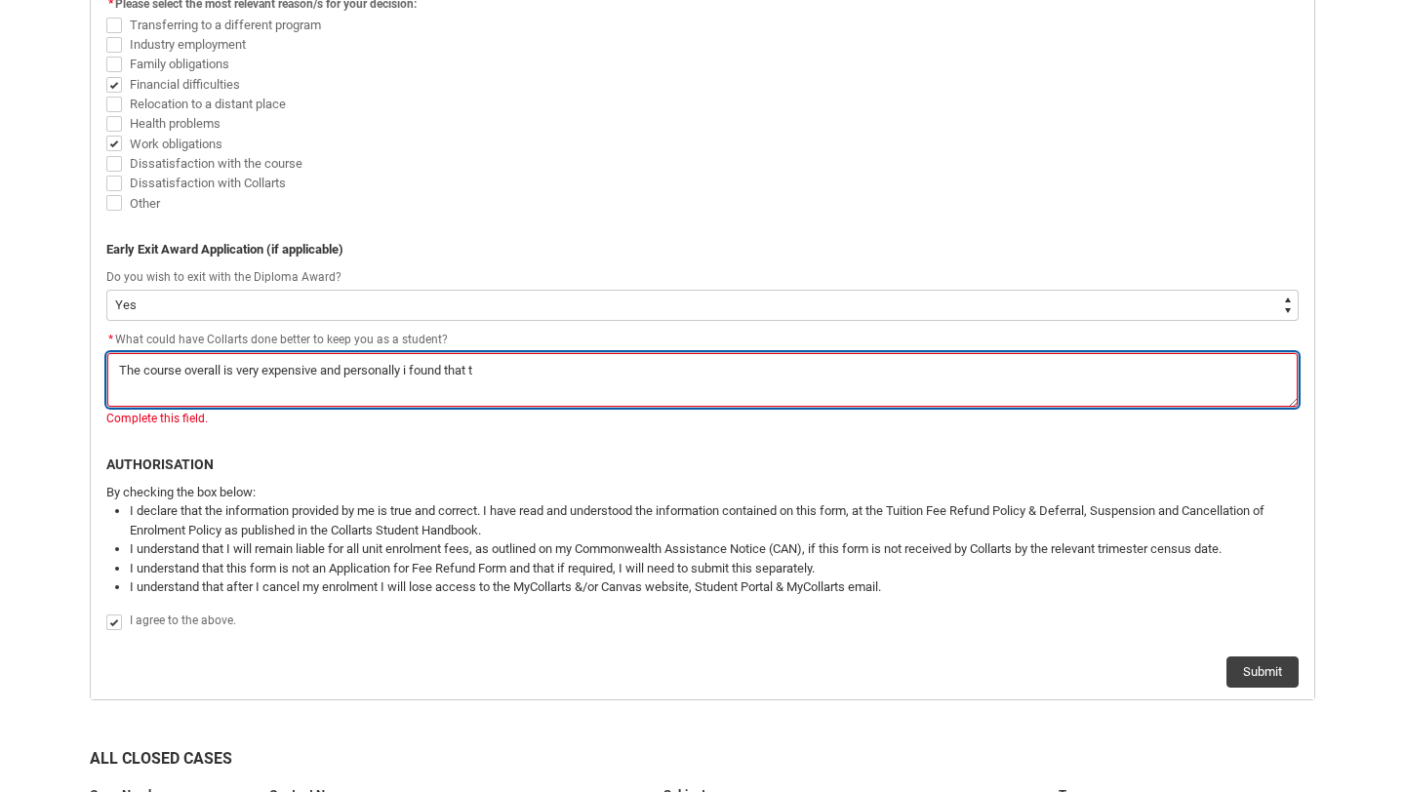
type lightning-textarea "The course overall is very expensive and personally i found that th"
type textarea "The course overall is very expensive and personally i found that th"
type lightning-textarea "The course overall is very expensive and personally i found that the"
type textarea "The course overall is very expensive and personally i found that the"
type lightning-textarea "The course overall is very expensive and personally i found that the"
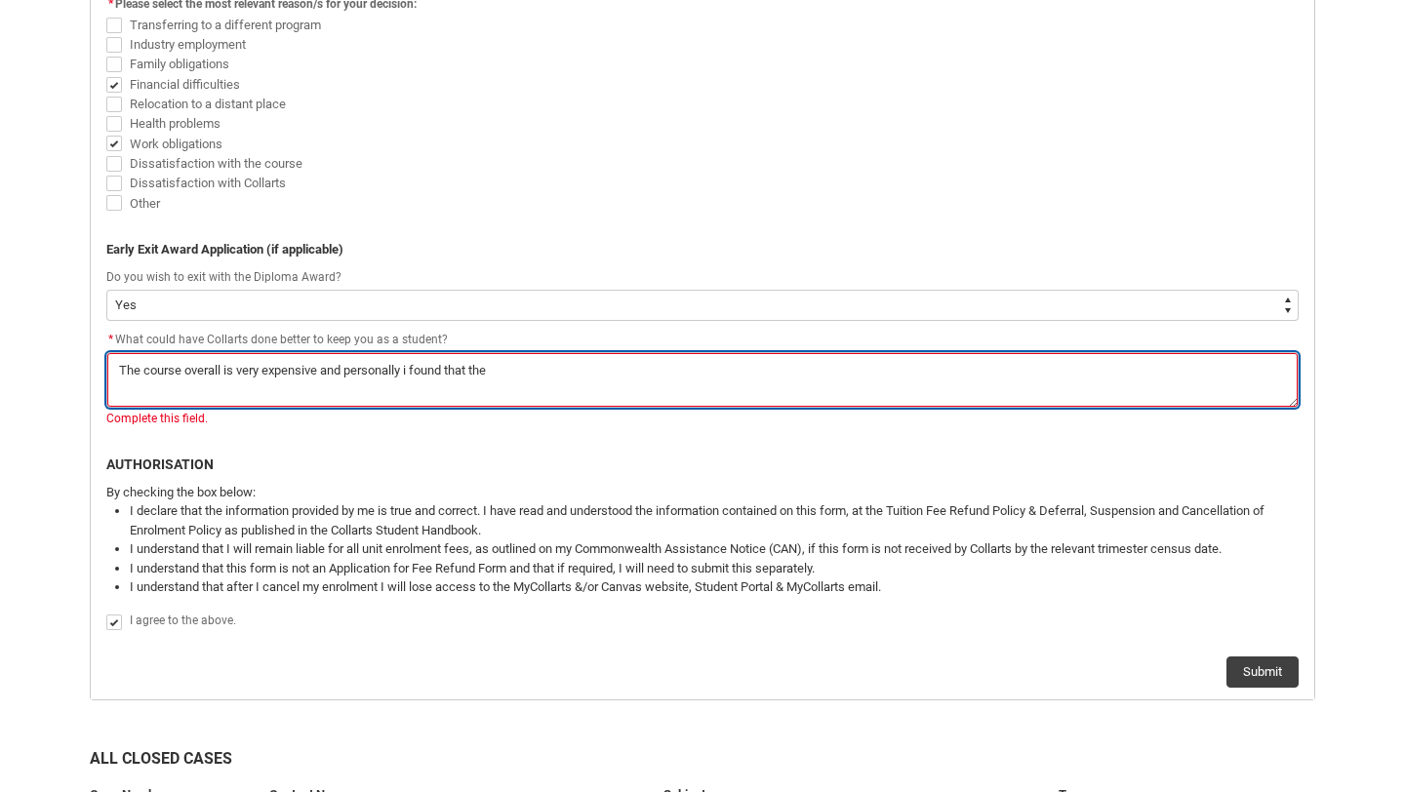
type textarea "The course overall is very expensive and personally i found that the"
type lightning-textarea "The course overall is very expensive and personally i found that the c"
type textarea "The course overall is very expensive and personally i found that the c"
type lightning-textarea "The course overall is very expensive and personally i found that the cl"
type textarea "The course overall is very expensive and personally i found that the cl"
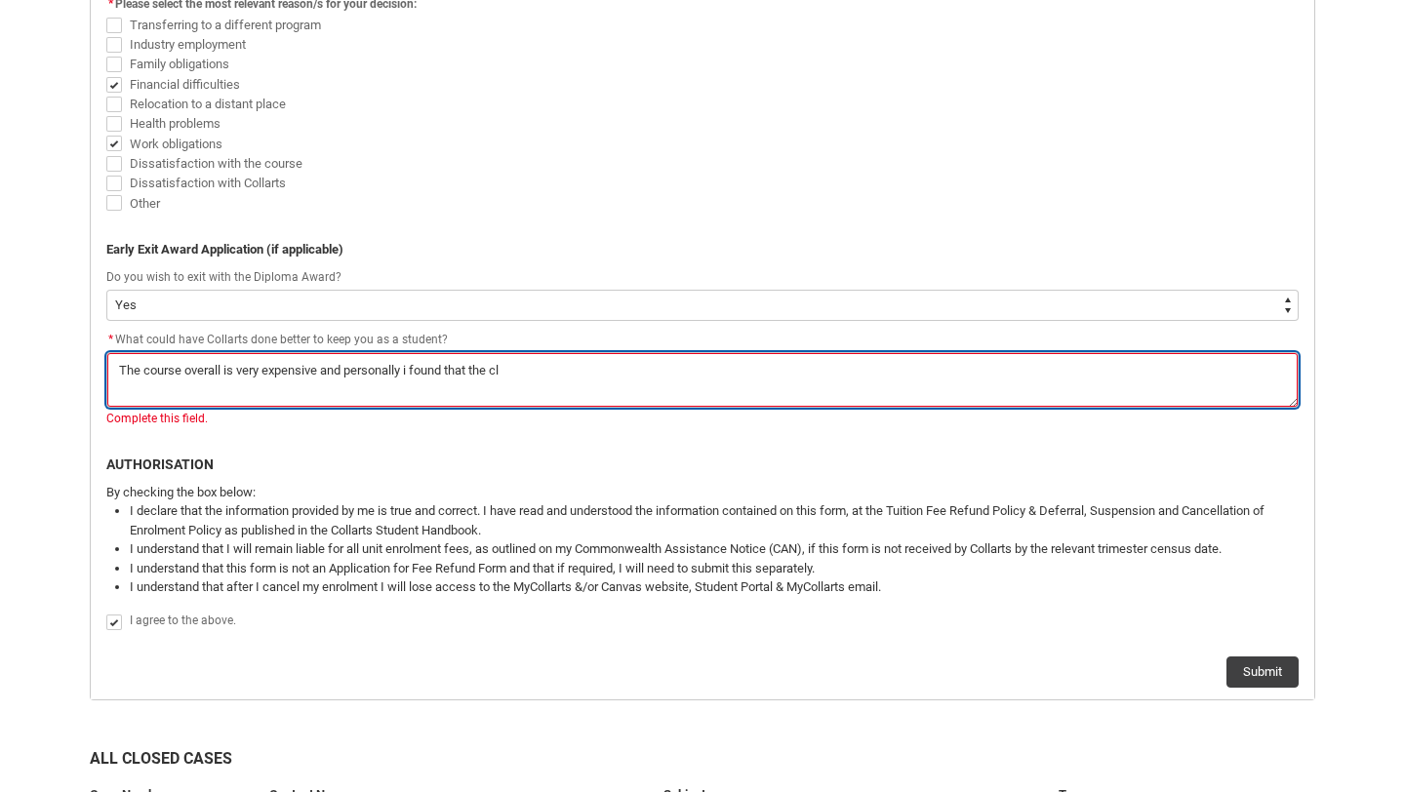
type lightning-textarea "The course overall is very expensive and personally i found that the cla"
type textarea "The course overall is very expensive and personally i found that the cla"
type lightning-textarea "The course overall is very expensive and personally i found that the clas"
type textarea "The course overall is very expensive and personally i found that the clas"
type lightning-textarea "The course overall is very expensive and personally i found that the class"
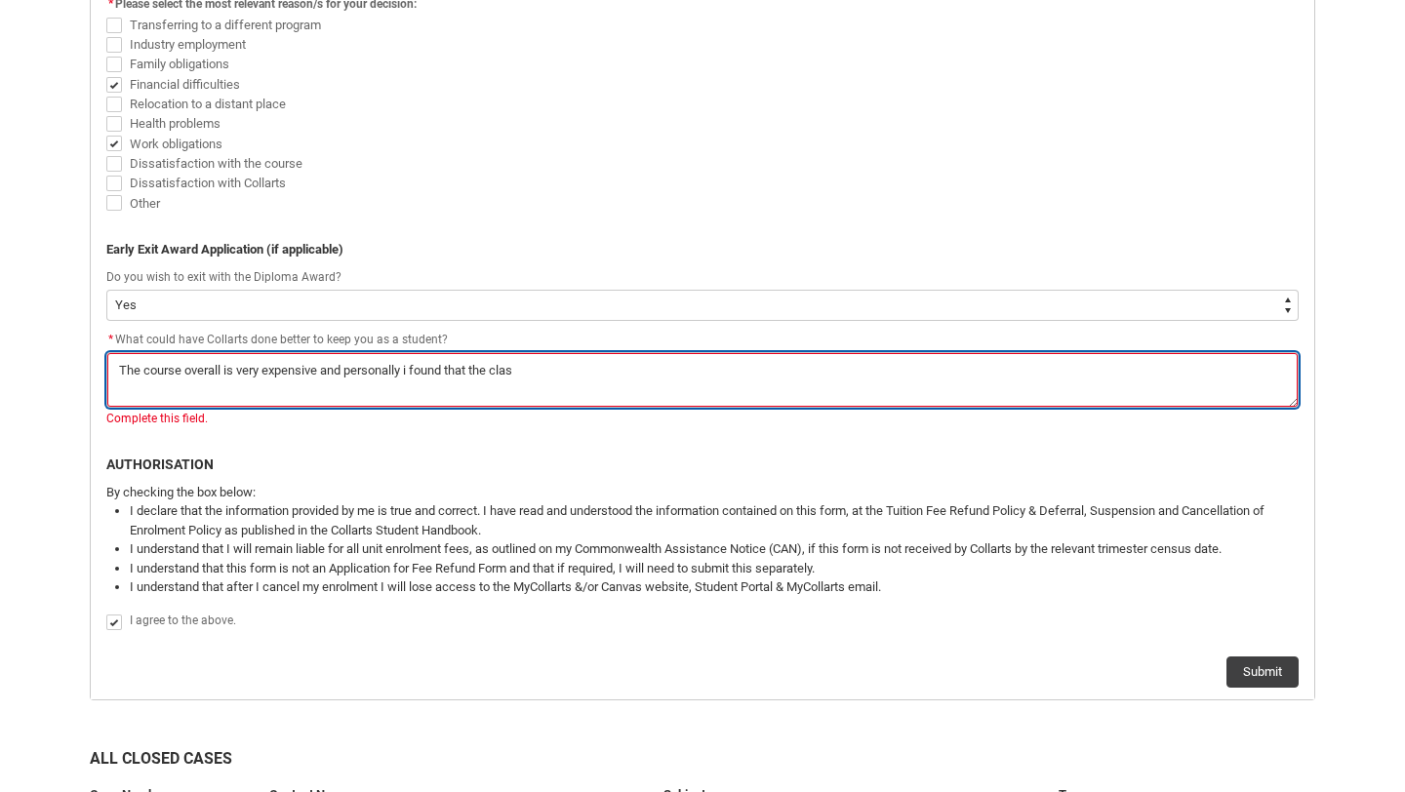
type textarea "The course overall is very expensive and personally i found that the class"
type lightning-textarea "The course overall is very expensive and personally i found that the classe"
type textarea "The course overall is very expensive and personally i found that the classe"
type lightning-textarea "The course overall is very expensive and personally i found that the classes"
type textarea "The course overall is very expensive and personally i found that the classes"
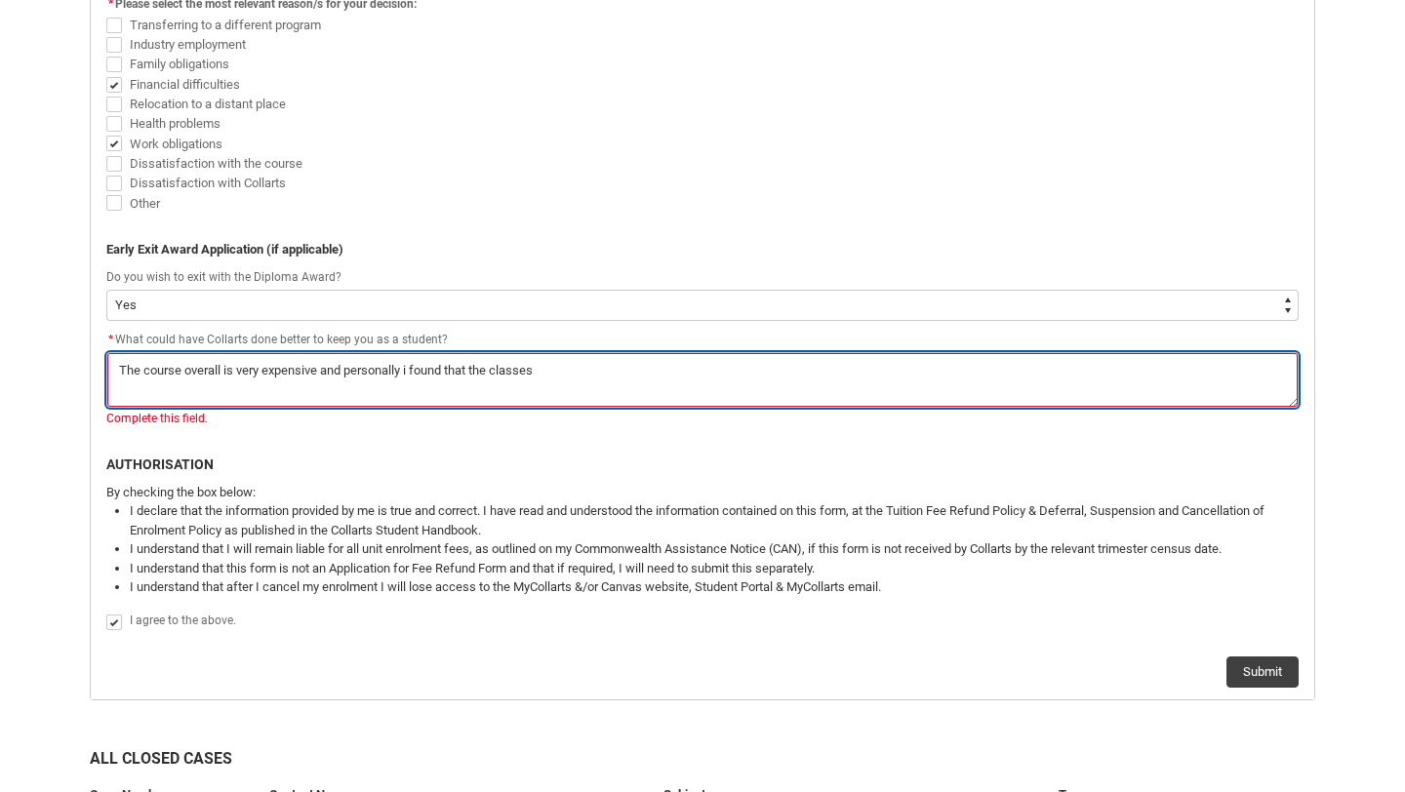
type lightning-textarea "The course overall is very expensive and personally i found that the classes/"
type textarea "The course overall is very expensive and personally i found that the classes/"
type lightning-textarea "The course overall is very expensive and personally i found that the classes/l"
type textarea "The course overall is very expensive and personally i found that the classes/l"
type lightning-textarea "The course overall is very expensive and personally i found that the classes/le"
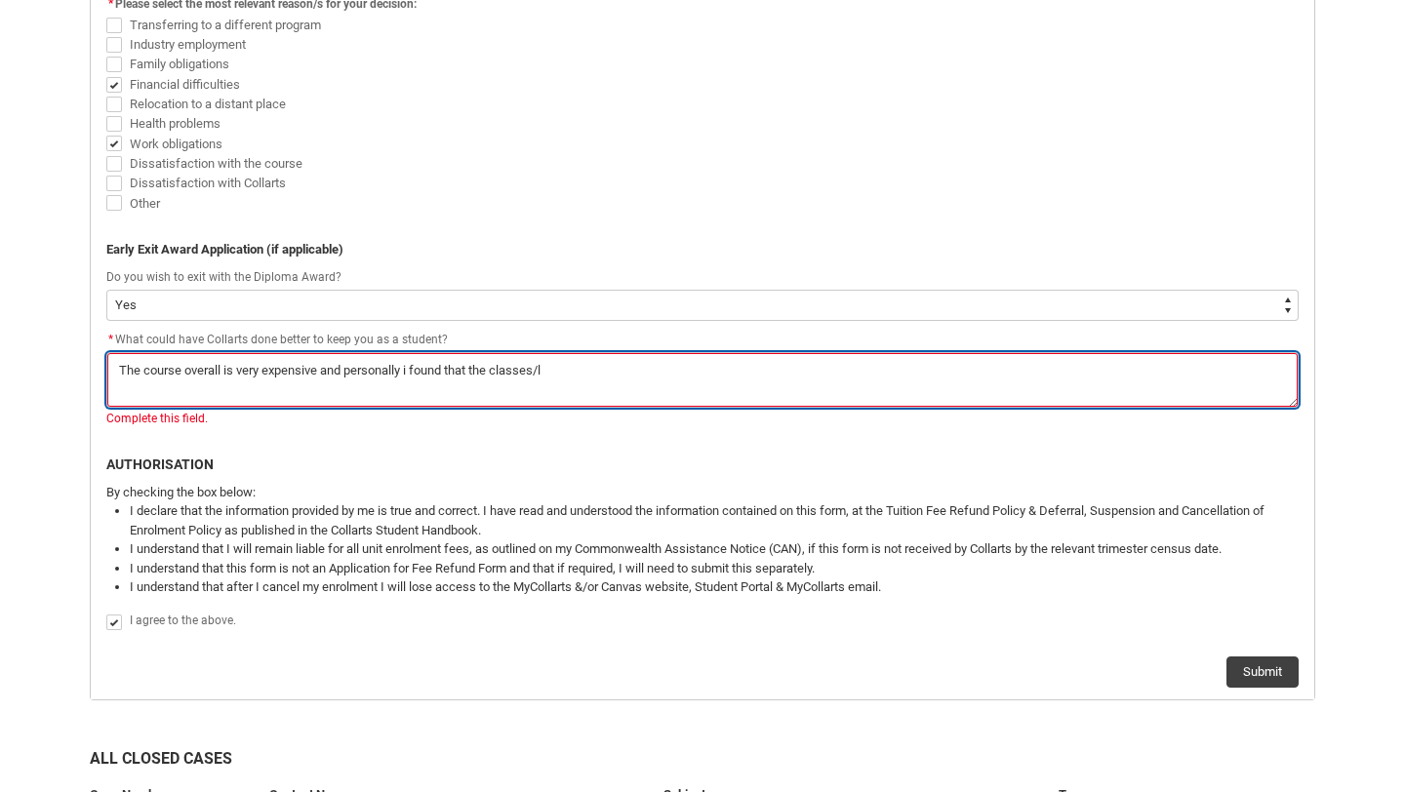
type textarea "The course overall is very expensive and personally i found that the classes/le"
type lightning-textarea "The course overall is very expensive and personally i found that the classes/lec"
type textarea "The course overall is very expensive and personally i found that the classes/lec"
type lightning-textarea "The course overall is very expensive and personally i found that the classes/le…"
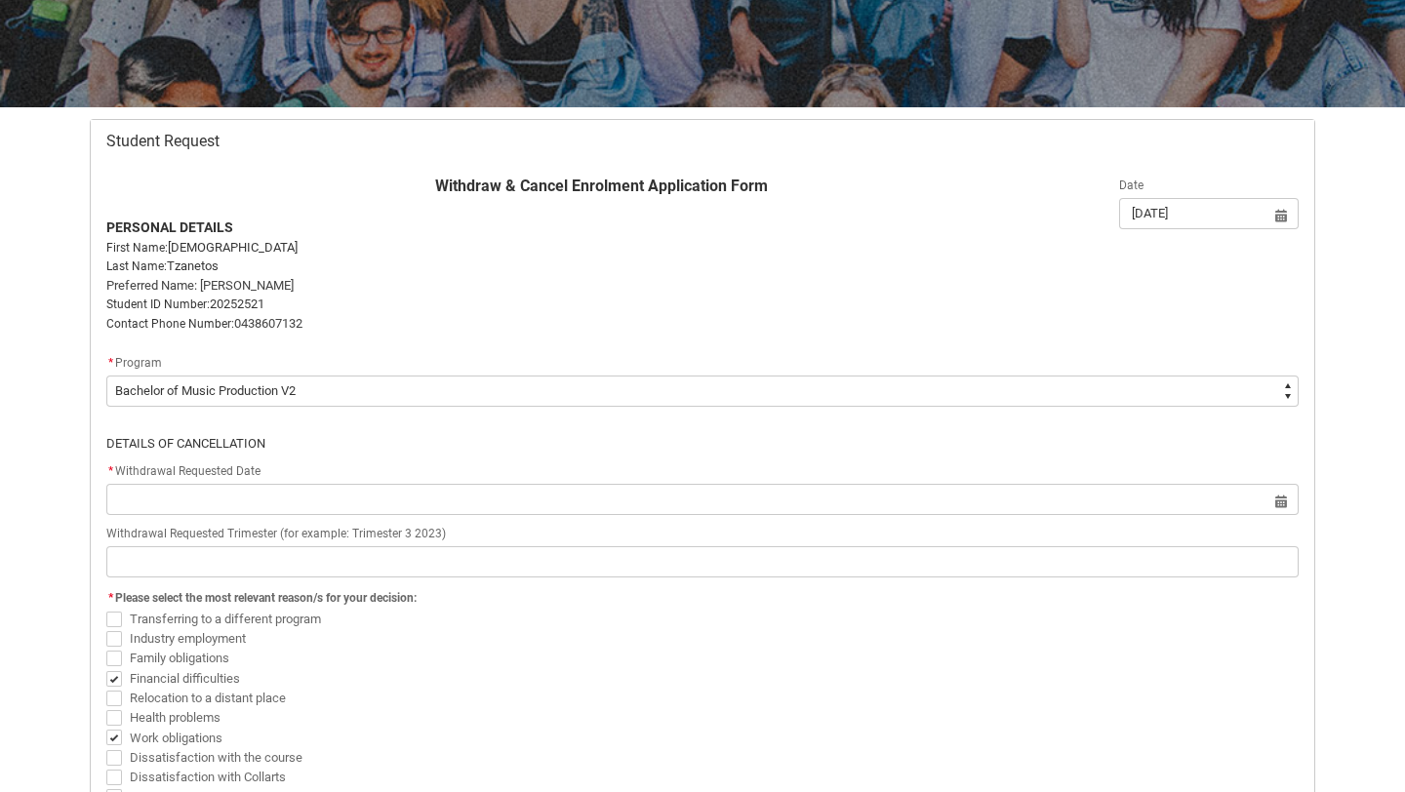
scroll to position [277, 0]
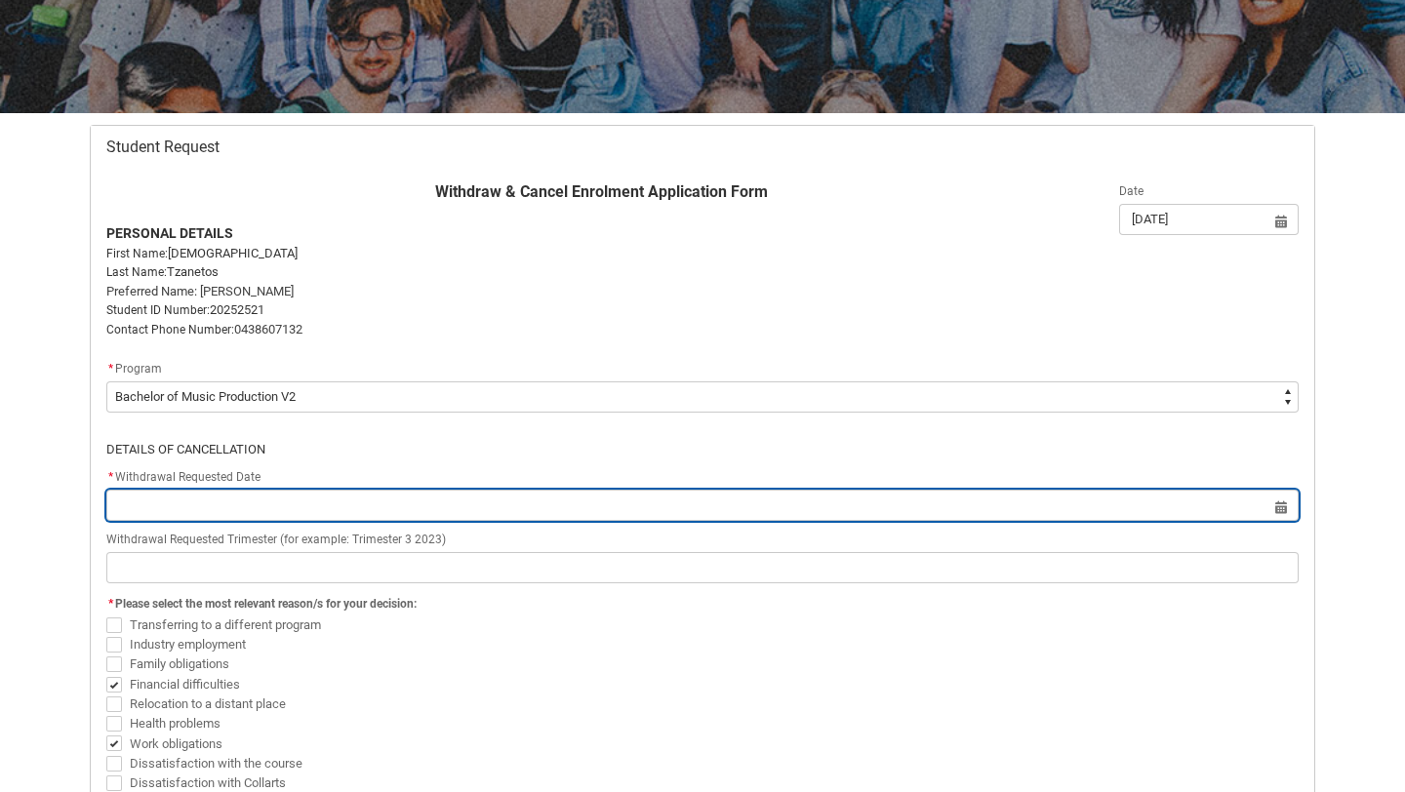
click at [489, 517] on input "Redu_Student_Request flow" at bounding box center [702, 505] width 1192 height 31
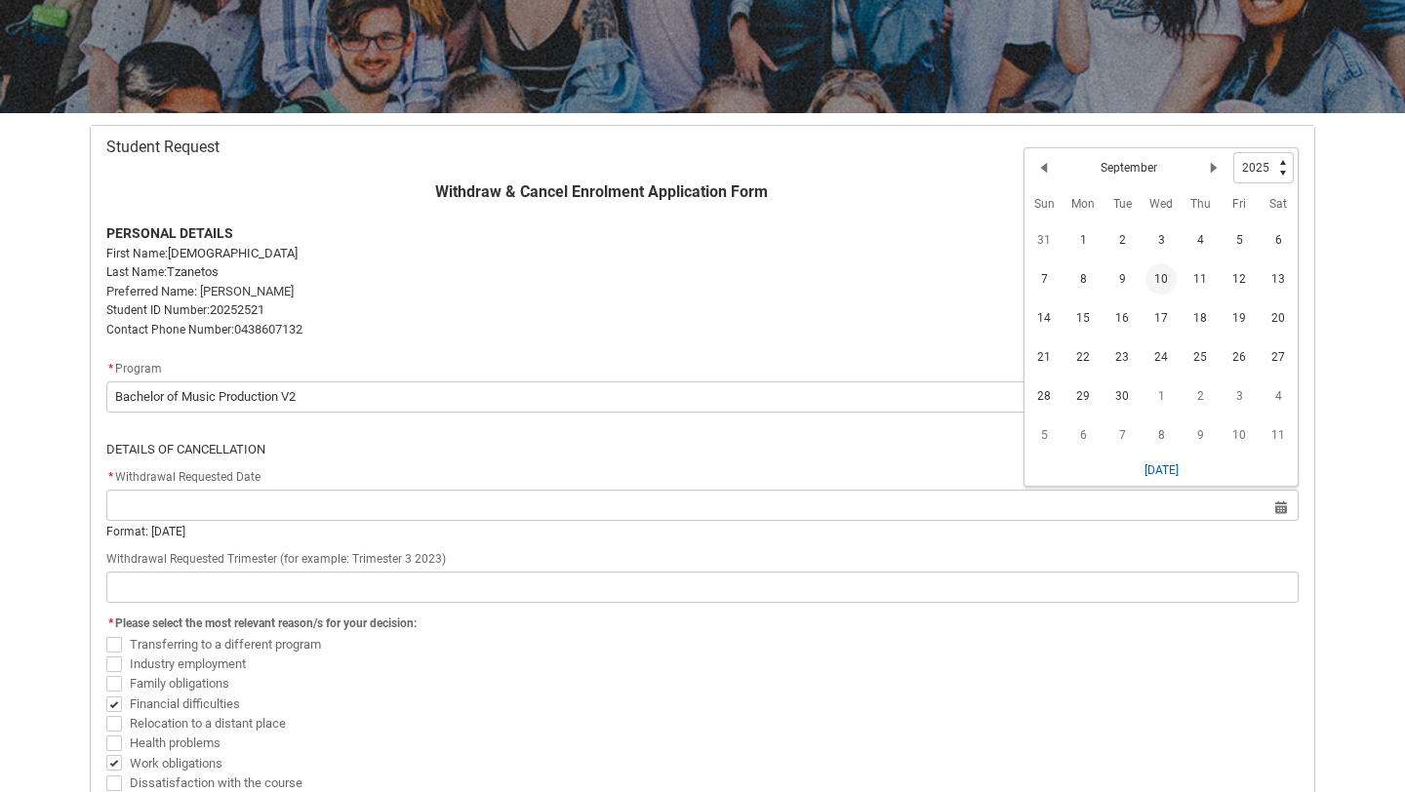
click at [1168, 275] on span "10" at bounding box center [1160, 278] width 31 height 31
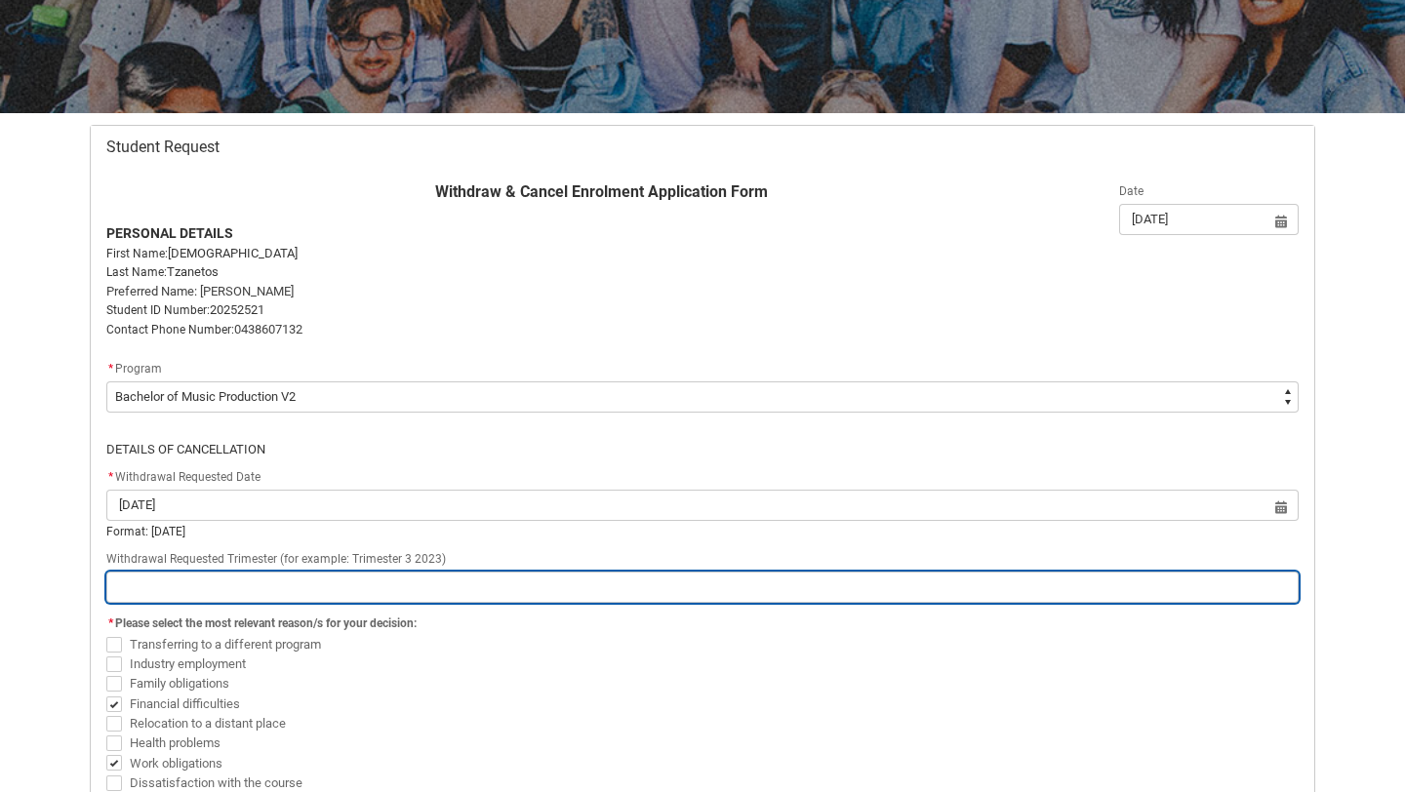
click at [542, 573] on input "Redu_Student_Request flow" at bounding box center [702, 587] width 1192 height 31
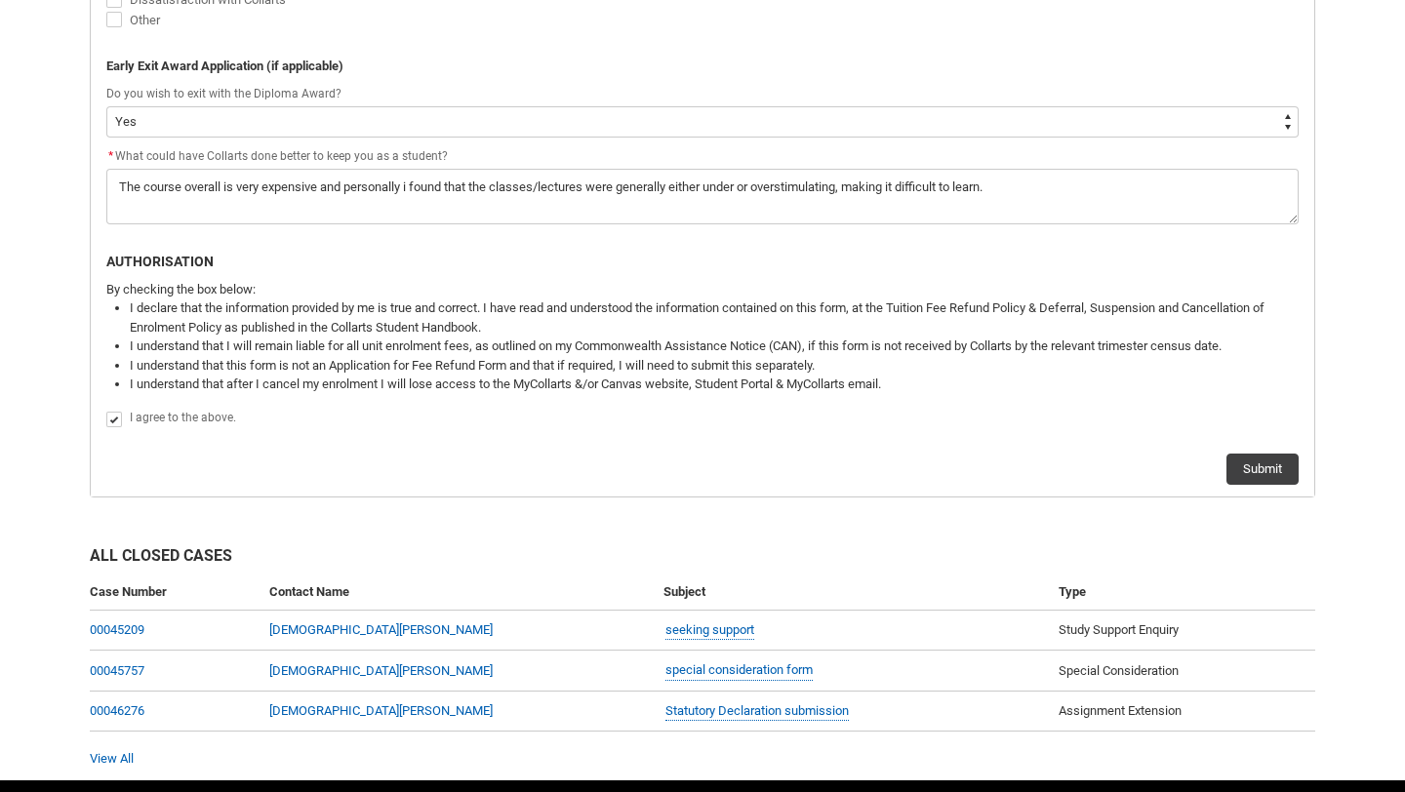
scroll to position [1111, 0]
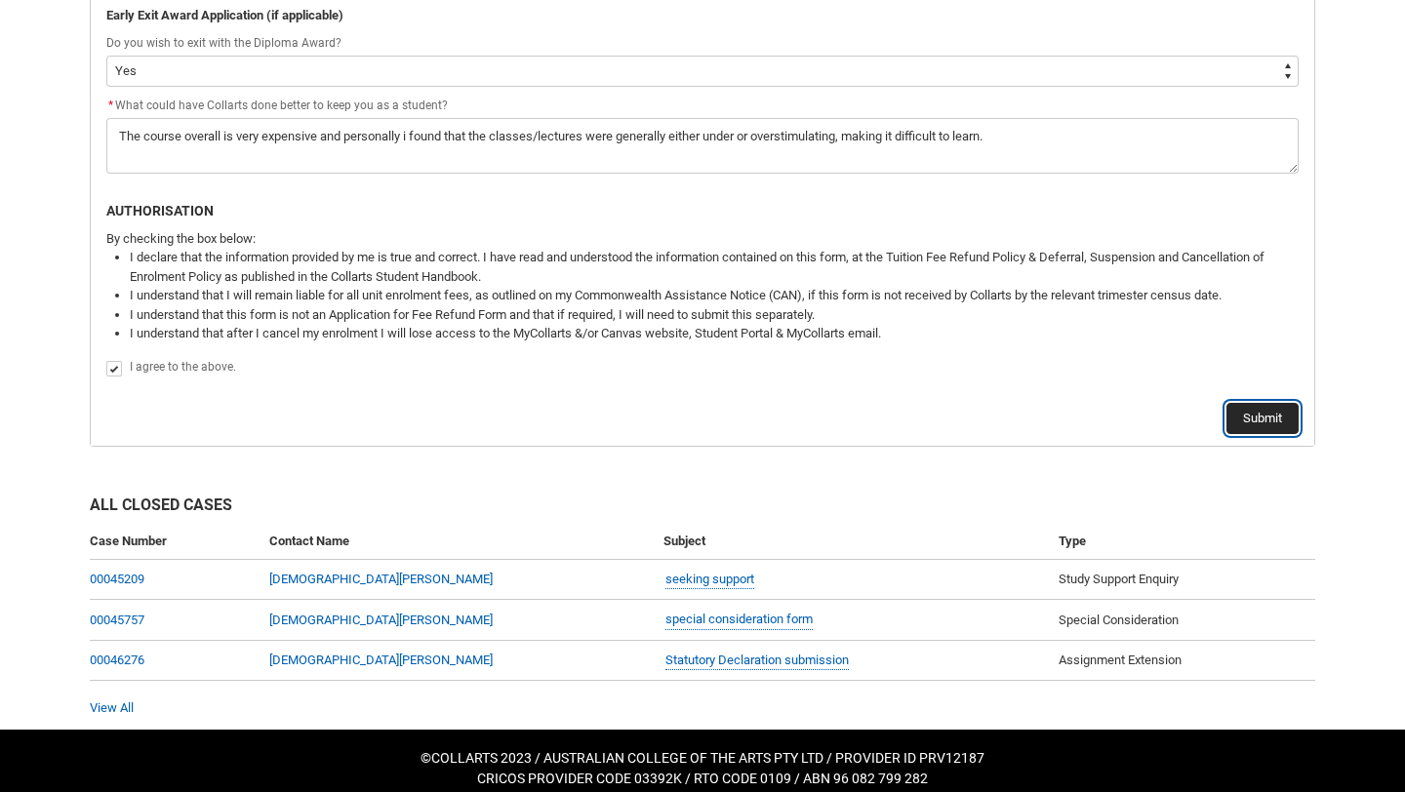
drag, startPoint x: 1259, startPoint y: 424, endPoint x: 841, endPoint y: 425, distance: 417.6
click at [842, 427] on div "Submit" at bounding box center [702, 410] width 1192 height 47
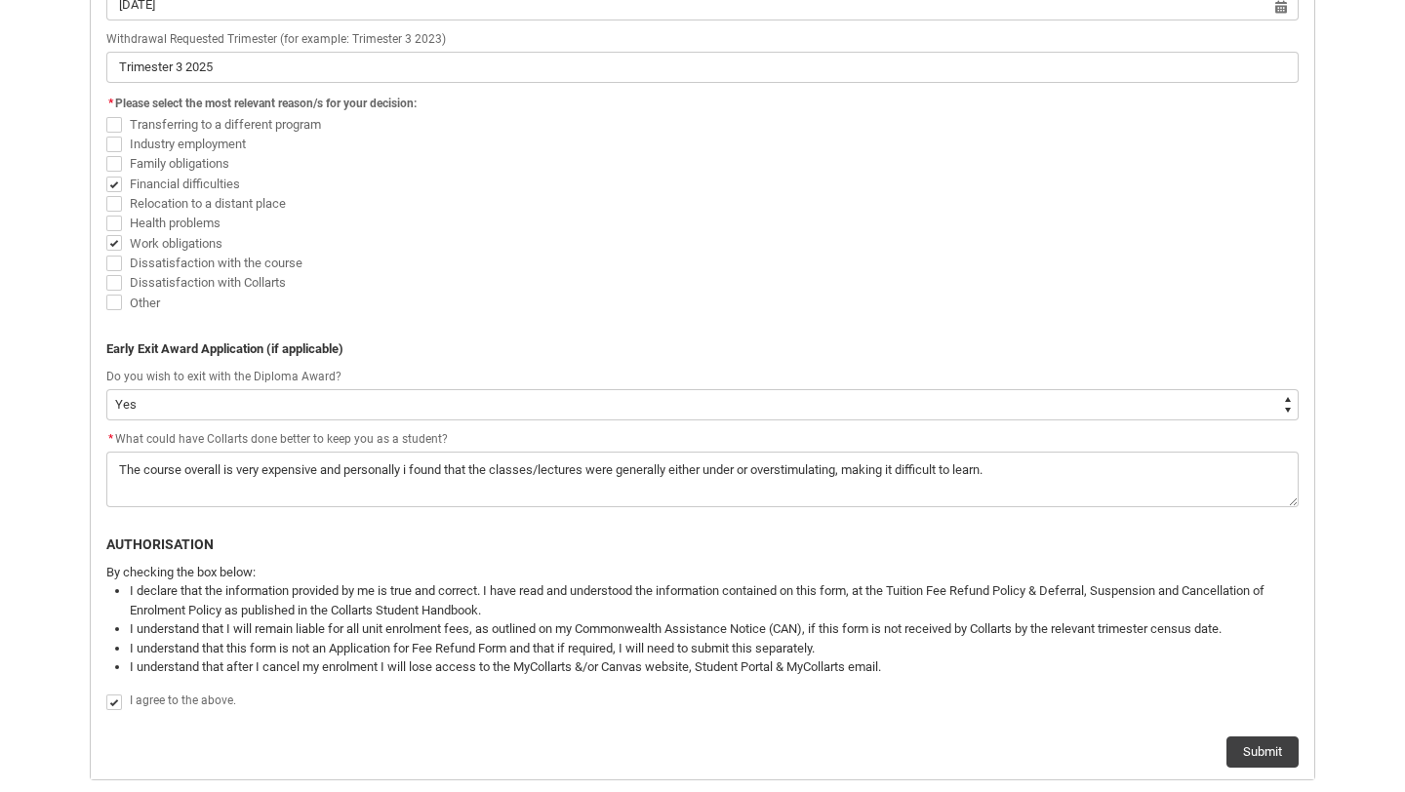
scroll to position [640, 0]
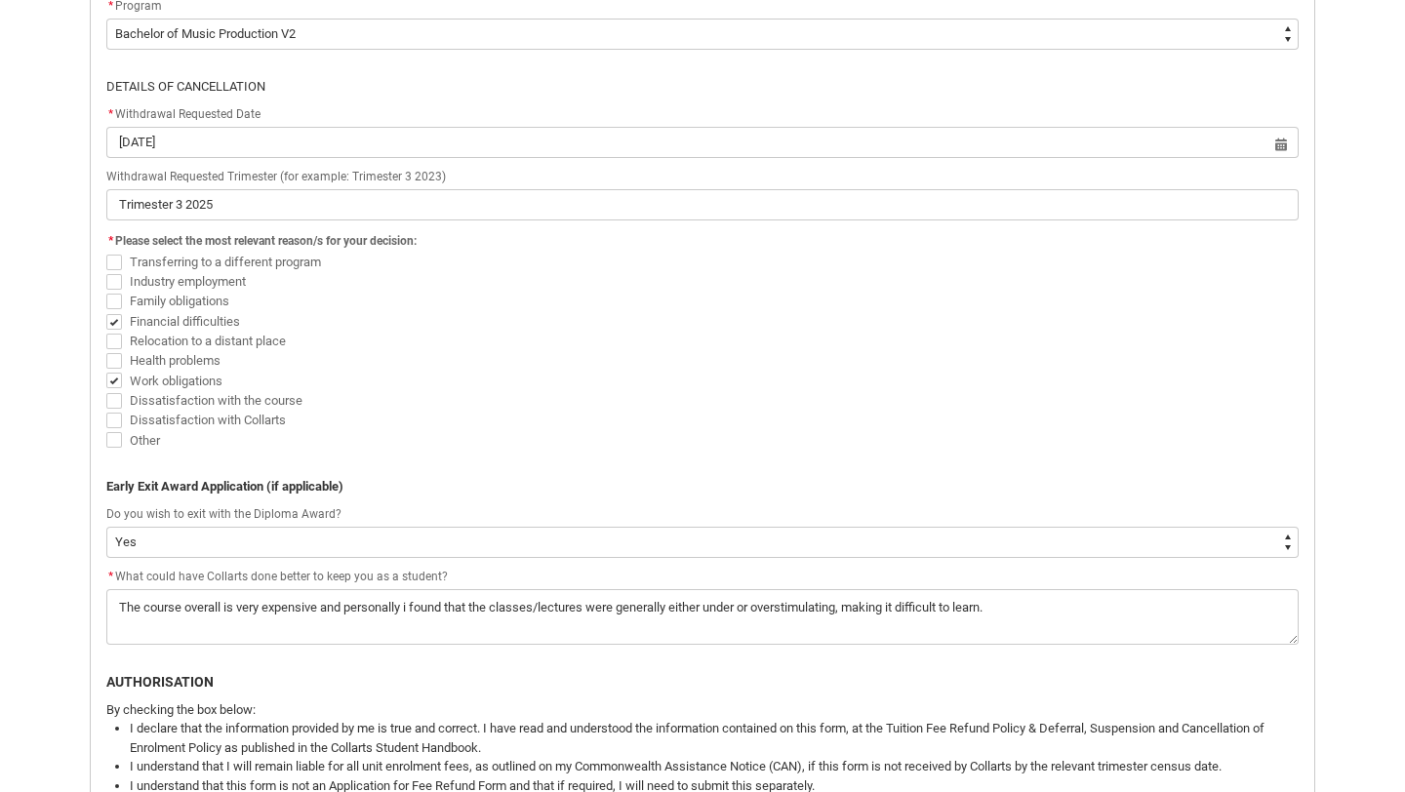
drag, startPoint x: 901, startPoint y: 37, endPoint x: 568, endPoint y: 2, distance: 335.5
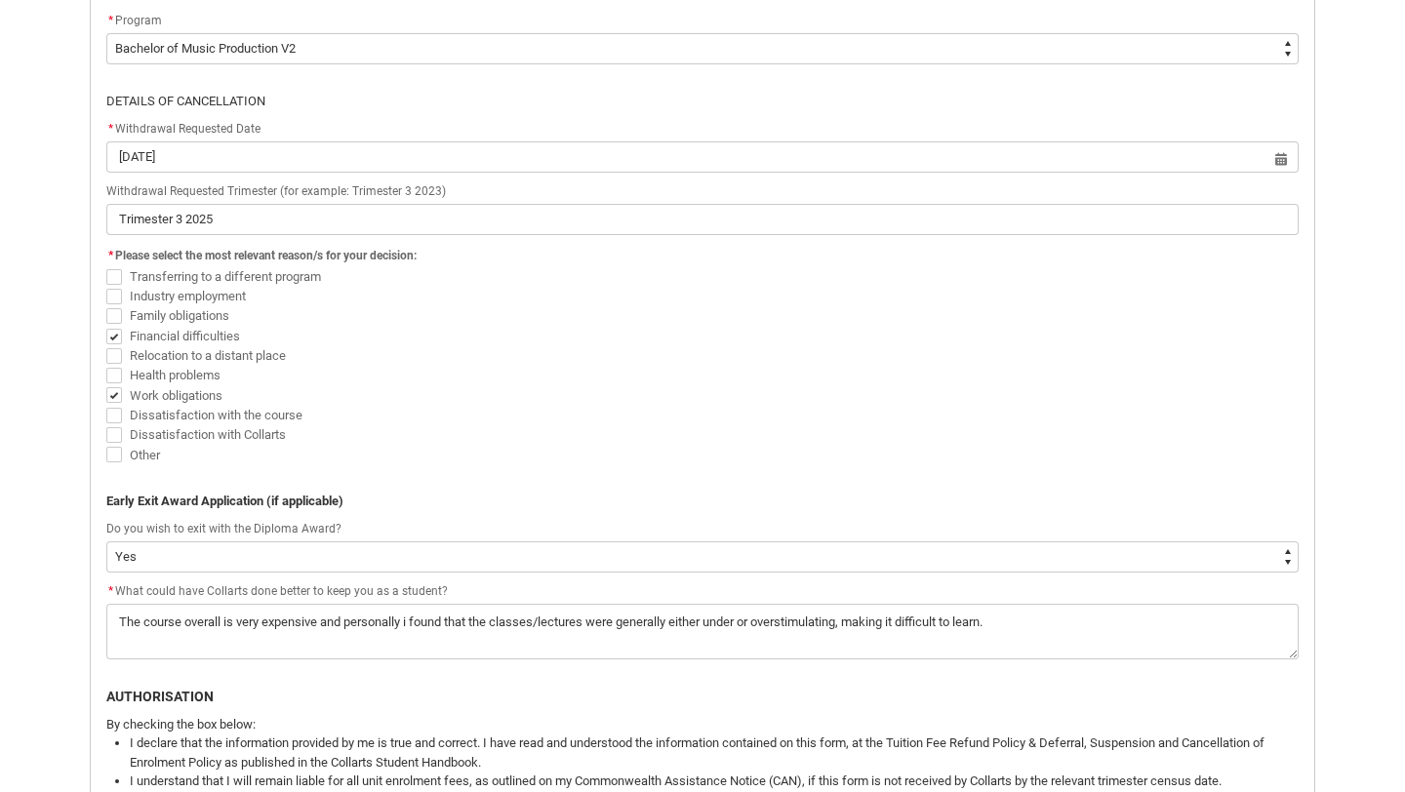
scroll to position [832, 0]
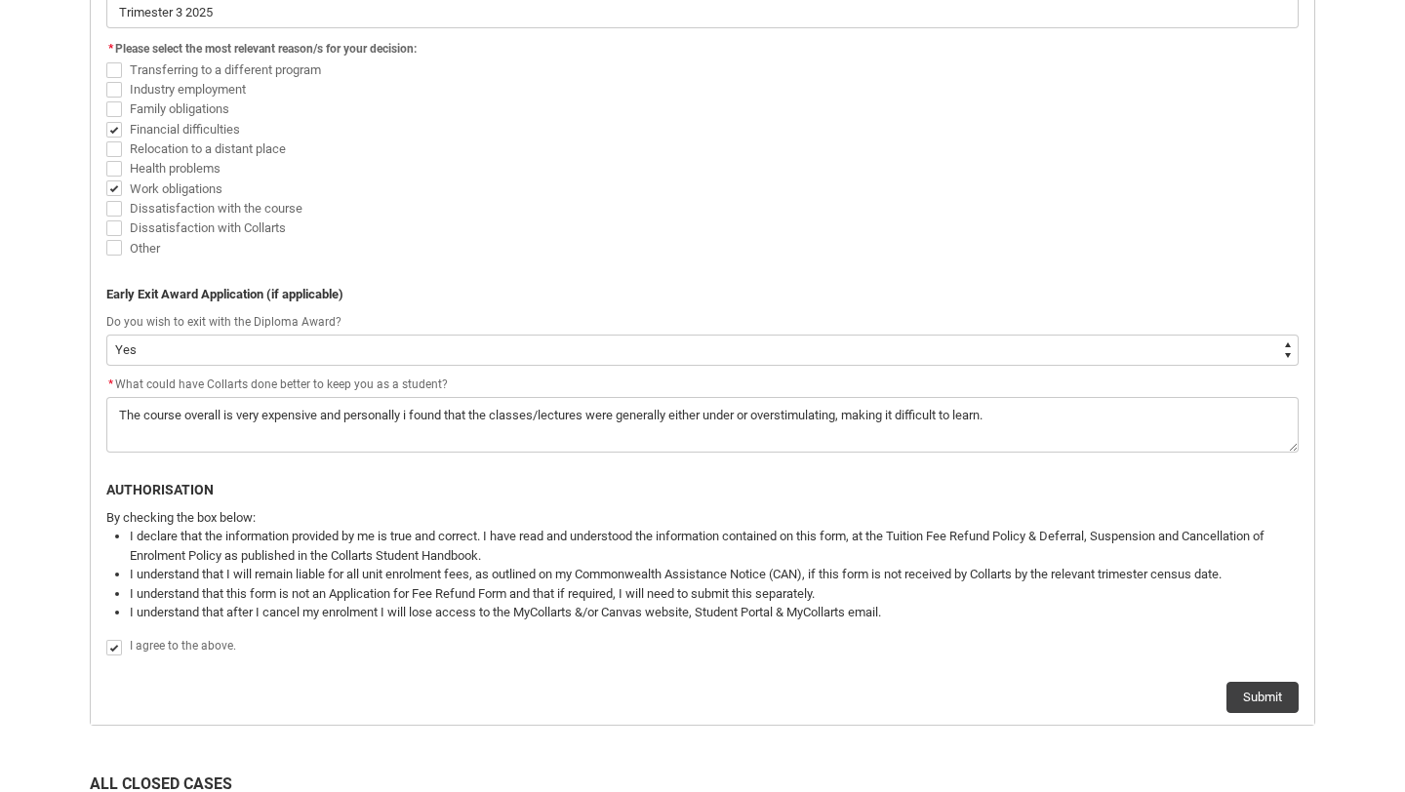
click at [1234, 669] on div "Submit" at bounding box center [702, 689] width 1192 height 47
click at [1232, 712] on flowruntime-lwc-body "Withdraw & Cancel Enrolment Application Form PERSONAL DETAILS First Name: Evang…" at bounding box center [702, 169] width 1223 height 1111
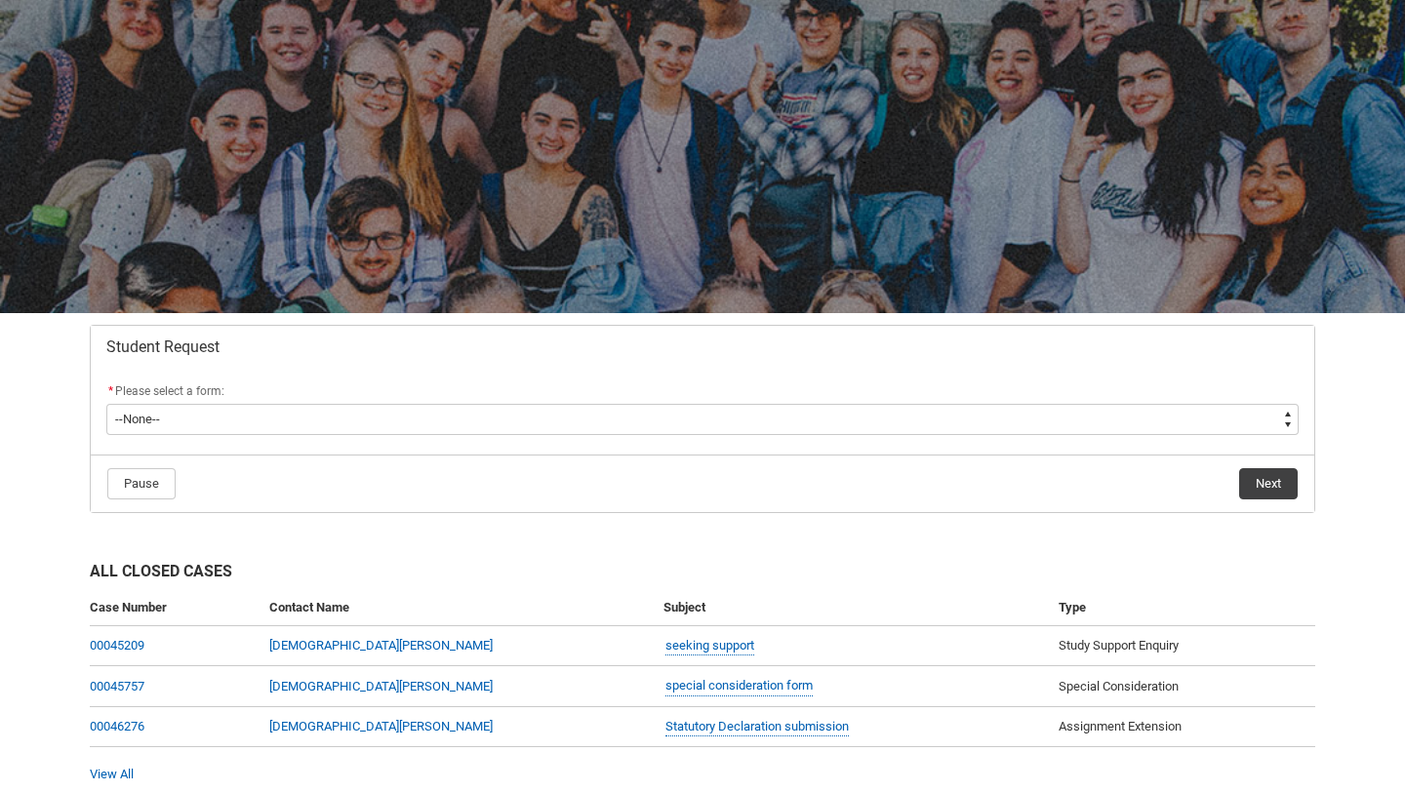
scroll to position [79, 0]
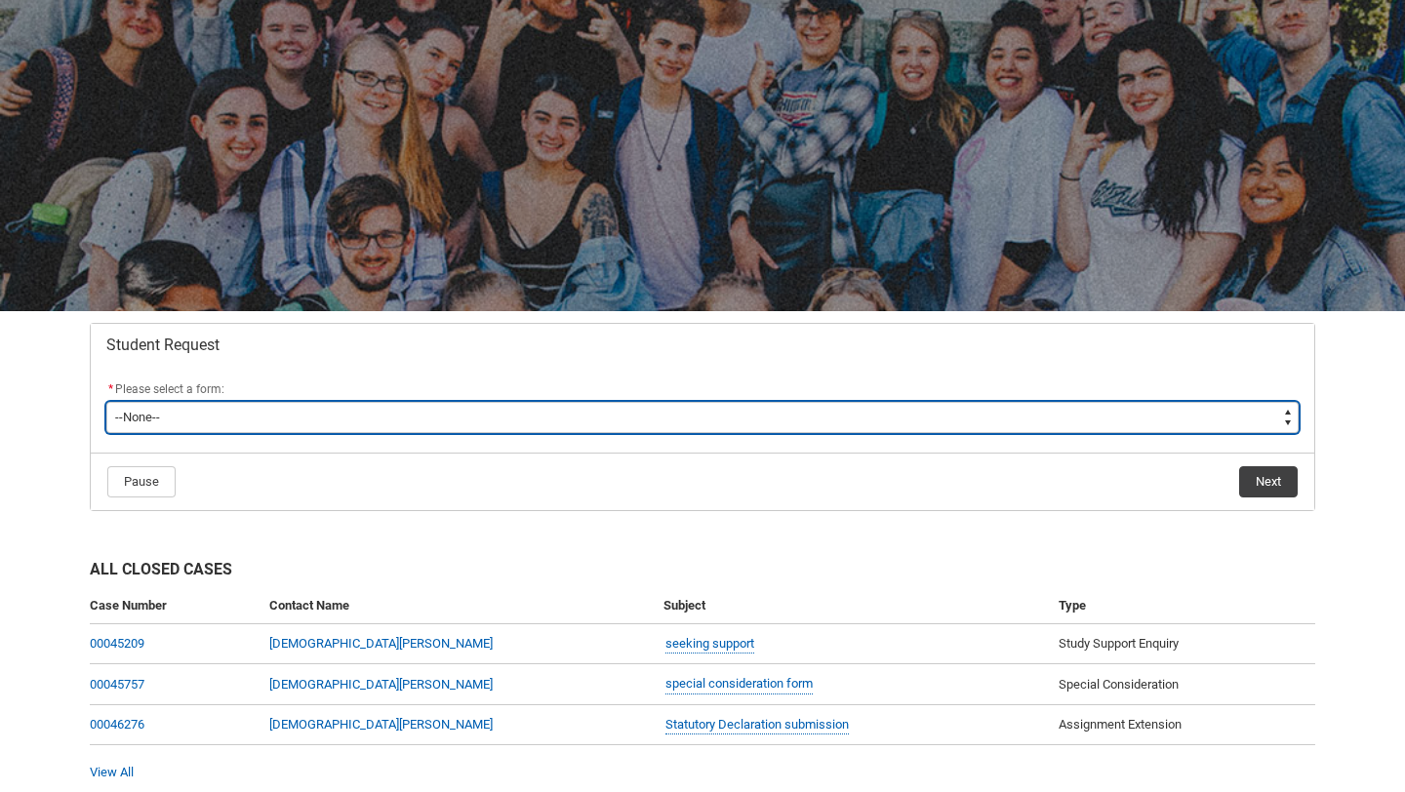
click at [506, 406] on select "--None-- Academic Transcript Application to Appeal Assignment Extension Change …" at bounding box center [702, 417] width 1192 height 31
type lightning-select "Withdraw_Cancel_Enrolment_Choice"
click at [106, 402] on select "--None-- Academic Transcript Application to Appeal Assignment Extension Change …" at bounding box center [702, 417] width 1192 height 31
select select "Withdraw_Cancel_Enrolment_Choice"
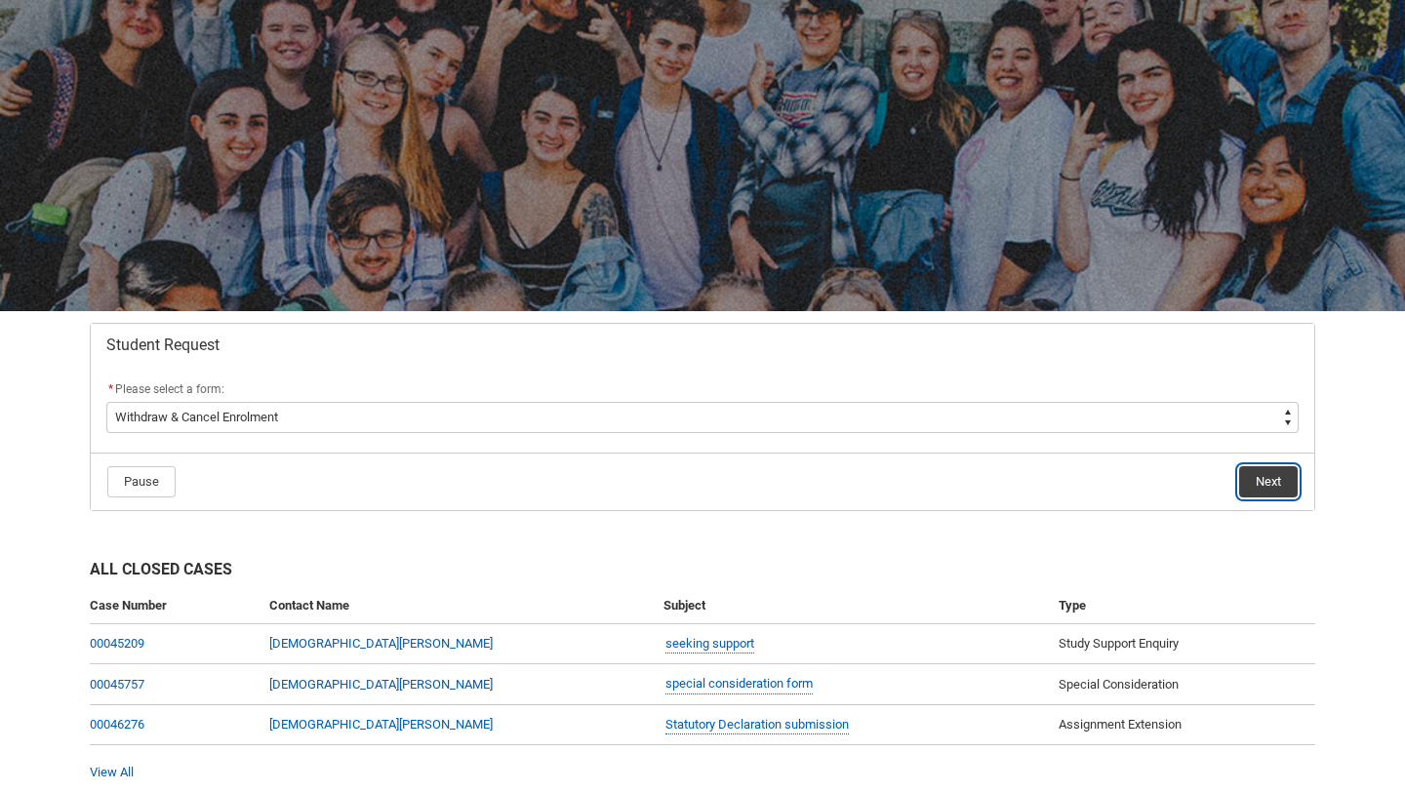
click at [1238, 476] on lightning-button "Next" at bounding box center [1268, 481] width 60 height 33
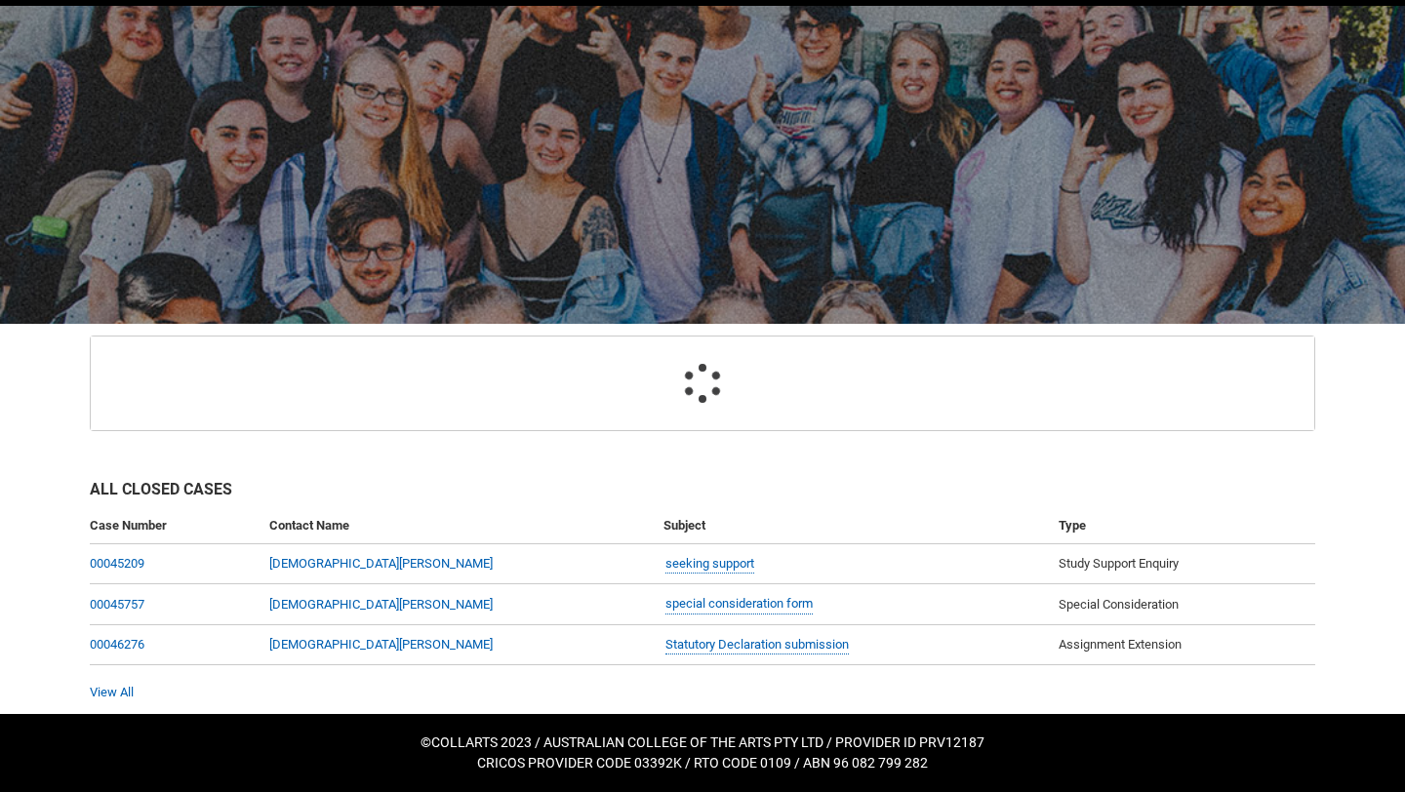
scroll to position [197, 0]
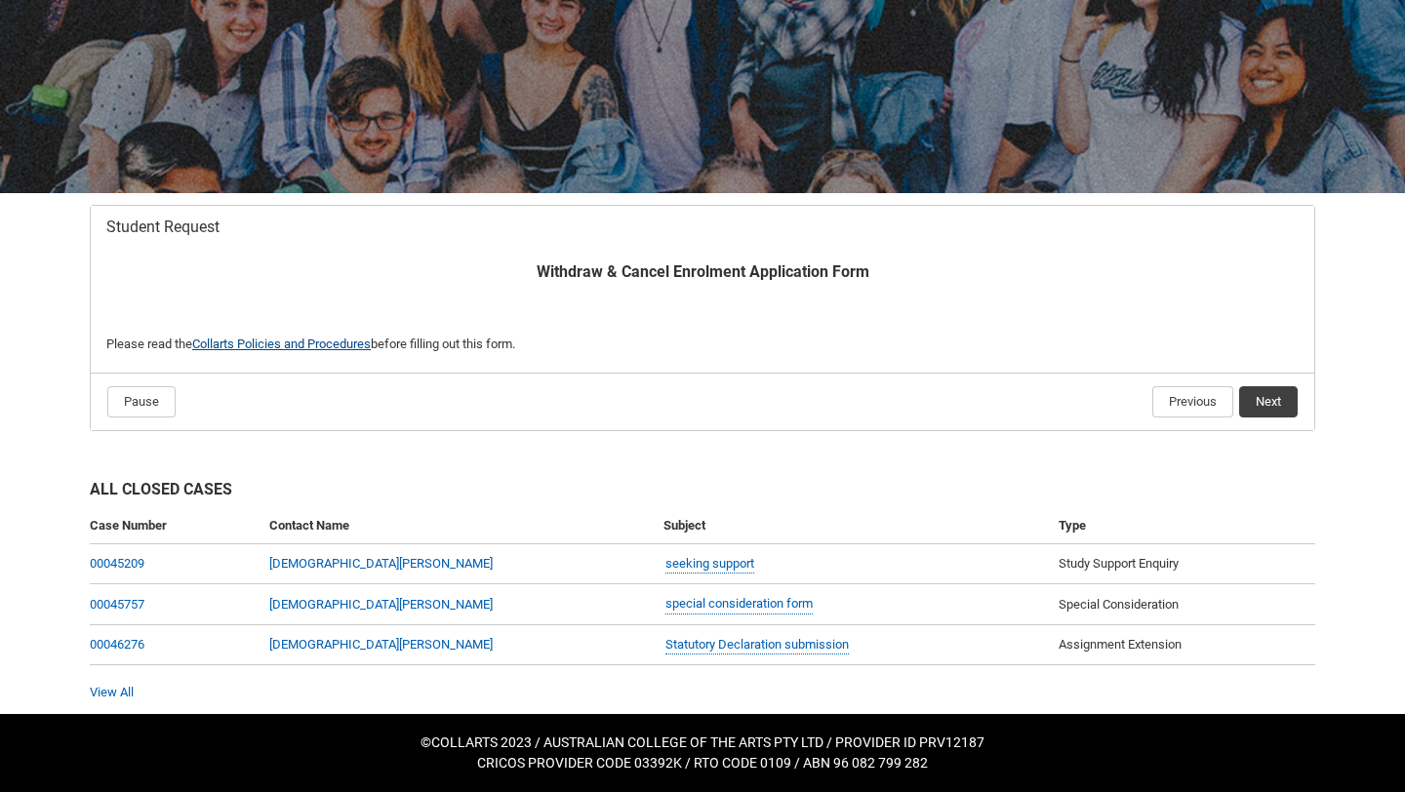
click at [282, 341] on link "Collarts Policies and Procedures" at bounding box center [281, 344] width 179 height 15
